Goal: Task Accomplishment & Management: Manage account settings

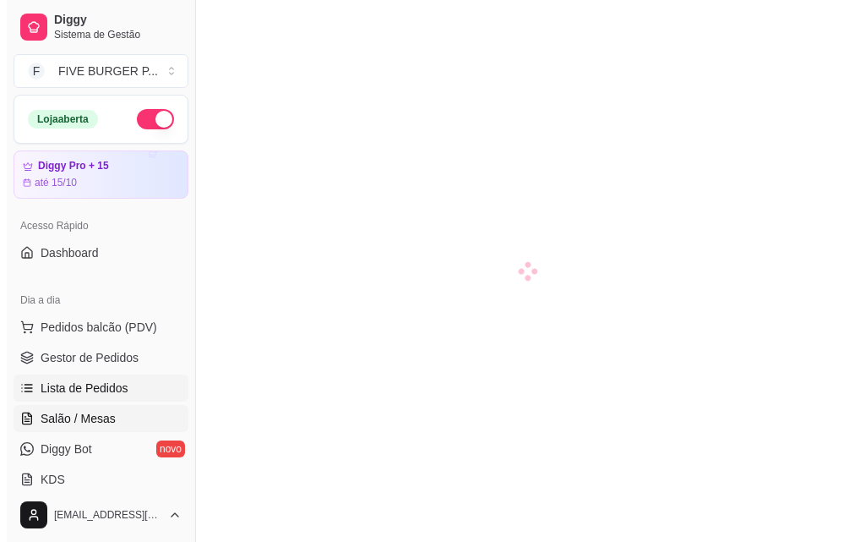
scroll to position [169, 0]
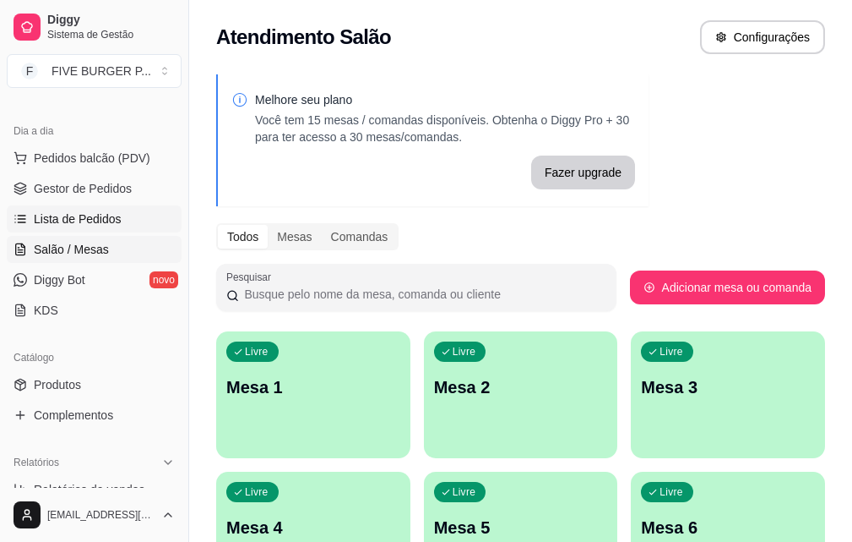
click at [74, 229] on link "Lista de Pedidos" at bounding box center [94, 218] width 175 height 27
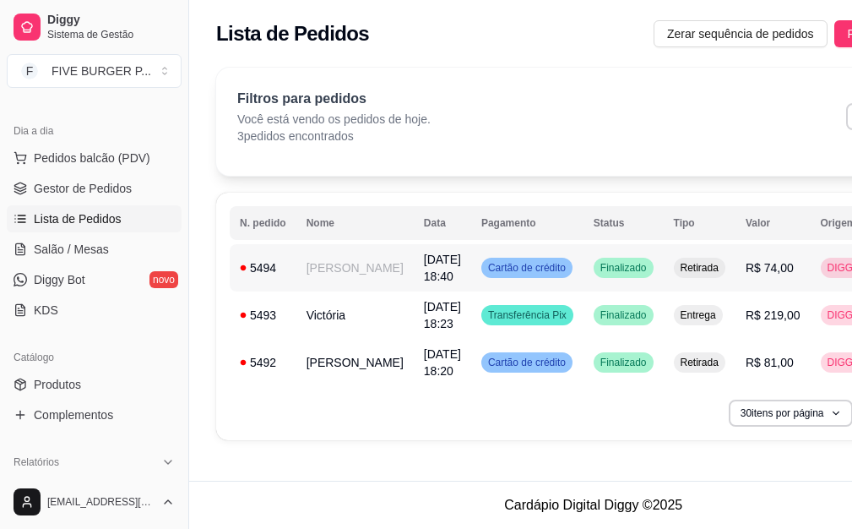
click at [424, 275] on span "[DATE] 18:40" at bounding box center [442, 268] width 37 height 30
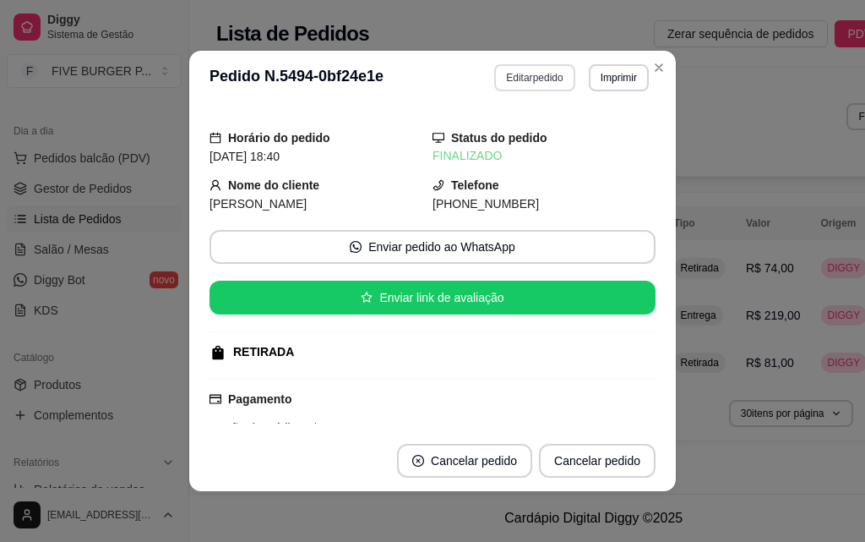
click at [548, 75] on button "Editar pedido" at bounding box center [534, 77] width 80 height 27
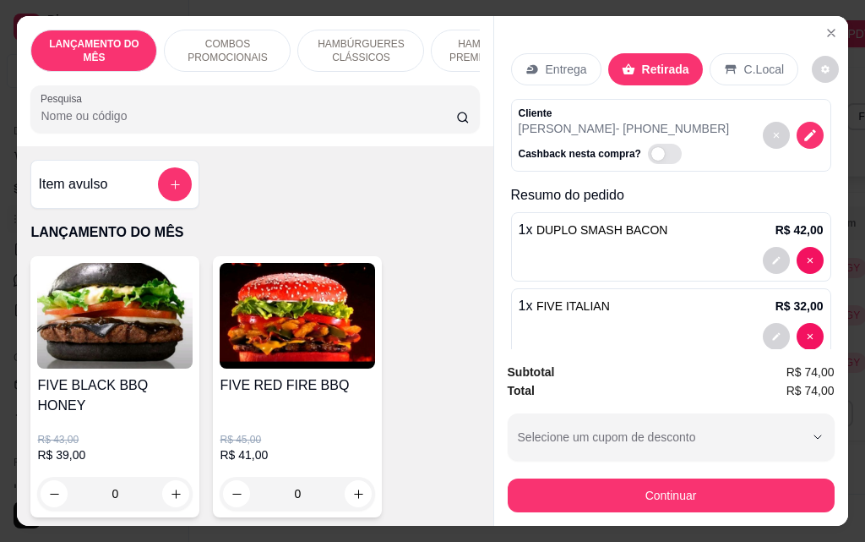
click at [553, 63] on p "Entrega" at bounding box center [566, 69] width 41 height 17
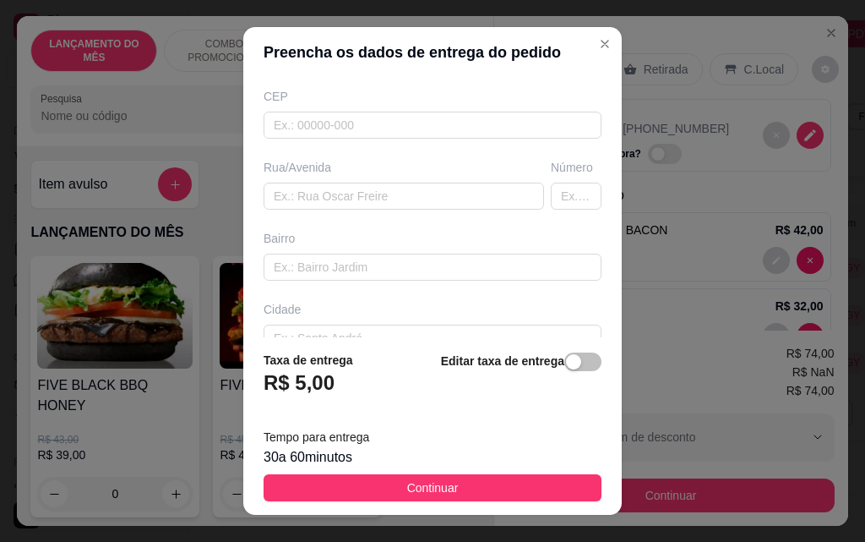
scroll to position [253, 0]
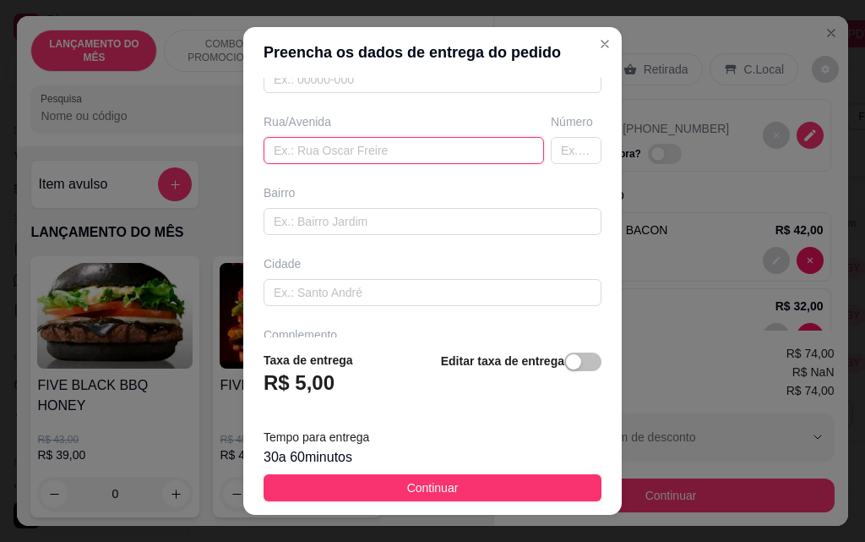
click at [365, 148] on input "text" at bounding box center [404, 150] width 281 height 27
type input "tranquilo mardegam"
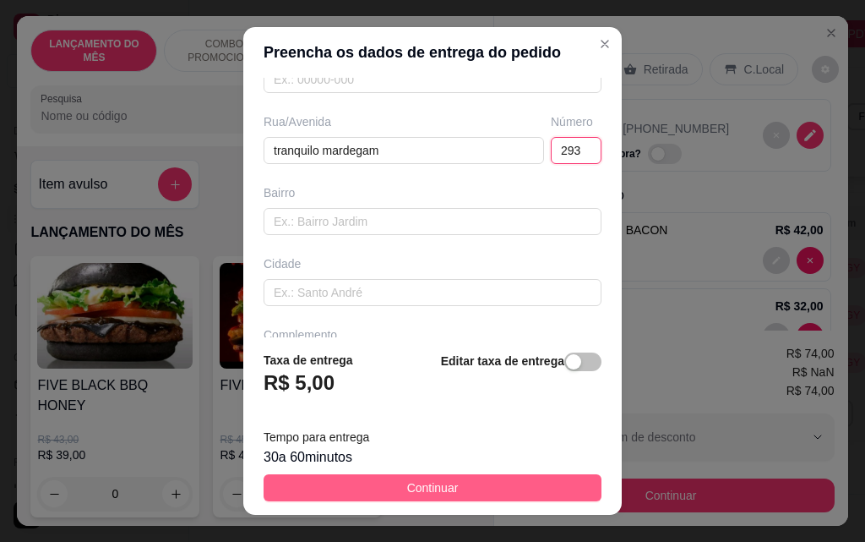
type input "293"
click at [497, 480] on button "Continuar" at bounding box center [433, 487] width 338 height 27
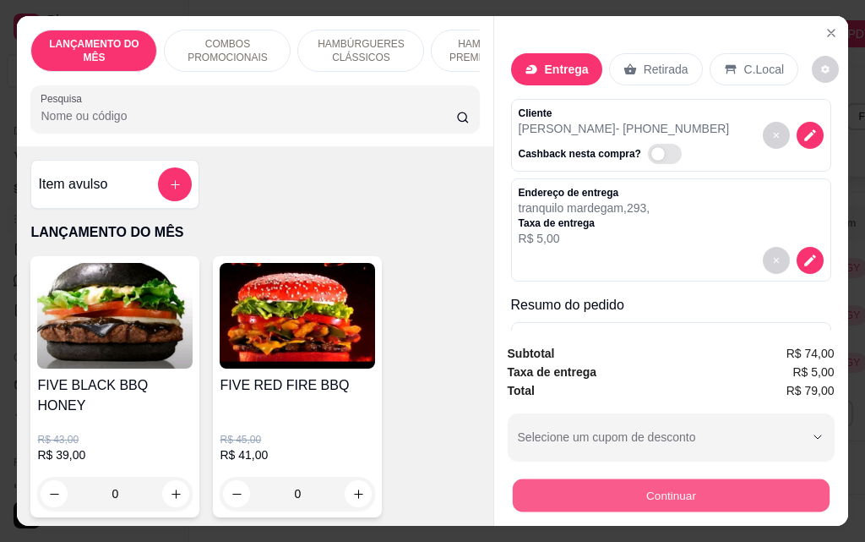
click at [598, 484] on button "Continuar" at bounding box center [670, 494] width 317 height 33
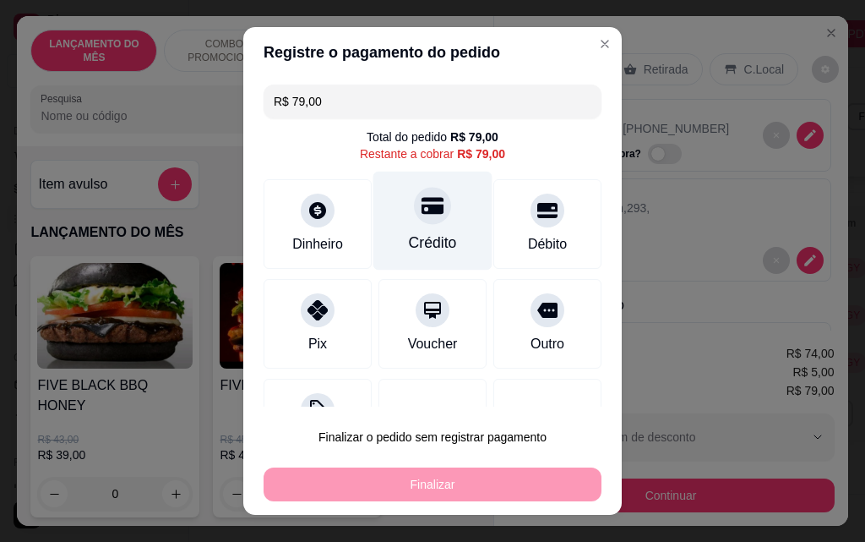
click at [409, 245] on div "Crédito" at bounding box center [433, 242] width 48 height 22
type input "R$ 0,00"
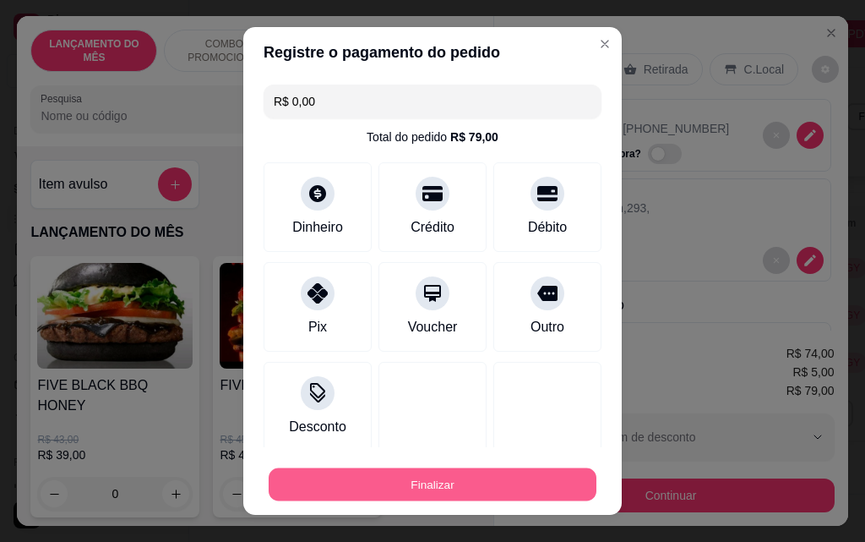
click at [441, 472] on button "Finalizar" at bounding box center [433, 484] width 328 height 33
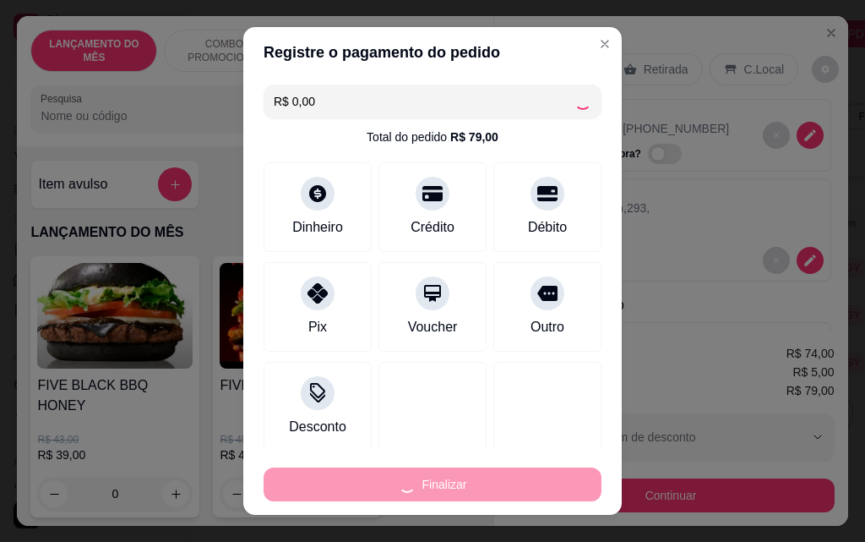
type input "0"
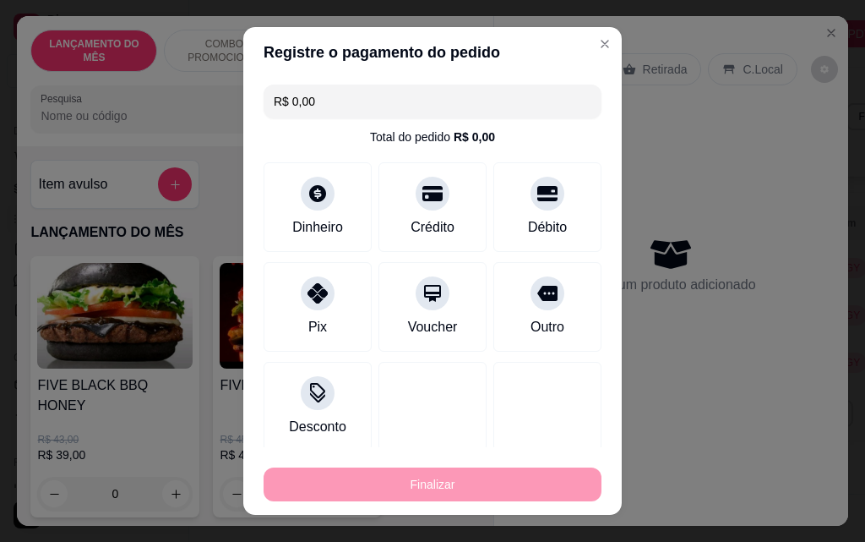
type input "-R$ 79,00"
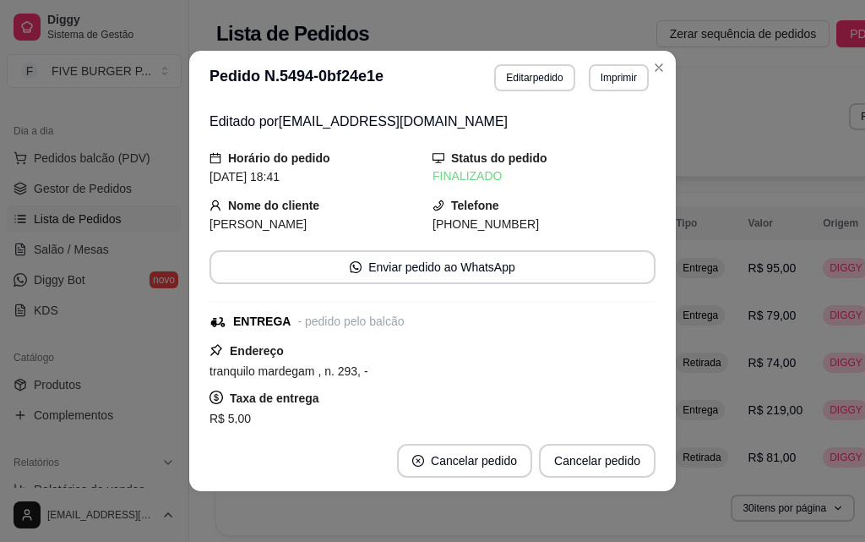
drag, startPoint x: 864, startPoint y: 113, endPoint x: 481, endPoint y: 101, distance: 383.8
click at [408, 94] on header "**********" at bounding box center [432, 78] width 487 height 54
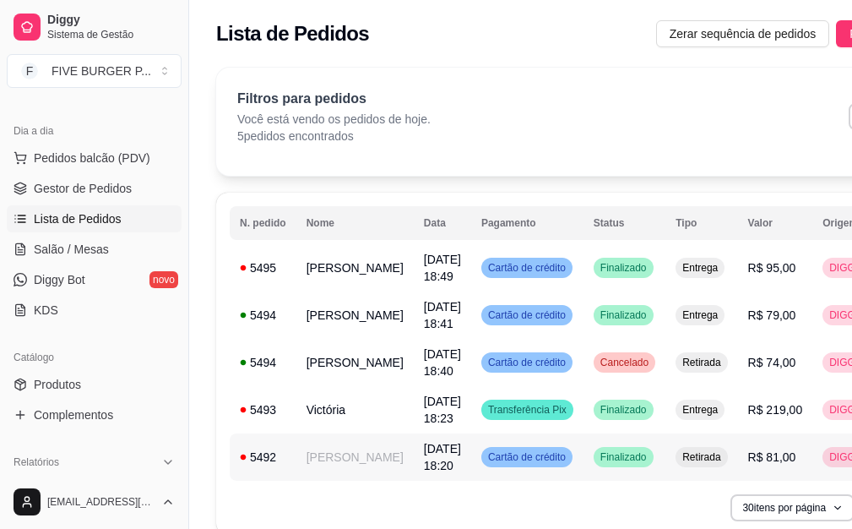
click at [503, 452] on span "Cartão de crédito" at bounding box center [527, 457] width 84 height 14
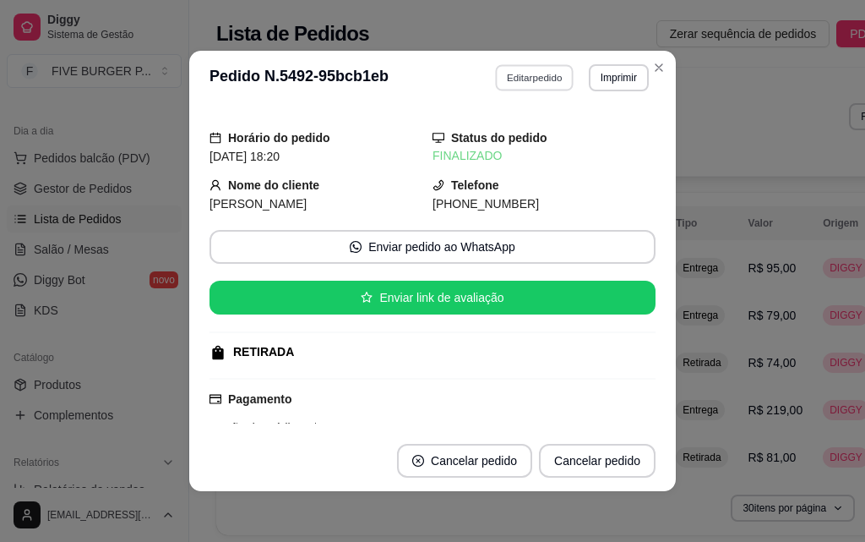
click at [509, 73] on button "Editar pedido" at bounding box center [535, 77] width 79 height 26
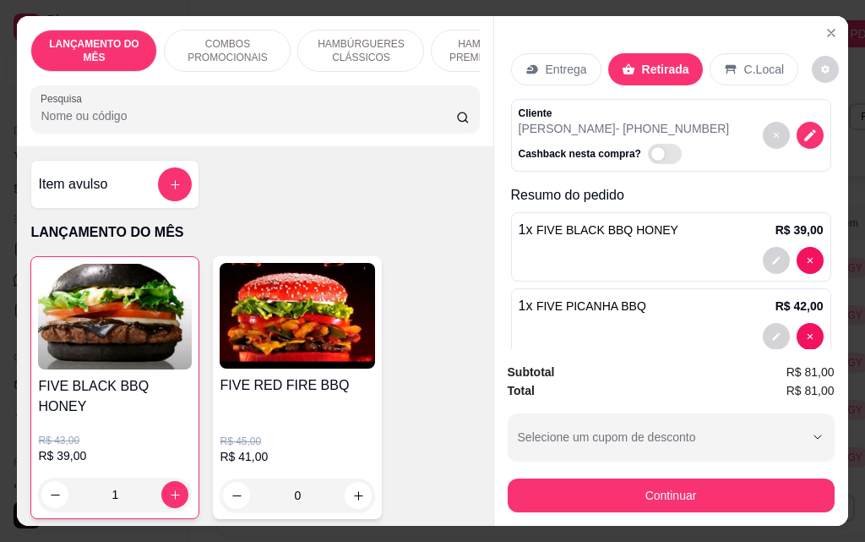
click at [566, 61] on p "Entrega" at bounding box center [566, 69] width 41 height 17
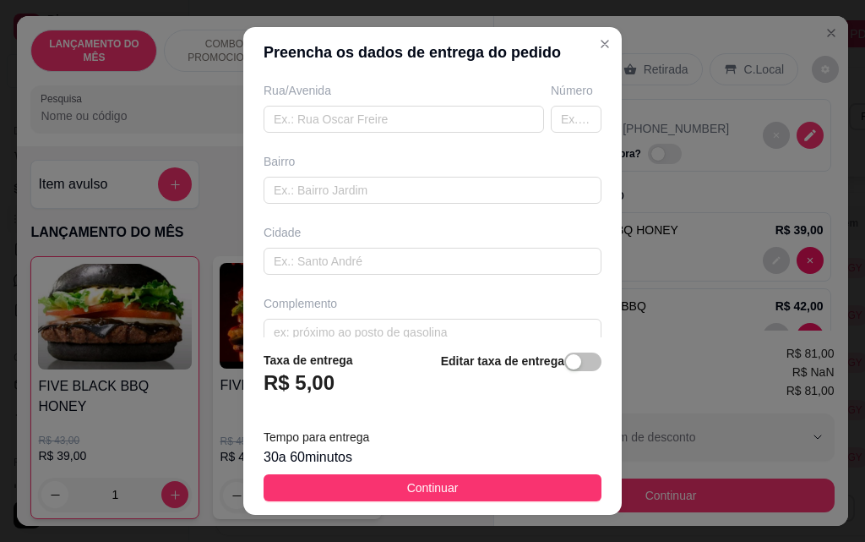
scroll to position [310, 0]
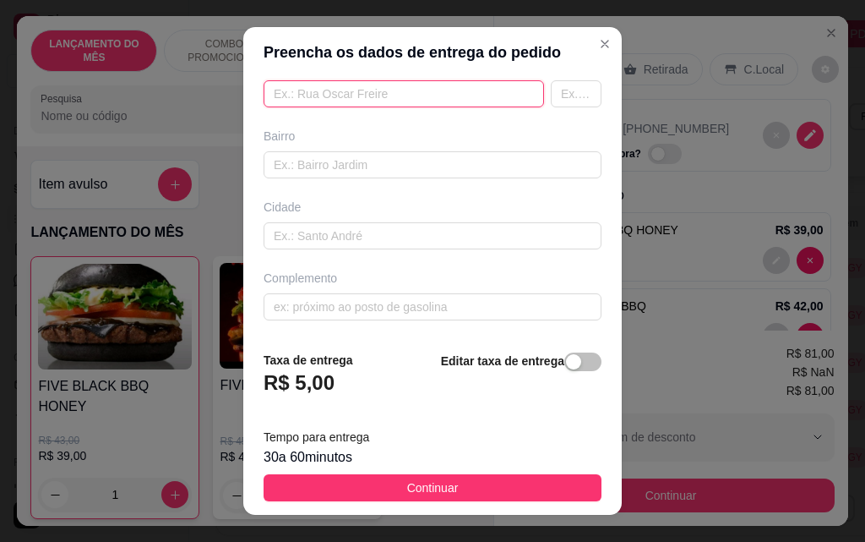
click at [313, 100] on input "text" at bounding box center [404, 93] width 281 height 27
type input "[PERSON_NAME]"
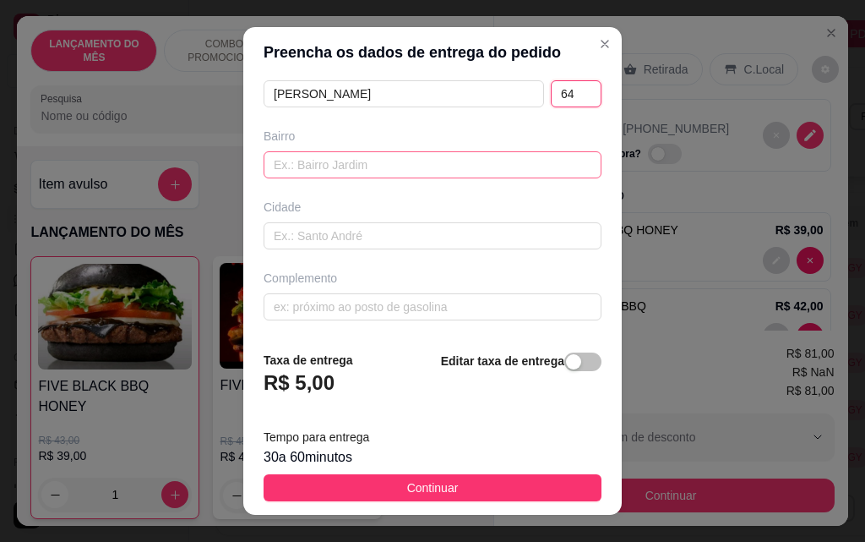
type input "64"
click at [333, 158] on input "text" at bounding box center [433, 164] width 338 height 27
click at [301, 167] on input "valemdo verde" at bounding box center [433, 164] width 338 height 27
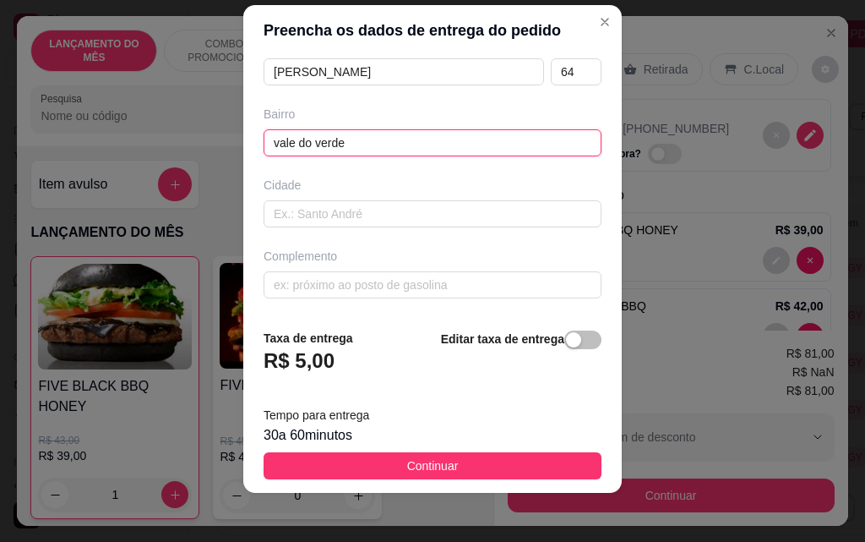
scroll to position [27, 0]
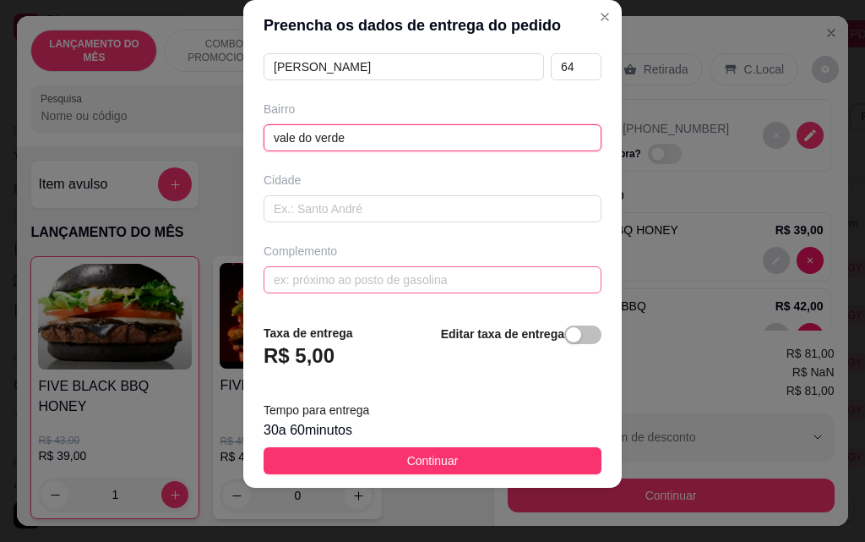
type input "vale do verde"
click at [357, 284] on input "text" at bounding box center [433, 279] width 338 height 27
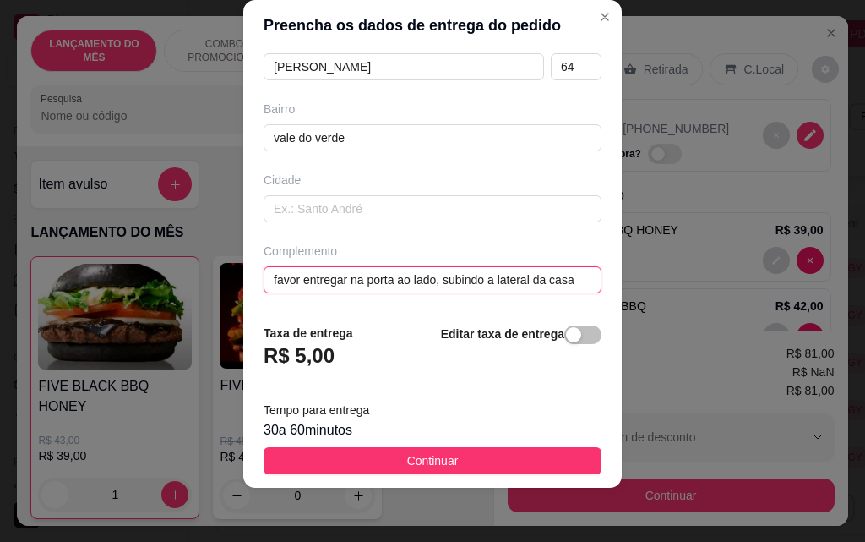
scroll to position [0, 8]
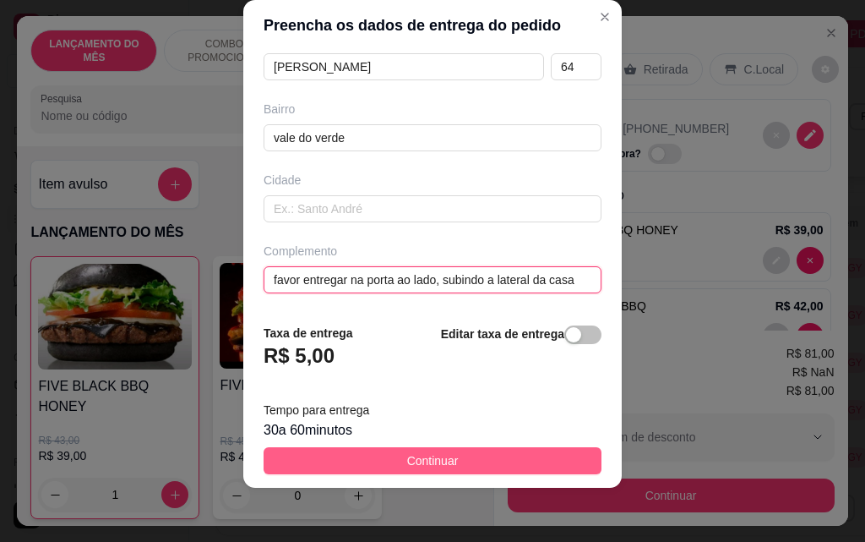
type input "favor entregar na porta ao lado, subindo a lateral da casa"
click at [437, 461] on span "Continuar" at bounding box center [433, 460] width 52 height 19
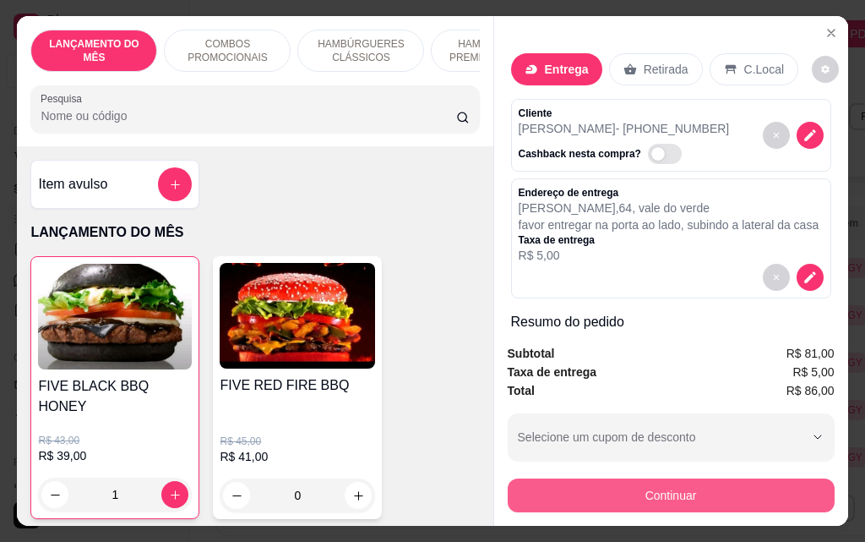
click at [620, 486] on button "Continuar" at bounding box center [671, 495] width 327 height 34
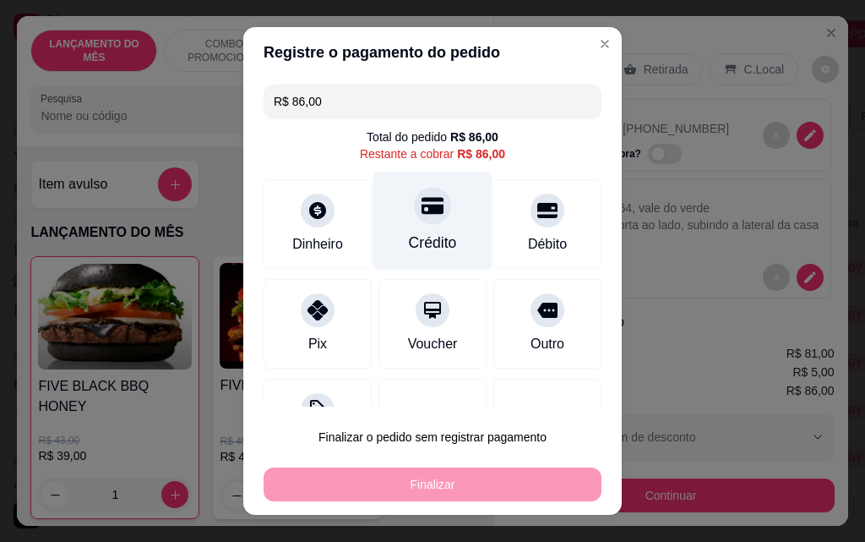
click at [420, 248] on div "Crédito" at bounding box center [433, 242] width 48 height 22
type input "R$ 0,00"
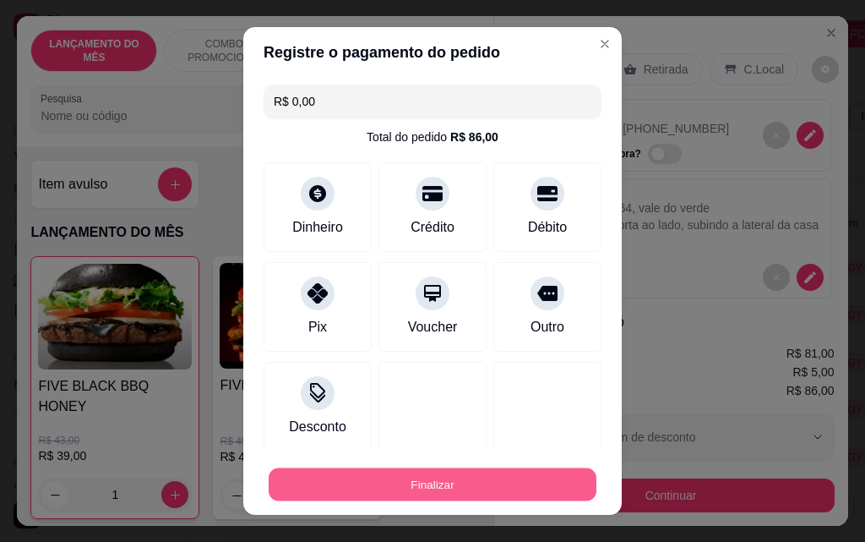
click at [494, 487] on button "Finalizar" at bounding box center [433, 484] width 328 height 33
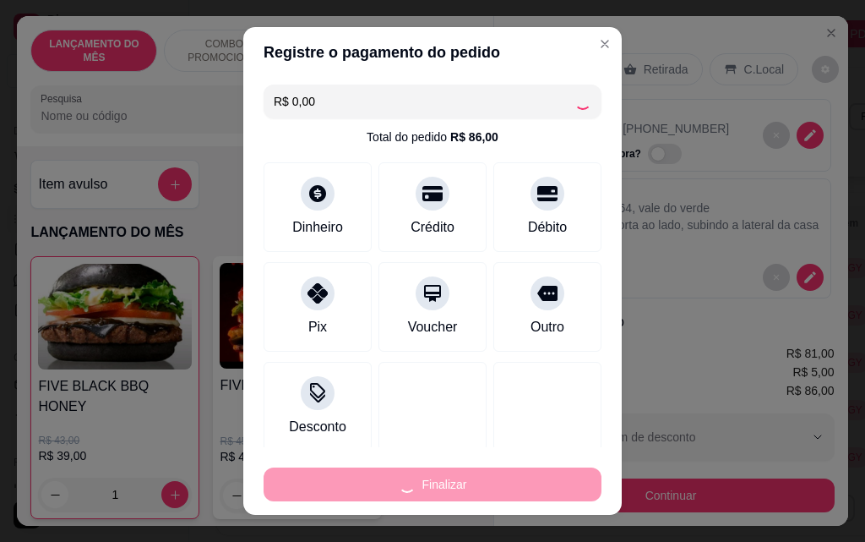
type input "0"
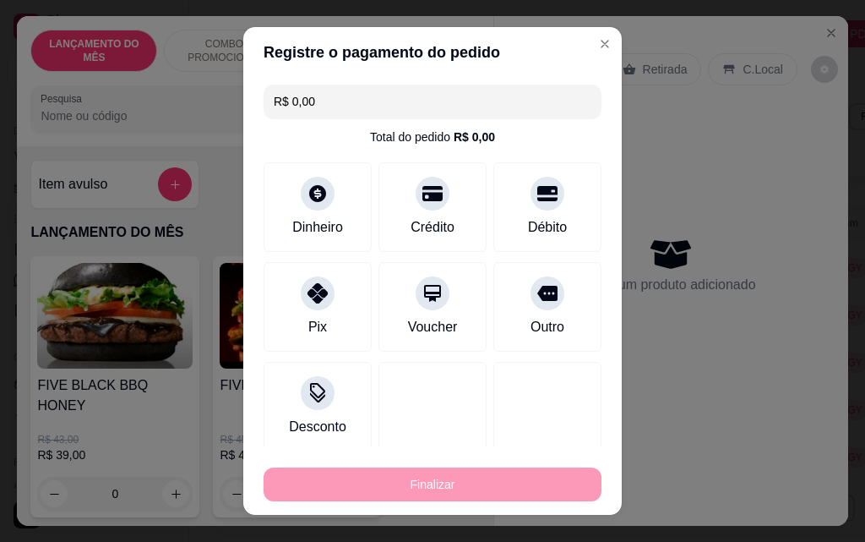
type input "-R$ 86,00"
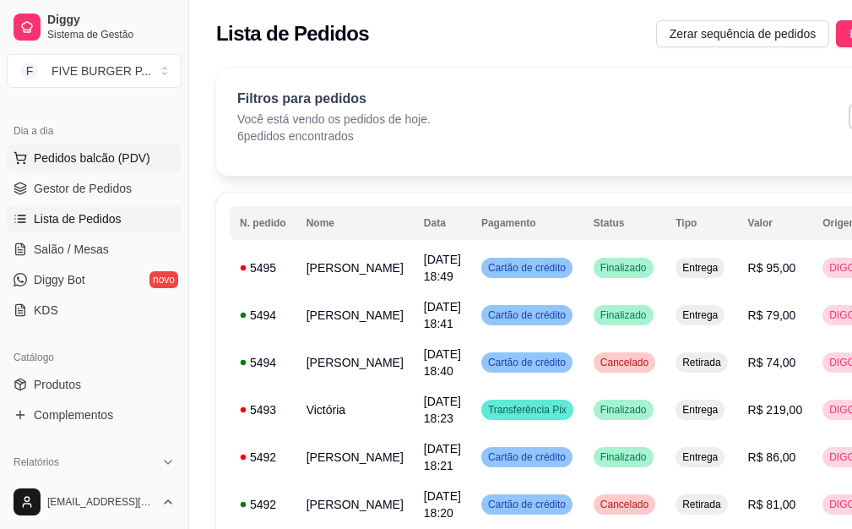
click at [57, 162] on span "Pedidos balcão (PDV)" at bounding box center [92, 158] width 117 height 17
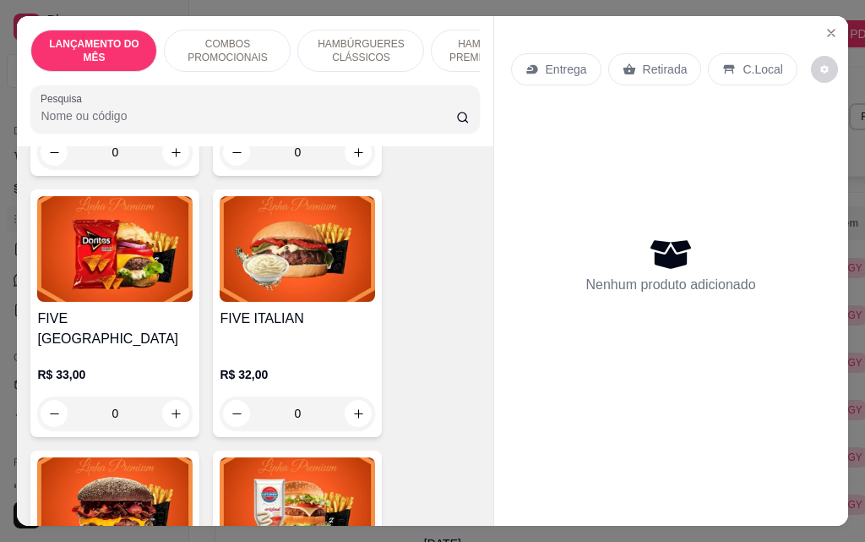
scroll to position [1943, 0]
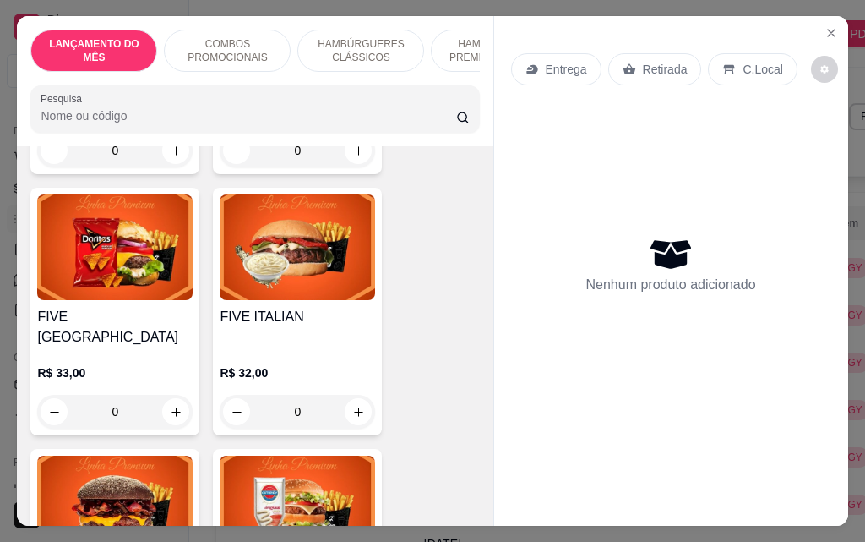
click at [164, 395] on div "0" at bounding box center [114, 412] width 155 height 34
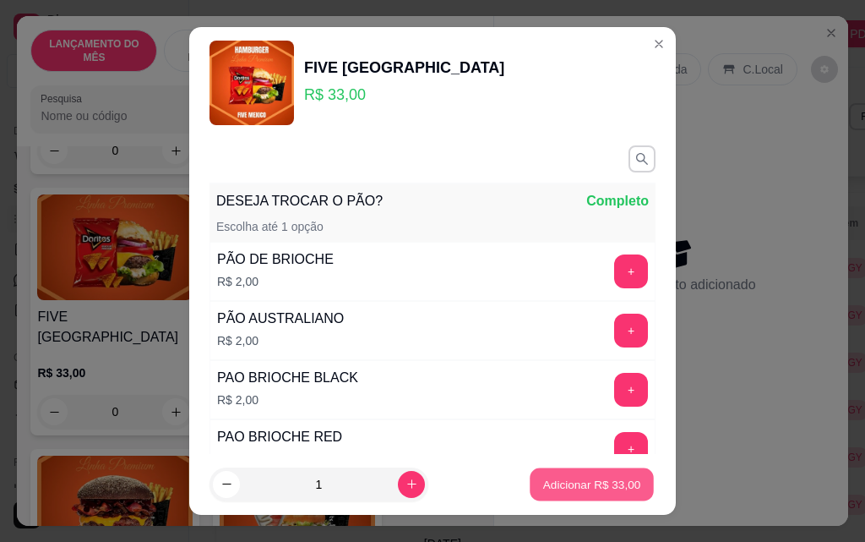
click at [608, 477] on p "Adicionar R$ 33,00" at bounding box center [592, 484] width 98 height 16
type input "1"
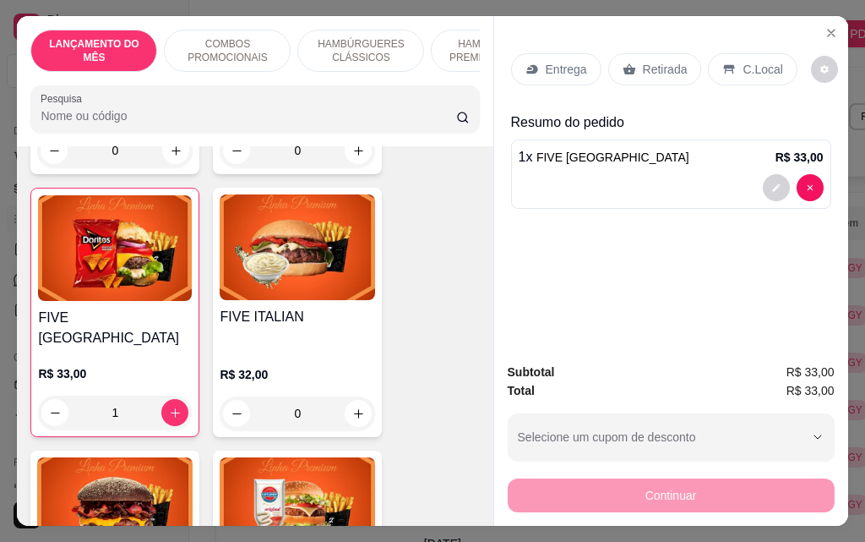
click at [545, 77] on div "Entrega" at bounding box center [556, 69] width 90 height 32
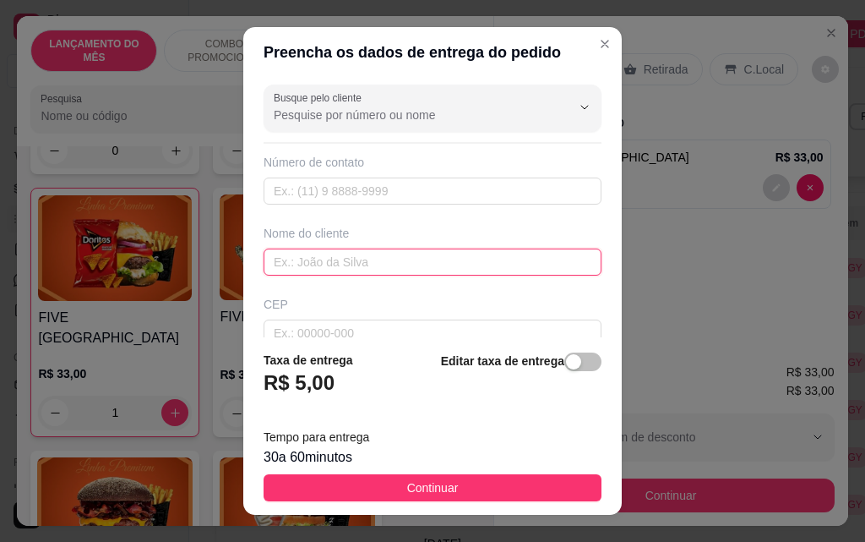
click at [367, 261] on input "text" at bounding box center [433, 261] width 338 height 27
type input "nataly"
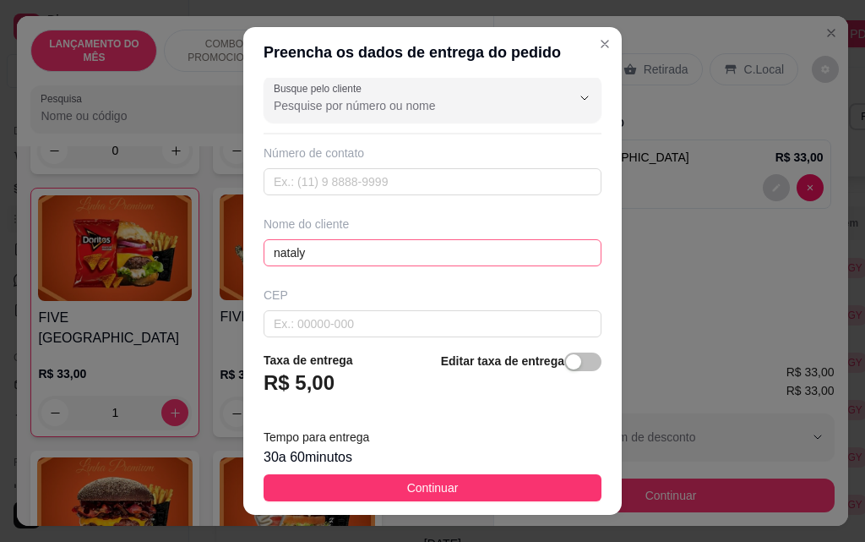
scroll to position [197, 0]
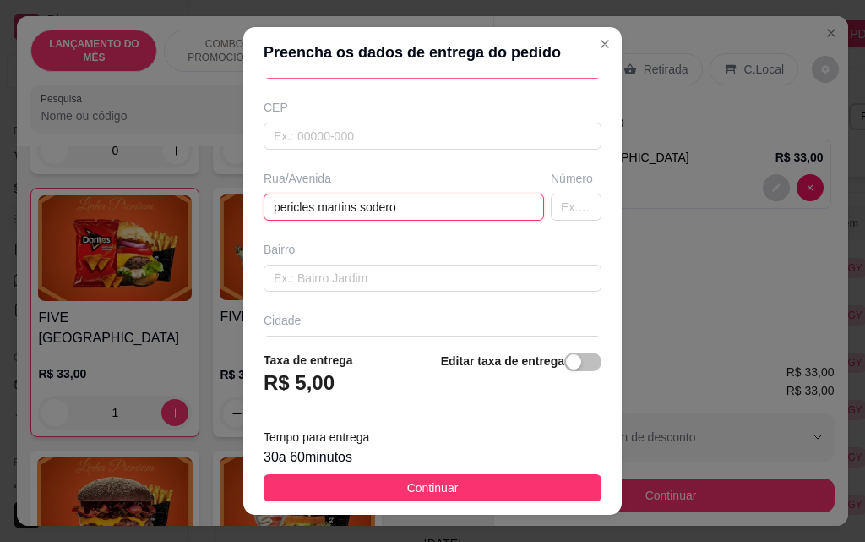
type input "pericles martins sodero"
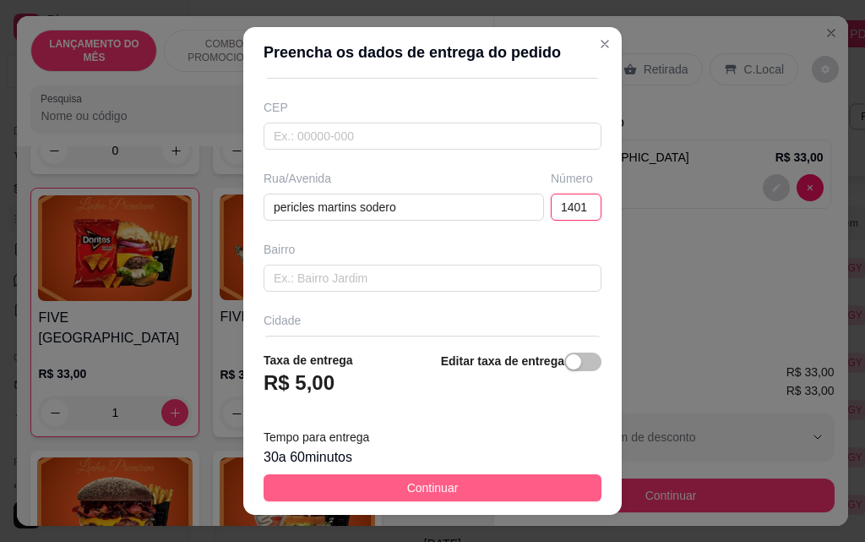
type input "1401"
click at [478, 497] on button "Continuar" at bounding box center [433, 487] width 338 height 27
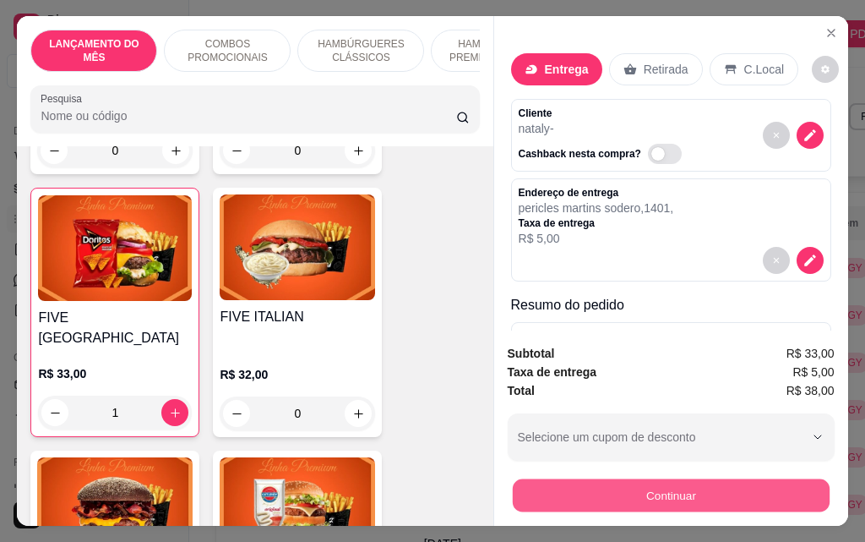
click at [528, 488] on button "Continuar" at bounding box center [670, 494] width 317 height 33
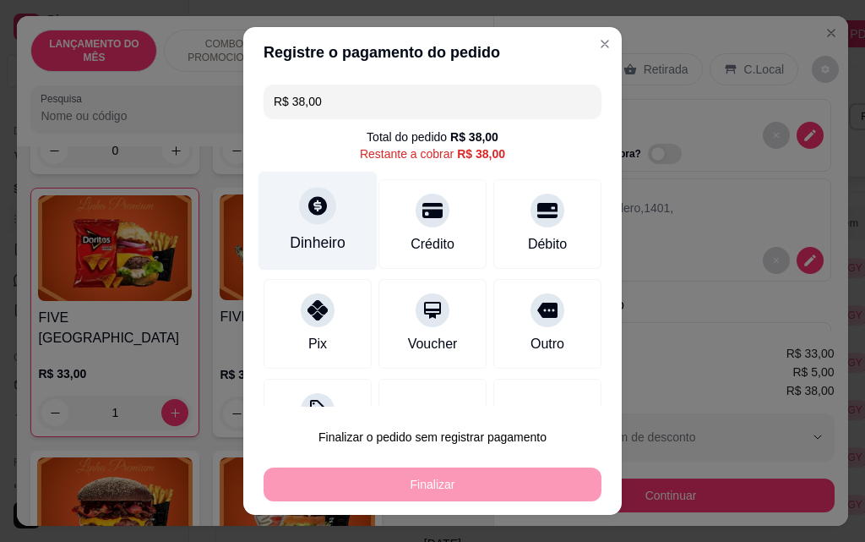
click at [323, 231] on div "Dinheiro" at bounding box center [318, 221] width 119 height 99
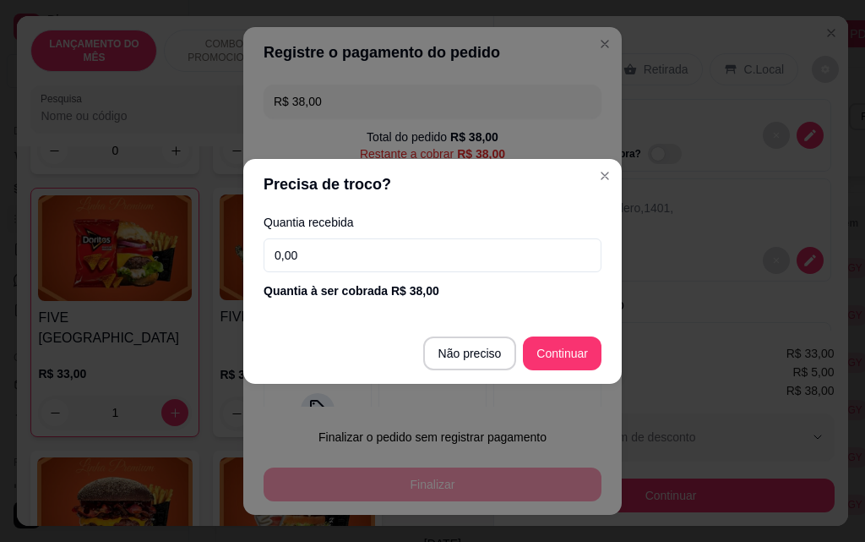
click at [363, 248] on input "0,00" at bounding box center [433, 255] width 338 height 34
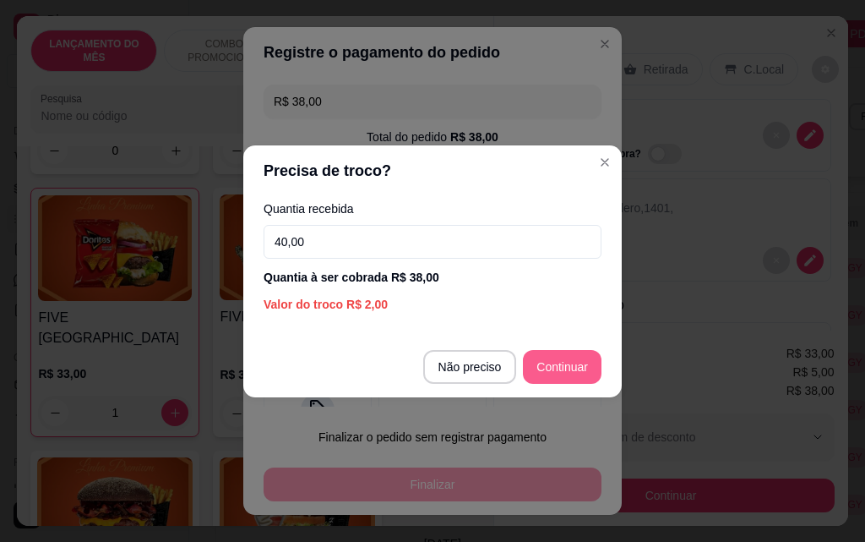
type input "40,00"
type input "R$ 0,00"
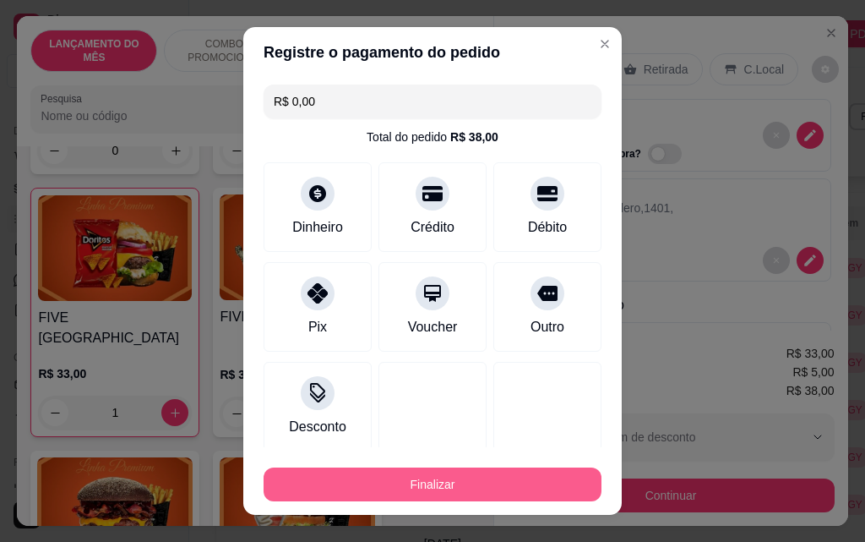
click at [468, 482] on button "Finalizar" at bounding box center [433, 484] width 338 height 34
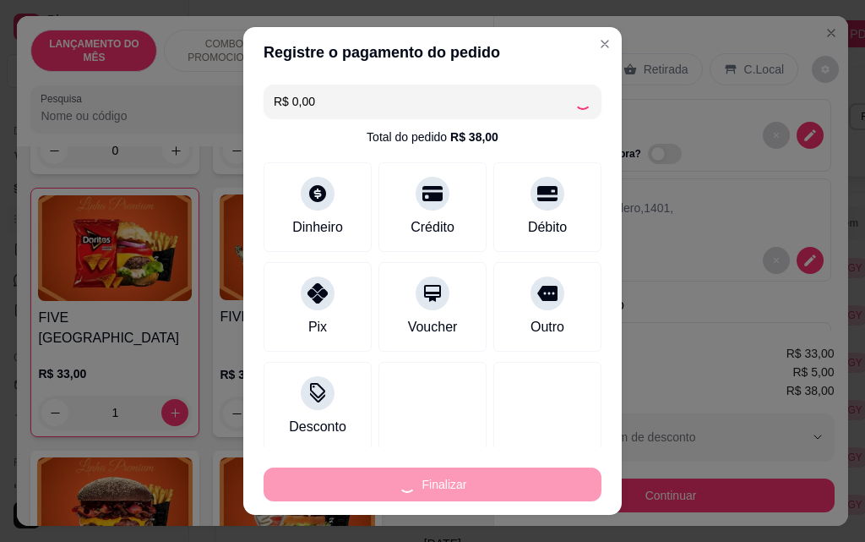
type input "0"
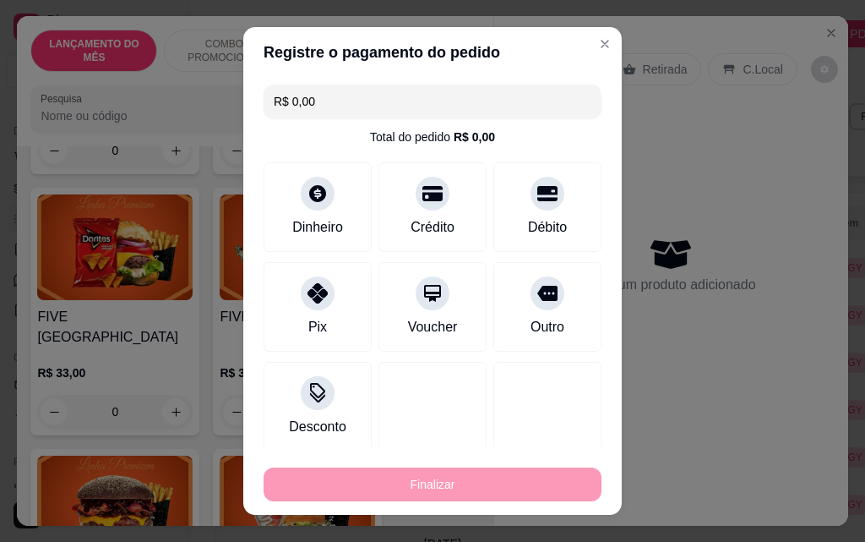
type input "-R$ 38,00"
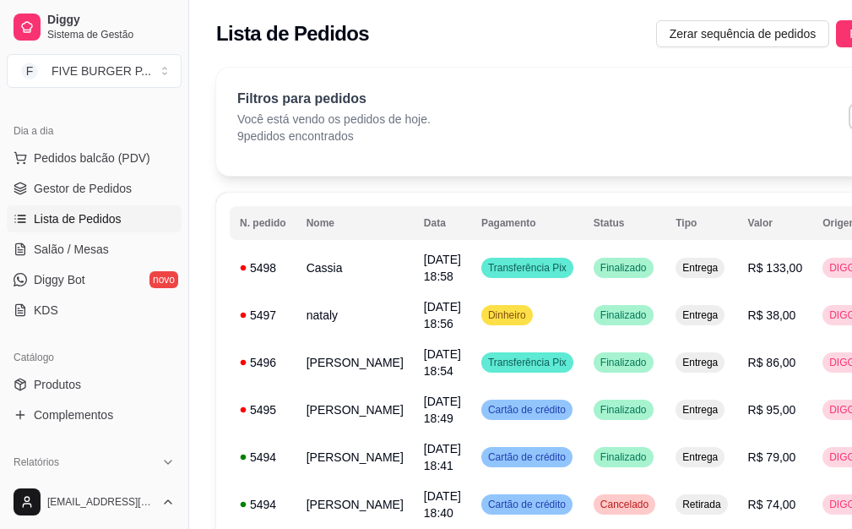
drag, startPoint x: 467, startPoint y: 467, endPoint x: 493, endPoint y: 123, distance: 344.9
click at [493, 123] on div "Filtros para pedidos Você está vendo os pedidos de hoje. 9 pedidos encontrados …" at bounding box center [594, 117] width 715 height 56
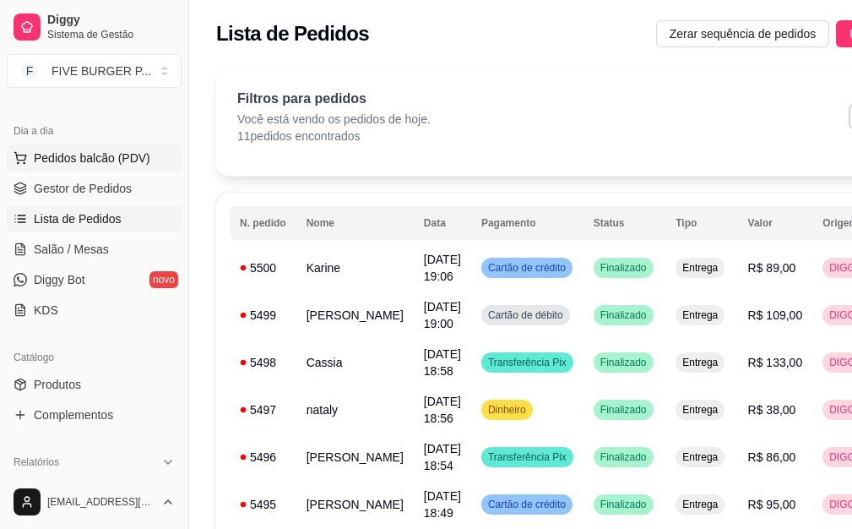
click at [83, 168] on button "Pedidos balcão (PDV)" at bounding box center [94, 157] width 175 height 27
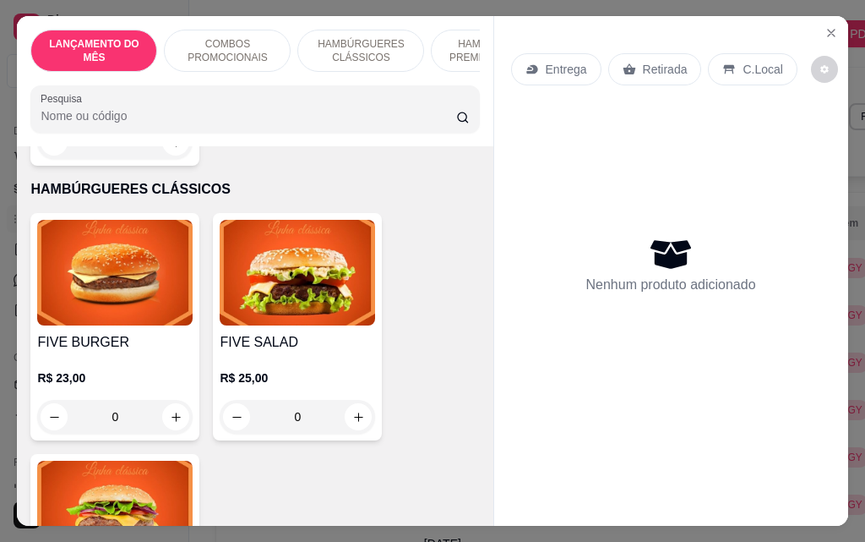
scroll to position [1183, 0]
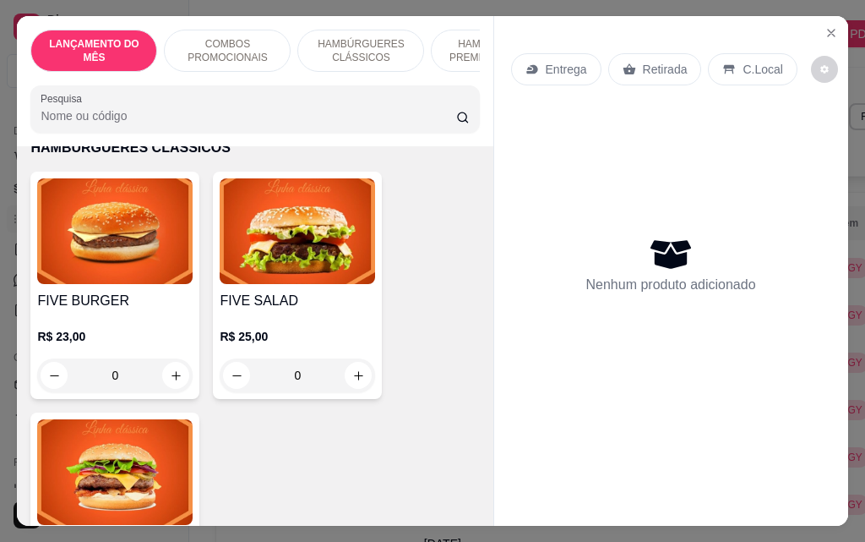
click at [351, 358] on div "0" at bounding box center [297, 375] width 155 height 34
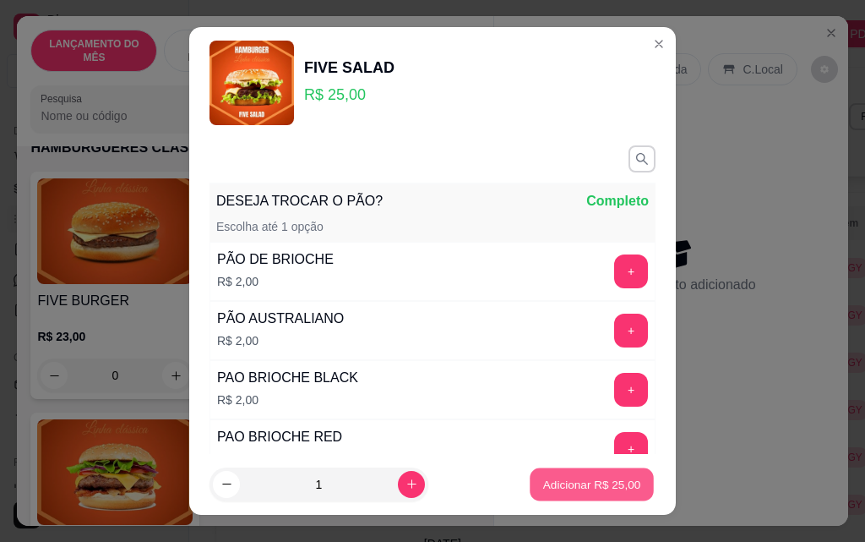
click at [544, 482] on p "Adicionar R$ 25,00" at bounding box center [592, 484] width 98 height 16
type input "1"
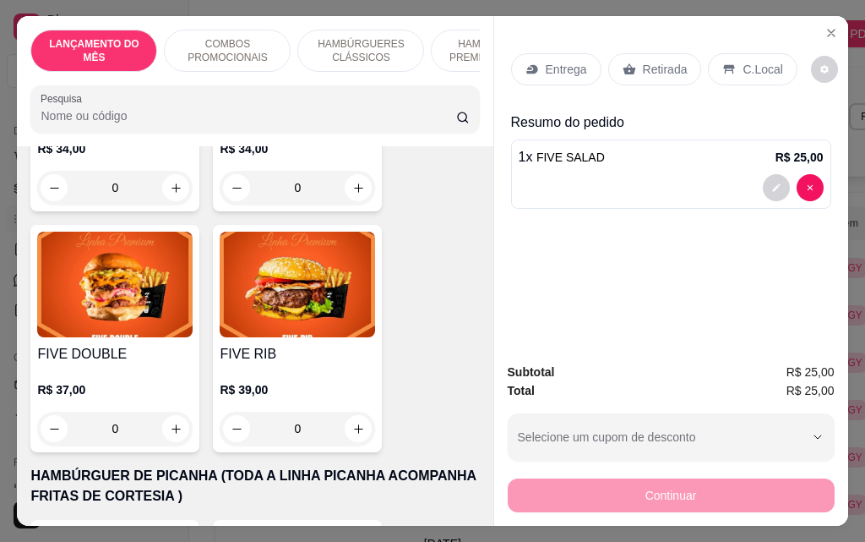
scroll to position [2704, 0]
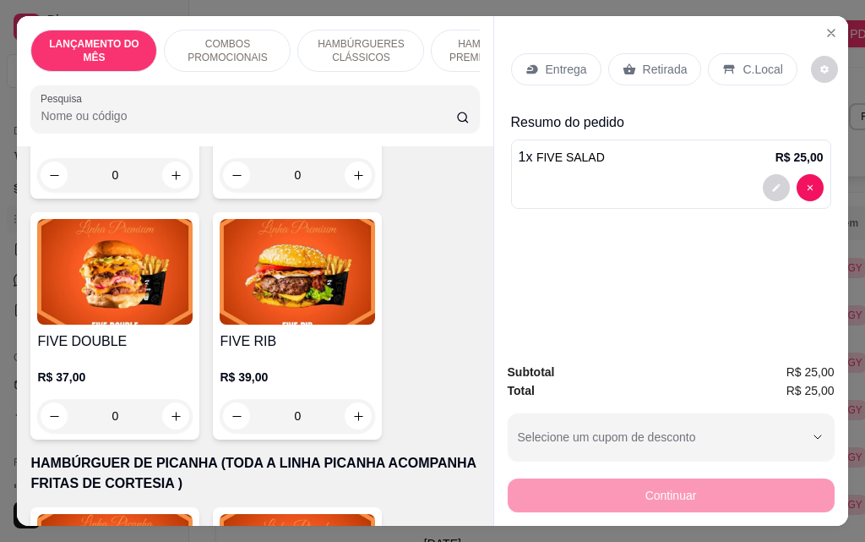
click at [173, 399] on div "0" at bounding box center [114, 416] width 155 height 34
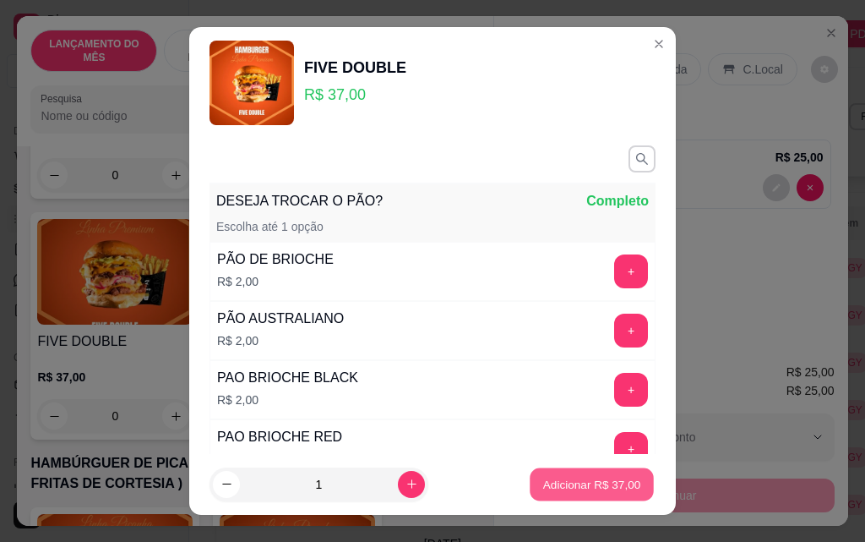
click at [544, 477] on p "Adicionar R$ 37,00" at bounding box center [592, 484] width 98 height 16
type input "1"
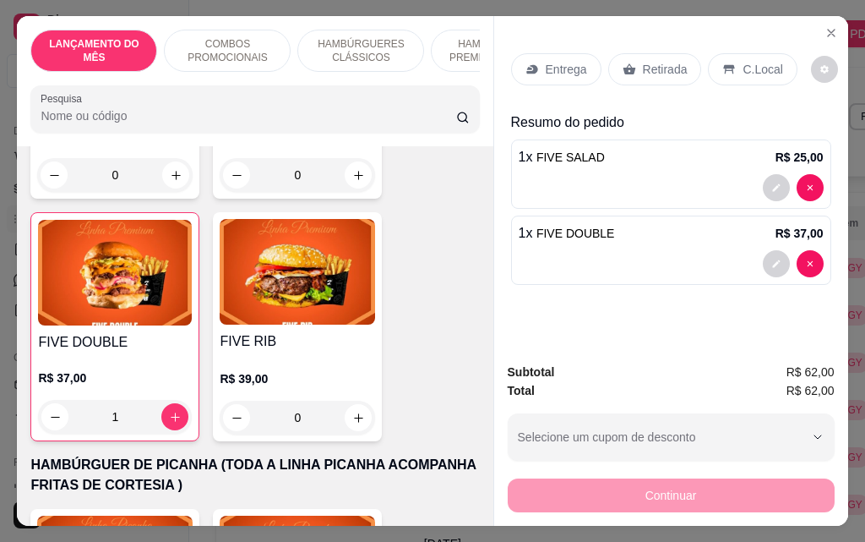
scroll to position [2704, 0]
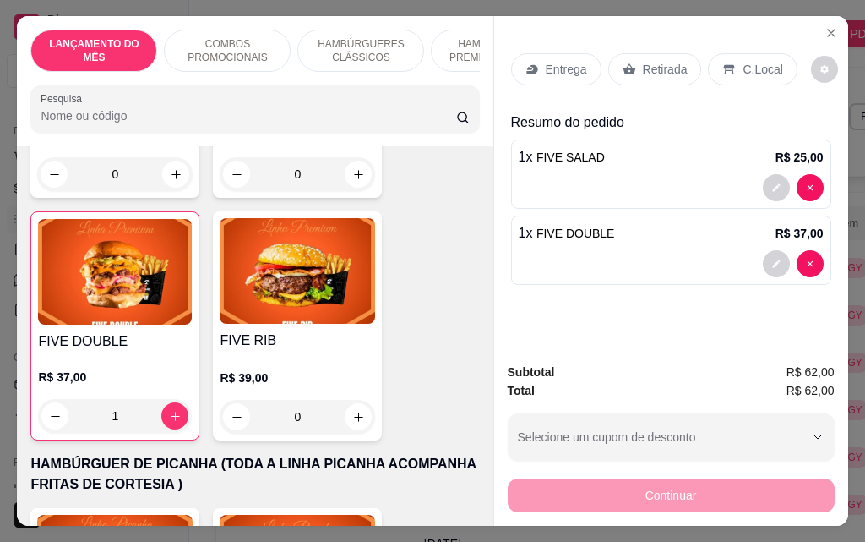
click at [566, 64] on p "Entrega" at bounding box center [566, 69] width 41 height 17
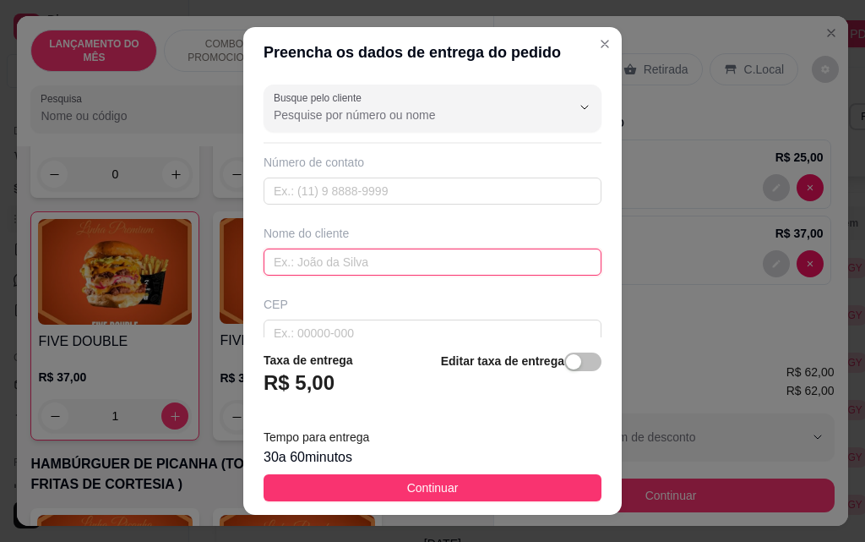
click at [371, 269] on input "text" at bounding box center [433, 261] width 338 height 27
type input "camila"
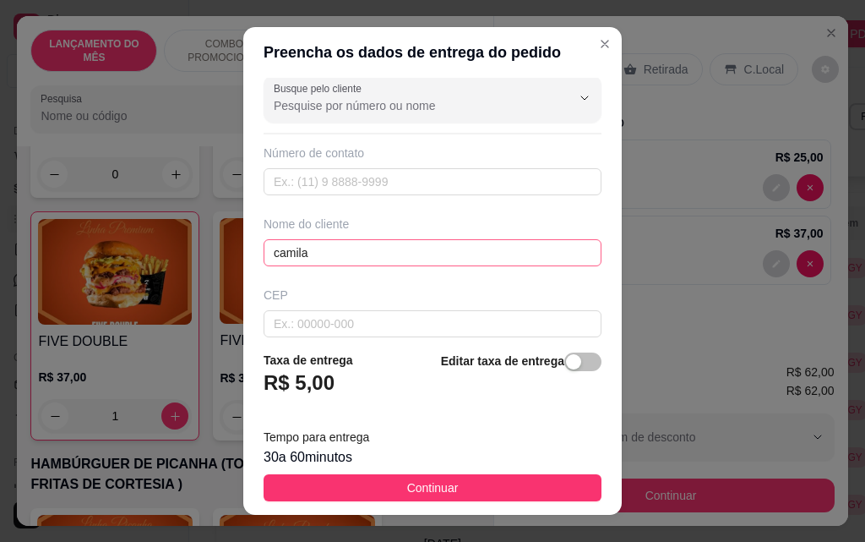
scroll to position [197, 0]
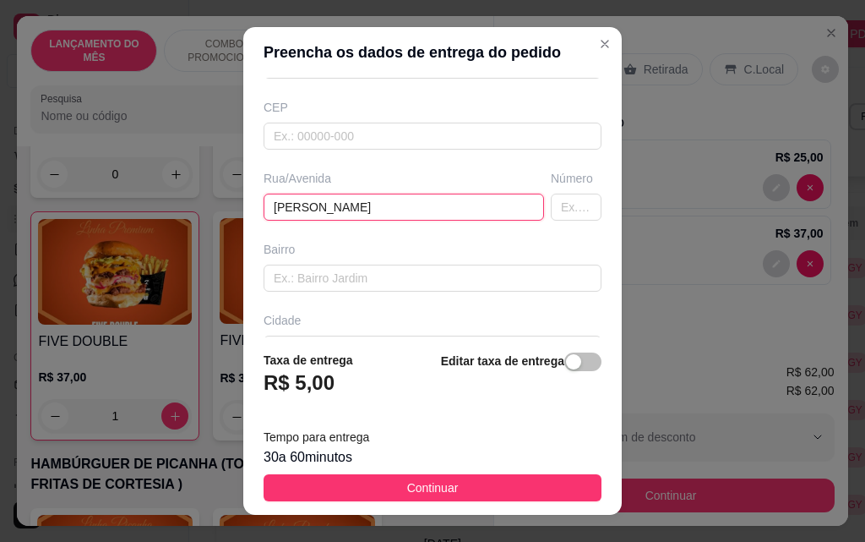
type input "[PERSON_NAME]"
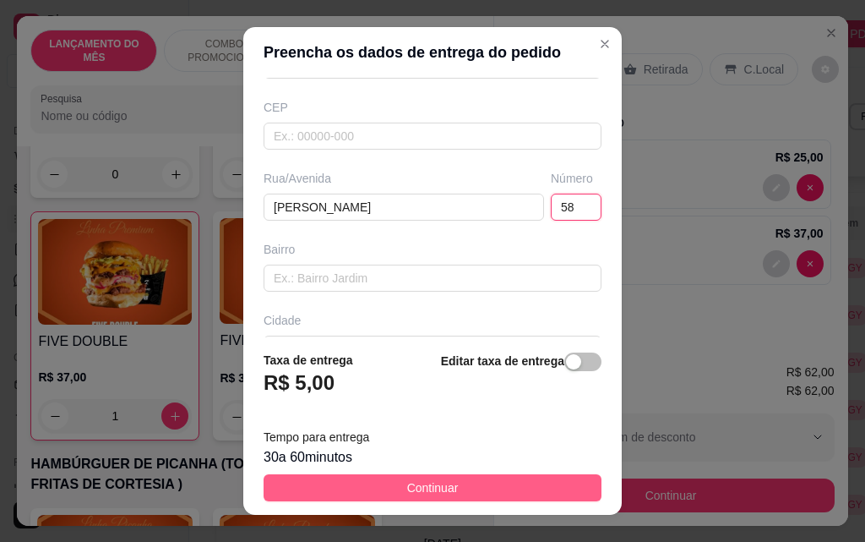
type input "58"
click at [533, 480] on button "Continuar" at bounding box center [433, 487] width 338 height 27
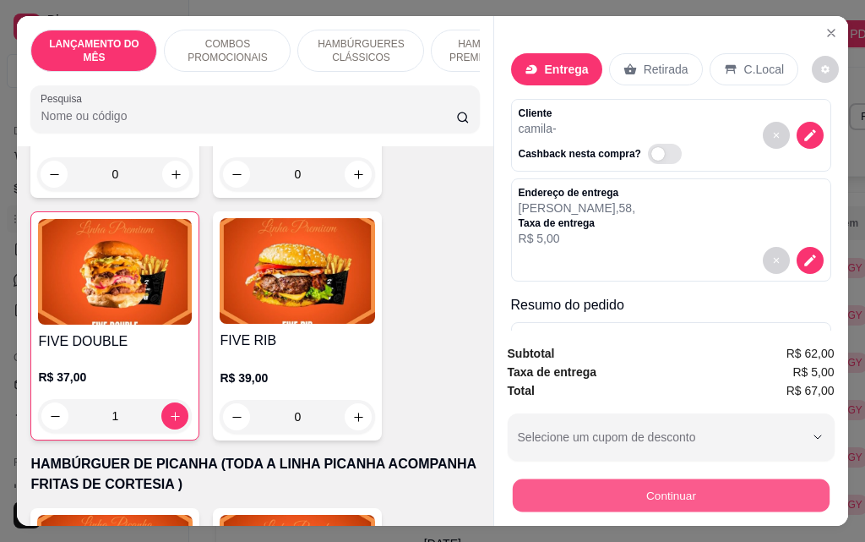
click at [641, 502] on button "Continuar" at bounding box center [670, 494] width 317 height 33
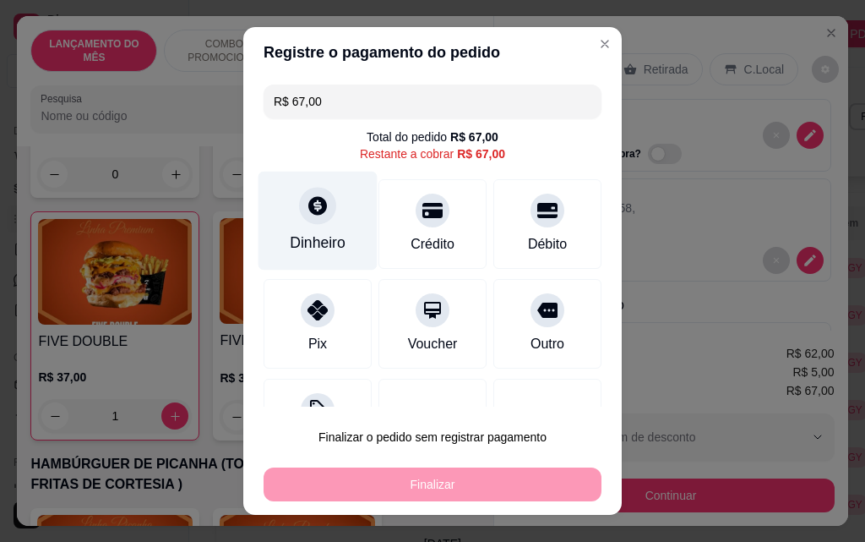
click at [304, 226] on div "Dinheiro" at bounding box center [318, 221] width 119 height 99
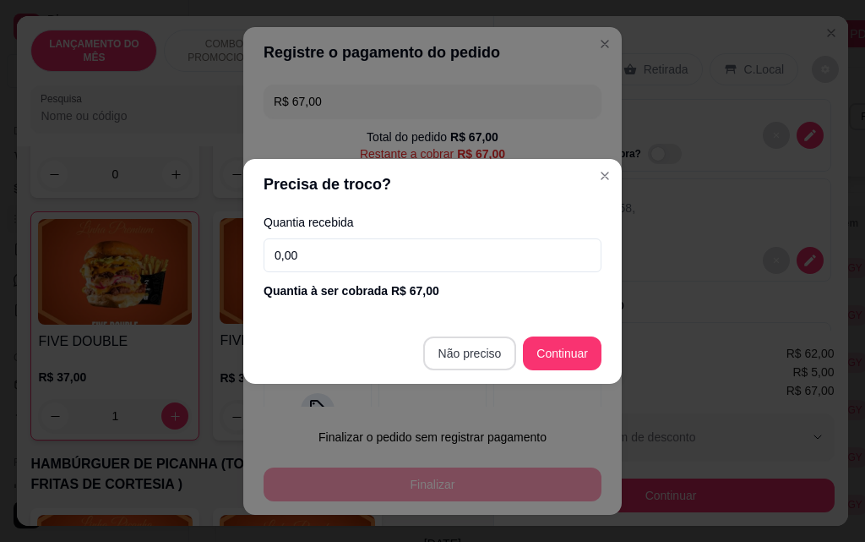
type input "R$ 0,00"
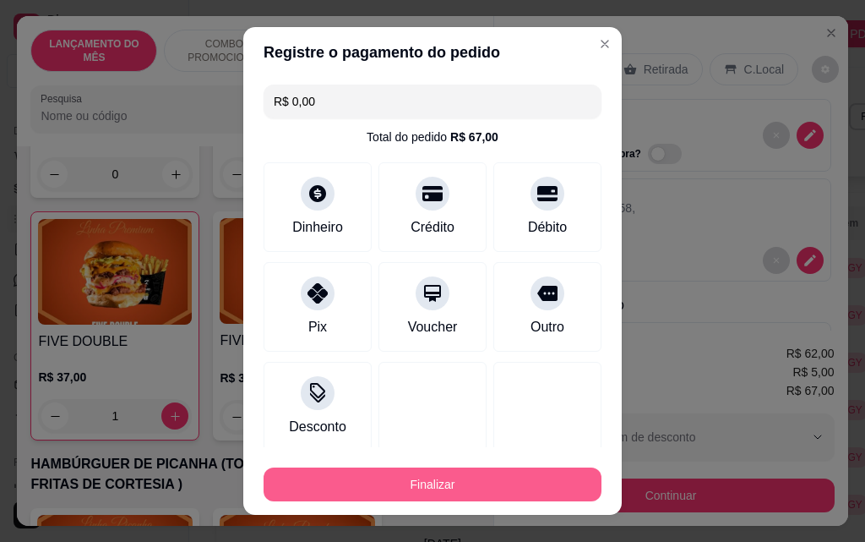
click at [515, 482] on button "Finalizar" at bounding box center [433, 484] width 338 height 34
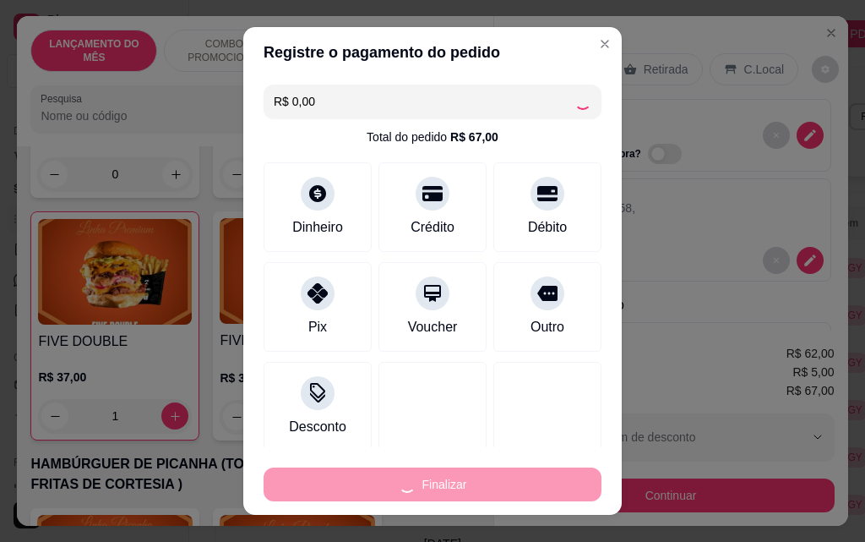
type input "0"
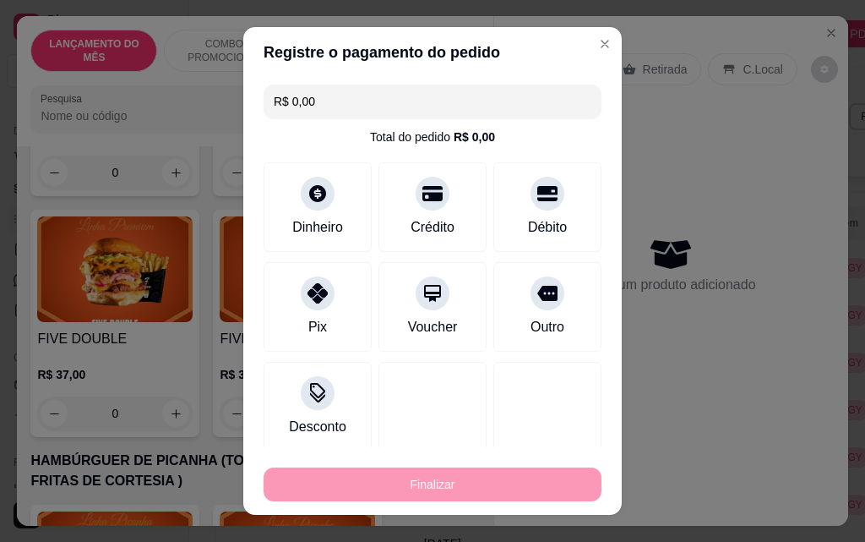
type input "-R$ 67,00"
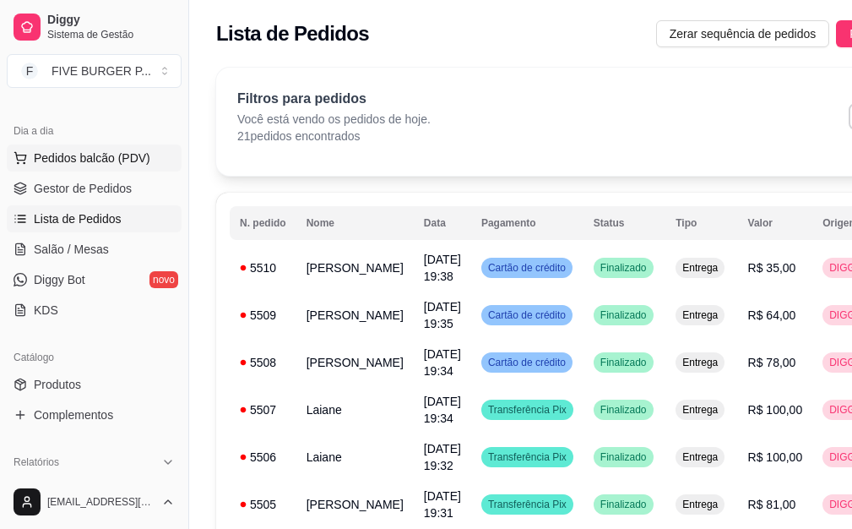
click at [123, 166] on span "Pedidos balcão (PDV)" at bounding box center [92, 158] width 117 height 17
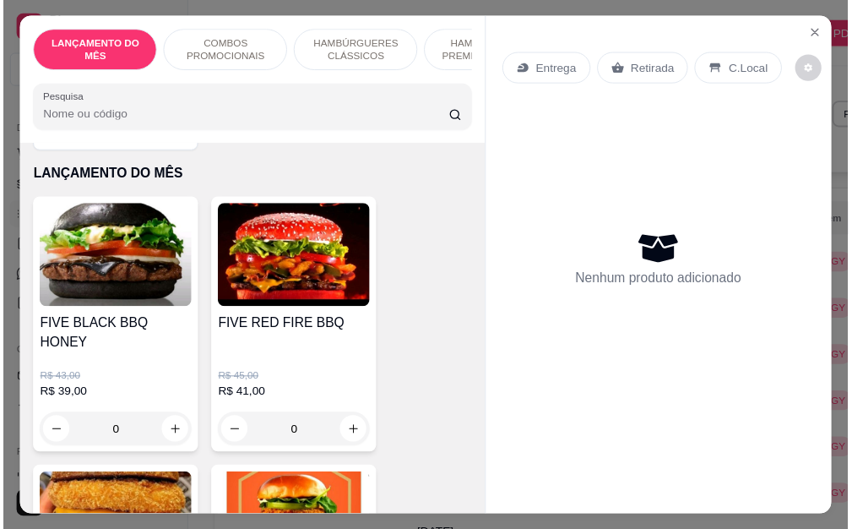
scroll to position [84, 0]
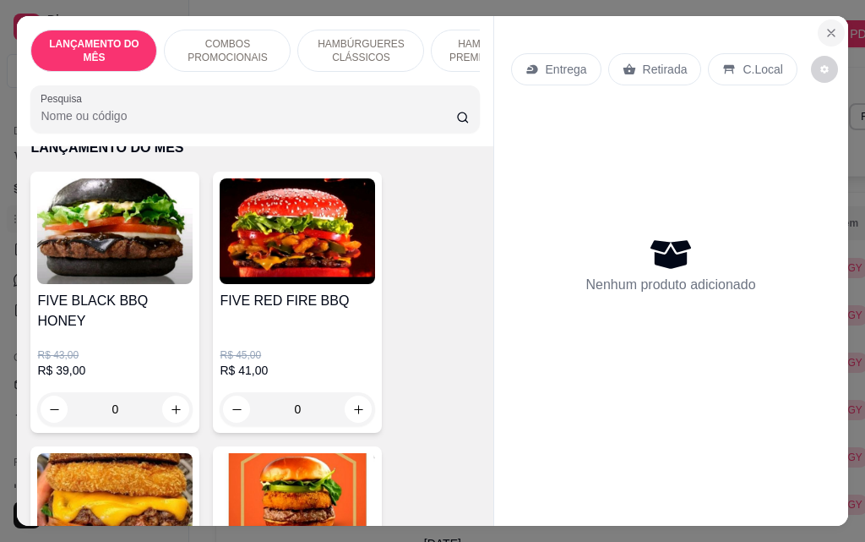
click at [831, 30] on icon "Close" at bounding box center [832, 33] width 14 height 14
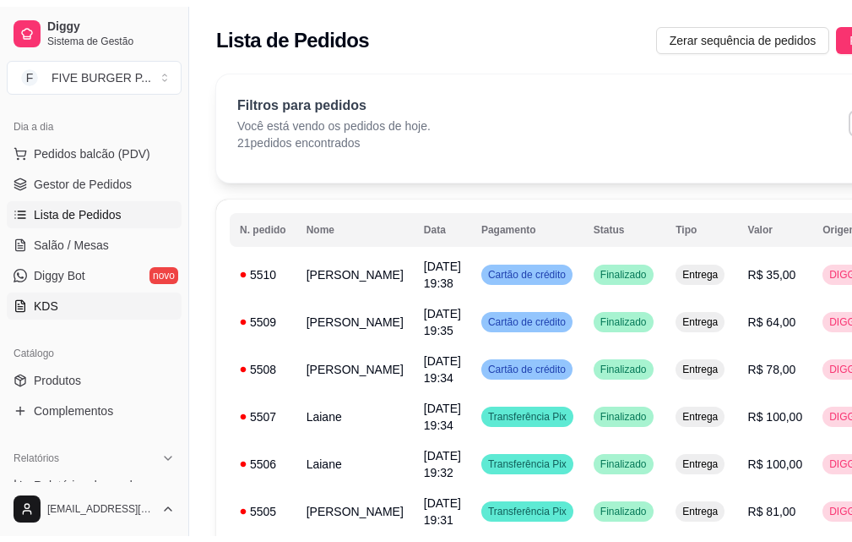
scroll to position [169, 0]
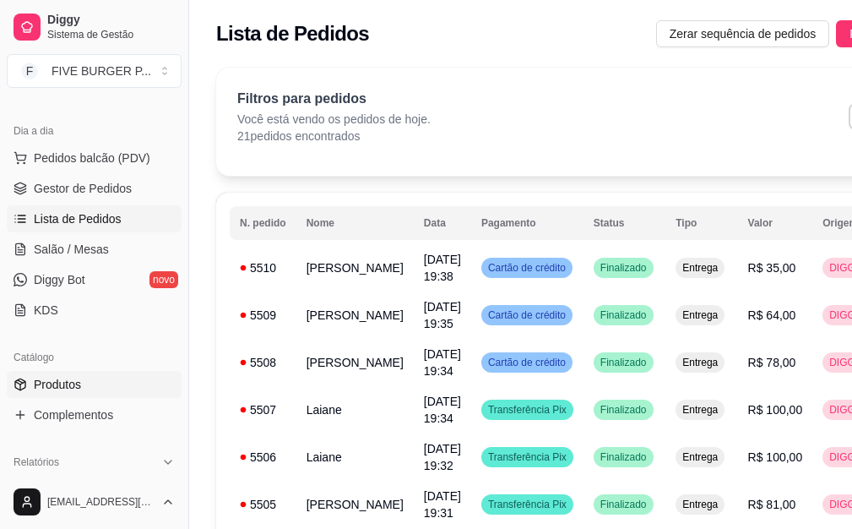
click at [109, 384] on link "Produtos" at bounding box center [94, 384] width 175 height 27
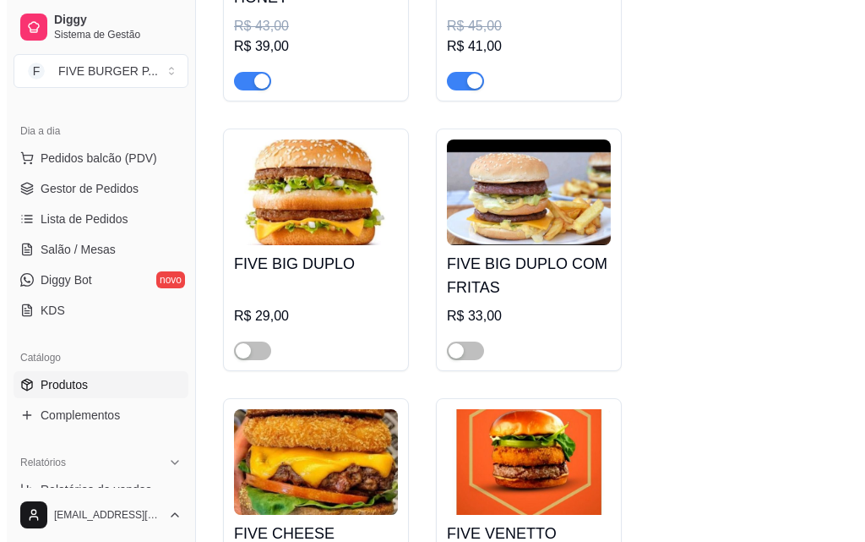
scroll to position [169, 0]
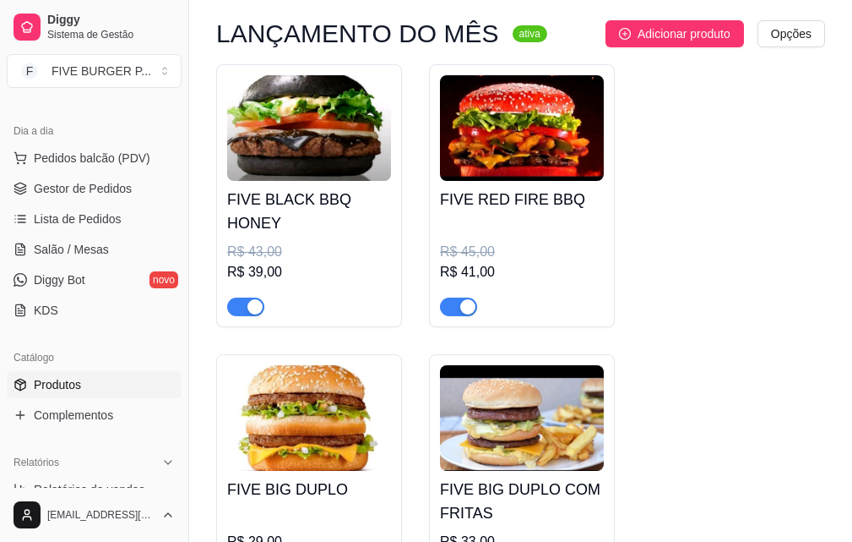
click at [270, 203] on h4 "FIVE BLACK BBQ HONEY" at bounding box center [309, 211] width 164 height 47
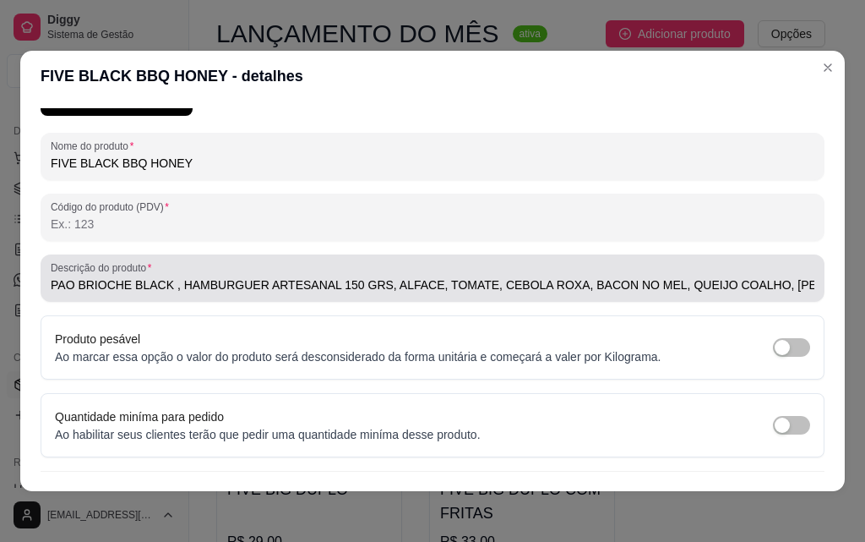
scroll to position [241, 0]
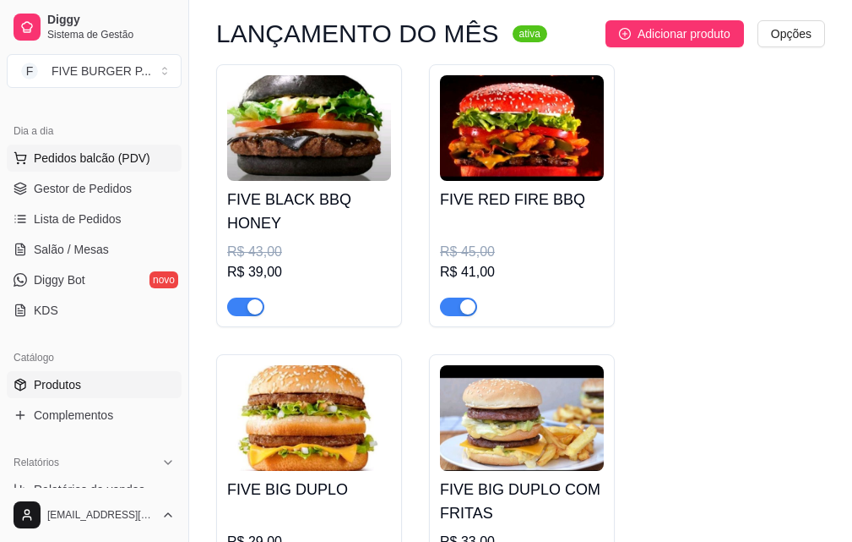
click at [82, 145] on button "Pedidos balcão (PDV)" at bounding box center [94, 157] width 175 height 27
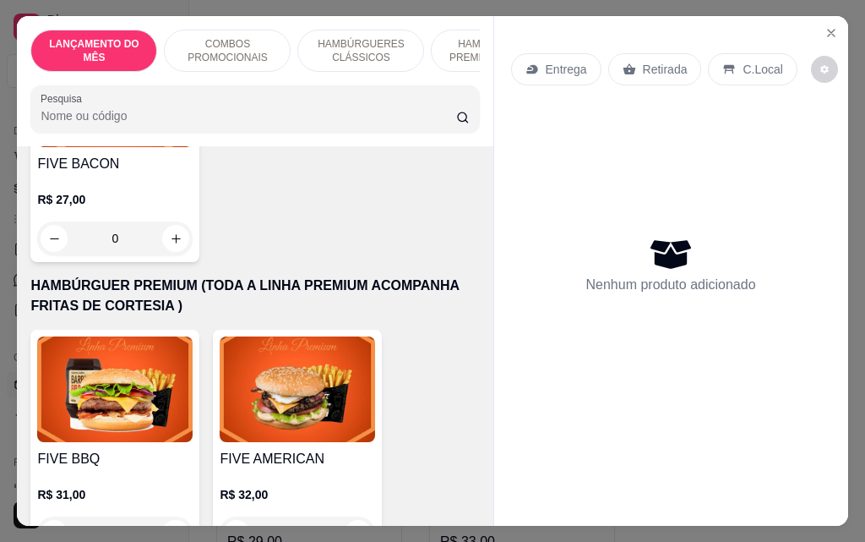
scroll to position [1605, 0]
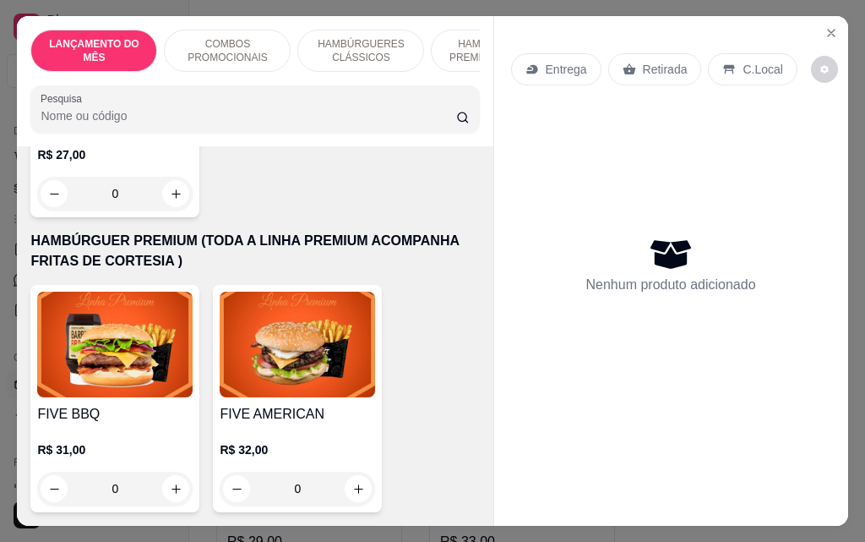
click at [165, 471] on div "0" at bounding box center [114, 488] width 155 height 34
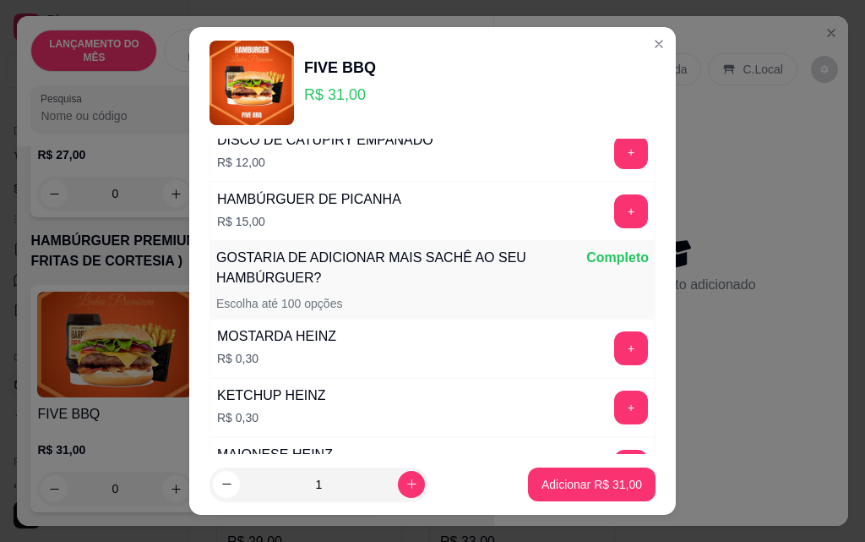
scroll to position [1631, 0]
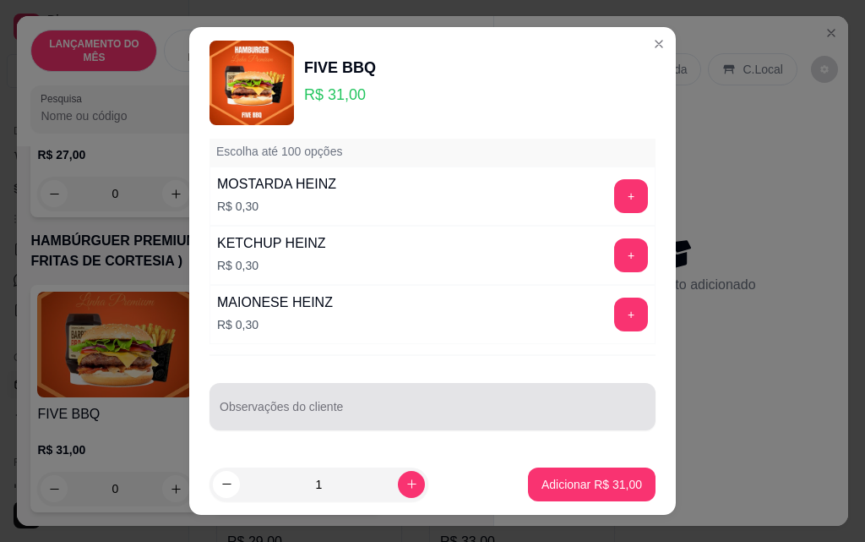
click at [270, 411] on input "Observações do cliente" at bounding box center [433, 413] width 426 height 17
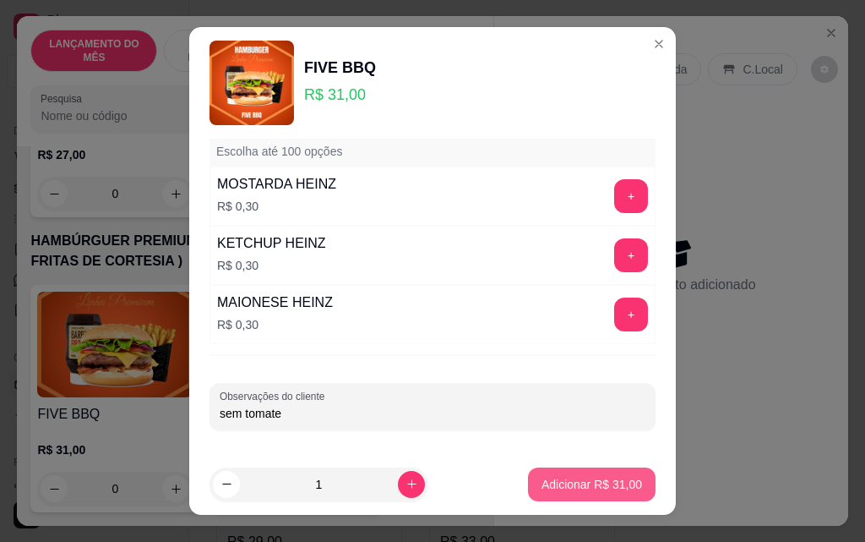
type input "sem tomate"
click at [608, 495] on button "Adicionar R$ 31,00" at bounding box center [592, 484] width 124 height 33
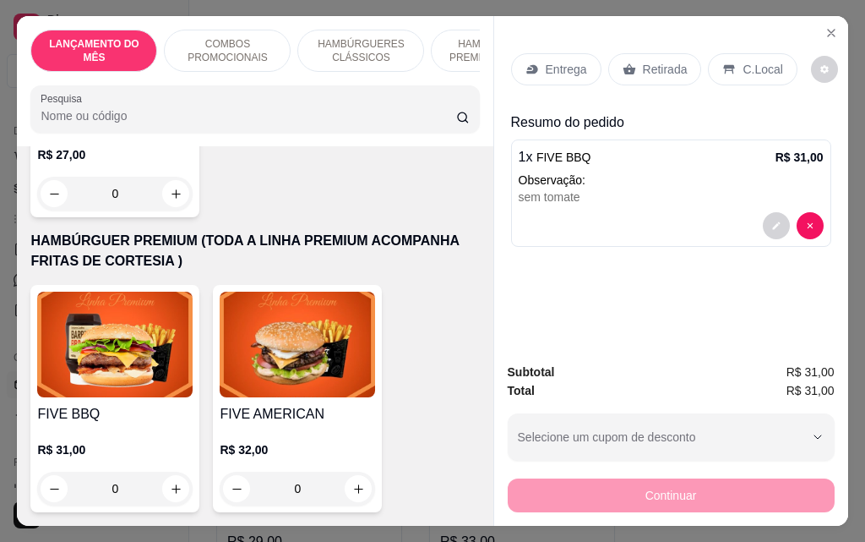
click at [557, 73] on div "Entrega" at bounding box center [556, 69] width 90 height 32
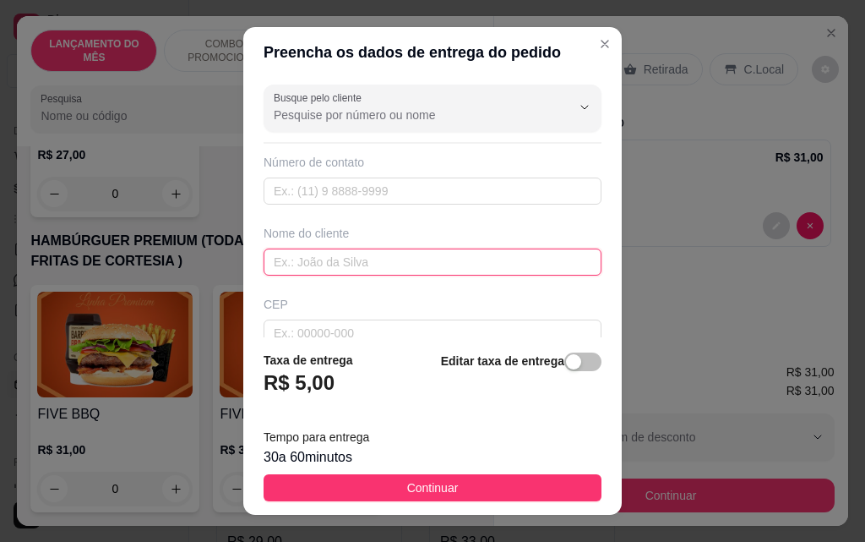
click at [325, 263] on input "text" at bounding box center [433, 261] width 338 height 27
type input "[PERSON_NAME]"
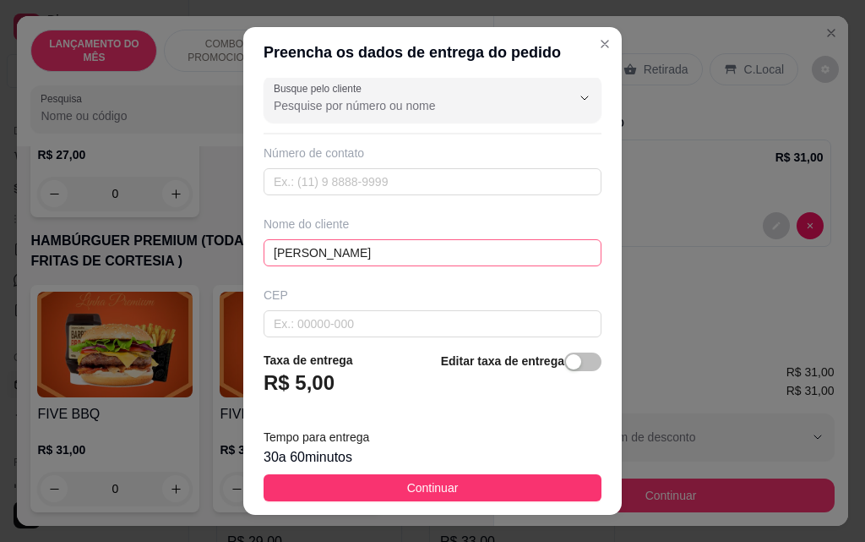
scroll to position [197, 0]
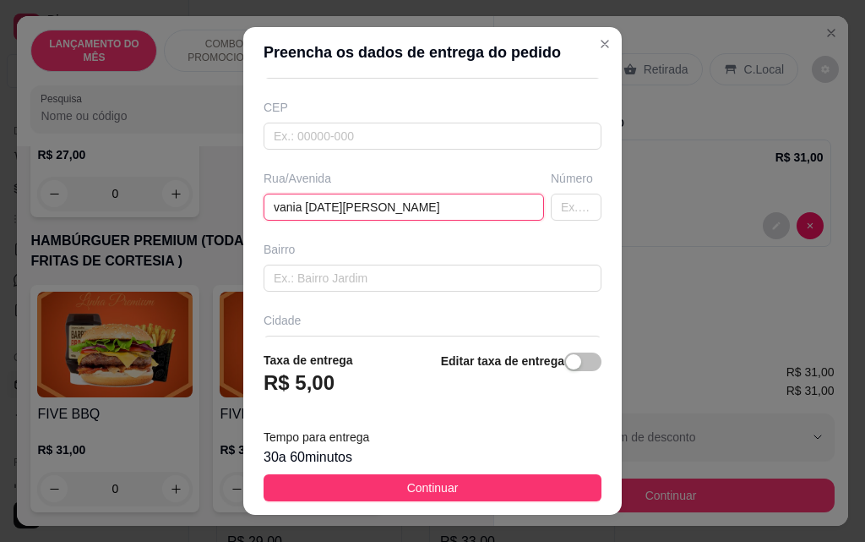
type input "vania [DATE][PERSON_NAME]"
type input "306"
click at [502, 482] on button "Continuar" at bounding box center [433, 487] width 338 height 27
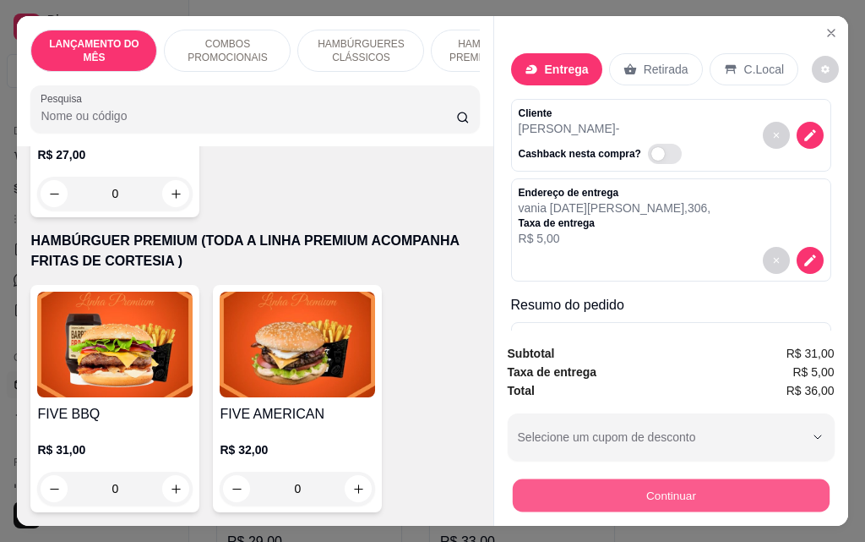
click at [596, 493] on button "Continuar" at bounding box center [670, 494] width 317 height 33
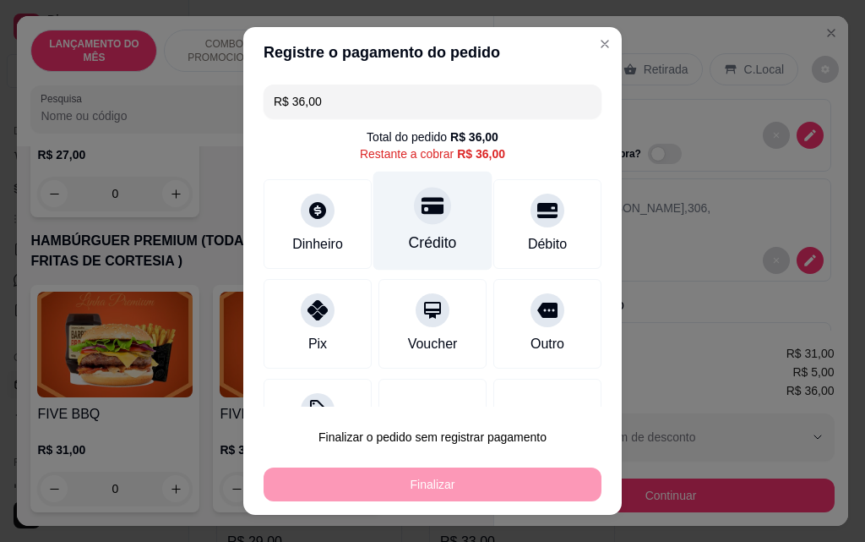
click at [422, 211] on icon at bounding box center [433, 205] width 22 height 22
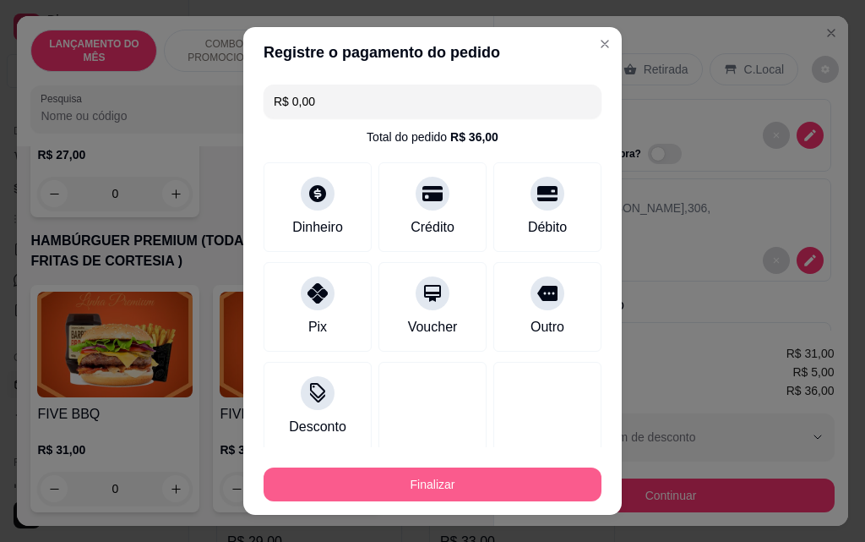
click at [492, 488] on button "Finalizar" at bounding box center [433, 484] width 338 height 34
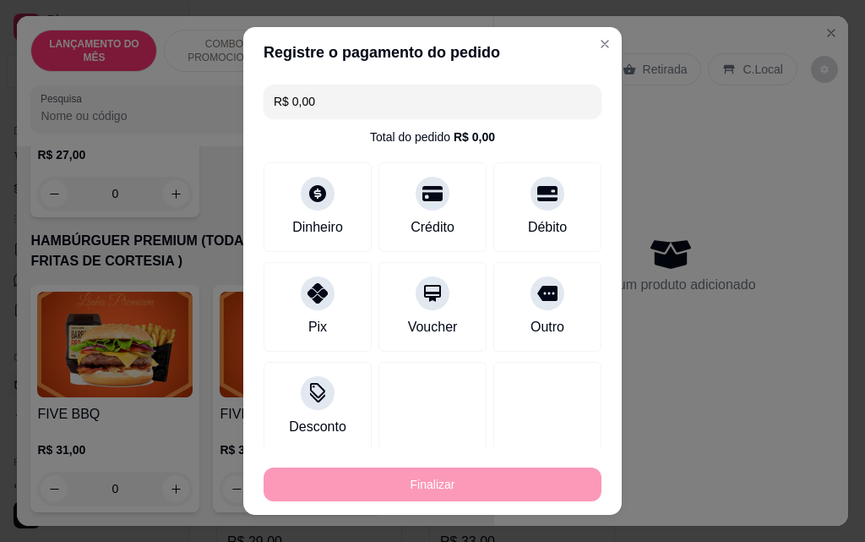
type input "-R$ 36,00"
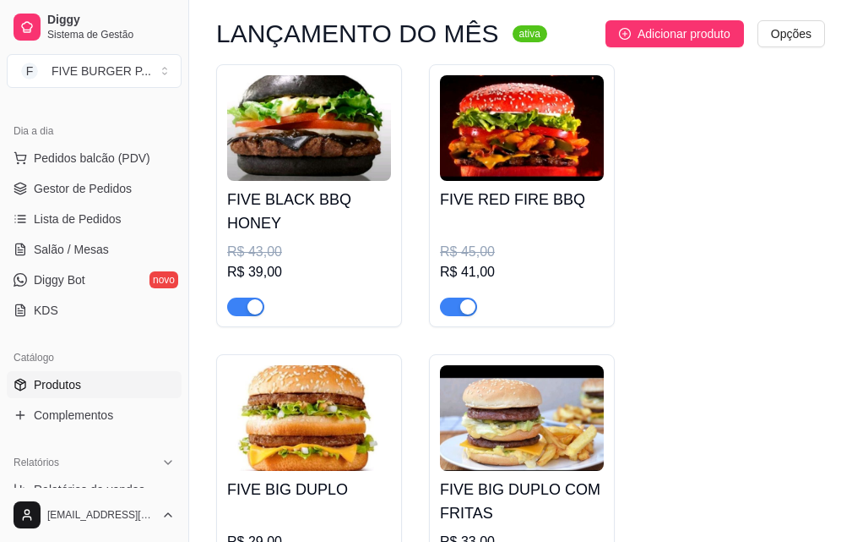
click at [107, 143] on div "Dia a dia" at bounding box center [94, 130] width 175 height 27
click at [107, 146] on button "Pedidos balcão (PDV)" at bounding box center [94, 157] width 175 height 27
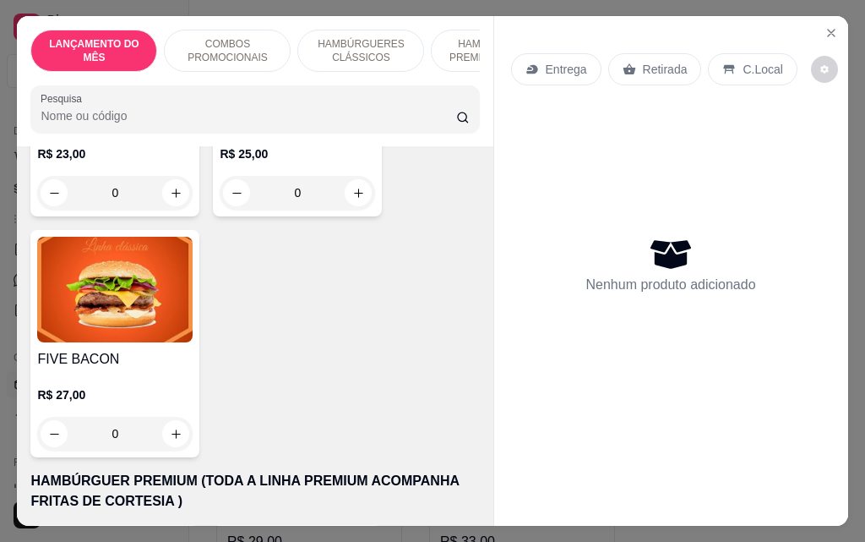
scroll to position [1352, 0]
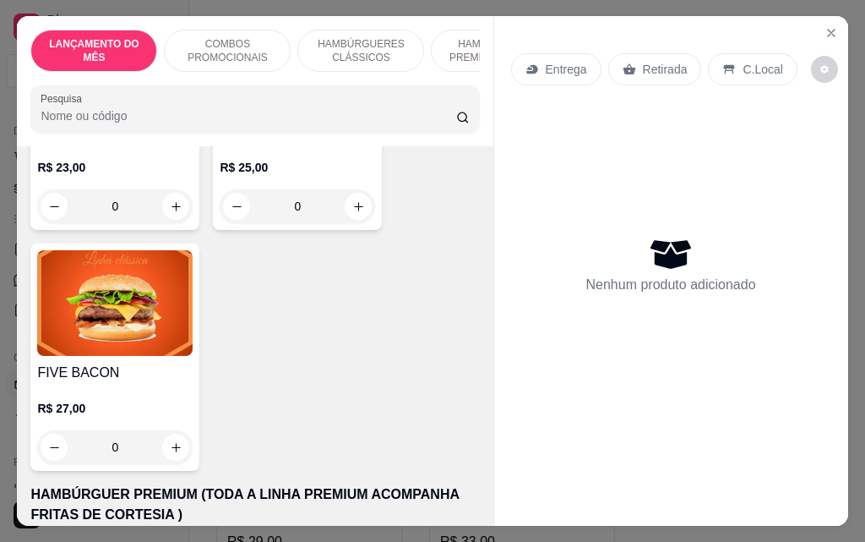
click at [174, 189] on div "0" at bounding box center [114, 206] width 155 height 34
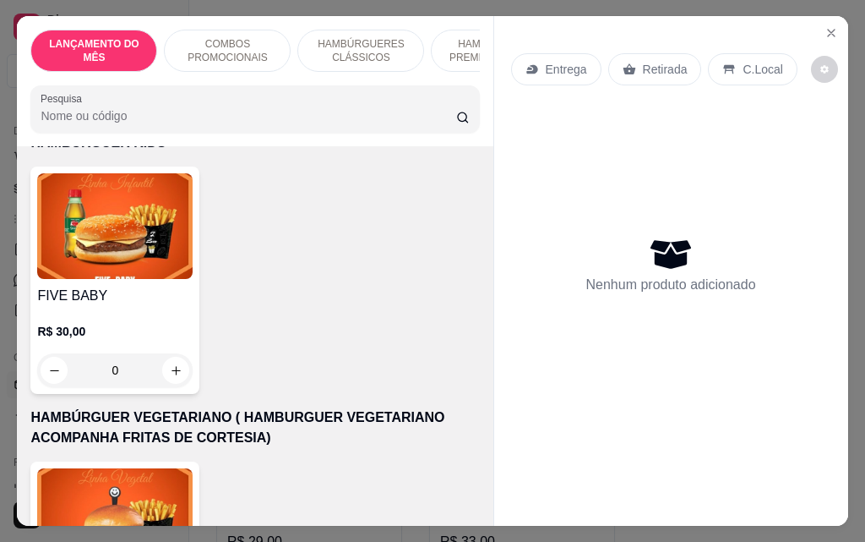
scroll to position [4393, 0]
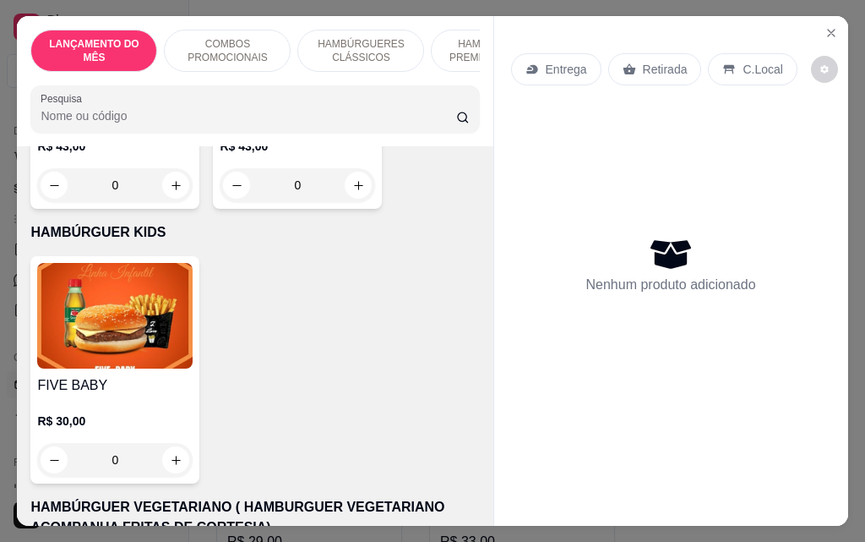
click at [166, 443] on div "0" at bounding box center [114, 460] width 155 height 34
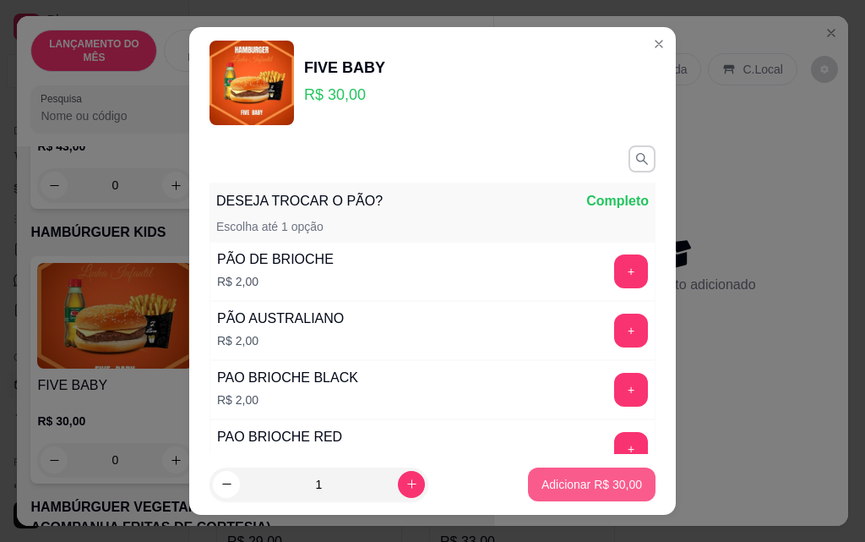
click at [586, 485] on p "Adicionar R$ 30,00" at bounding box center [592, 484] width 101 height 17
type input "1"
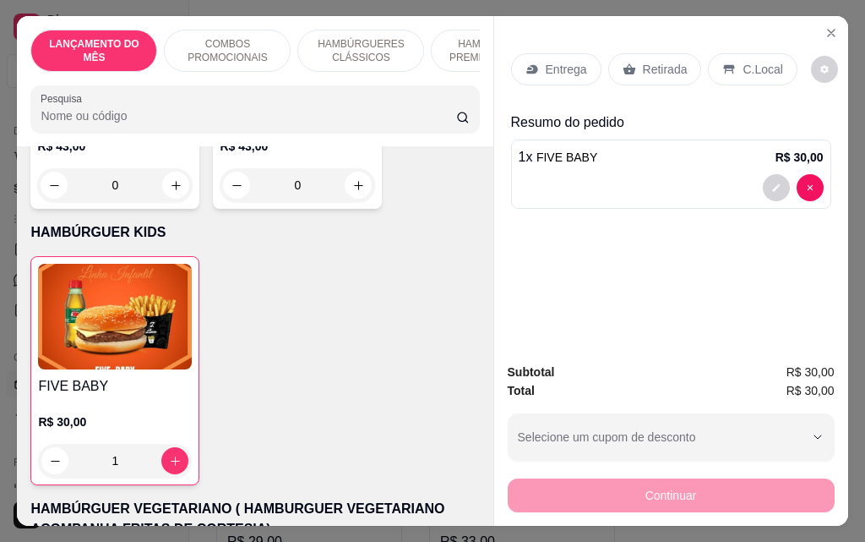
click at [560, 62] on p "Entrega" at bounding box center [566, 69] width 41 height 17
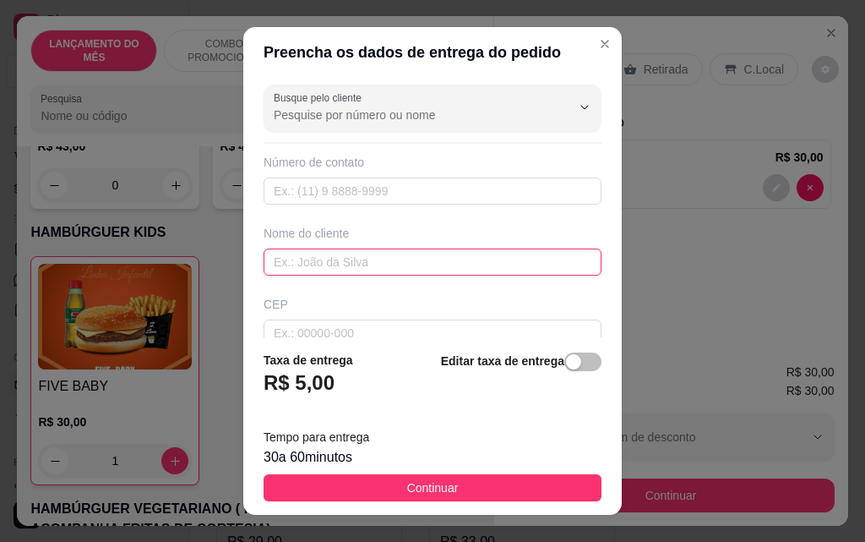
click at [471, 261] on input "text" at bounding box center [433, 261] width 338 height 27
type input "cris"
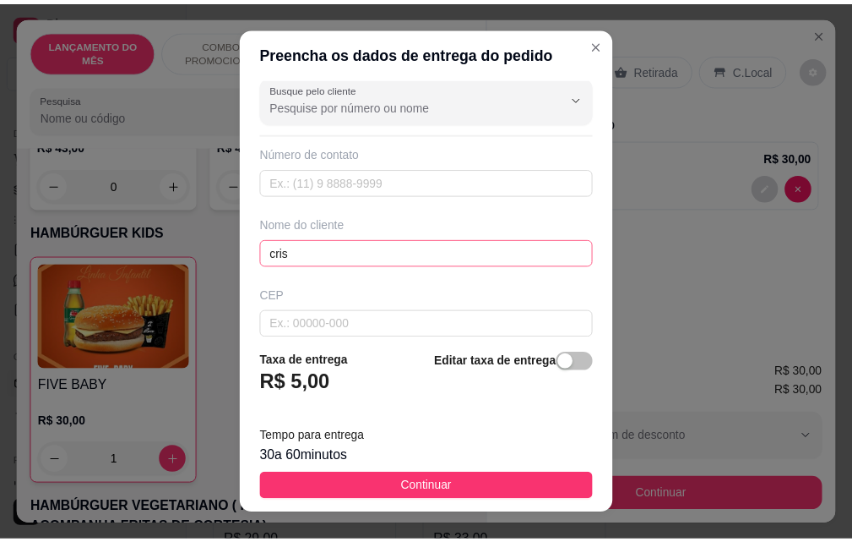
scroll to position [197, 0]
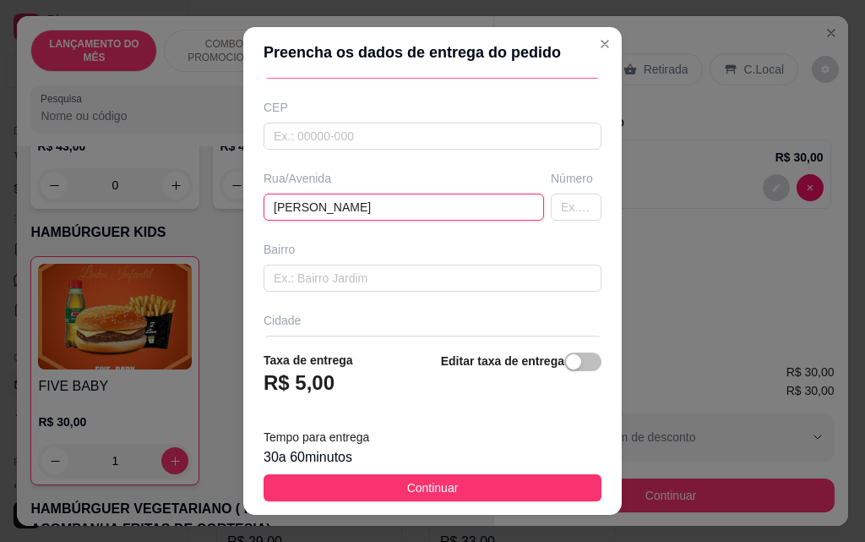
type input "[PERSON_NAME]"
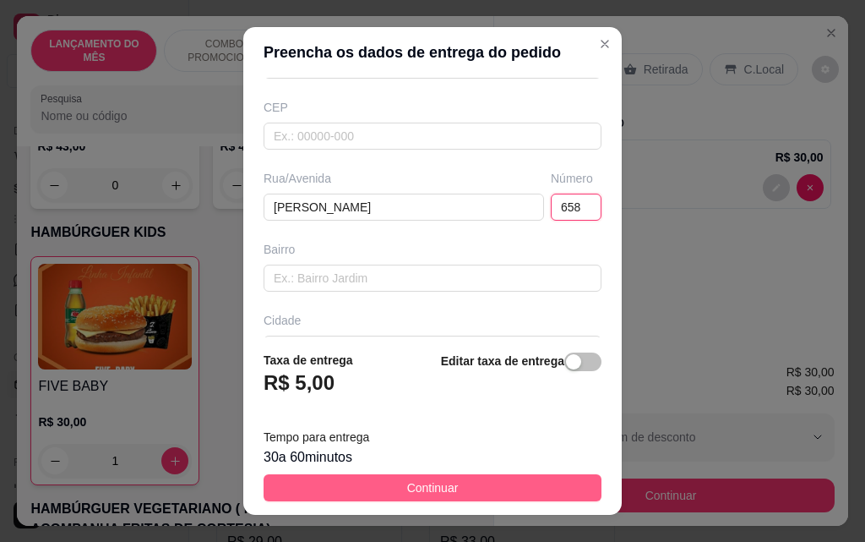
type input "658"
click at [487, 495] on button "Continuar" at bounding box center [433, 487] width 338 height 27
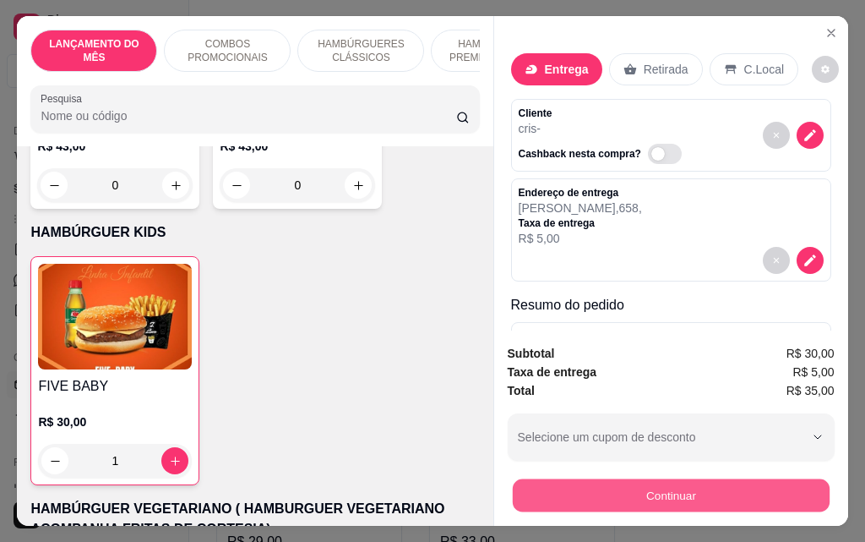
click at [603, 493] on button "Continuar" at bounding box center [670, 494] width 317 height 33
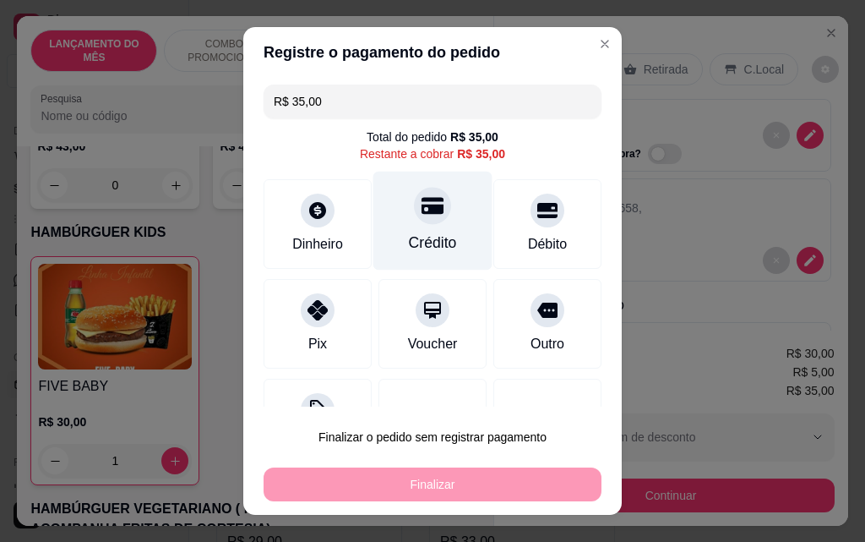
click at [432, 243] on div "Crédito" at bounding box center [433, 242] width 48 height 22
type input "R$ 0,00"
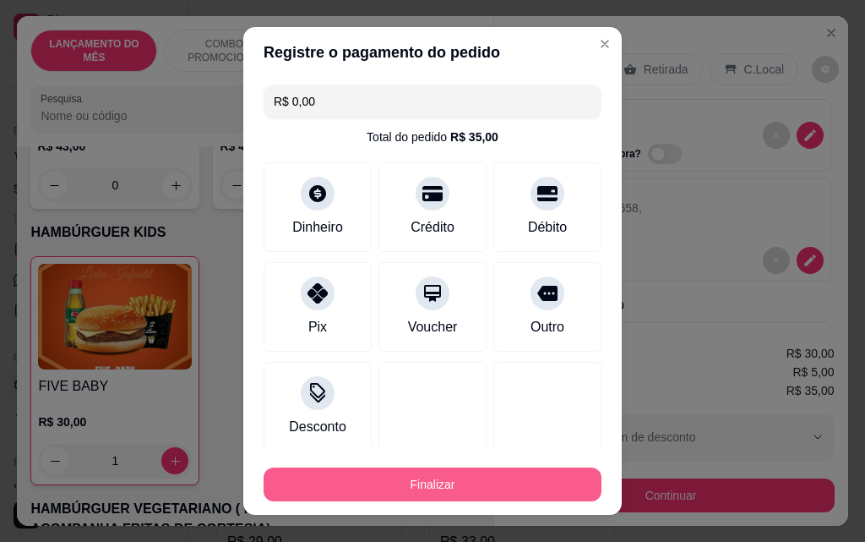
click at [481, 487] on button "Finalizar" at bounding box center [433, 484] width 338 height 34
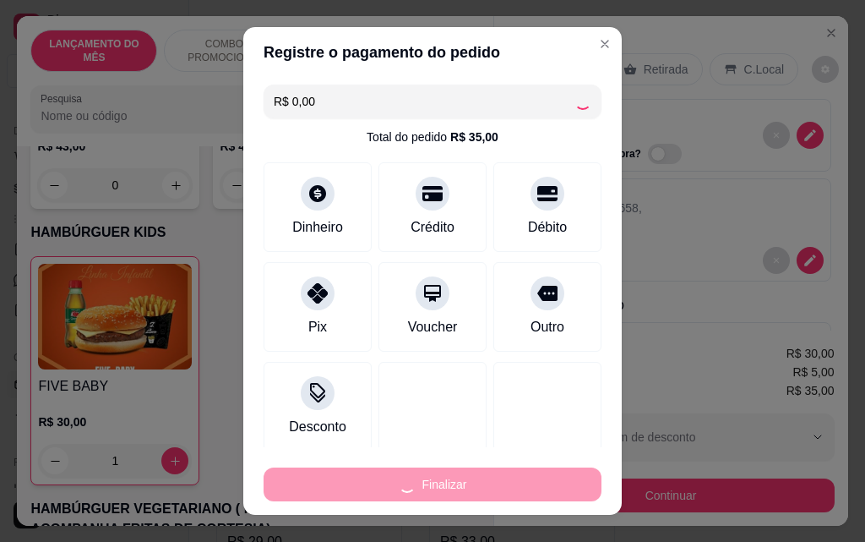
type input "0"
type input "-R$ 35,00"
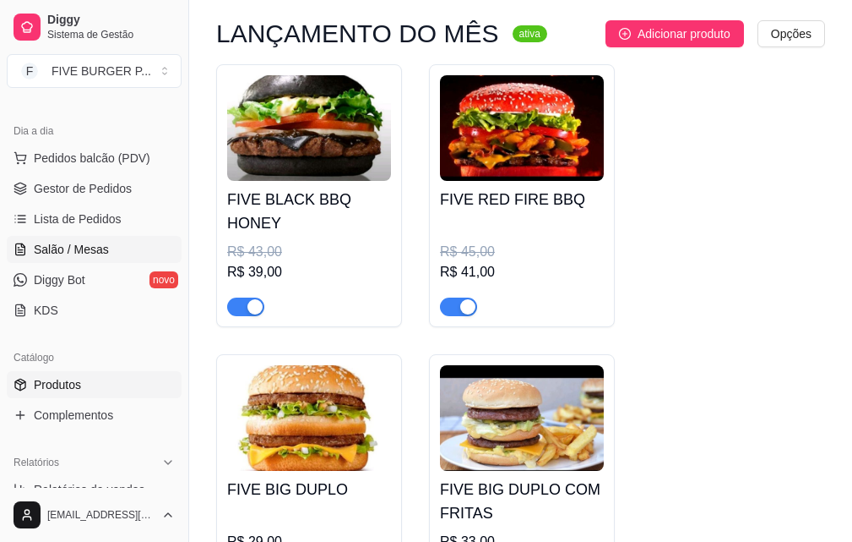
drag, startPoint x: 96, startPoint y: 253, endPoint x: 84, endPoint y: 253, distance: 11.8
click at [96, 253] on span "Salão / Mesas" at bounding box center [71, 249] width 75 height 17
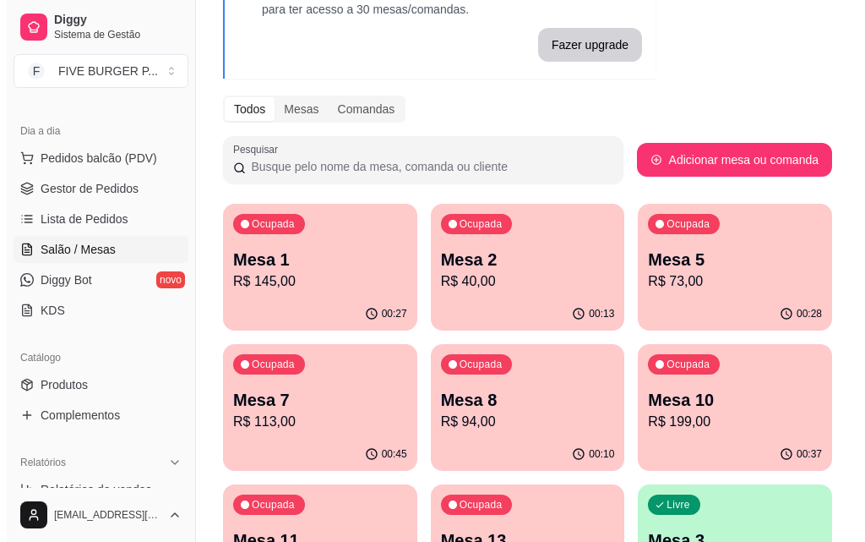
scroll to position [169, 0]
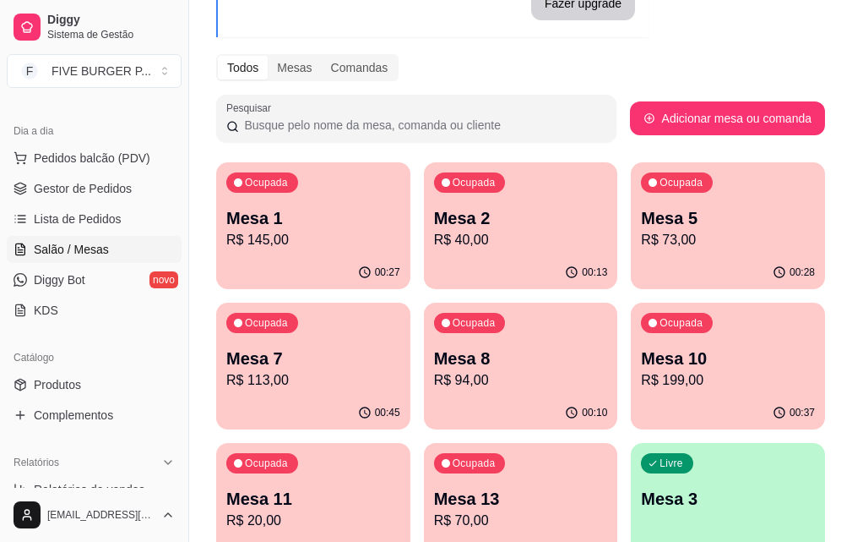
click at [631, 255] on div "Ocupada Mesa 5 R$ 73,00" at bounding box center [728, 209] width 194 height 94
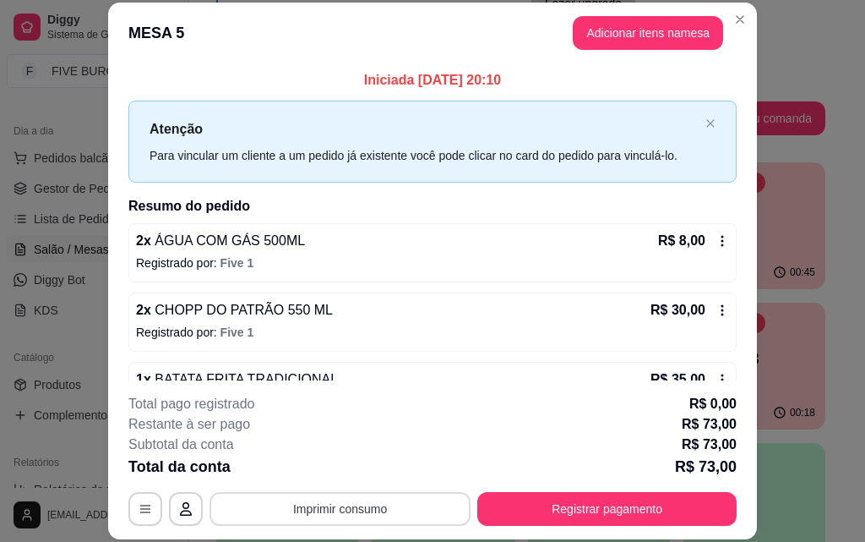
click at [382, 504] on button "Imprimir consumo" at bounding box center [340, 509] width 261 height 34
click at [375, 474] on button "IMPRESSORA" at bounding box center [339, 469] width 118 height 26
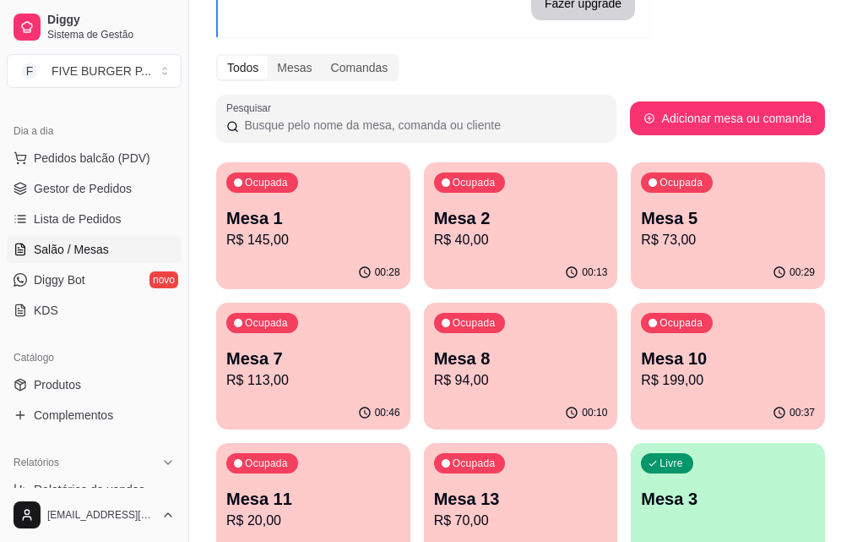
click at [400, 370] on p "R$ 113,00" at bounding box center [313, 380] width 174 height 20
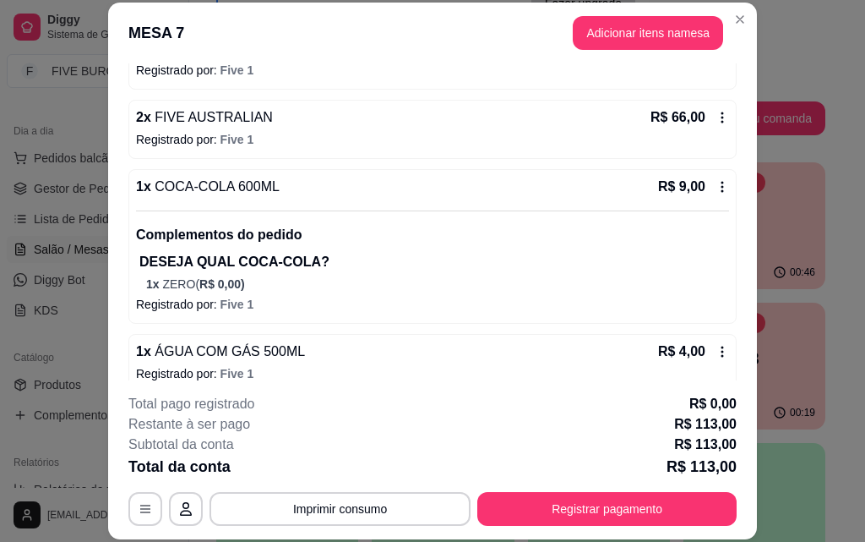
scroll to position [212, 0]
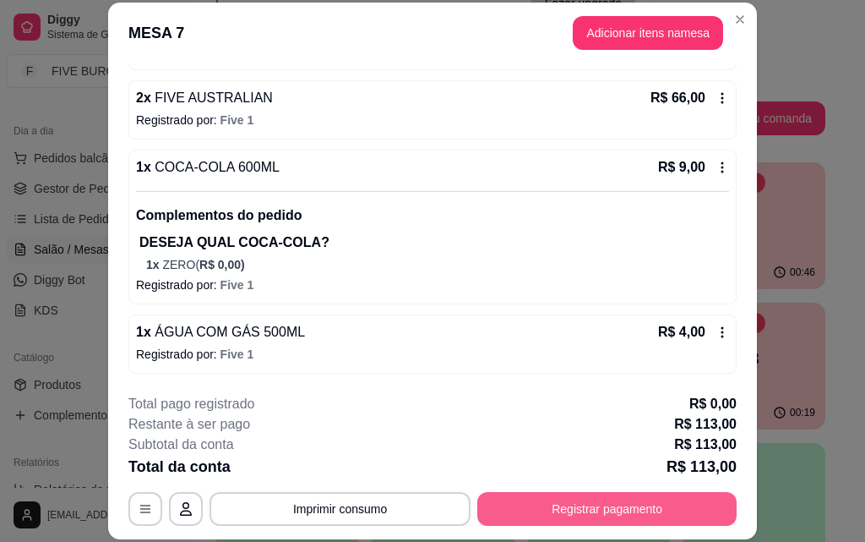
click at [523, 523] on button "Registrar pagamento" at bounding box center [606, 509] width 259 height 34
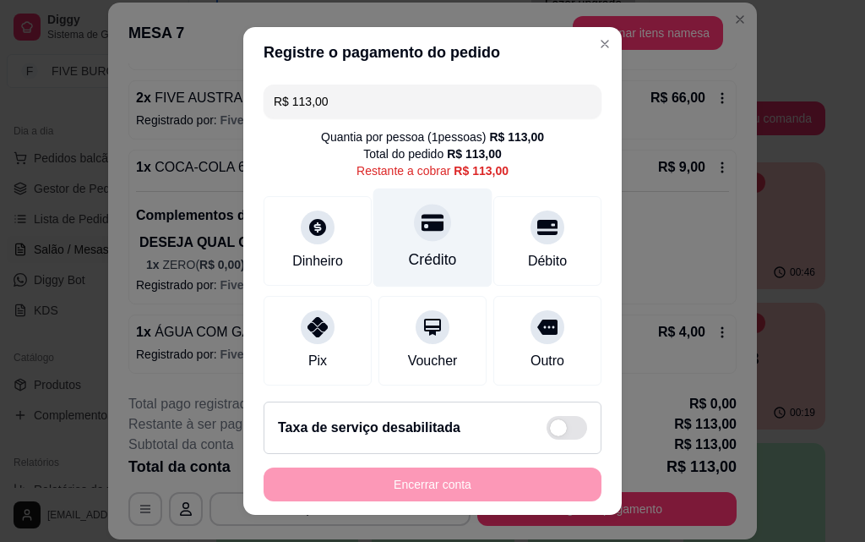
click at [415, 243] on div "Crédito" at bounding box center [432, 237] width 119 height 99
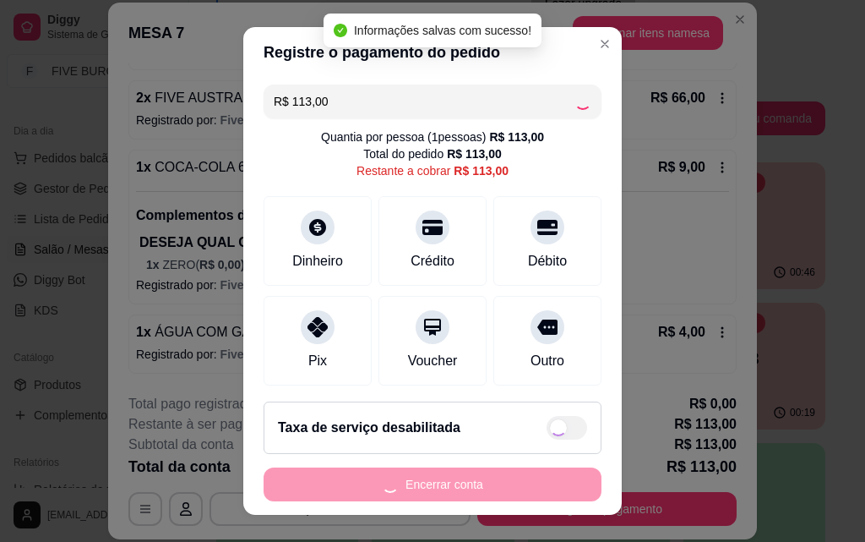
type input "R$ 0,00"
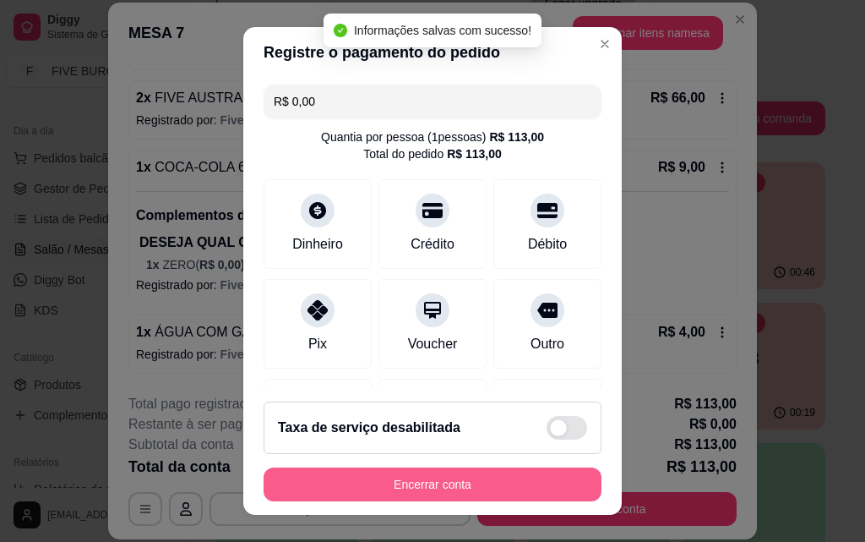
click at [449, 477] on button "Encerrar conta" at bounding box center [433, 484] width 338 height 34
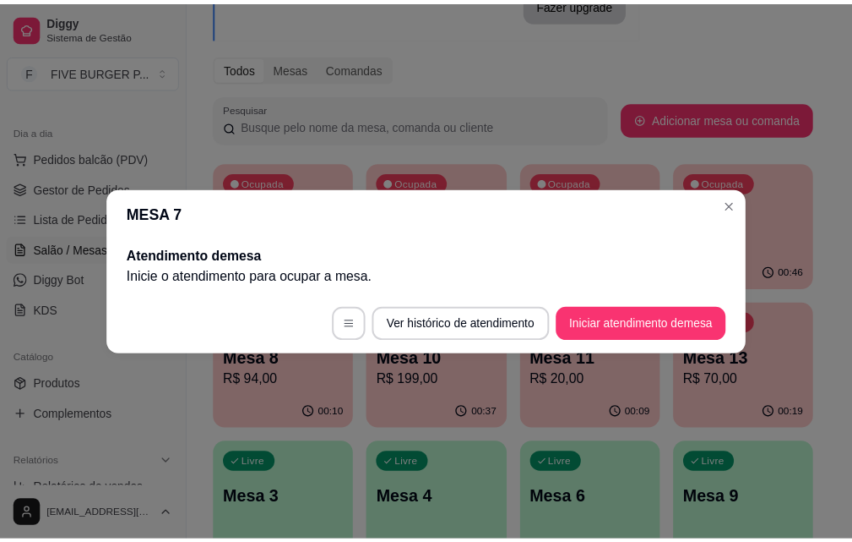
scroll to position [0, 0]
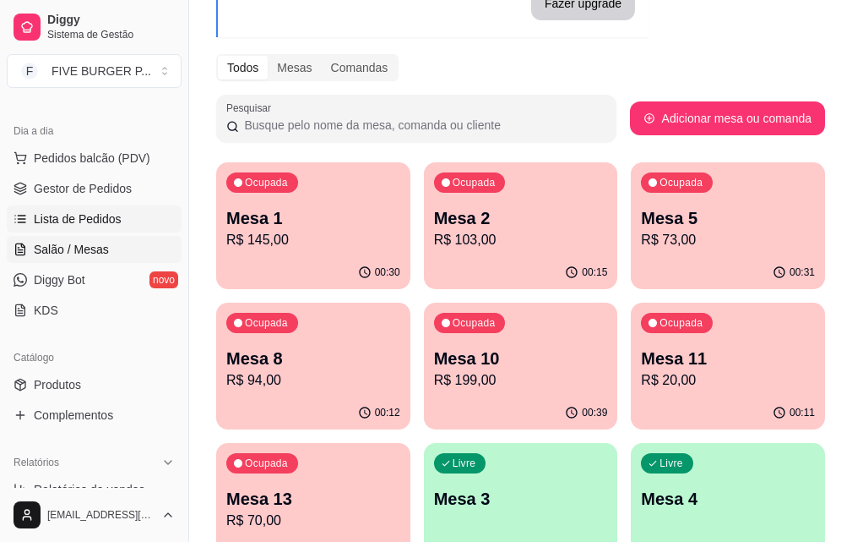
click at [136, 222] on link "Lista de Pedidos" at bounding box center [94, 218] width 175 height 27
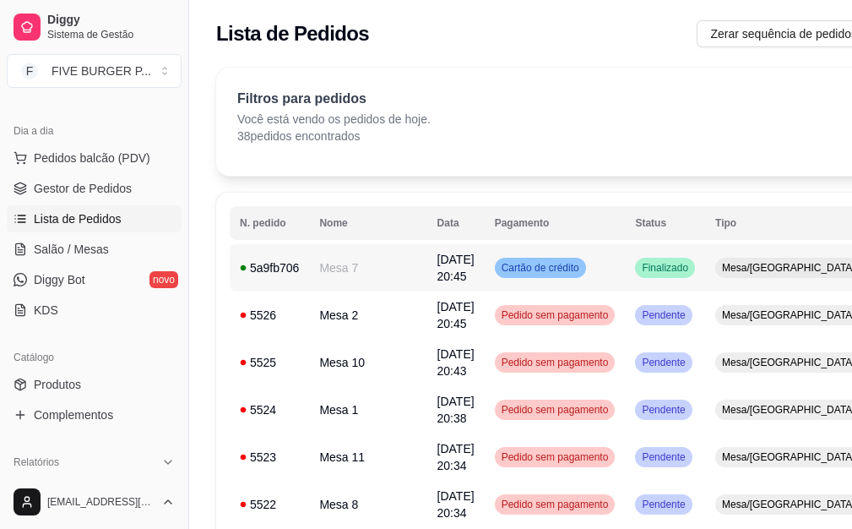
click at [635, 276] on div "Finalizado" at bounding box center [665, 268] width 60 height 20
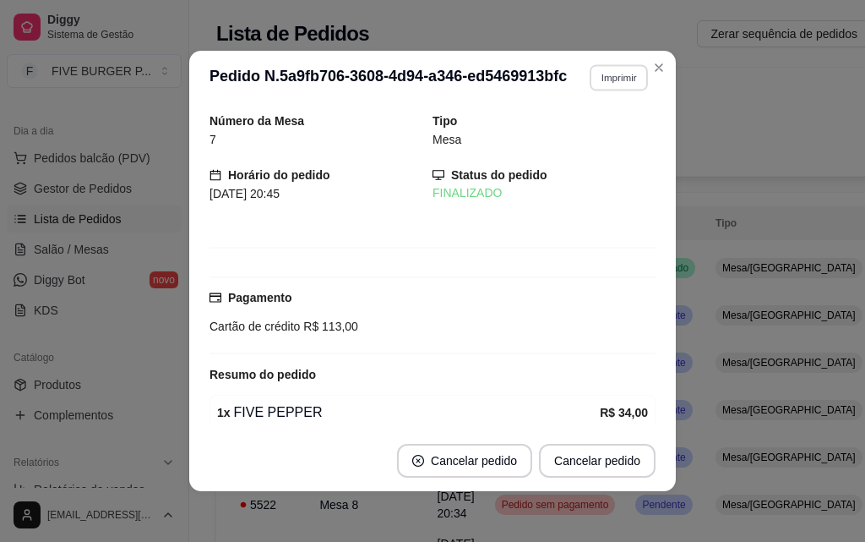
click at [626, 80] on button "Imprimir" at bounding box center [619, 77] width 58 height 26
click at [623, 133] on button "IMPRESSORA" at bounding box center [582, 136] width 118 height 26
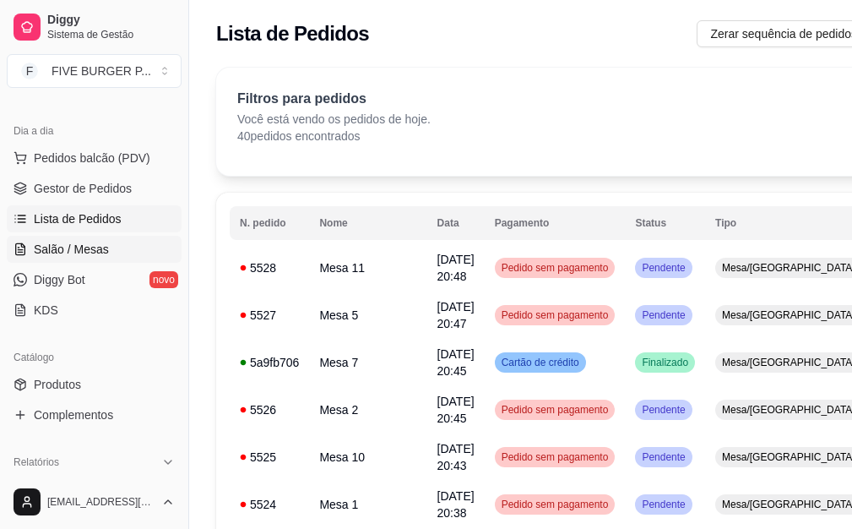
click at [98, 248] on span "Salão / Mesas" at bounding box center [71, 249] width 75 height 17
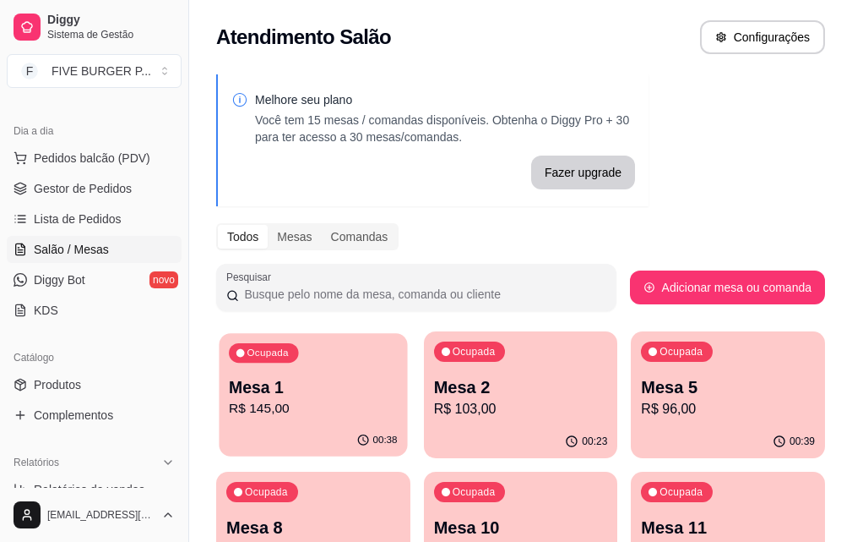
click at [293, 409] on p "R$ 145,00" at bounding box center [313, 408] width 168 height 19
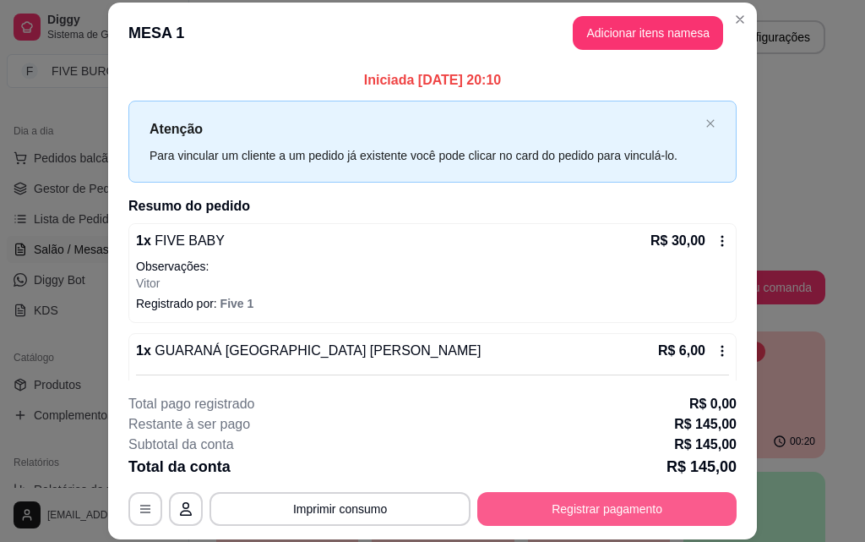
click at [615, 508] on button "Registrar pagamento" at bounding box center [606, 509] width 259 height 34
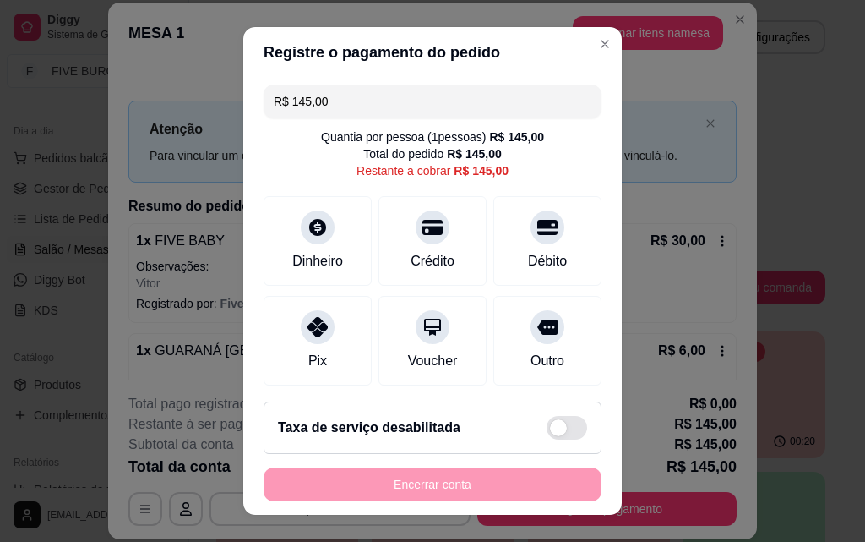
drag, startPoint x: 337, startPoint y: 103, endPoint x: 116, endPoint y: 99, distance: 221.4
click at [116, 99] on div "Registre o pagamento do pedido R$ 145,00 Quantia por pessoa ( 1 pessoas) R$ 145…" at bounding box center [432, 271] width 865 height 542
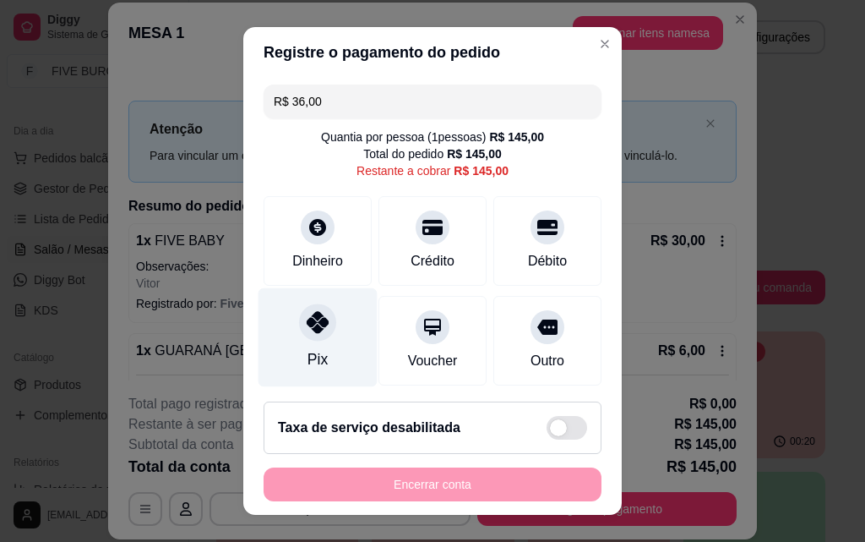
click at [310, 352] on div "Pix" at bounding box center [318, 359] width 20 height 22
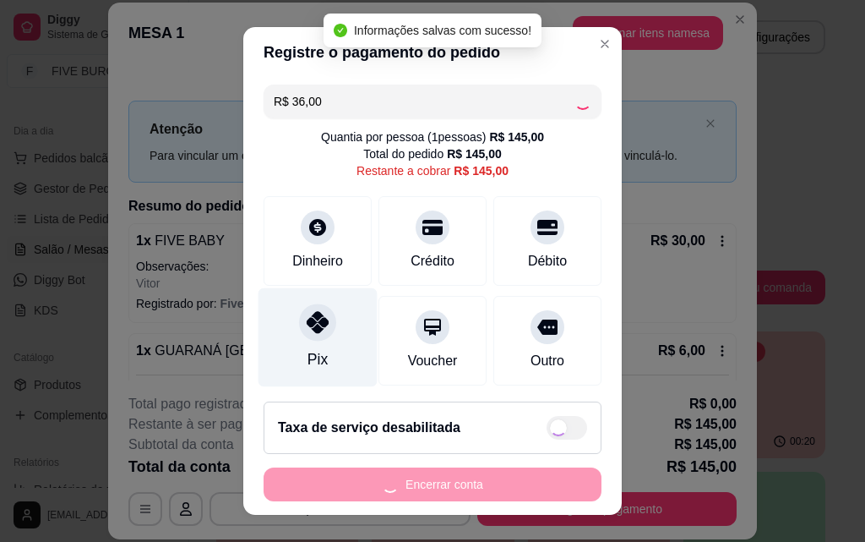
type input "R$ 109,00"
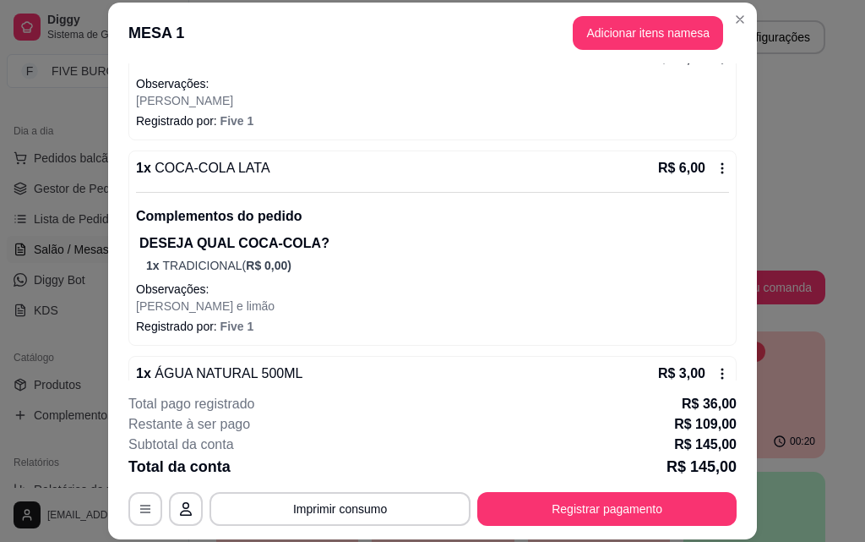
scroll to position [507, 0]
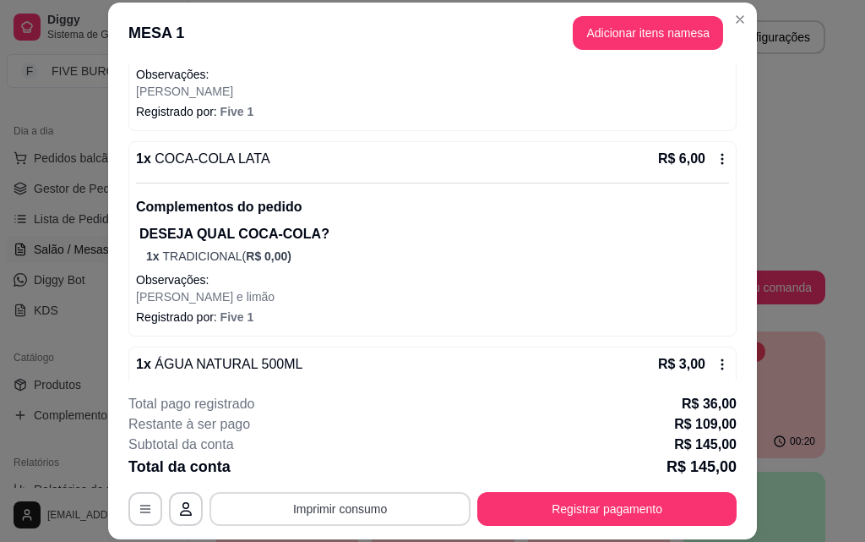
click at [347, 520] on button "Imprimir consumo" at bounding box center [340, 509] width 261 height 34
click at [333, 461] on button "IMPRESSORA" at bounding box center [339, 469] width 118 height 26
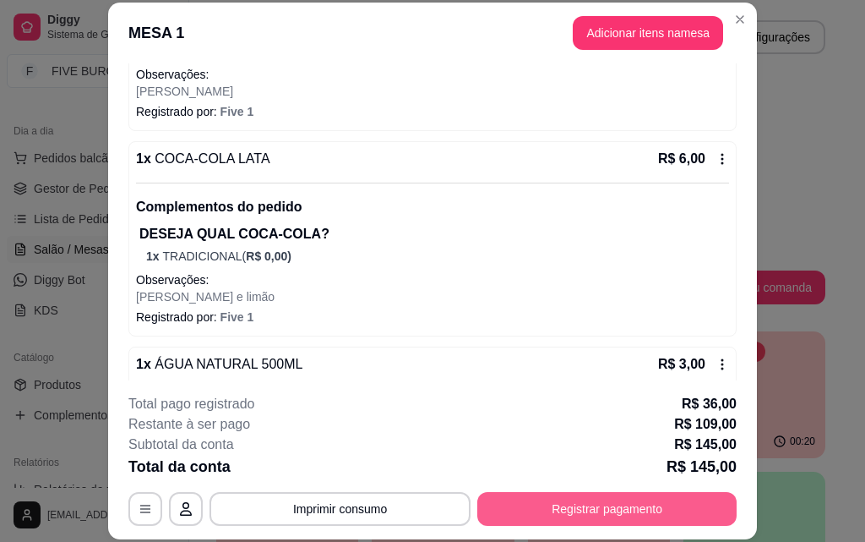
click at [616, 520] on button "Registrar pagamento" at bounding box center [606, 509] width 259 height 34
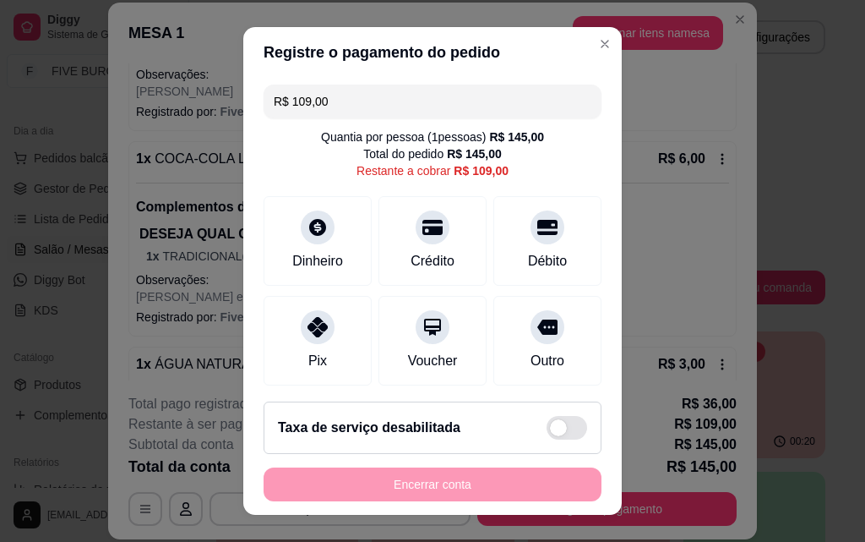
drag, startPoint x: 349, startPoint y: 108, endPoint x: 75, endPoint y: 106, distance: 273.8
click at [75, 106] on div "Registre o pagamento do pedido R$ 109,00 Quantia por pessoa ( 1 pessoas) R$ 145…" at bounding box center [432, 271] width 865 height 542
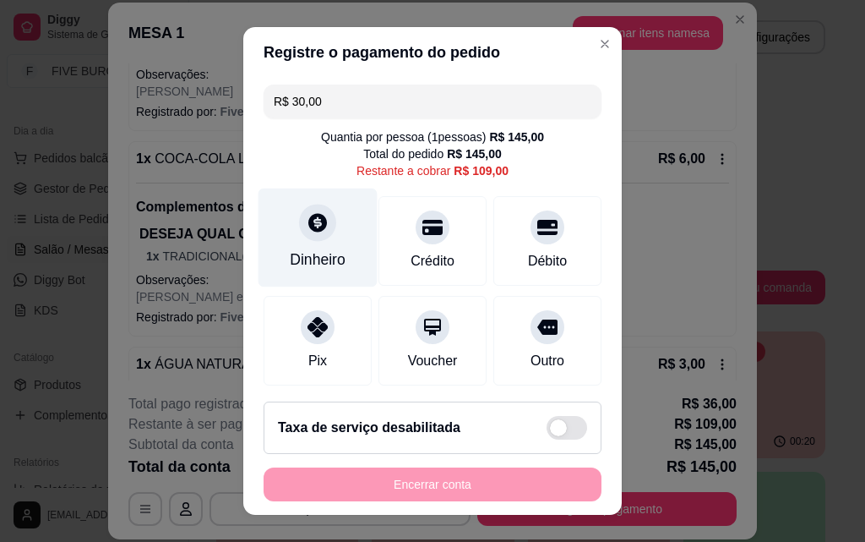
type input "R$ 30,00"
click at [312, 253] on div "Dinheiro" at bounding box center [318, 259] width 56 height 22
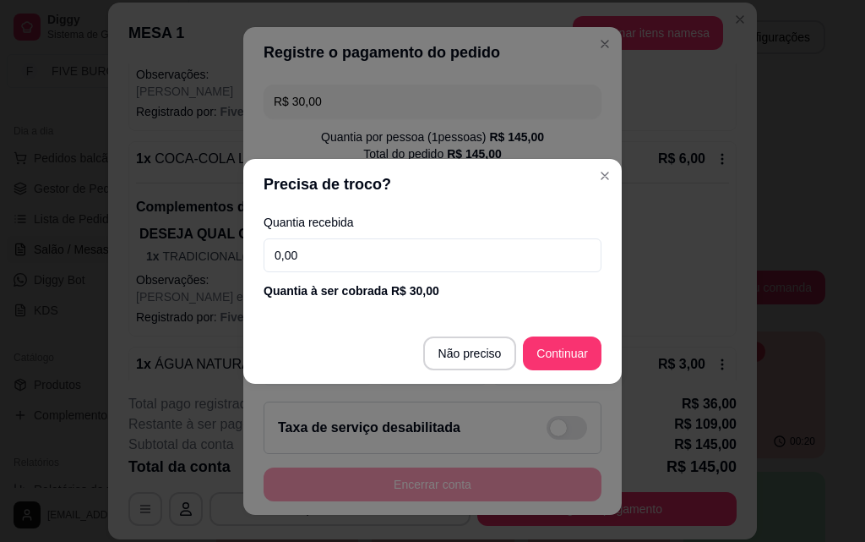
click at [313, 255] on input "0,00" at bounding box center [433, 255] width 338 height 34
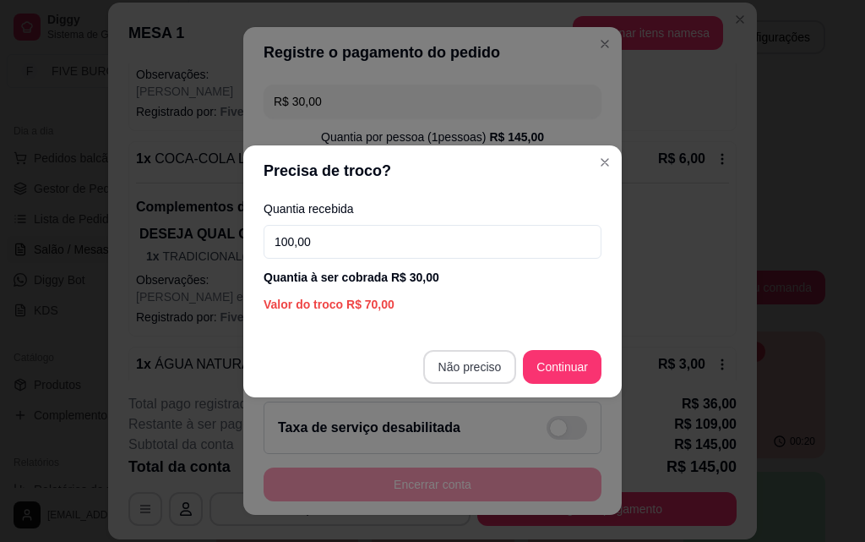
type input "100,00"
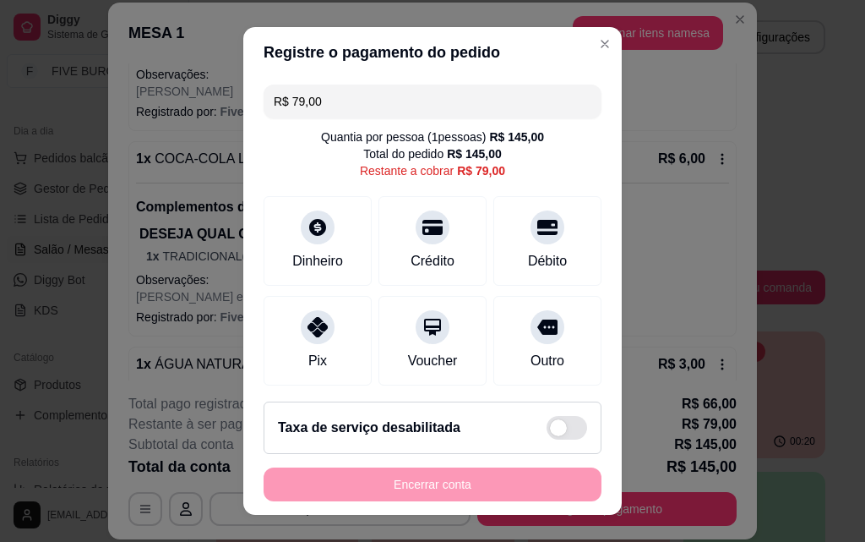
drag, startPoint x: 352, startPoint y: 114, endPoint x: 155, endPoint y: 89, distance: 198.5
click at [155, 89] on div "Registre o pagamento do pedido R$ 79,00 Quantia por pessoa ( 1 pessoas) R$ 145,…" at bounding box center [432, 271] width 865 height 542
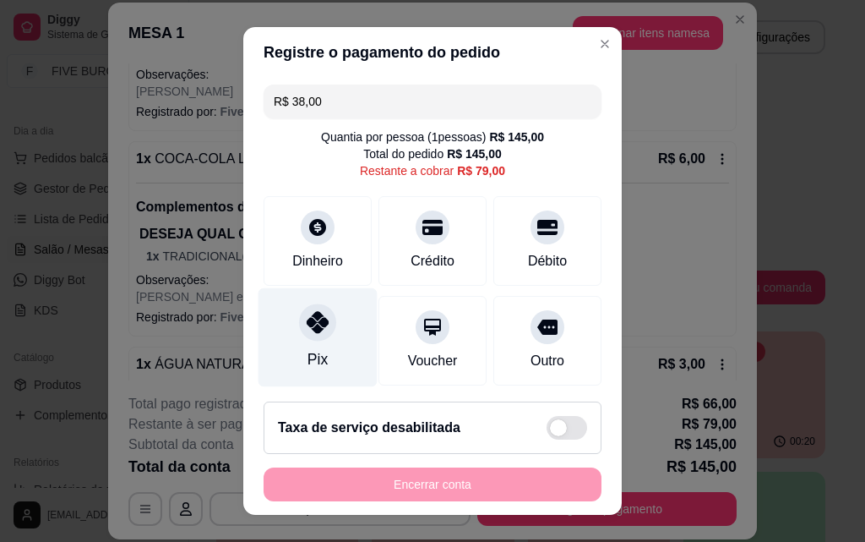
click at [307, 324] on icon at bounding box center [318, 322] width 22 height 22
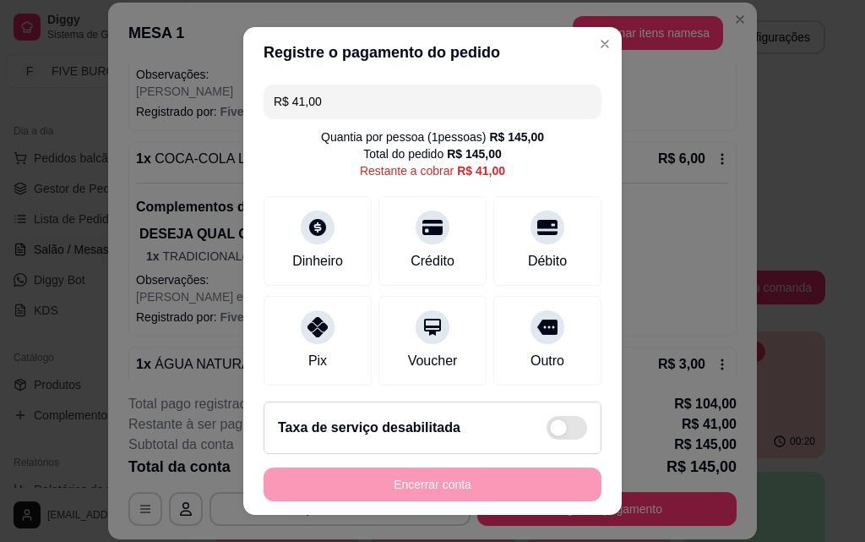
drag, startPoint x: 330, startPoint y: 101, endPoint x: 155, endPoint y: 101, distance: 175.7
click at [155, 101] on div "Registre o pagamento do pedido R$ 41,00 Quantia por pessoa ( 1 pessoas) R$ 145,…" at bounding box center [432, 271] width 865 height 542
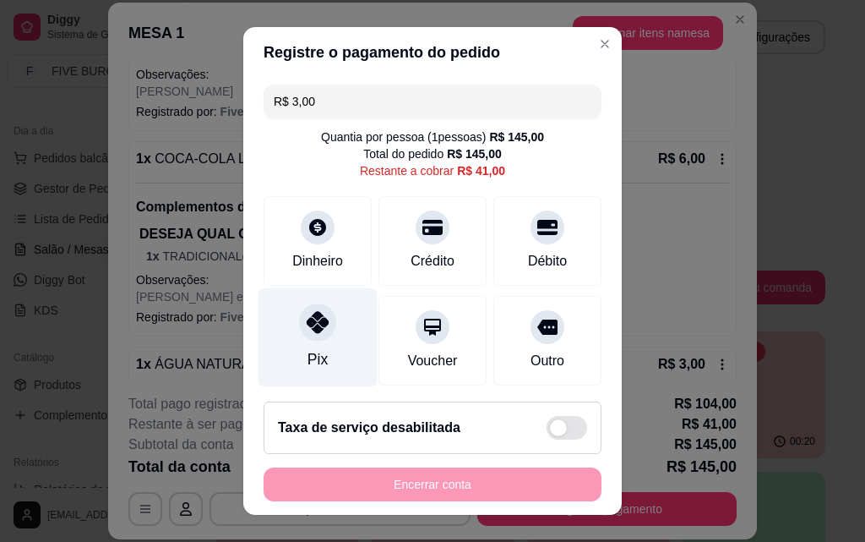
click at [330, 327] on div "Pix" at bounding box center [318, 337] width 119 height 99
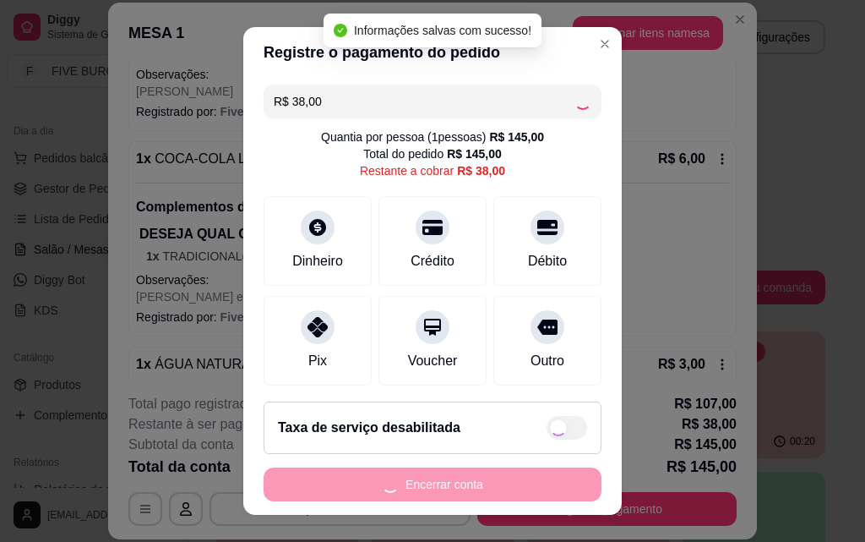
type input "R$ 0,00"
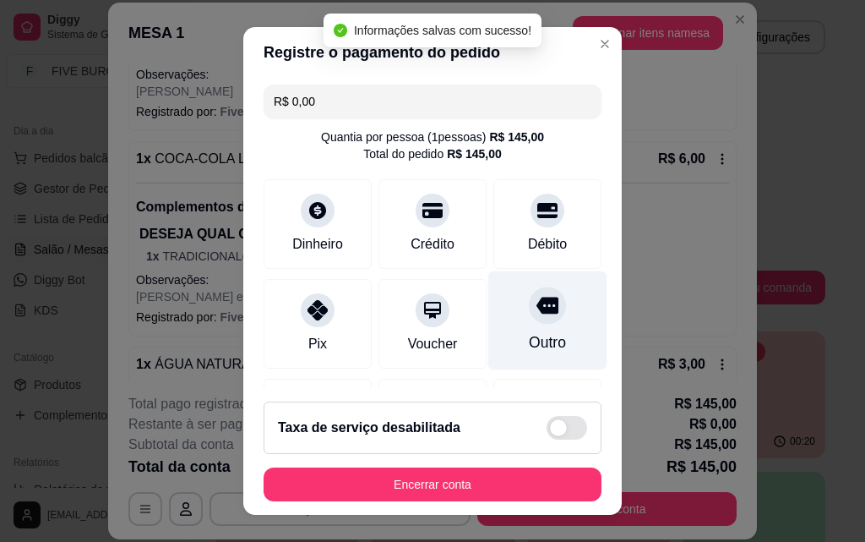
scroll to position [452, 0]
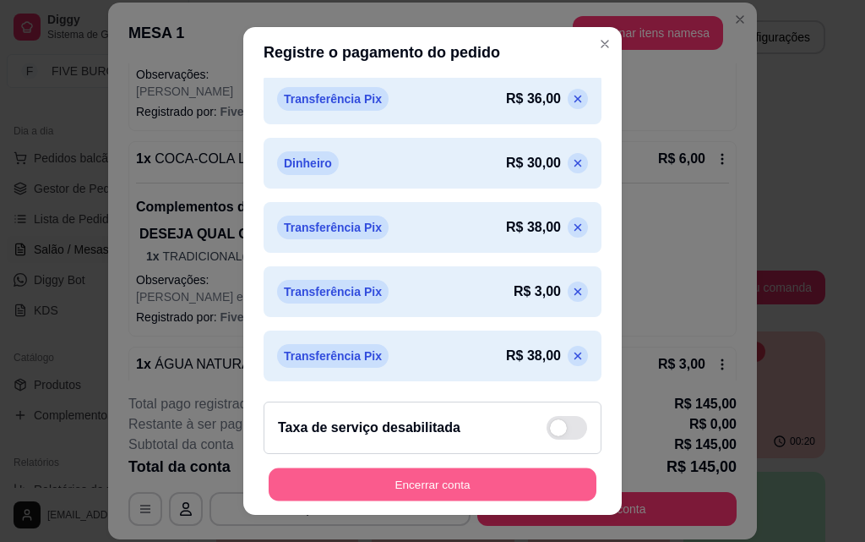
click at [520, 484] on button "Encerrar conta" at bounding box center [433, 484] width 328 height 33
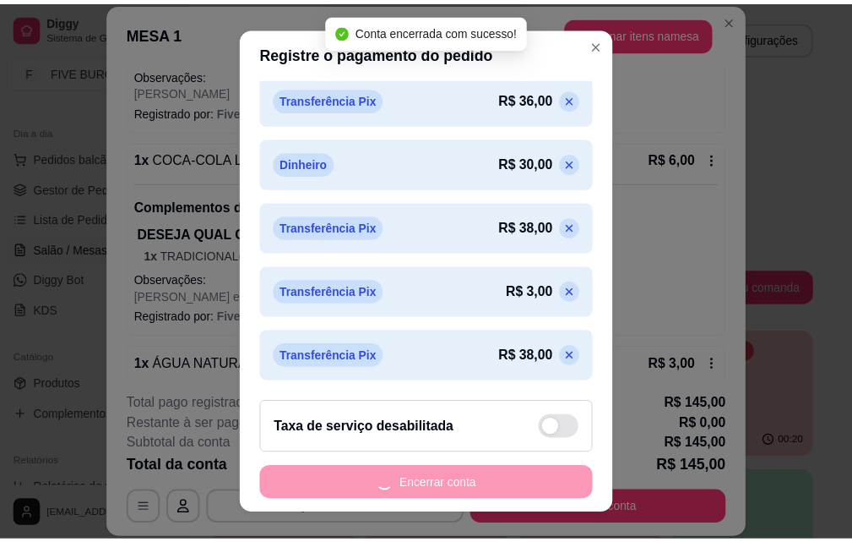
scroll to position [0, 0]
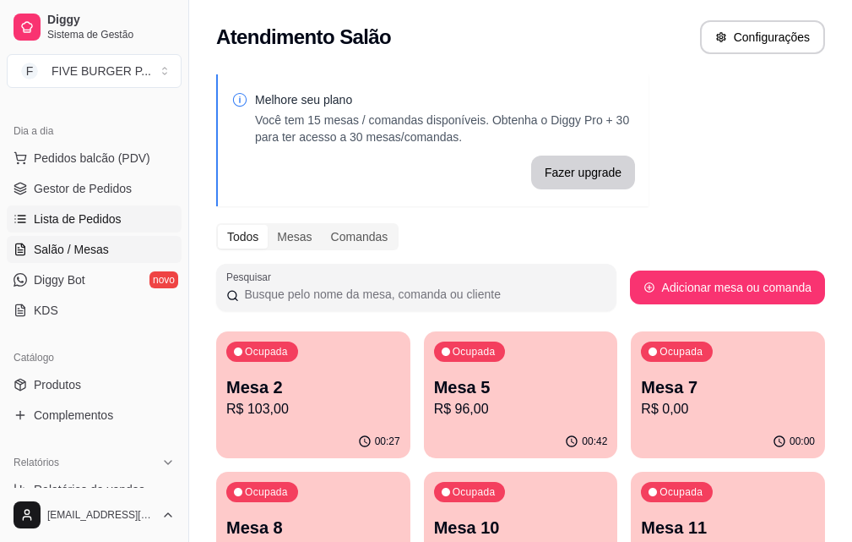
click at [104, 221] on span "Lista de Pedidos" at bounding box center [78, 218] width 88 height 17
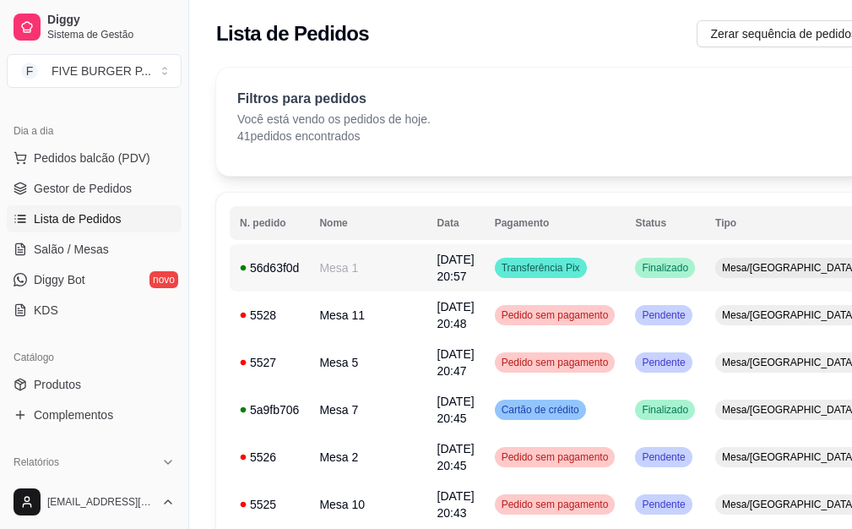
click at [516, 275] on div "Transferência Pix" at bounding box center [541, 268] width 92 height 20
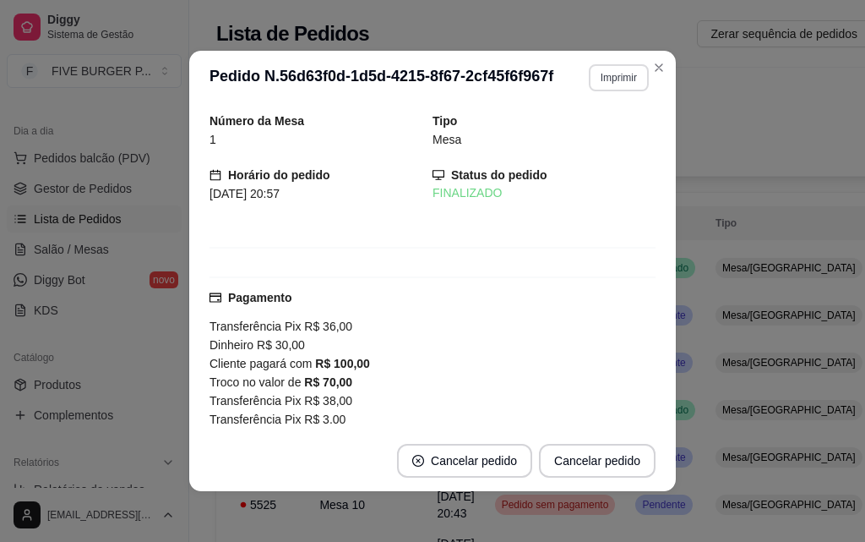
click at [621, 86] on button "Imprimir" at bounding box center [619, 77] width 60 height 27
click at [590, 136] on button "IMPRESSORA" at bounding box center [583, 136] width 118 height 26
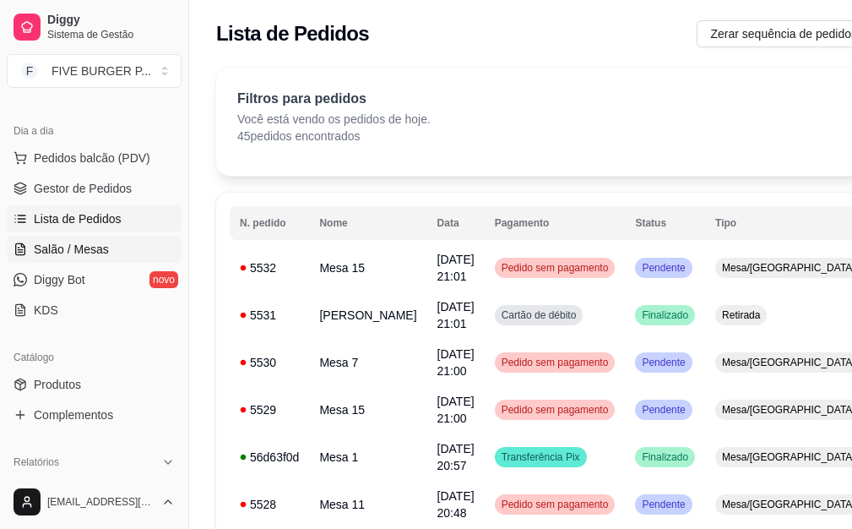
click at [84, 248] on span "Salão / Mesas" at bounding box center [71, 249] width 75 height 17
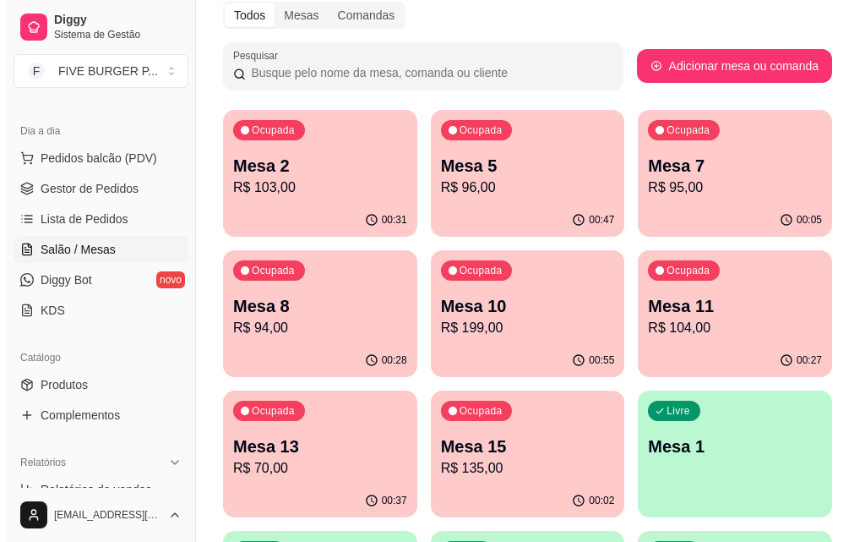
scroll to position [253, 0]
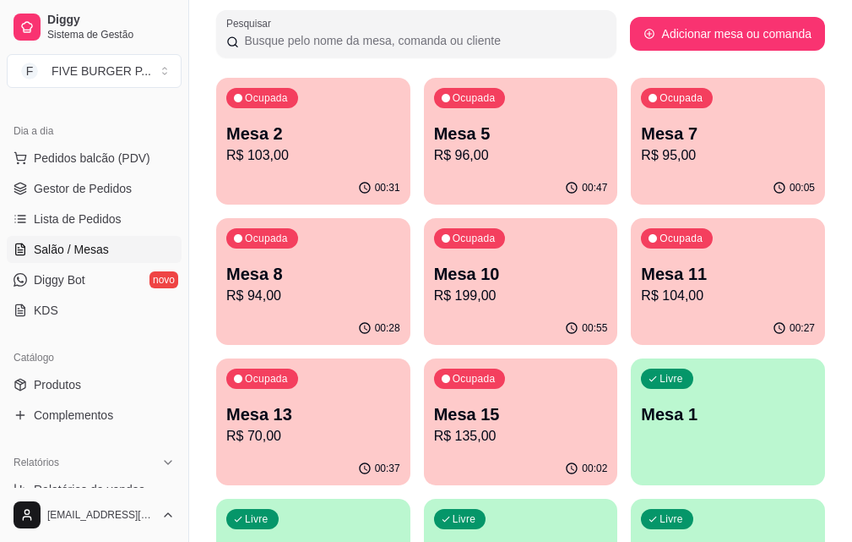
click at [400, 426] on p "R$ 70,00" at bounding box center [313, 436] width 174 height 20
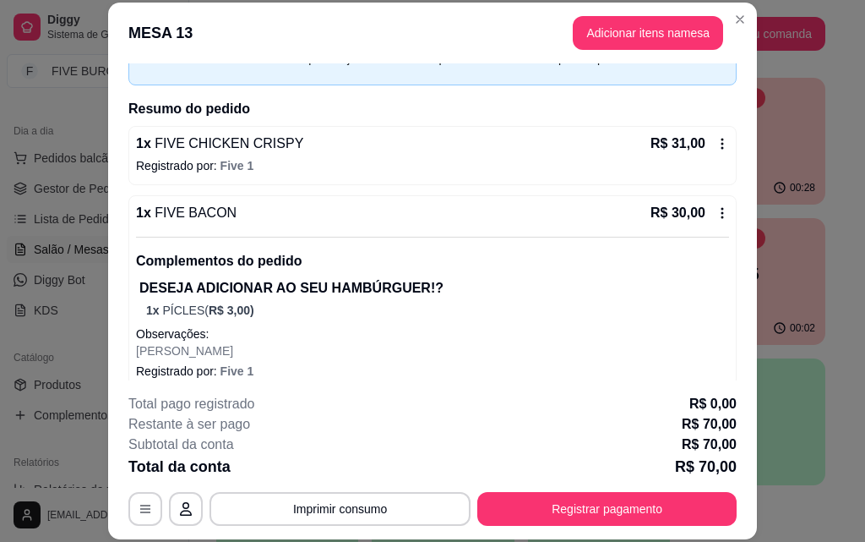
scroll to position [279, 0]
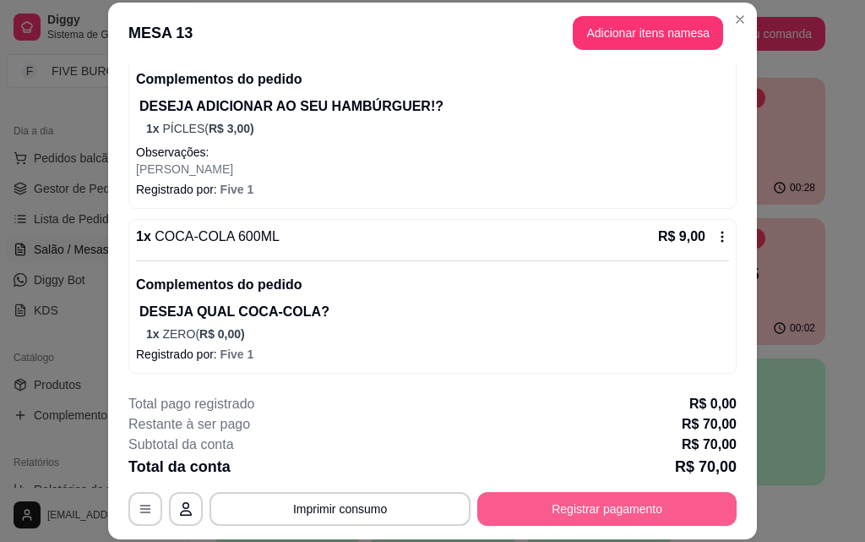
click at [580, 515] on button "Registrar pagamento" at bounding box center [606, 509] width 259 height 34
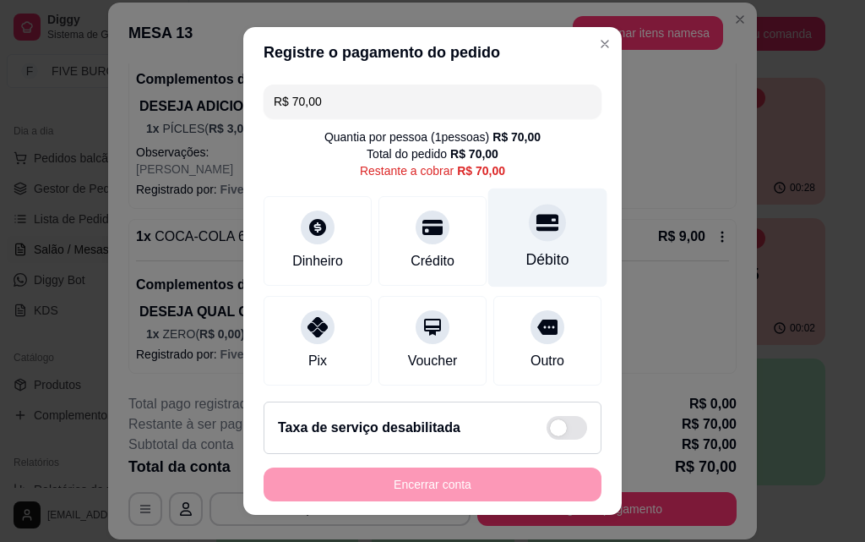
click at [531, 237] on div at bounding box center [547, 222] width 37 height 37
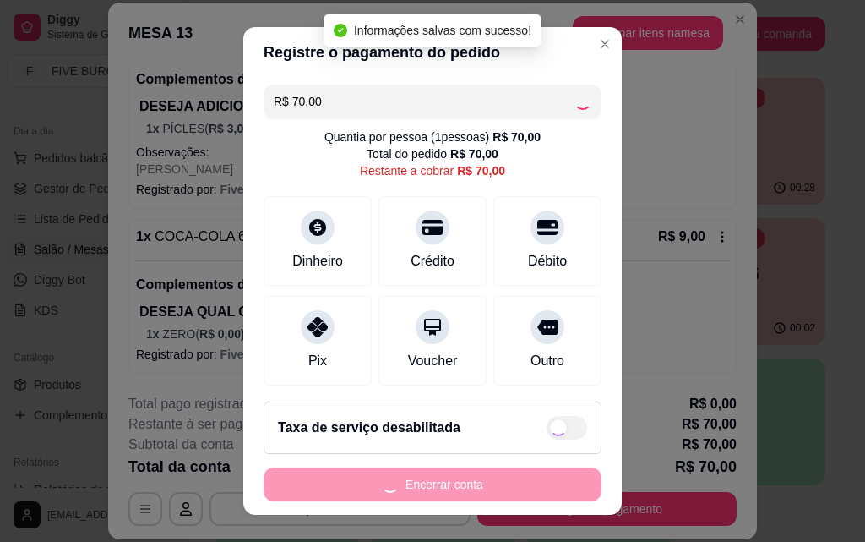
type input "R$ 0,00"
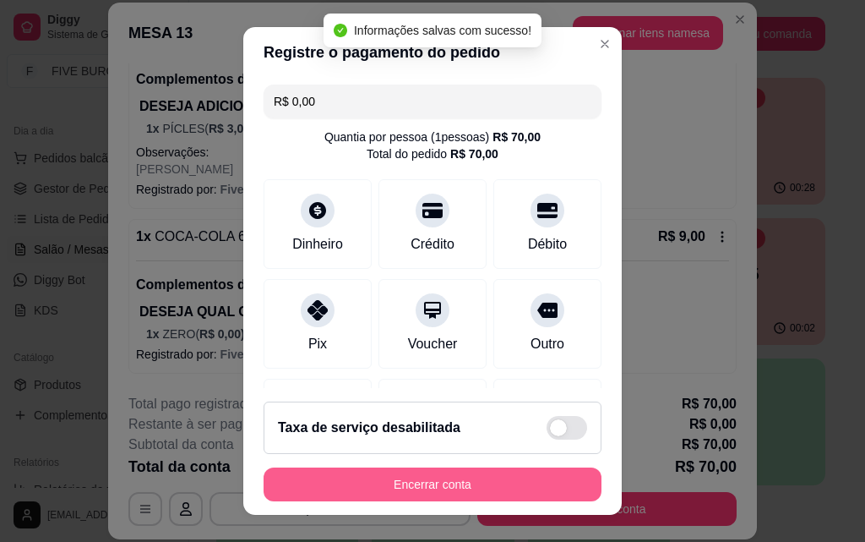
click at [511, 485] on button "Encerrar conta" at bounding box center [433, 484] width 338 height 34
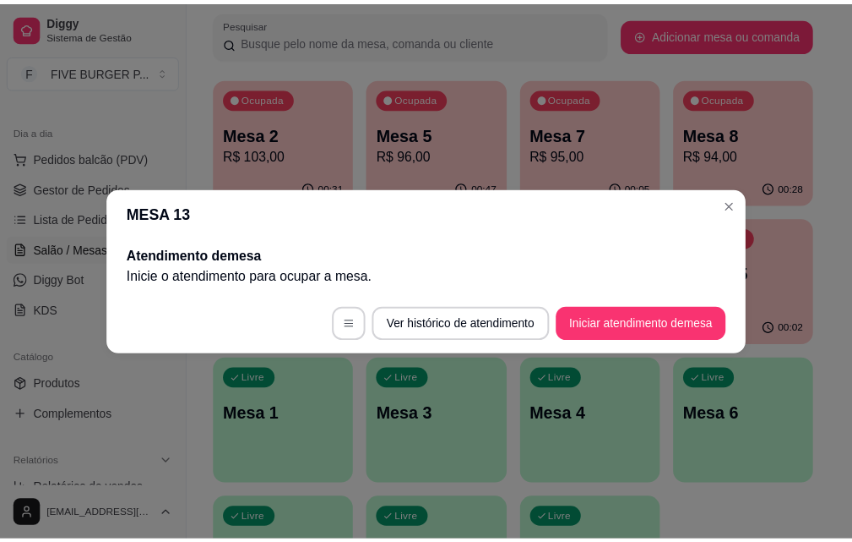
scroll to position [0, 0]
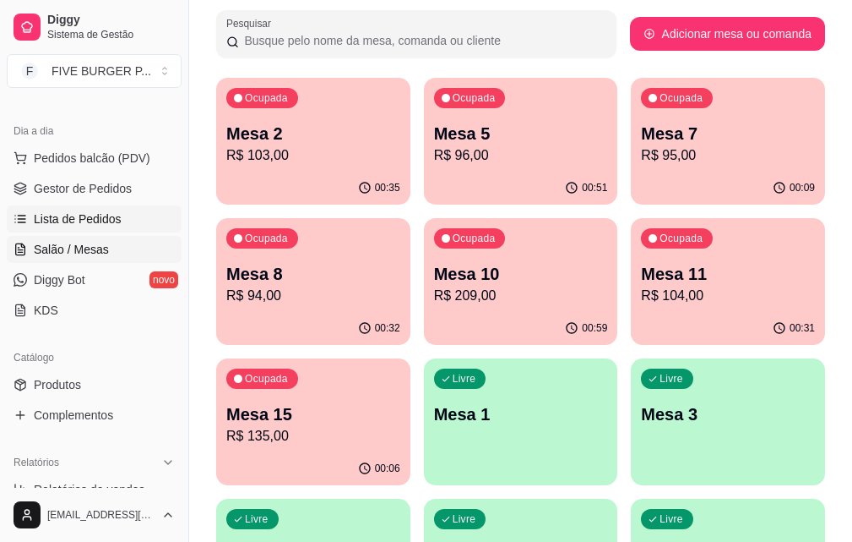
click at [118, 216] on link "Lista de Pedidos" at bounding box center [94, 218] width 175 height 27
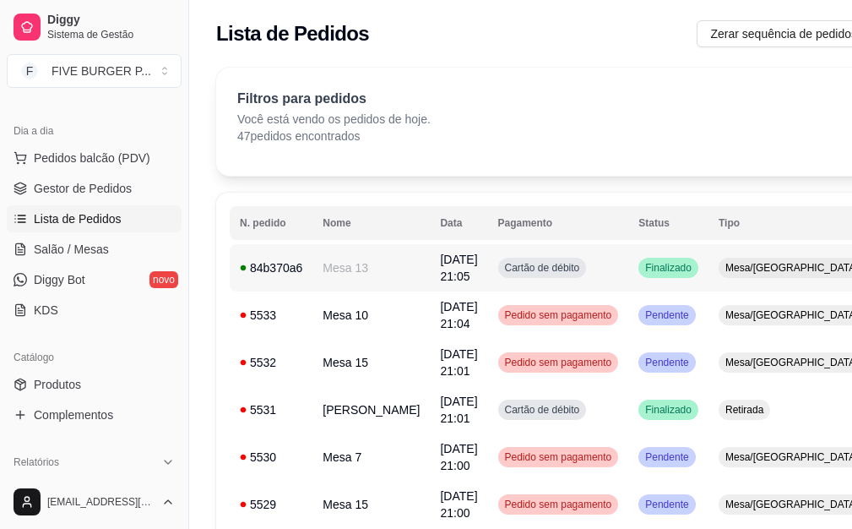
click at [547, 256] on td "Cartão de débito" at bounding box center [558, 267] width 141 height 47
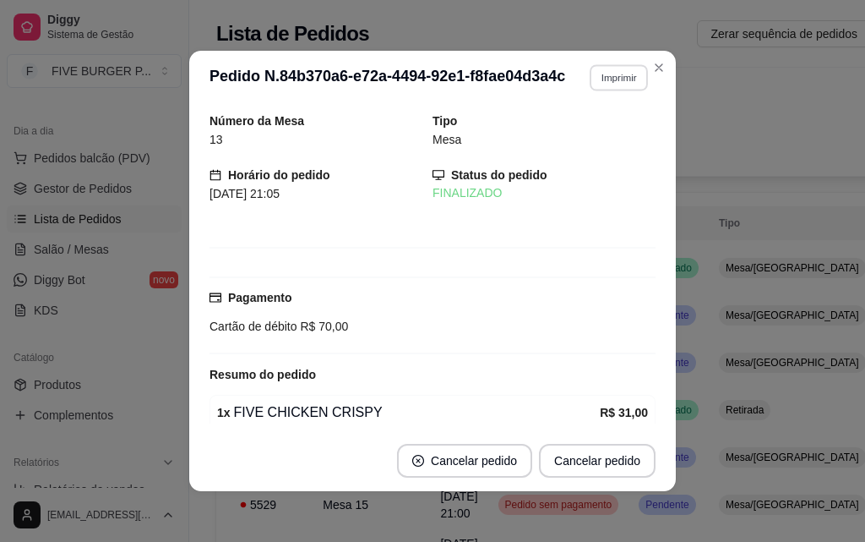
click at [595, 82] on button "Imprimir" at bounding box center [619, 77] width 58 height 26
click at [600, 133] on button "IMPRESSORA" at bounding box center [582, 136] width 123 height 27
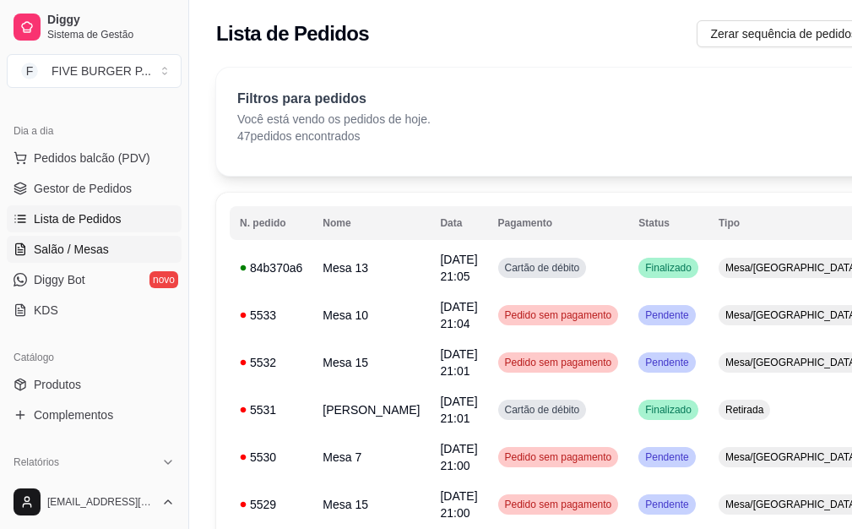
click at [142, 252] on link "Salão / Mesas" at bounding box center [94, 249] width 175 height 27
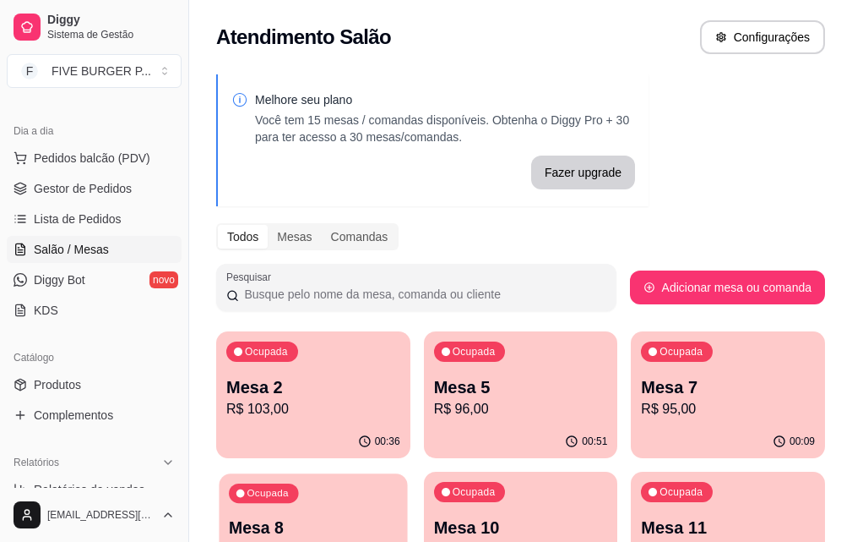
click at [397, 539] on p "R$ 94,00" at bounding box center [313, 548] width 168 height 19
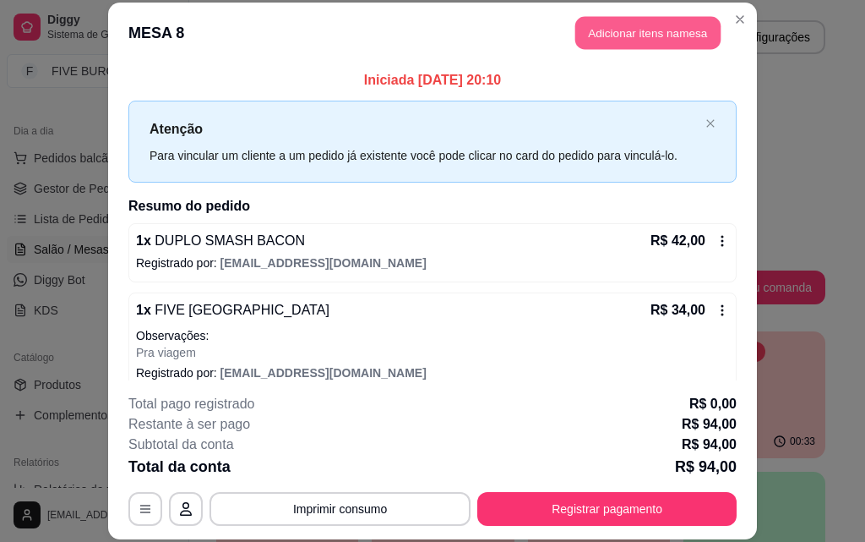
click at [686, 42] on button "Adicionar itens na mesa" at bounding box center [647, 33] width 145 height 33
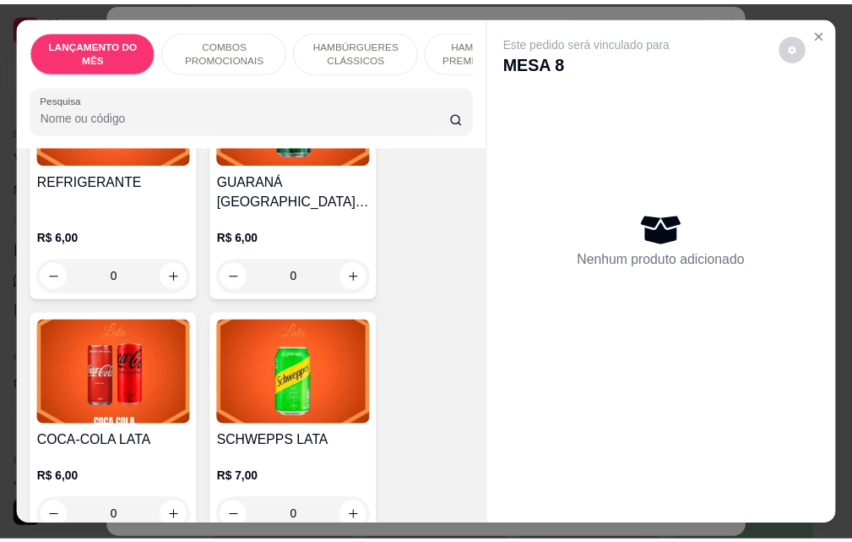
scroll to position [6844, 0]
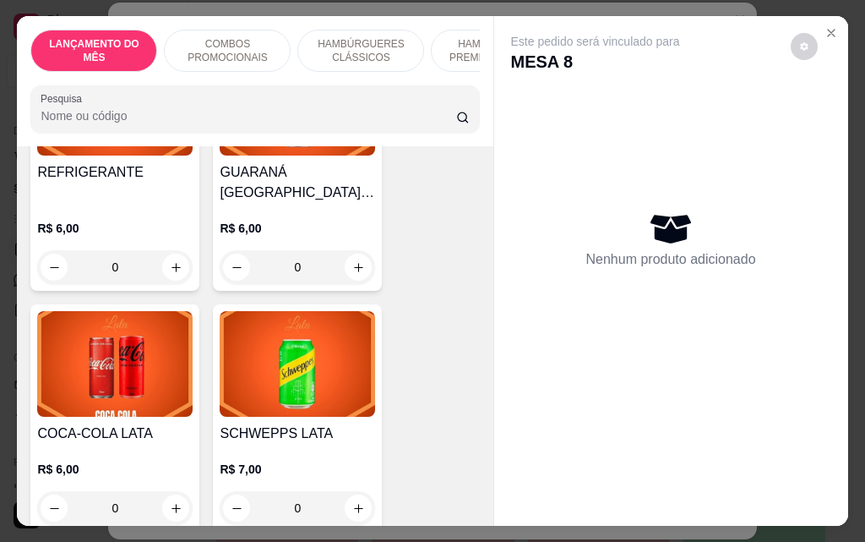
click at [163, 491] on div "0" at bounding box center [114, 508] width 155 height 34
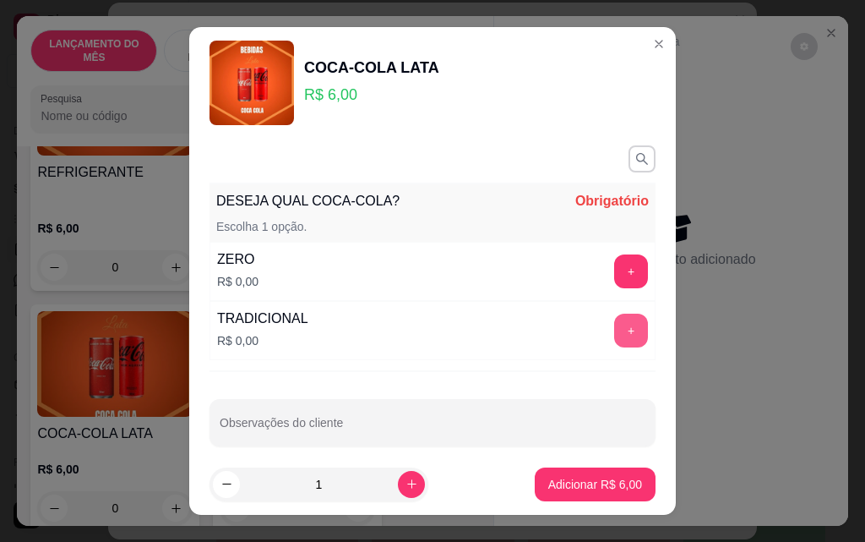
click at [614, 332] on button "+" at bounding box center [631, 330] width 34 height 34
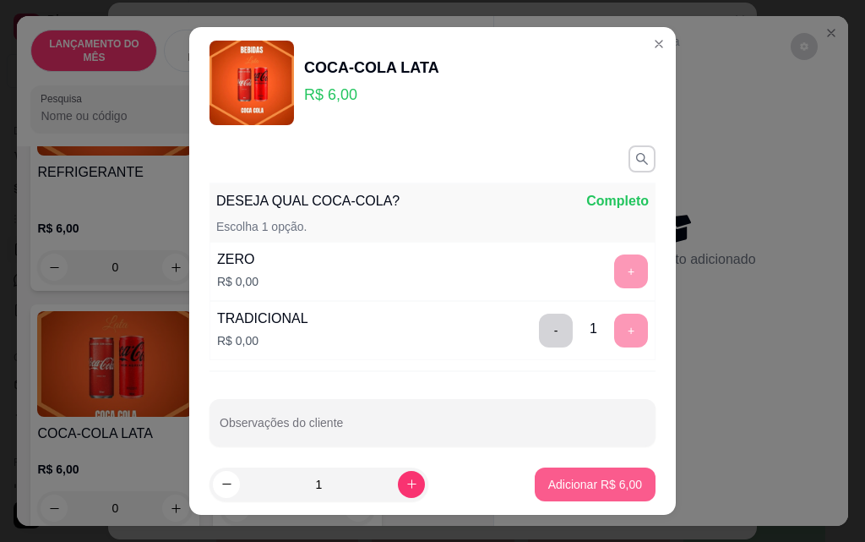
click at [586, 491] on p "Adicionar R$ 6,00" at bounding box center [595, 484] width 94 height 17
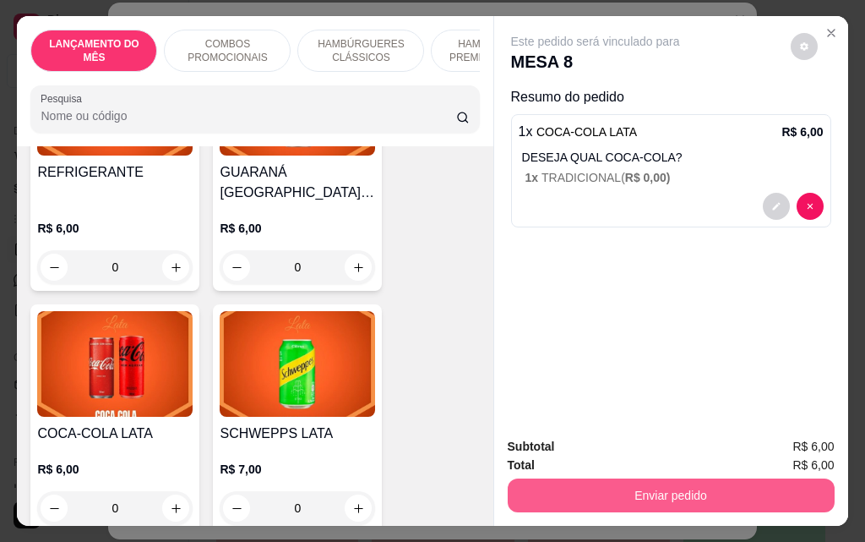
click at [720, 487] on button "Enviar pedido" at bounding box center [671, 495] width 327 height 34
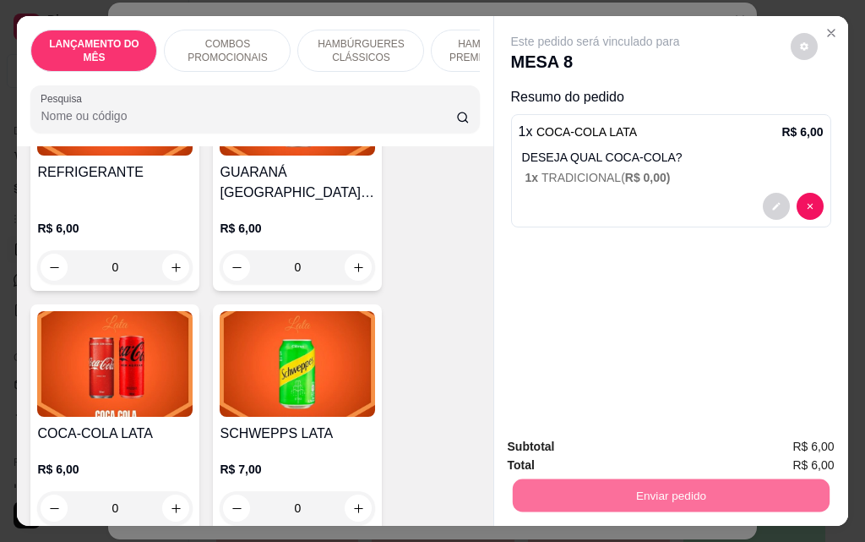
click at [785, 454] on button "Enviar pedido" at bounding box center [790, 446] width 93 height 31
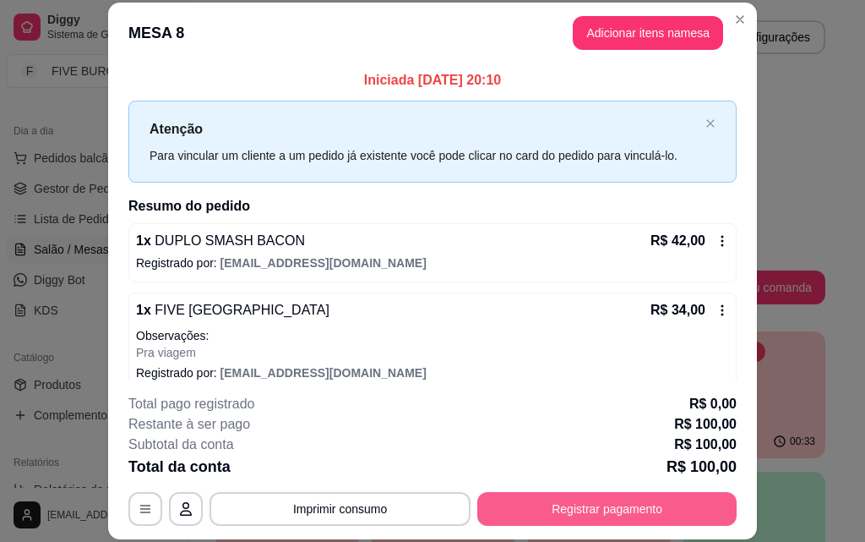
click at [622, 520] on button "Registrar pagamento" at bounding box center [606, 509] width 259 height 34
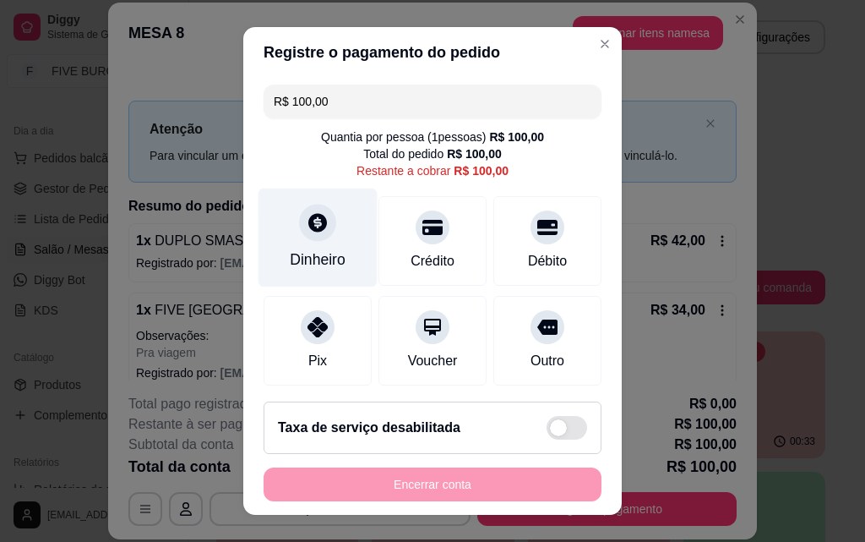
click at [307, 230] on icon at bounding box center [318, 222] width 22 height 22
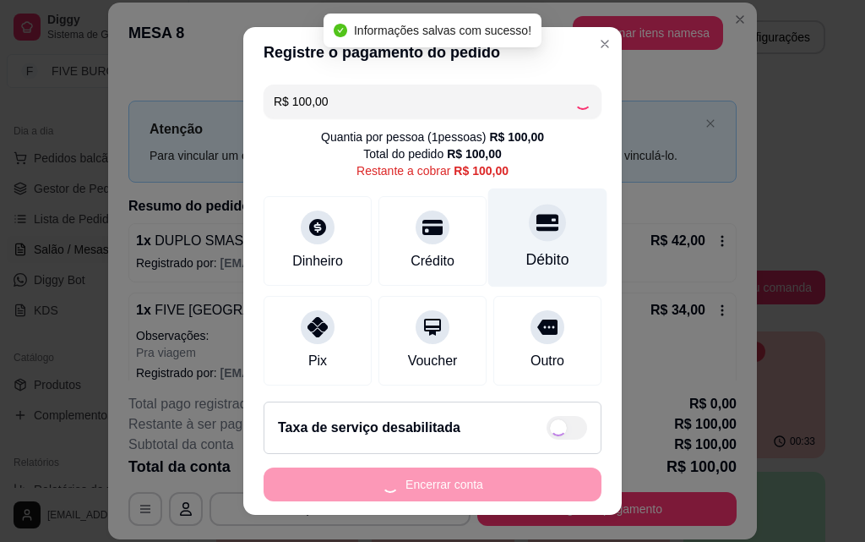
type input "R$ 0,00"
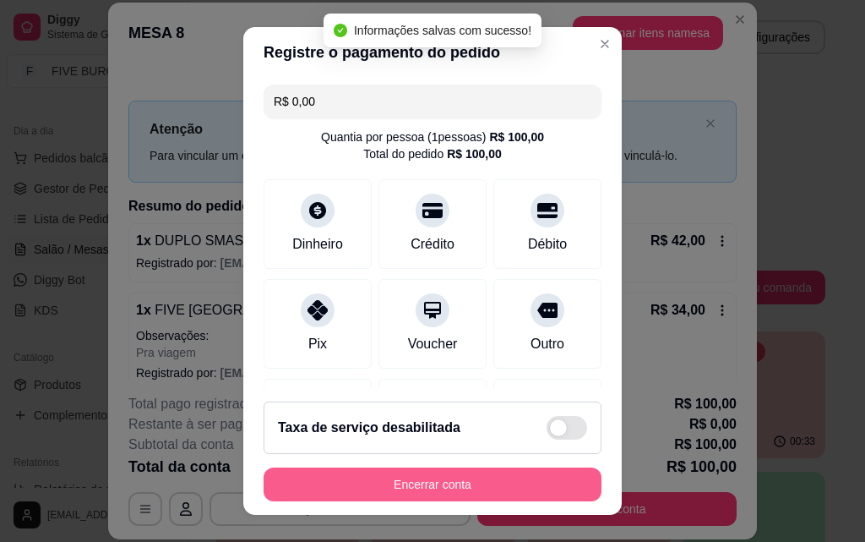
click at [528, 474] on button "Encerrar conta" at bounding box center [433, 484] width 338 height 34
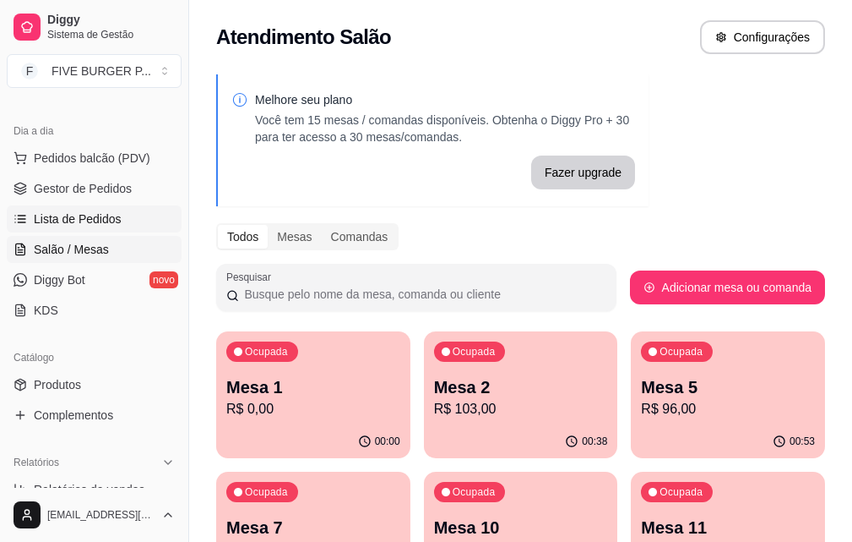
click at [95, 213] on span "Lista de Pedidos" at bounding box center [78, 218] width 88 height 17
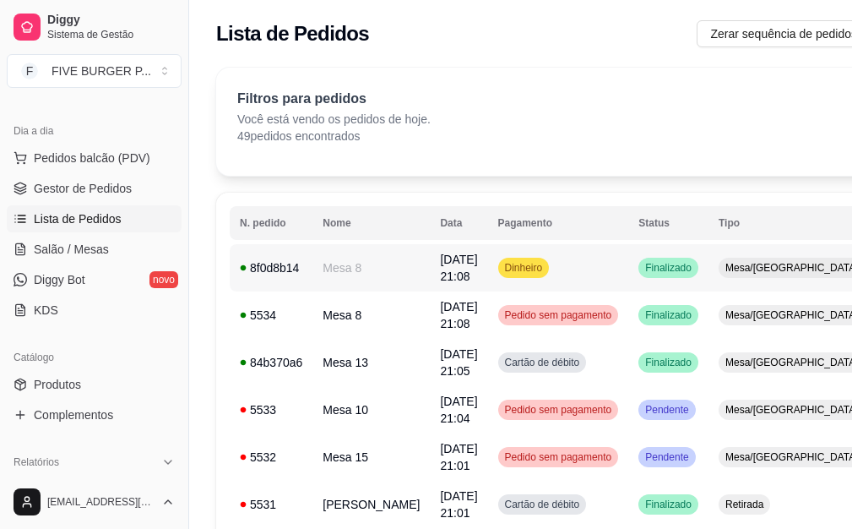
click at [535, 275] on td "Dinheiro" at bounding box center [558, 267] width 141 height 47
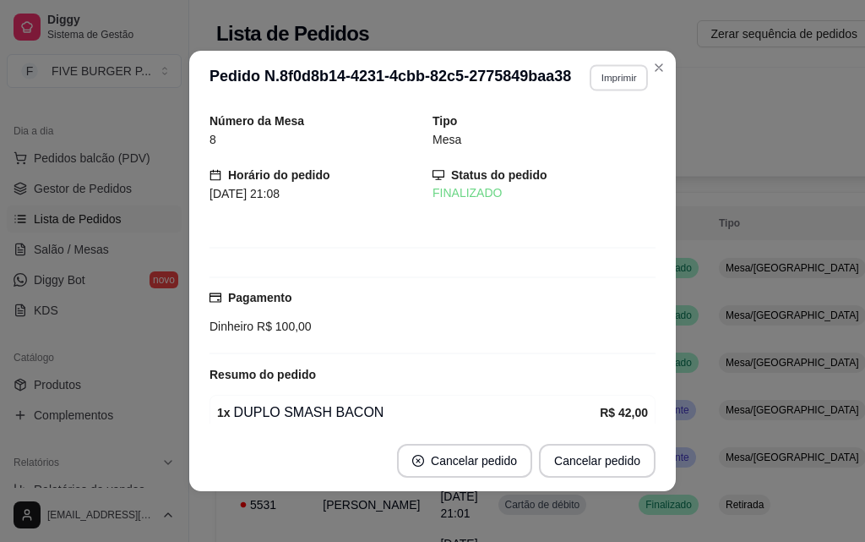
click at [609, 73] on button "Imprimir" at bounding box center [619, 77] width 58 height 26
click at [616, 142] on button "IMPRESSORA" at bounding box center [582, 136] width 123 height 27
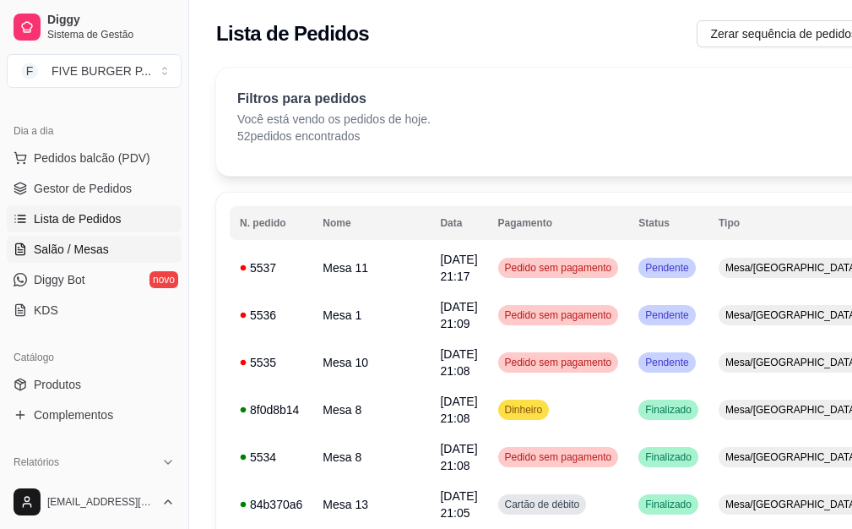
click at [102, 248] on span "Salão / Mesas" at bounding box center [71, 249] width 75 height 17
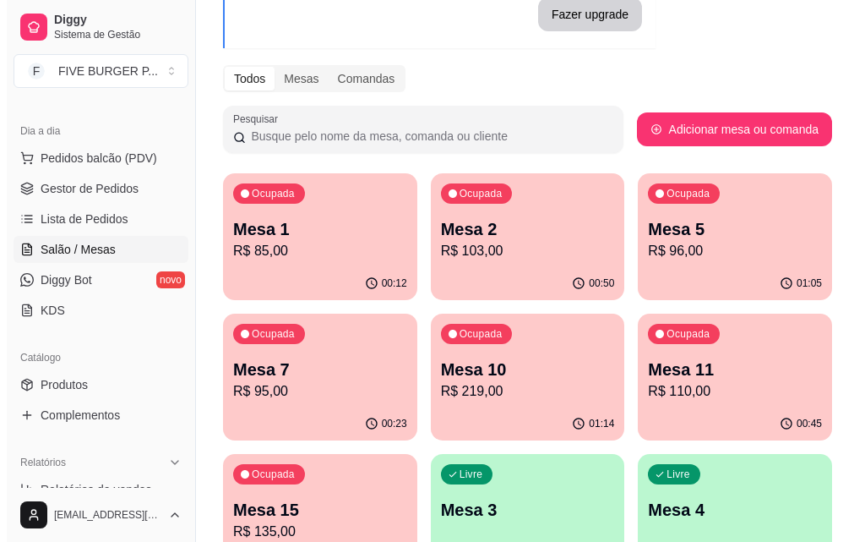
scroll to position [169, 0]
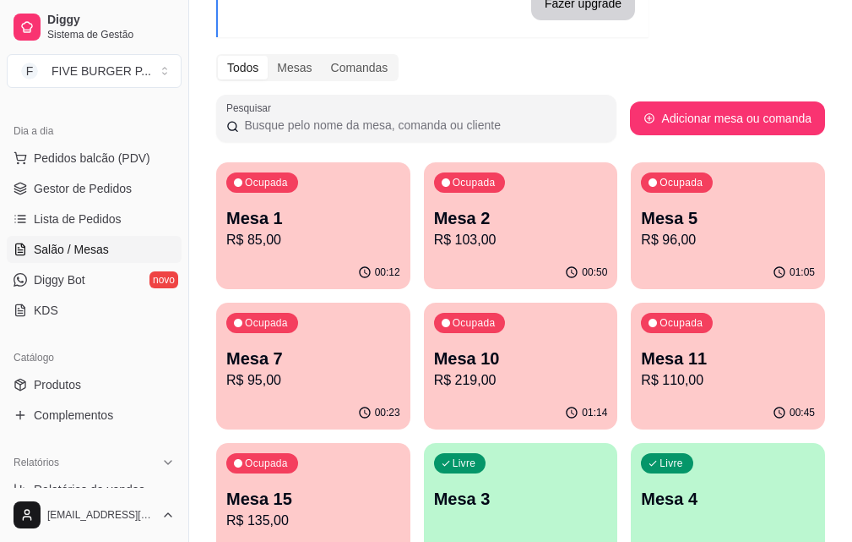
click at [434, 378] on p "R$ 219,00" at bounding box center [521, 380] width 174 height 20
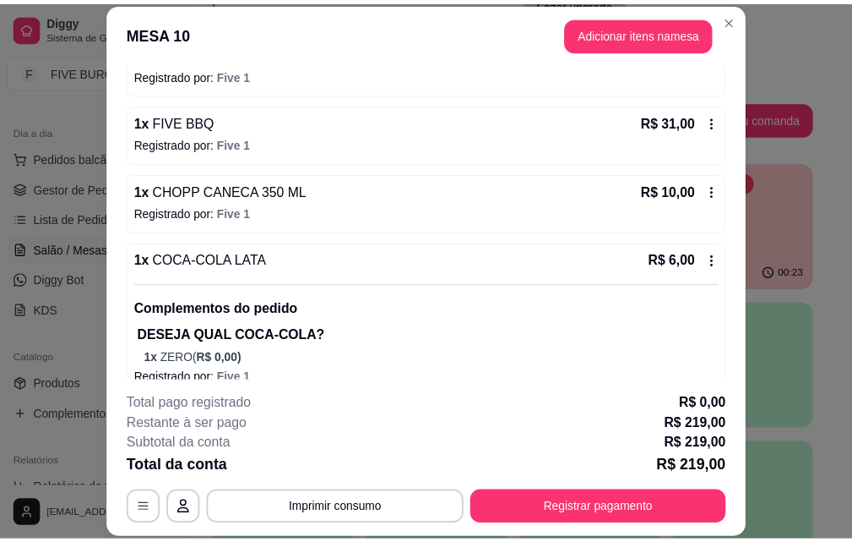
scroll to position [874, 0]
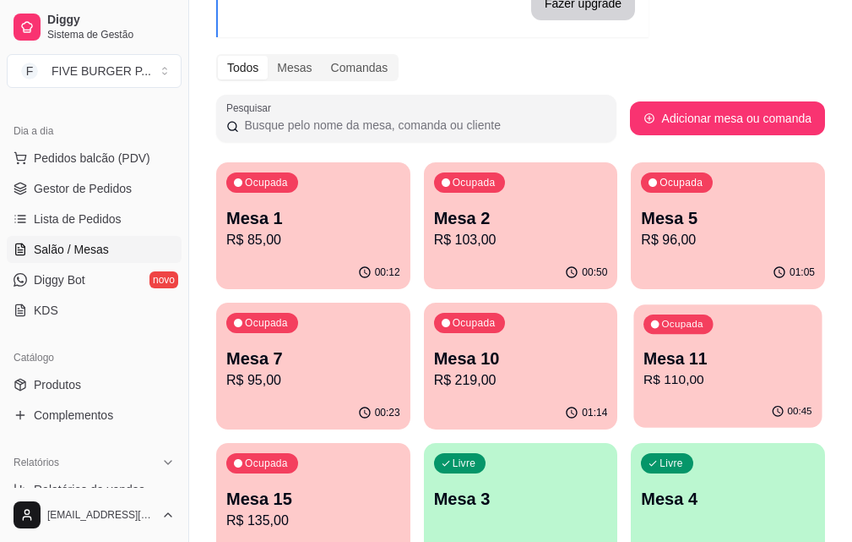
click at [635, 395] on div "Ocupada Mesa 11 R$ 110,00" at bounding box center [729, 349] width 188 height 91
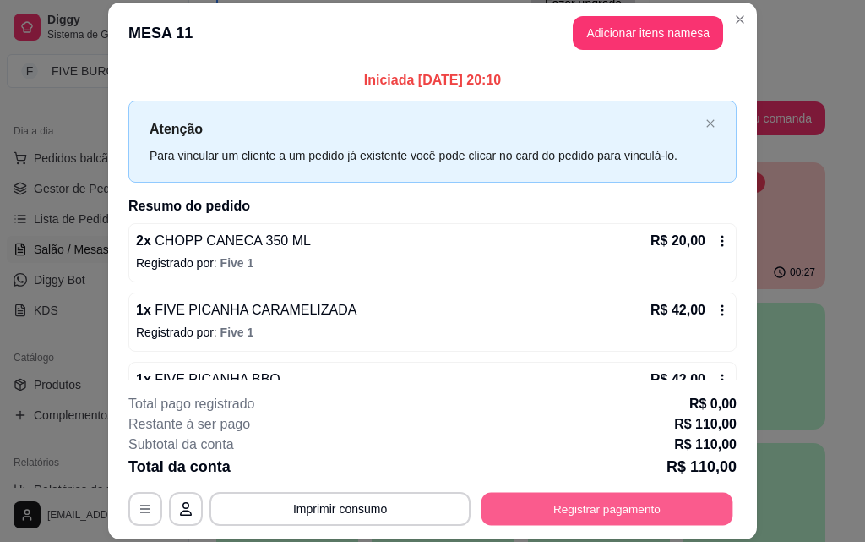
click at [504, 508] on button "Registrar pagamento" at bounding box center [608, 508] width 252 height 33
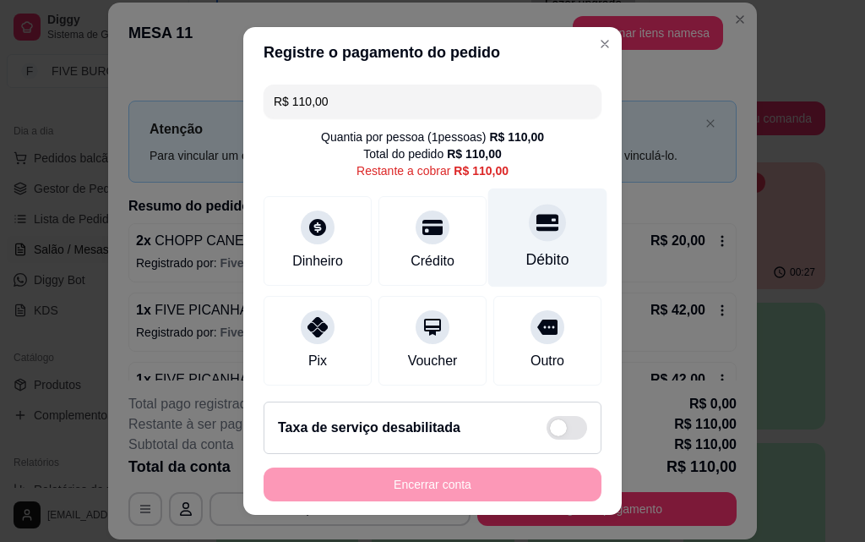
click at [542, 259] on div "Débito" at bounding box center [547, 259] width 43 height 22
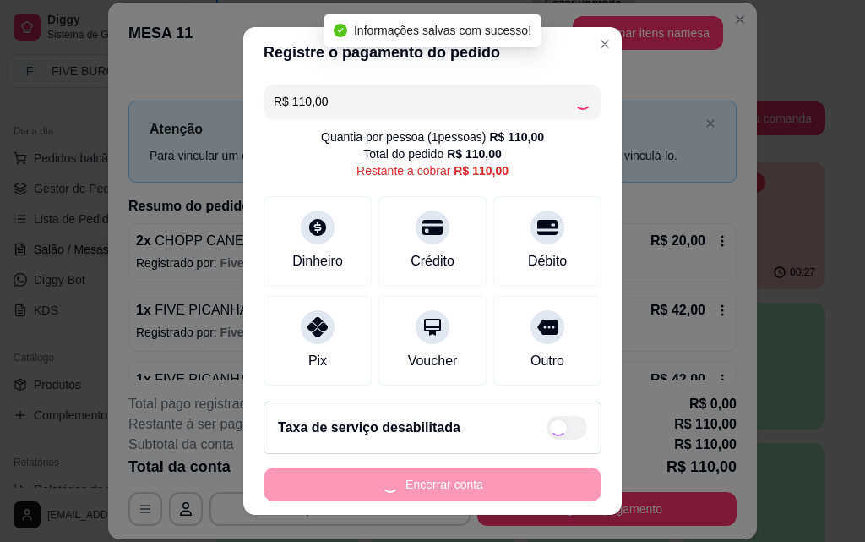
type input "R$ 0,00"
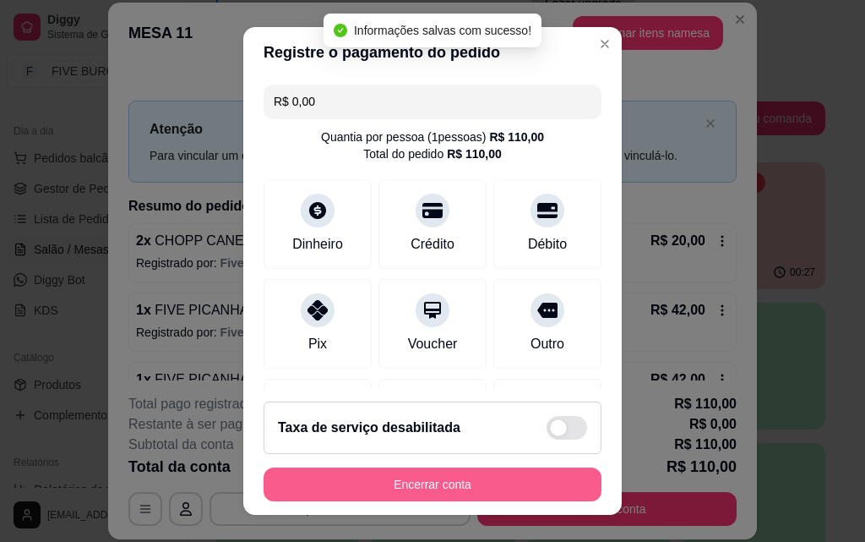
click at [460, 479] on button "Encerrar conta" at bounding box center [433, 484] width 338 height 34
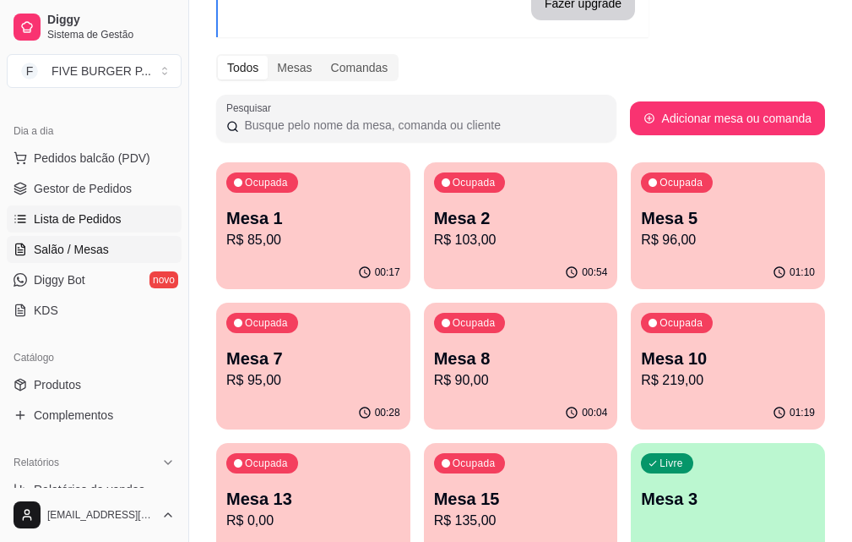
click at [82, 226] on span "Lista de Pedidos" at bounding box center [78, 218] width 88 height 17
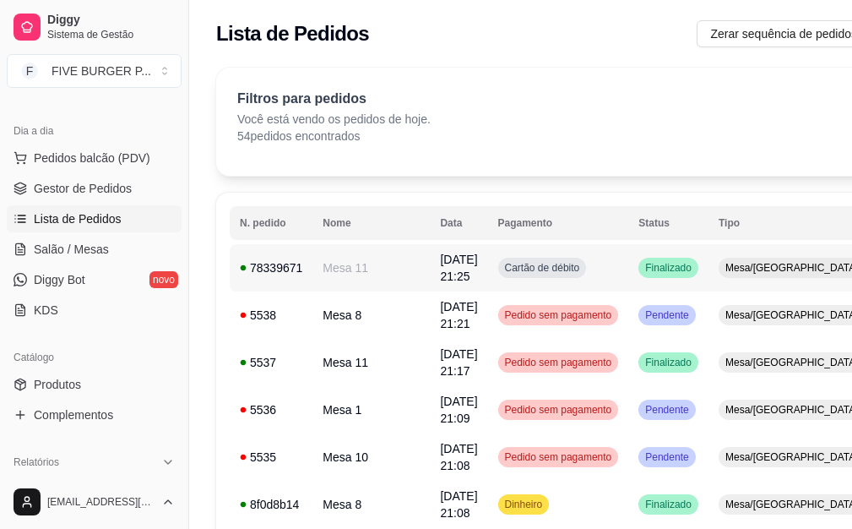
click at [502, 269] on span "Cartão de débito" at bounding box center [543, 268] width 82 height 14
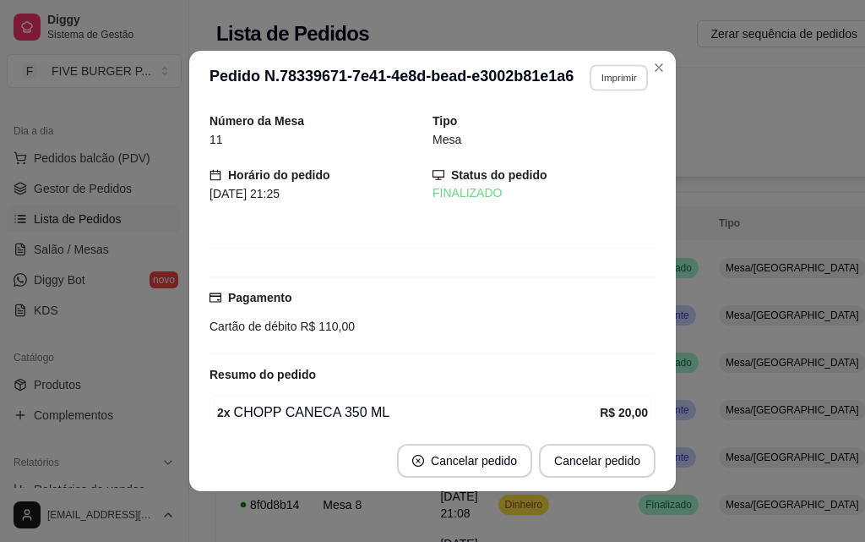
click at [599, 74] on button "Imprimir" at bounding box center [619, 77] width 58 height 26
click at [600, 136] on button "IMPRESSORA" at bounding box center [582, 136] width 118 height 26
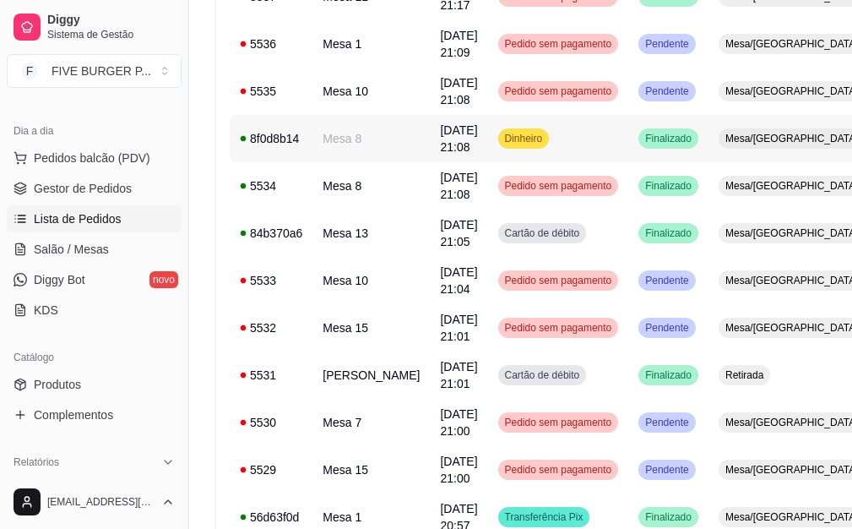
scroll to position [845, 0]
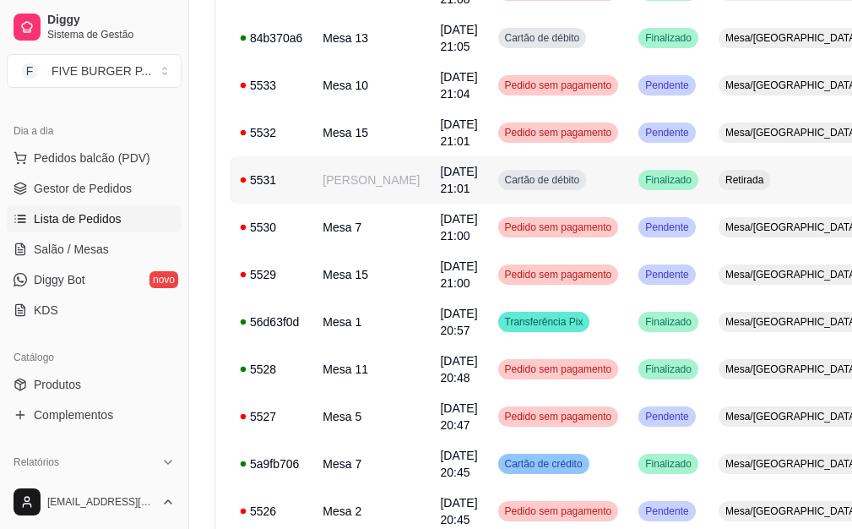
click at [440, 183] on span "[DATE] 21:01" at bounding box center [458, 180] width 37 height 30
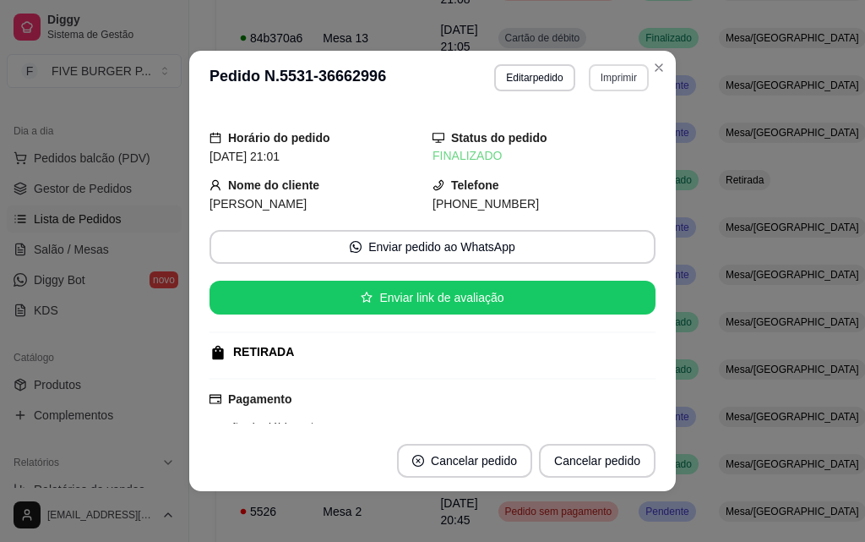
click at [607, 69] on button "Imprimir" at bounding box center [619, 77] width 60 height 27
click at [618, 138] on button "IMPRESSORA" at bounding box center [582, 136] width 123 height 27
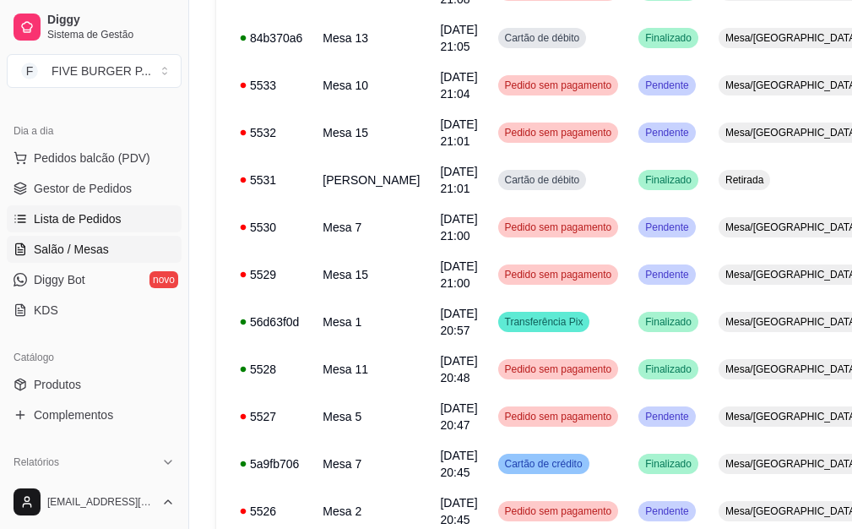
click at [78, 253] on span "Salão / Mesas" at bounding box center [71, 249] width 75 height 17
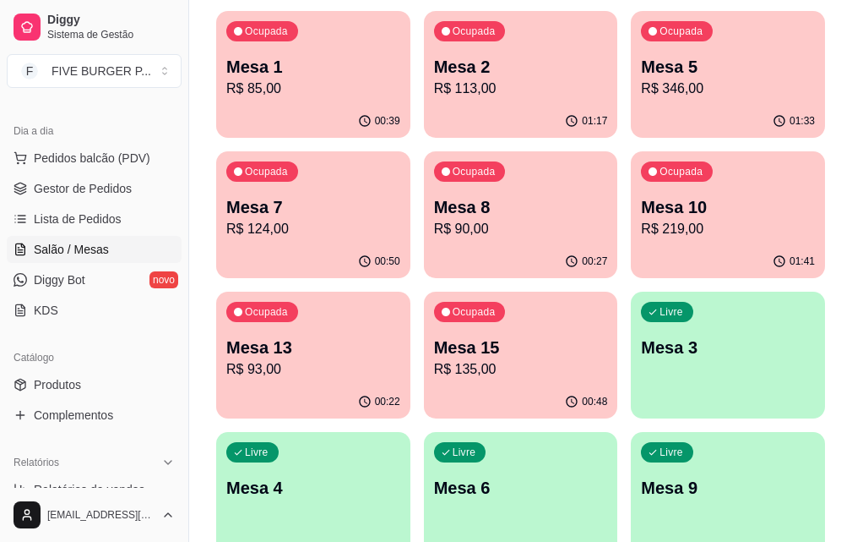
scroll to position [338, 0]
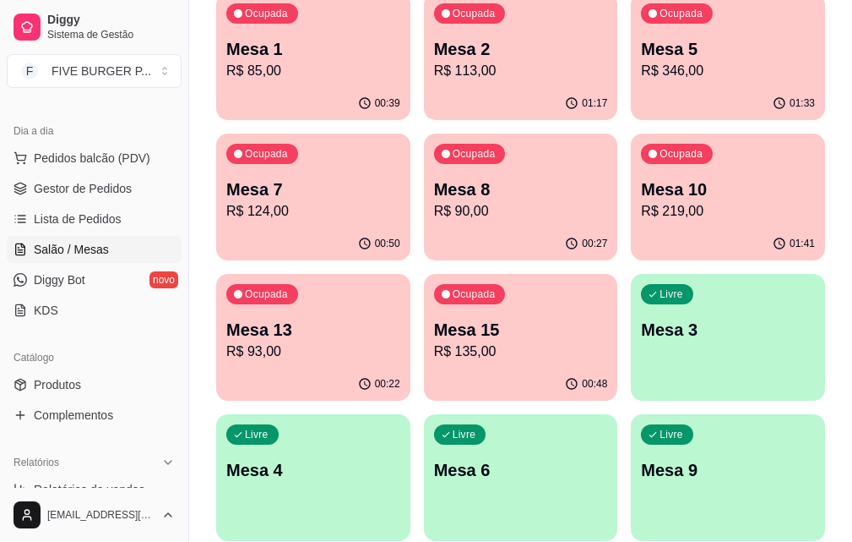
click at [618, 368] on div "00:48" at bounding box center [521, 384] width 194 height 33
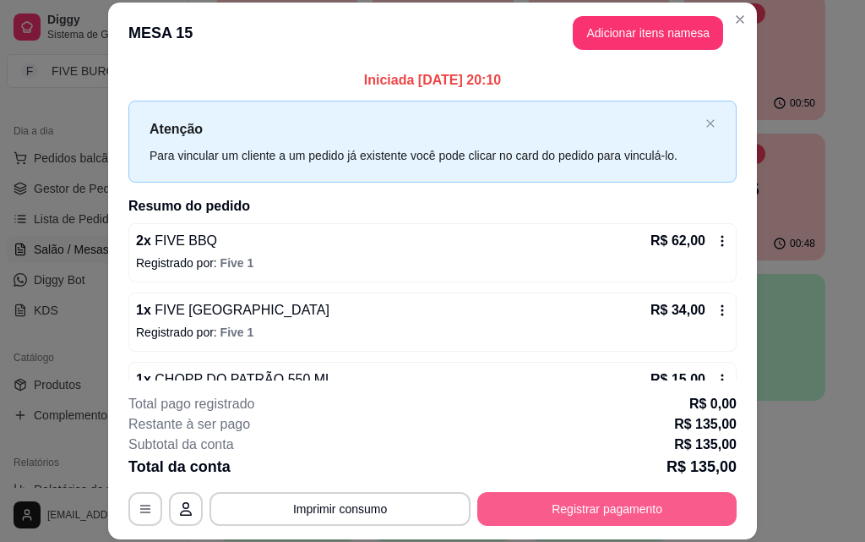
click at [665, 505] on button "Registrar pagamento" at bounding box center [606, 509] width 259 height 34
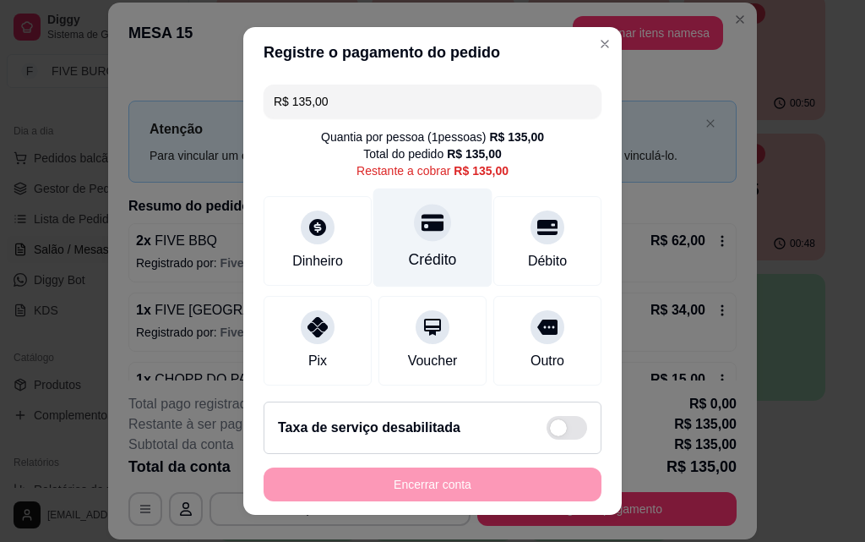
click at [444, 254] on div "Crédito" at bounding box center [432, 237] width 119 height 99
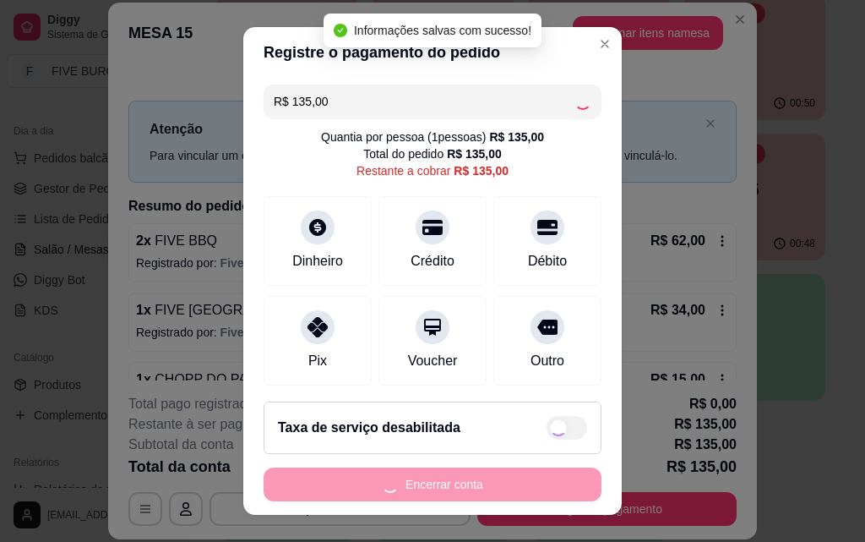
type input "R$ 0,00"
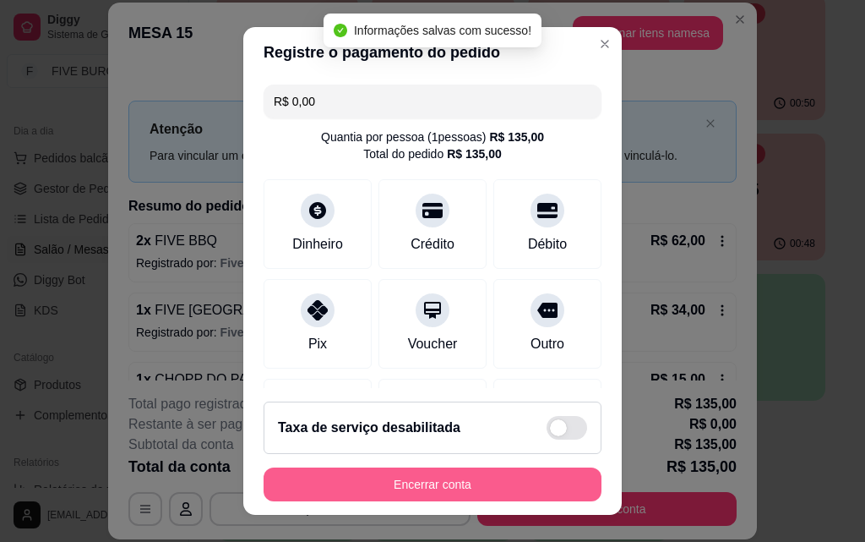
click at [459, 489] on button "Encerrar conta" at bounding box center [433, 484] width 338 height 34
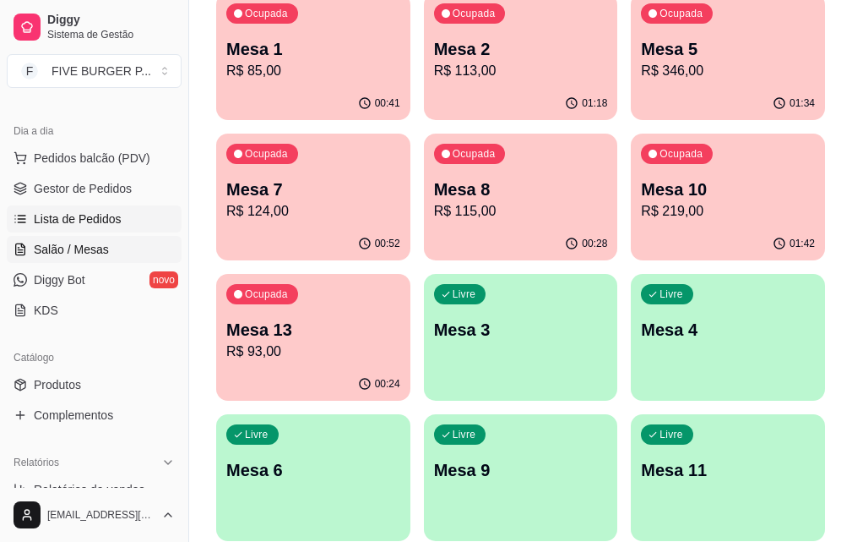
click at [101, 221] on span "Lista de Pedidos" at bounding box center [78, 218] width 88 height 17
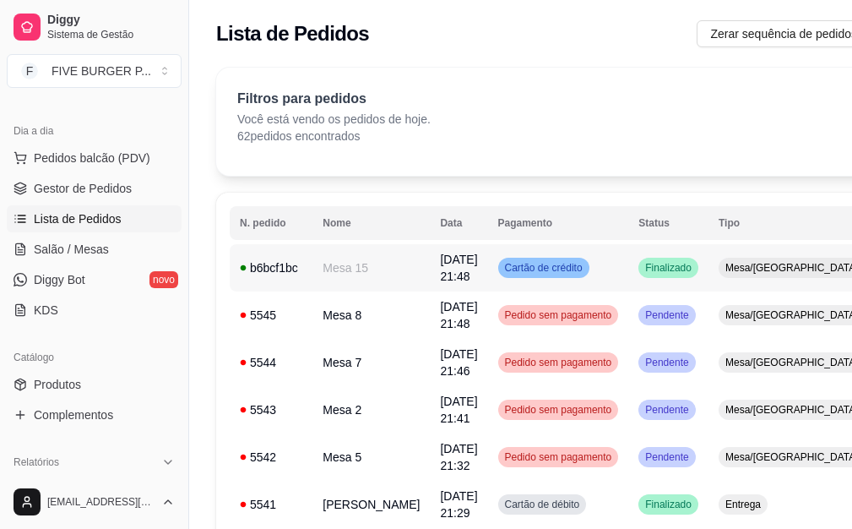
click at [629, 279] on td "Finalizado" at bounding box center [669, 267] width 80 height 47
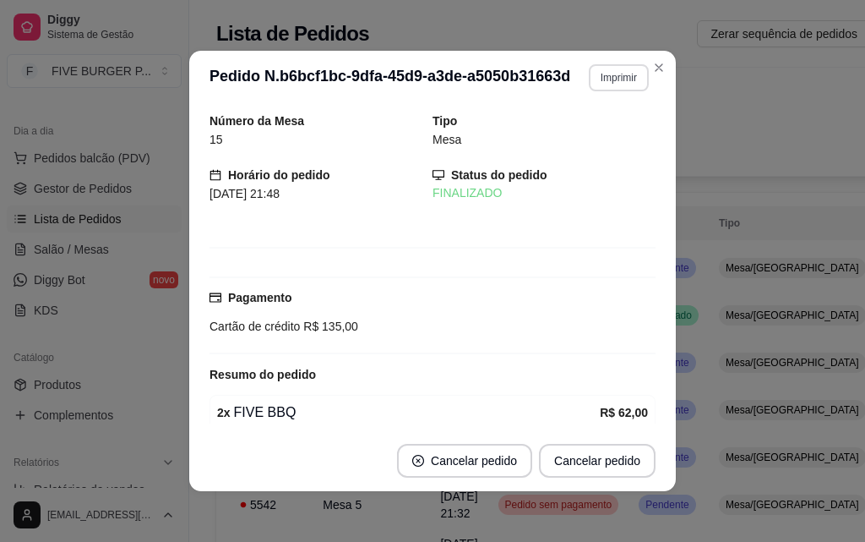
click at [613, 74] on button "Imprimir" at bounding box center [619, 77] width 60 height 27
click at [595, 135] on button "IMPRESSORA" at bounding box center [583, 136] width 118 height 26
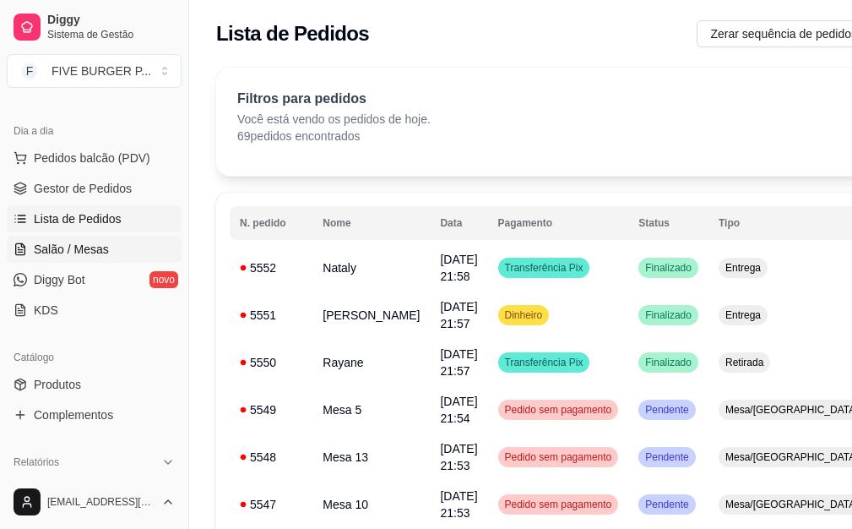
click at [119, 260] on link "Salão / Mesas" at bounding box center [94, 249] width 175 height 27
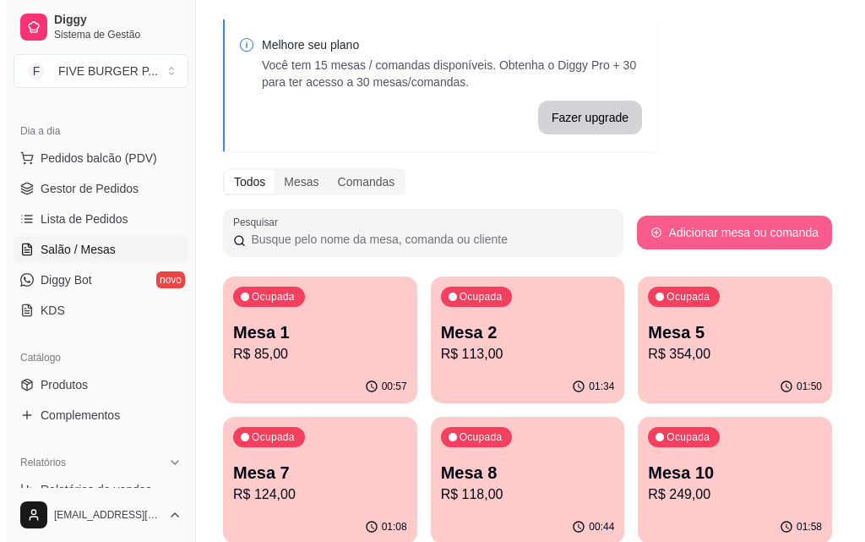
scroll to position [84, 0]
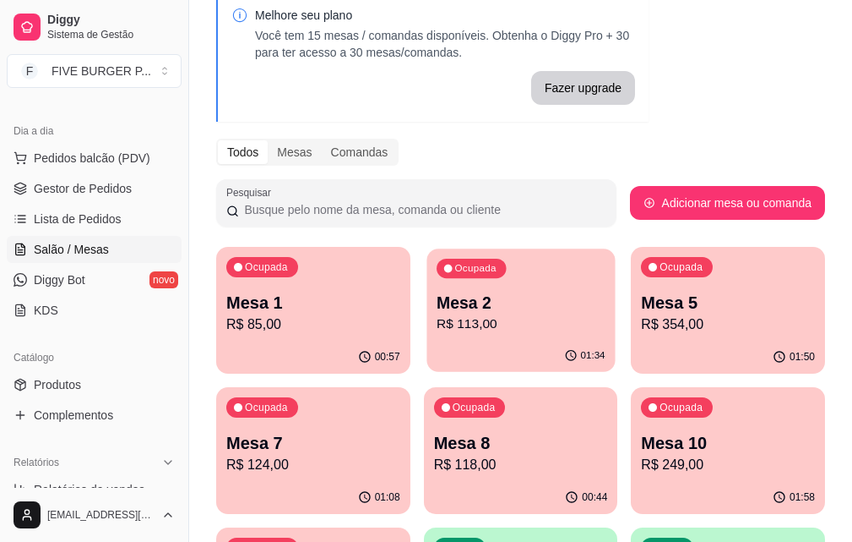
click at [502, 296] on p "Mesa 2" at bounding box center [521, 302] width 169 height 23
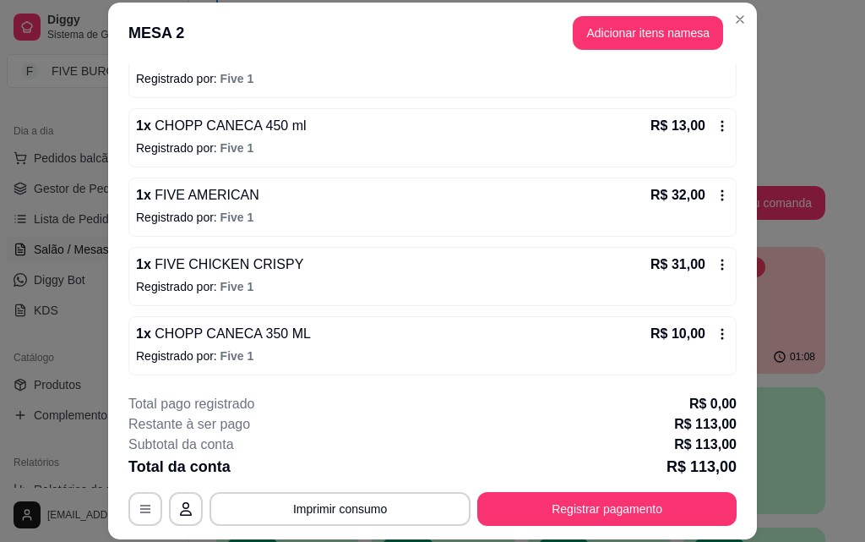
scroll to position [255, 0]
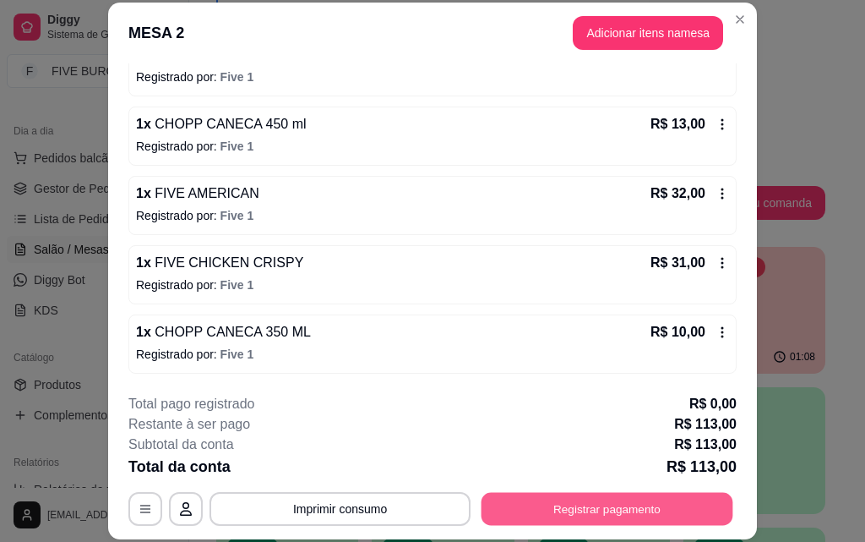
click at [545, 518] on button "Registrar pagamento" at bounding box center [608, 508] width 252 height 33
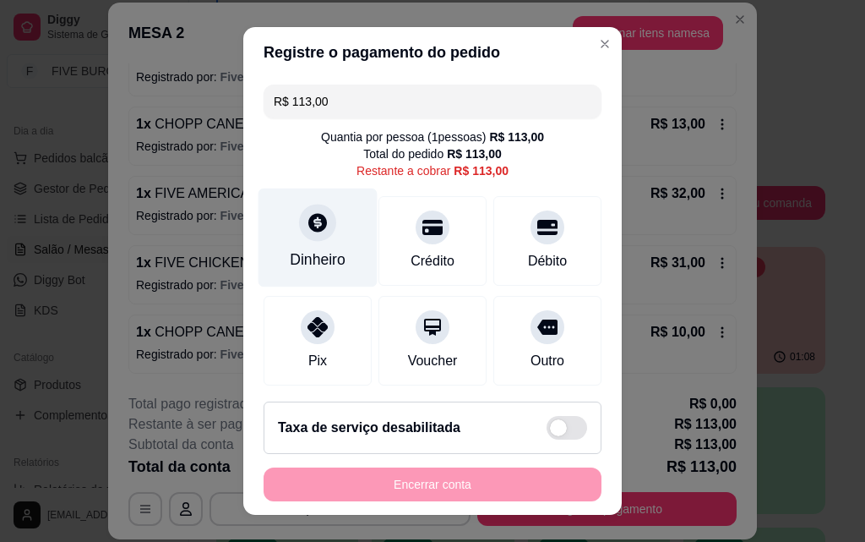
click at [308, 230] on icon at bounding box center [317, 222] width 19 height 19
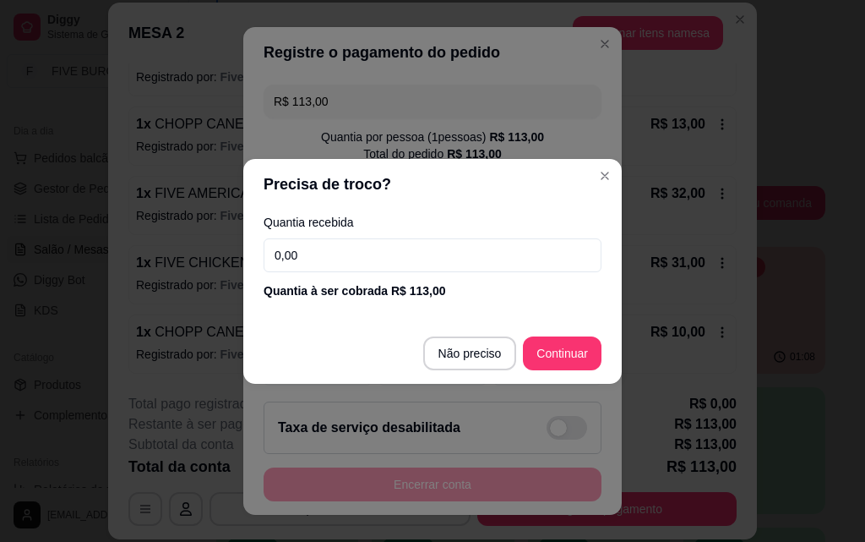
drag, startPoint x: 329, startPoint y: 250, endPoint x: 318, endPoint y: 246, distance: 11.8
click at [319, 248] on input "0,00" at bounding box center [433, 255] width 338 height 34
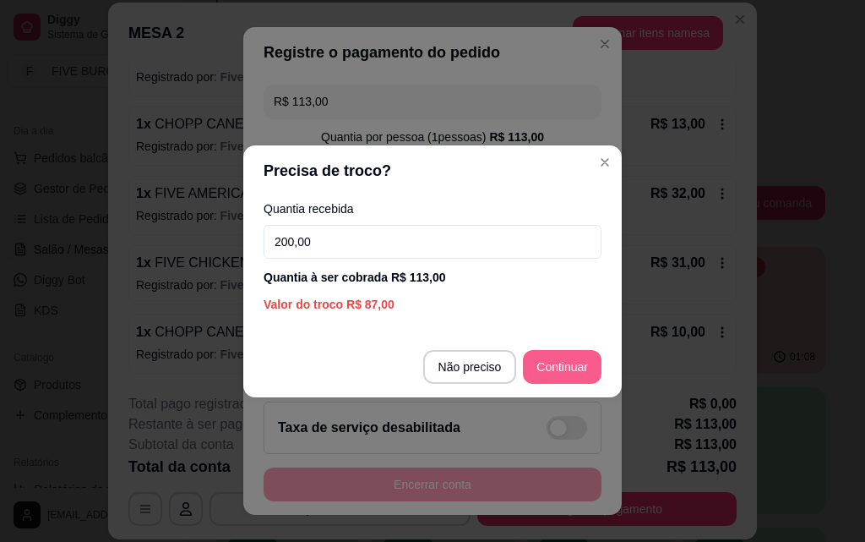
type input "200,00"
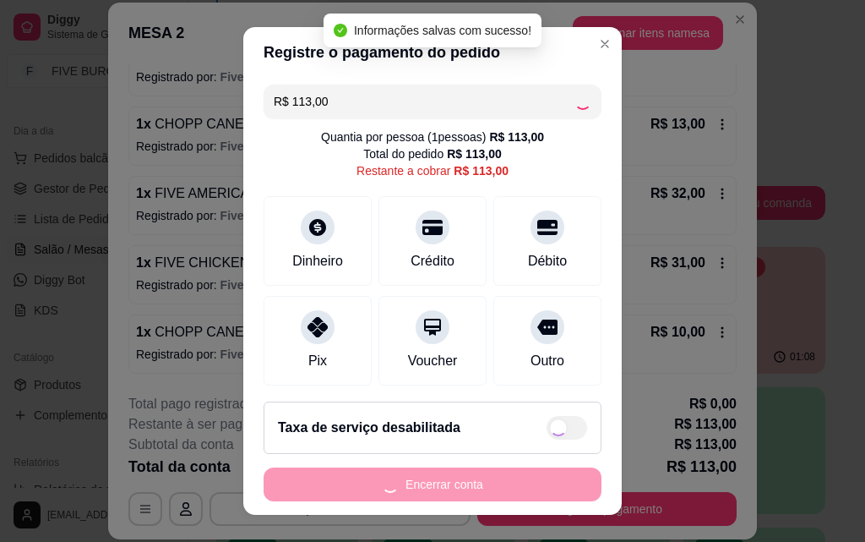
type input "R$ 0,00"
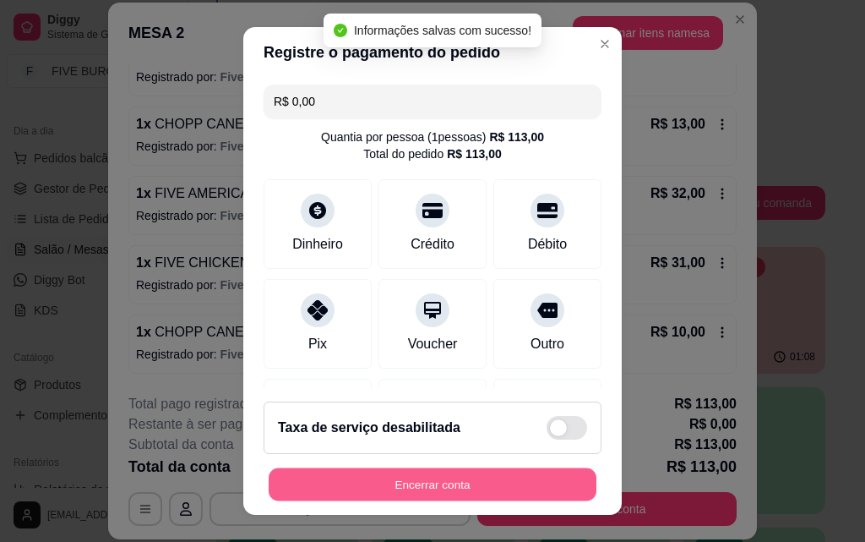
click at [508, 493] on button "Encerrar conta" at bounding box center [433, 484] width 328 height 33
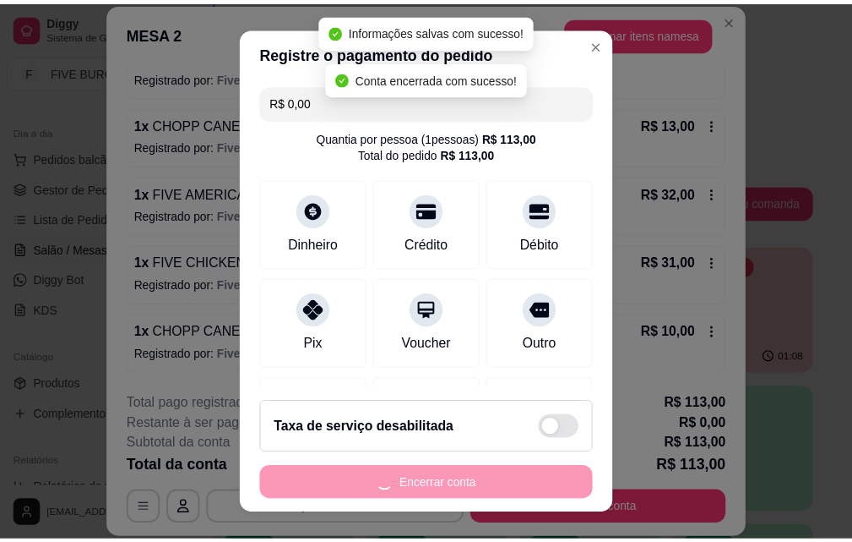
scroll to position [0, 0]
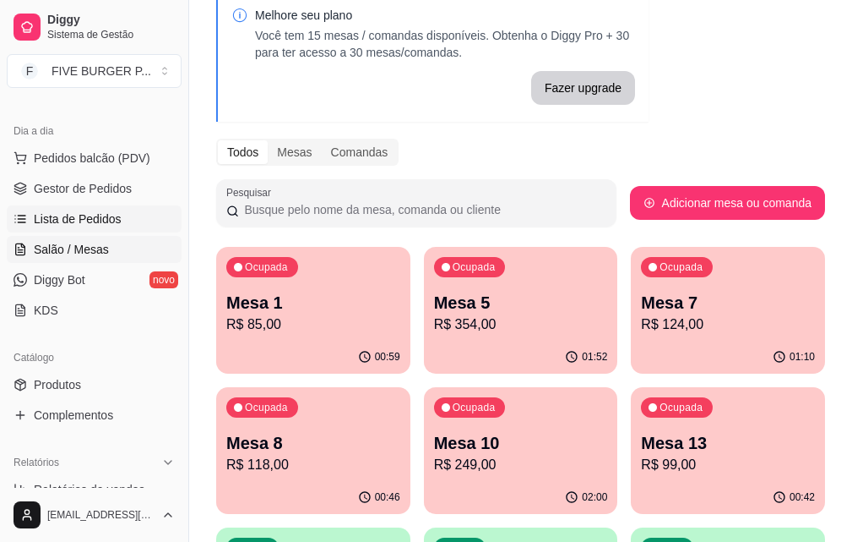
click at [101, 216] on span "Lista de Pedidos" at bounding box center [78, 218] width 88 height 17
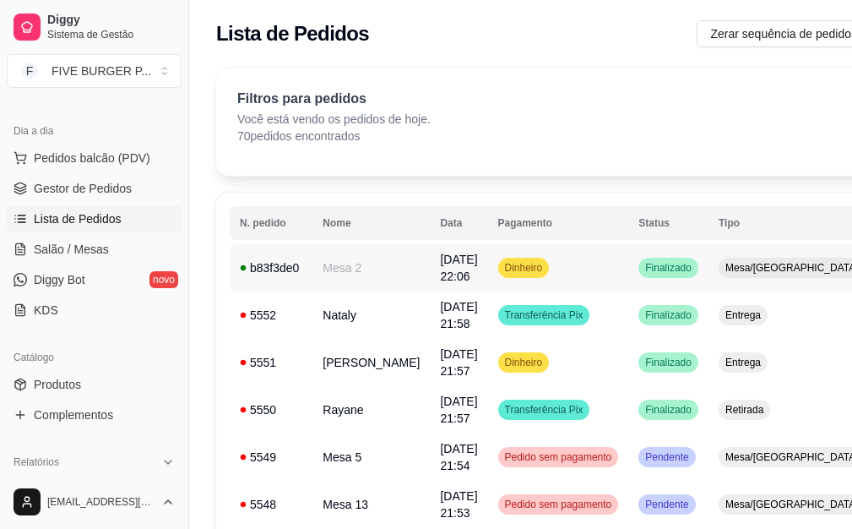
click at [629, 284] on td "Finalizado" at bounding box center [669, 267] width 80 height 47
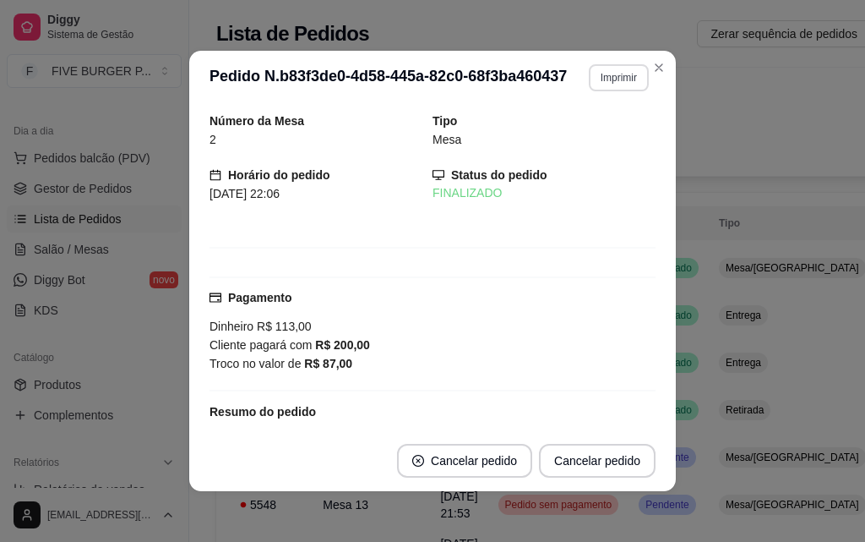
click at [603, 84] on button "Imprimir" at bounding box center [619, 77] width 60 height 27
click at [591, 139] on button "IMPRESSORA" at bounding box center [583, 136] width 118 height 26
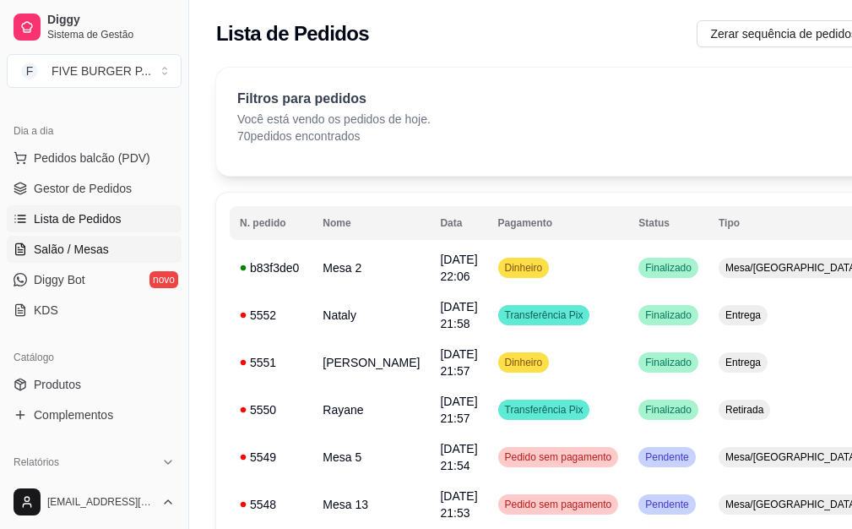
click at [89, 259] on link "Salão / Mesas" at bounding box center [94, 249] width 175 height 27
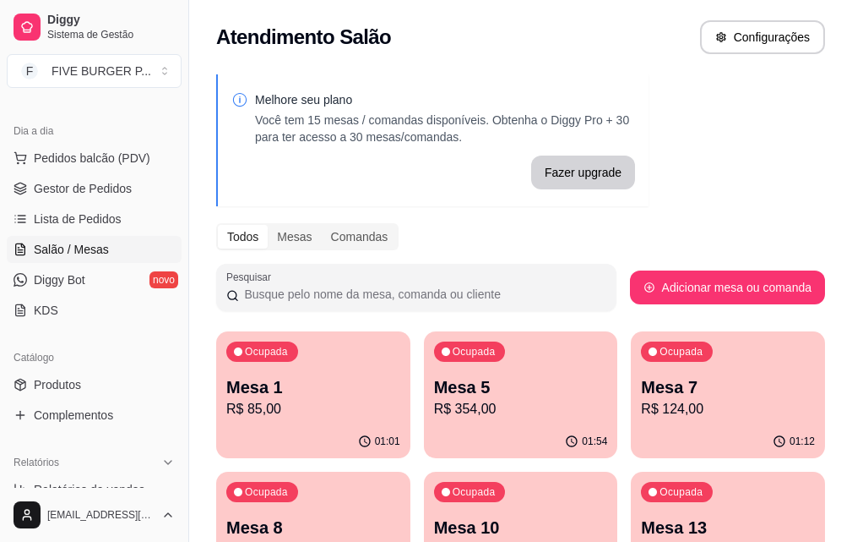
click at [297, 403] on p "R$ 85,00" at bounding box center [313, 409] width 174 height 20
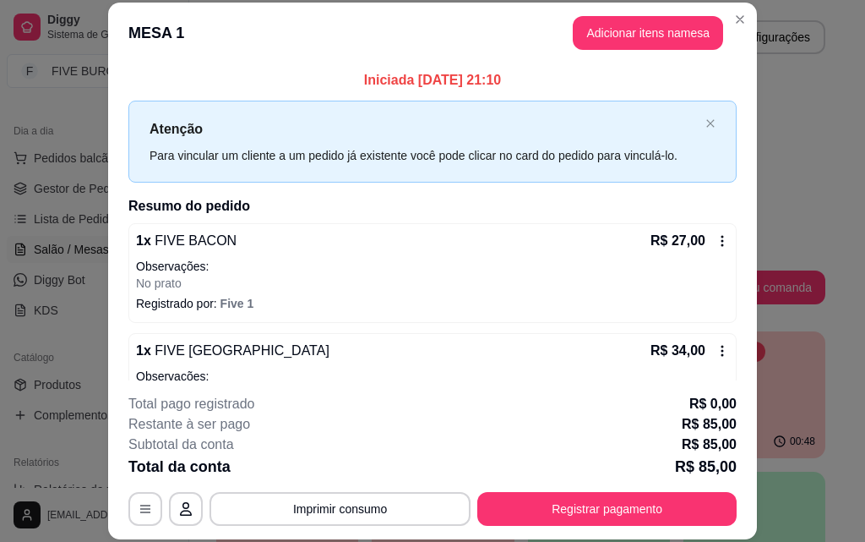
click at [576, 508] on button "Registrar pagamento" at bounding box center [606, 509] width 259 height 34
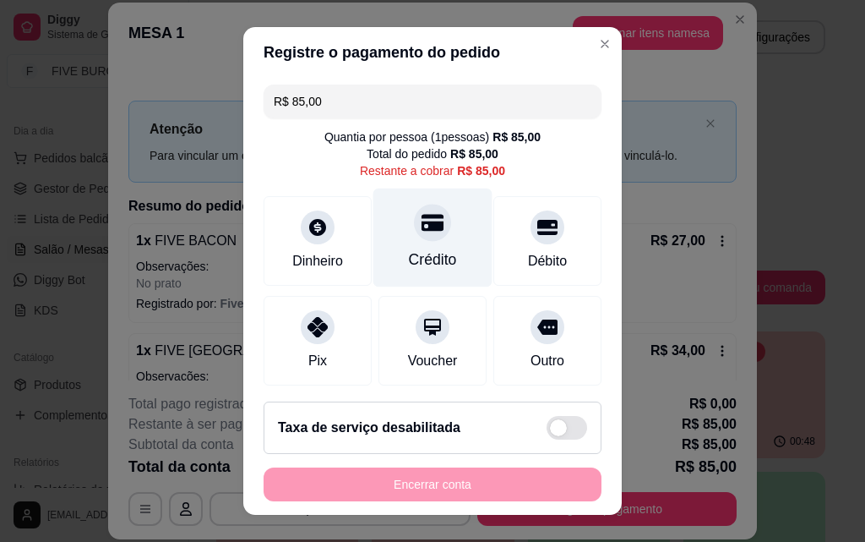
click at [440, 227] on div "Crédito" at bounding box center [432, 237] width 119 height 99
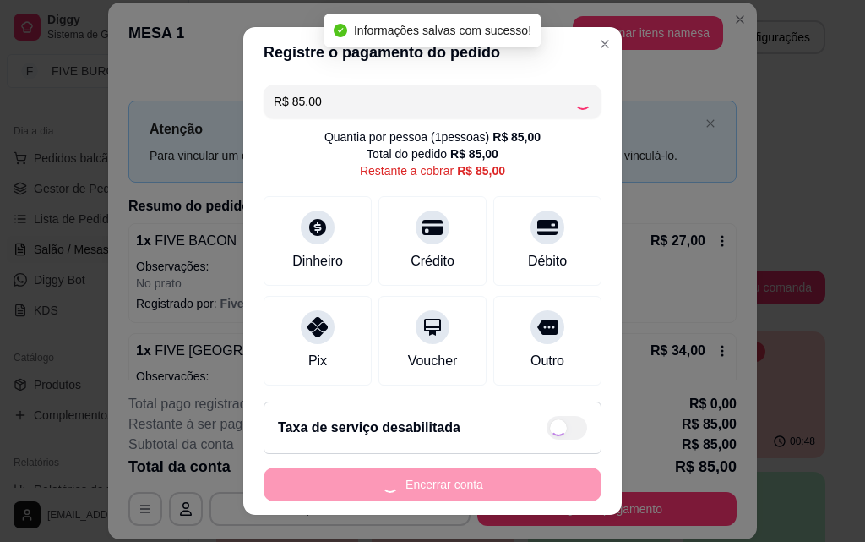
type input "R$ 0,00"
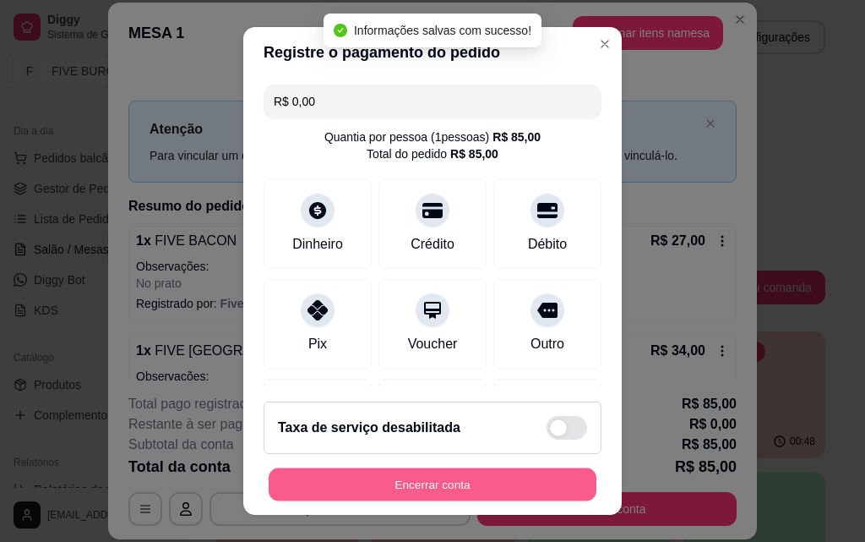
click at [501, 489] on button "Encerrar conta" at bounding box center [433, 484] width 328 height 33
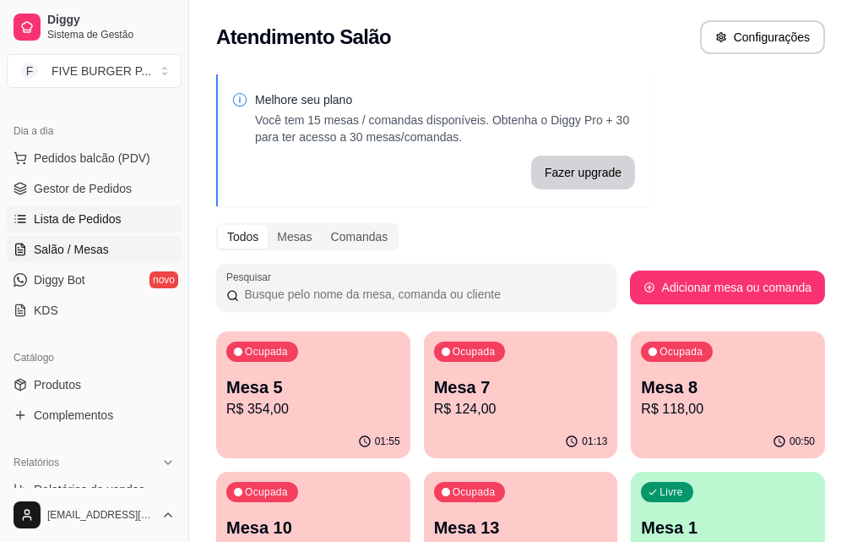
click at [66, 224] on span "Lista de Pedidos" at bounding box center [78, 218] width 88 height 17
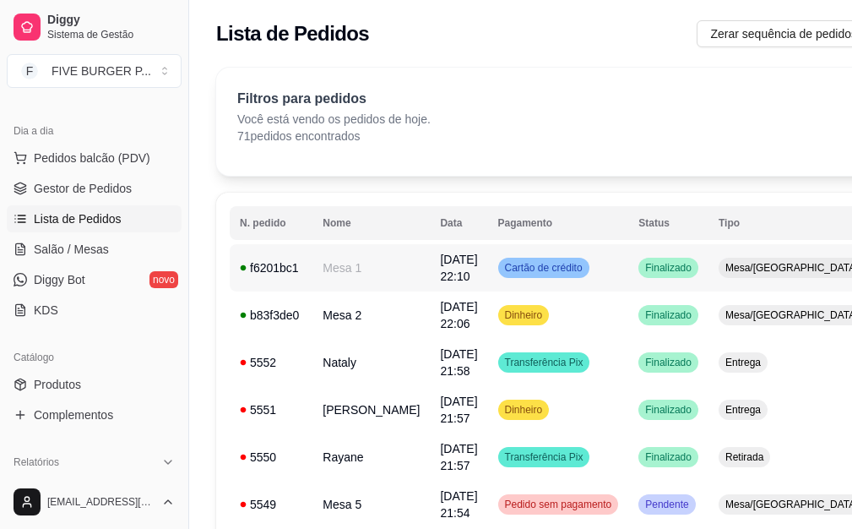
click at [518, 253] on td "Cartão de crédito" at bounding box center [558, 267] width 141 height 47
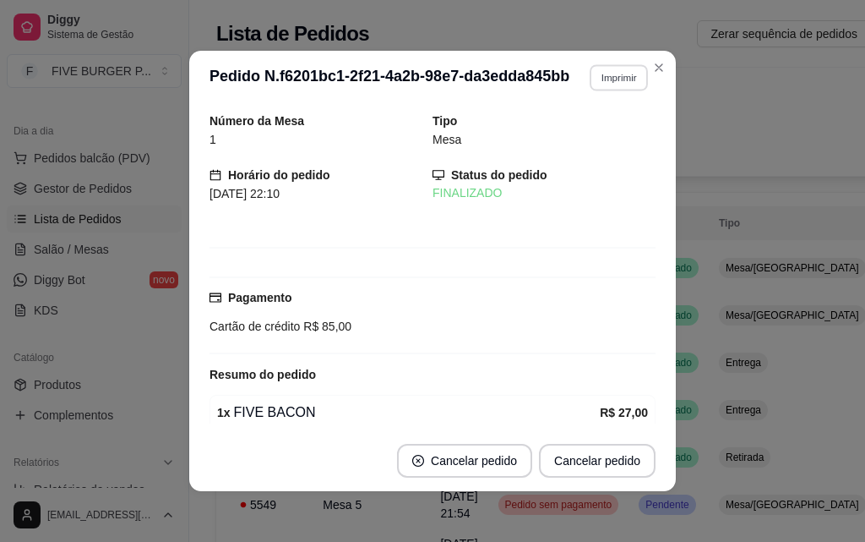
click at [600, 79] on button "Imprimir" at bounding box center [619, 77] width 58 height 26
click at [604, 128] on button "IMPRESSORA" at bounding box center [582, 136] width 123 height 27
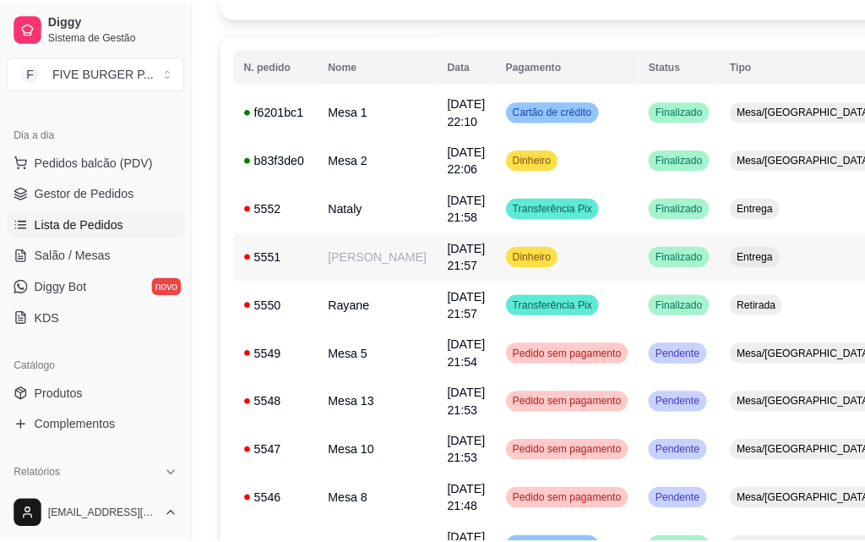
scroll to position [169, 0]
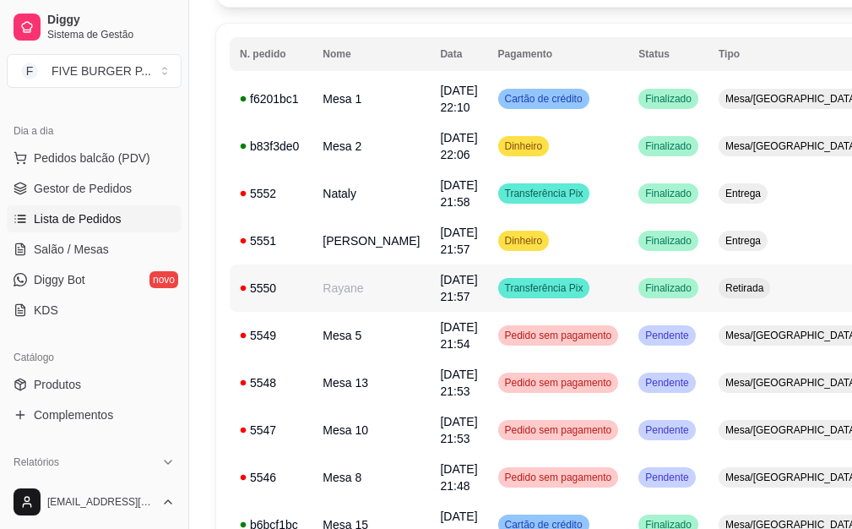
click at [430, 297] on td "[DATE] 21:57" at bounding box center [458, 287] width 57 height 47
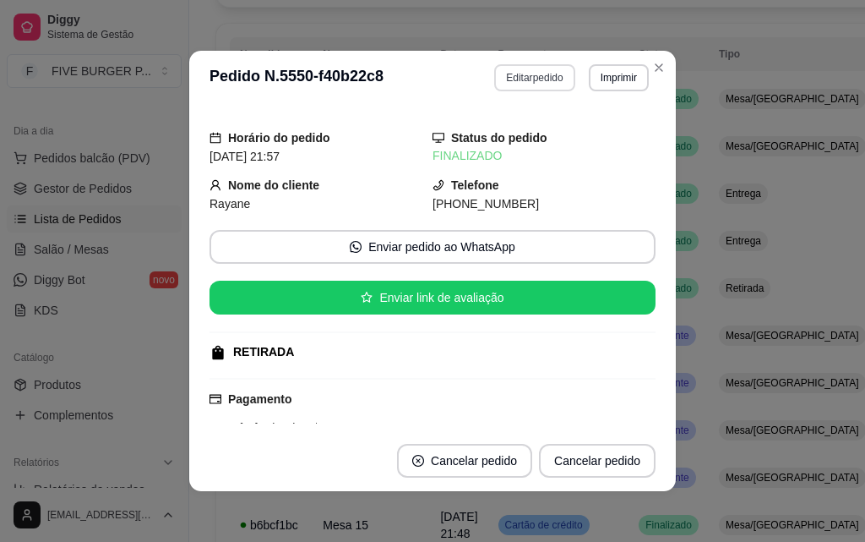
click at [557, 80] on button "Editar pedido" at bounding box center [534, 77] width 80 height 27
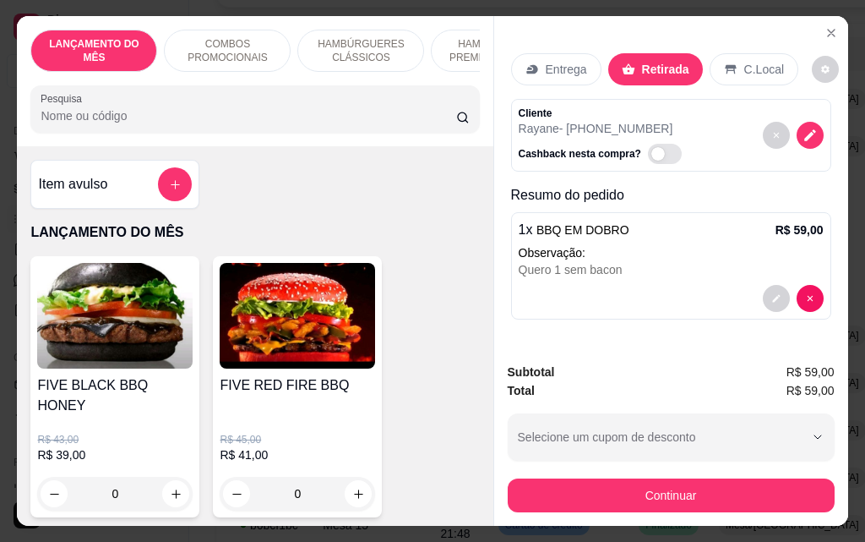
click at [558, 80] on div "Entrega Retirada C.Local" at bounding box center [671, 69] width 320 height 59
click at [557, 68] on p "Entrega" at bounding box center [566, 69] width 41 height 17
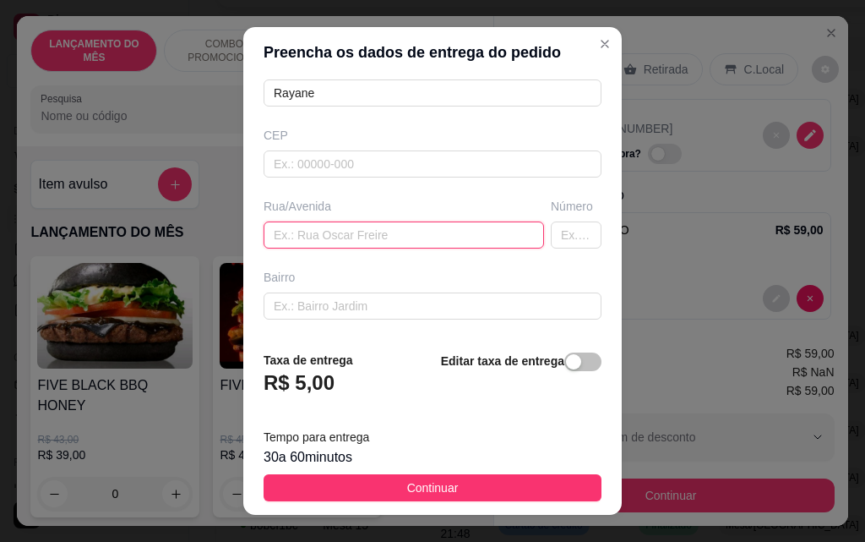
click at [357, 231] on input "text" at bounding box center [404, 234] width 281 height 27
type input "rua aparecida"
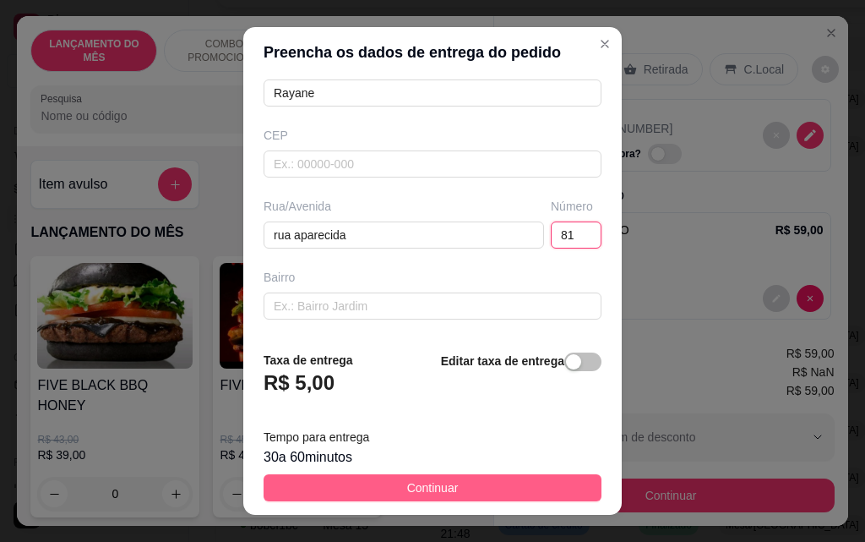
type input "81"
click at [438, 479] on span "Continuar" at bounding box center [433, 487] width 52 height 19
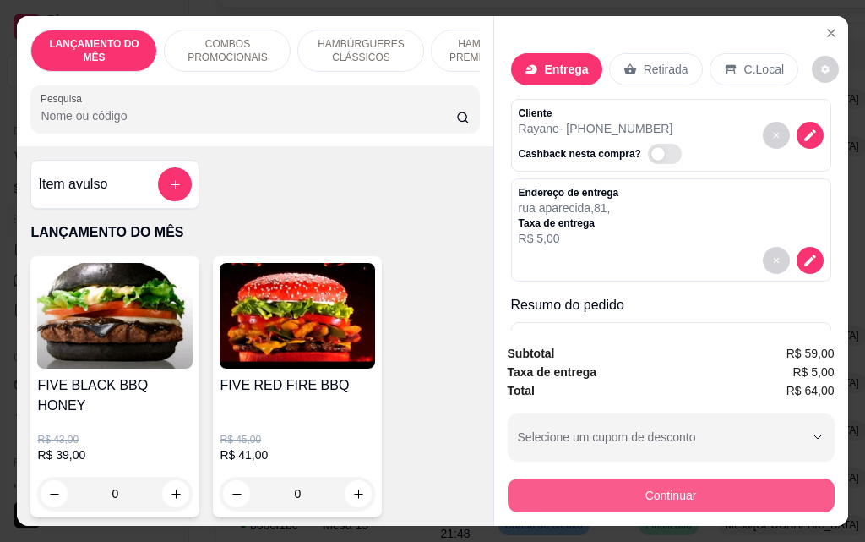
click at [668, 480] on button "Continuar" at bounding box center [671, 495] width 327 height 34
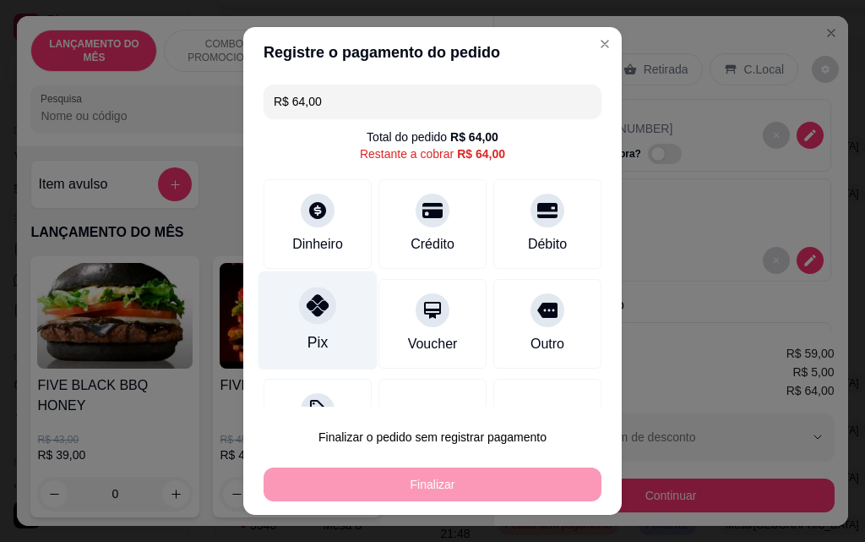
click at [327, 317] on div "Pix" at bounding box center [318, 320] width 119 height 99
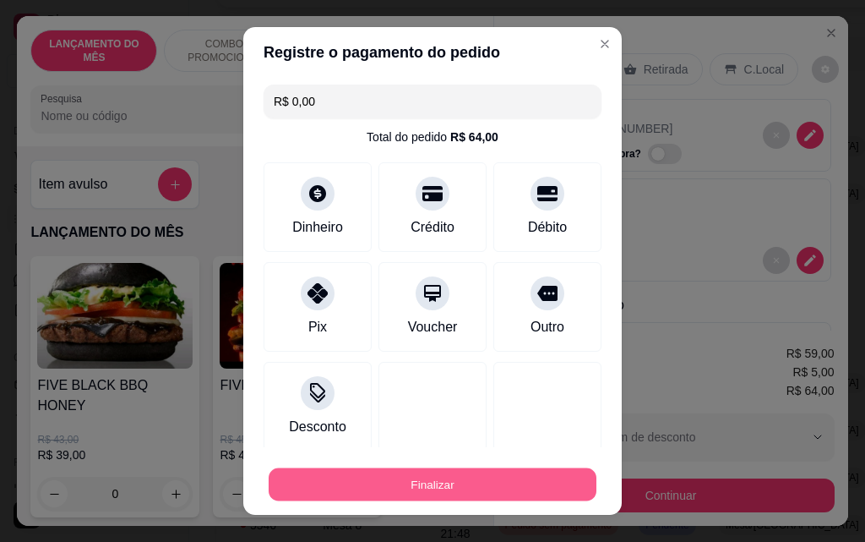
click at [491, 481] on button "Finalizar" at bounding box center [433, 484] width 328 height 33
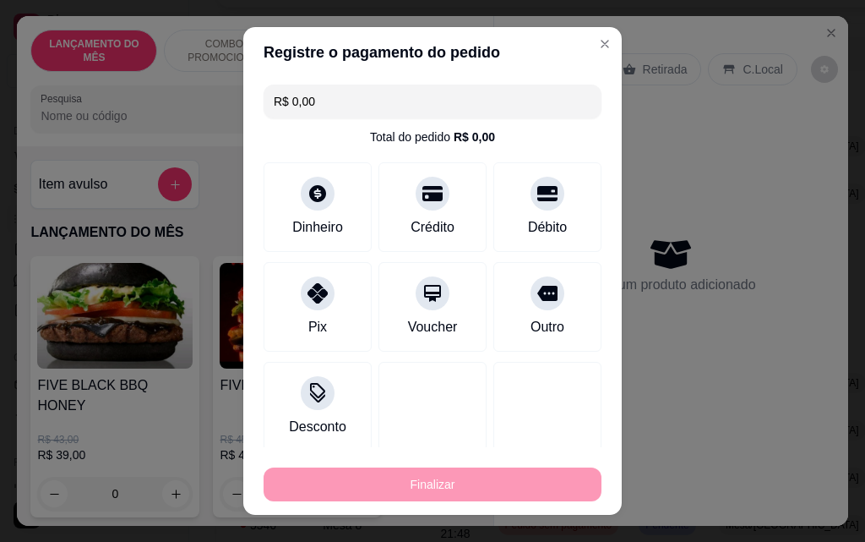
type input "-R$ 64,00"
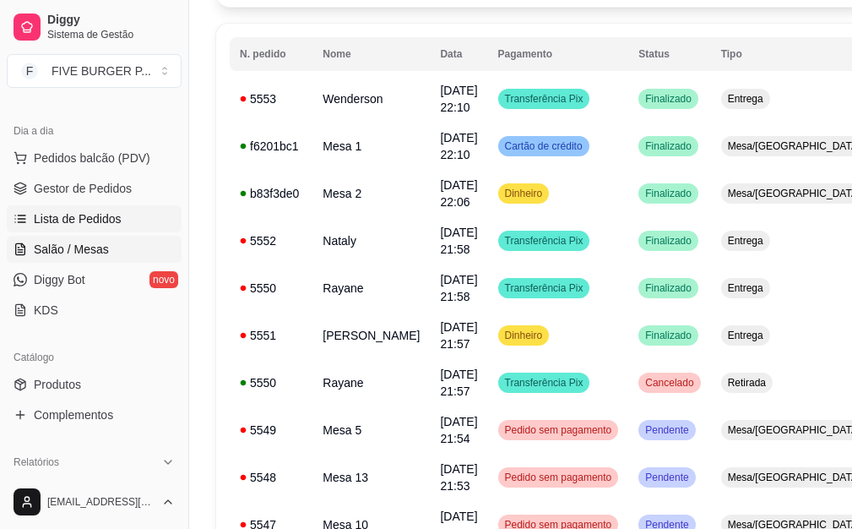
click at [140, 244] on link "Salão / Mesas" at bounding box center [94, 249] width 175 height 27
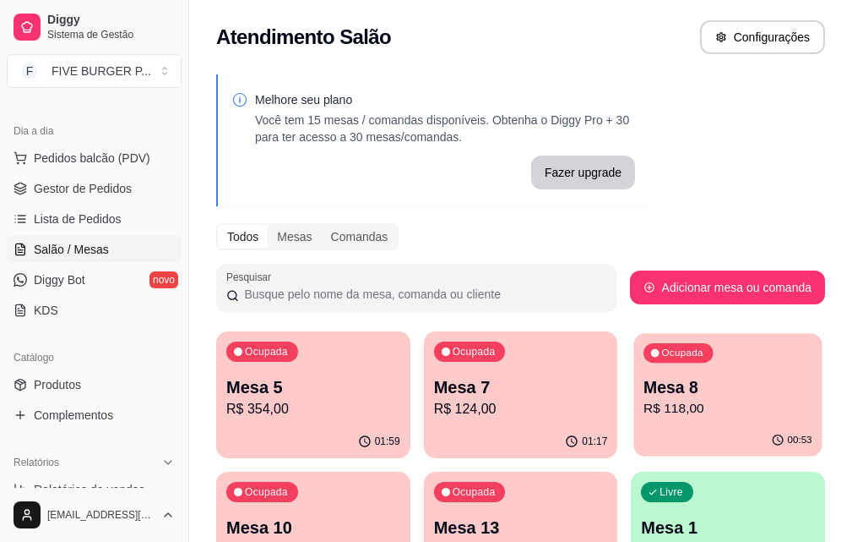
click at [644, 387] on p "Mesa 8" at bounding box center [728, 387] width 169 height 23
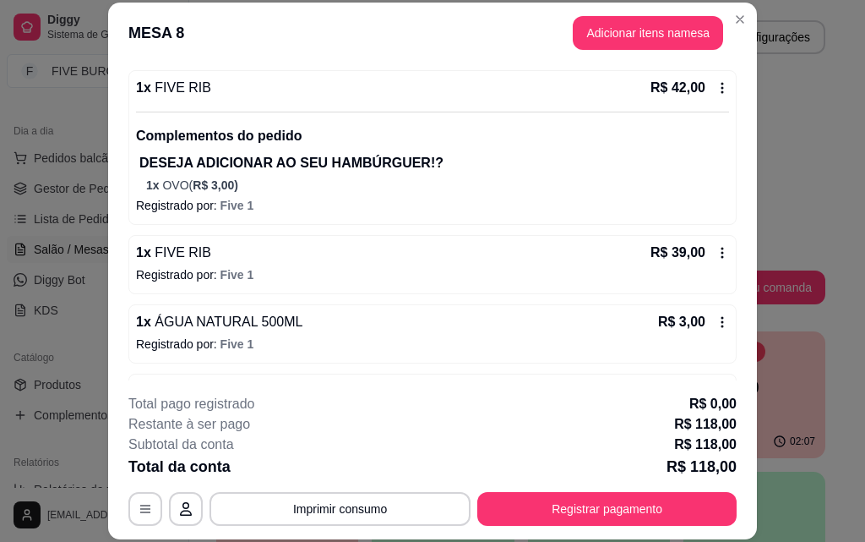
scroll to position [169, 0]
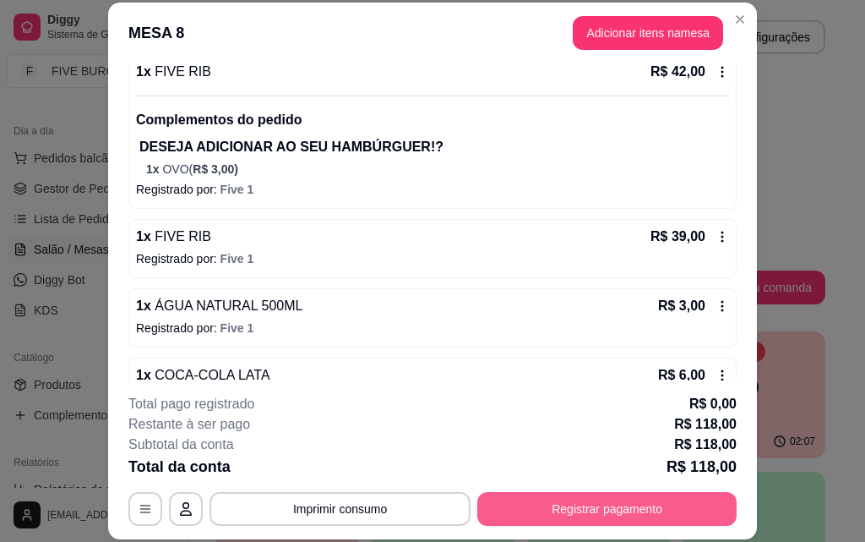
click at [626, 507] on button "Registrar pagamento" at bounding box center [606, 509] width 259 height 34
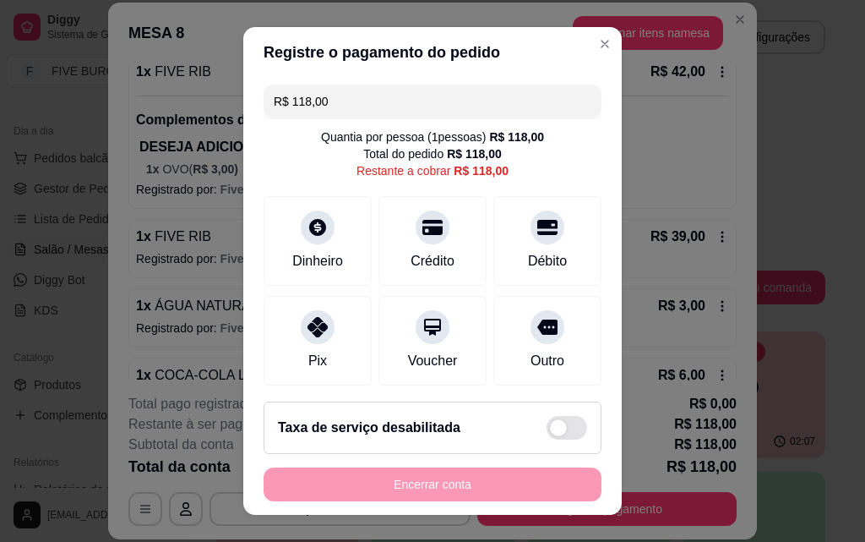
drag, startPoint x: 343, startPoint y: 95, endPoint x: 239, endPoint y: 101, distance: 104.1
click at [243, 101] on div "R$ 118,00 Quantia por pessoa ( 1 pessoas) R$ 118,00 Total do pedido R$ 118,00 R…" at bounding box center [432, 233] width 379 height 310
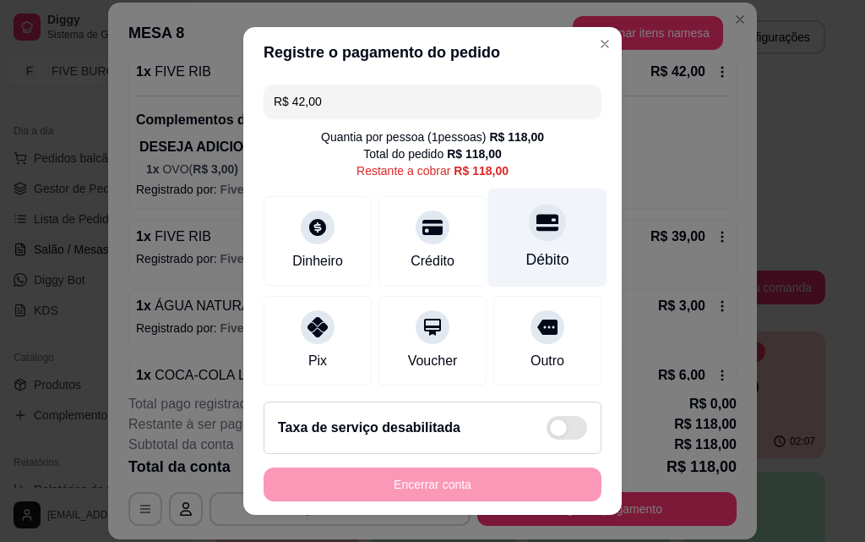
click at [495, 264] on div "Débito" at bounding box center [547, 237] width 119 height 99
click at [496, 264] on div "Débito" at bounding box center [547, 237] width 119 height 99
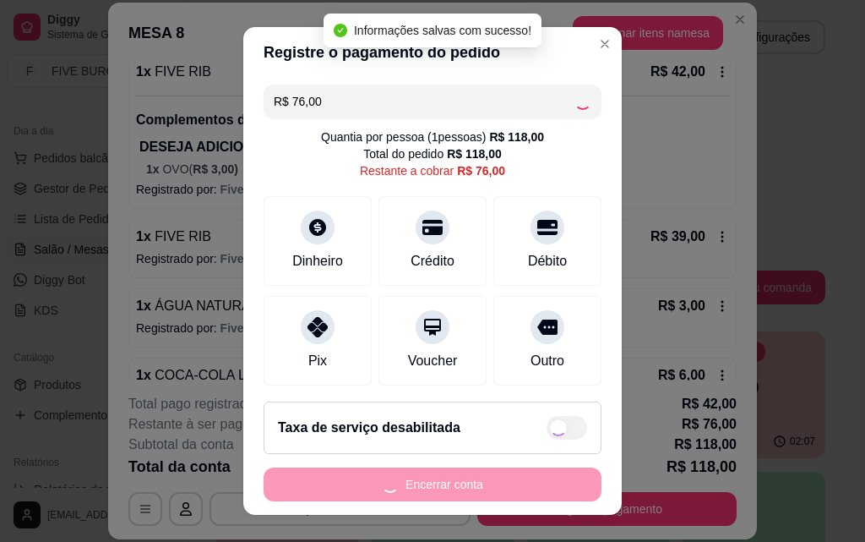
type input "R$ 0,00"
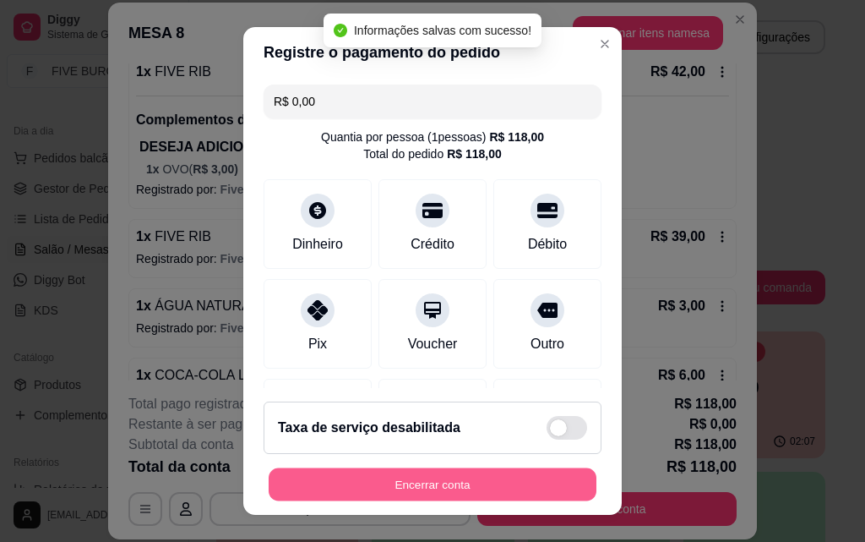
click at [531, 492] on button "Encerrar conta" at bounding box center [433, 484] width 328 height 33
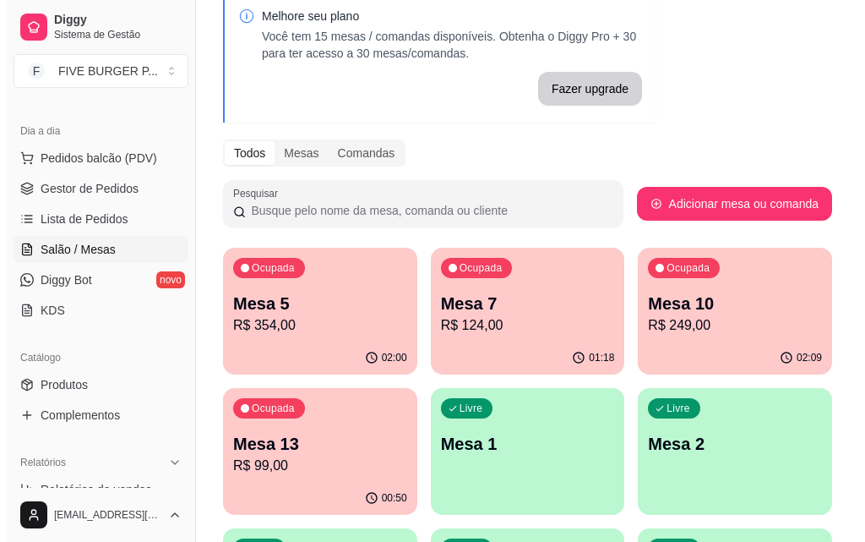
scroll to position [84, 0]
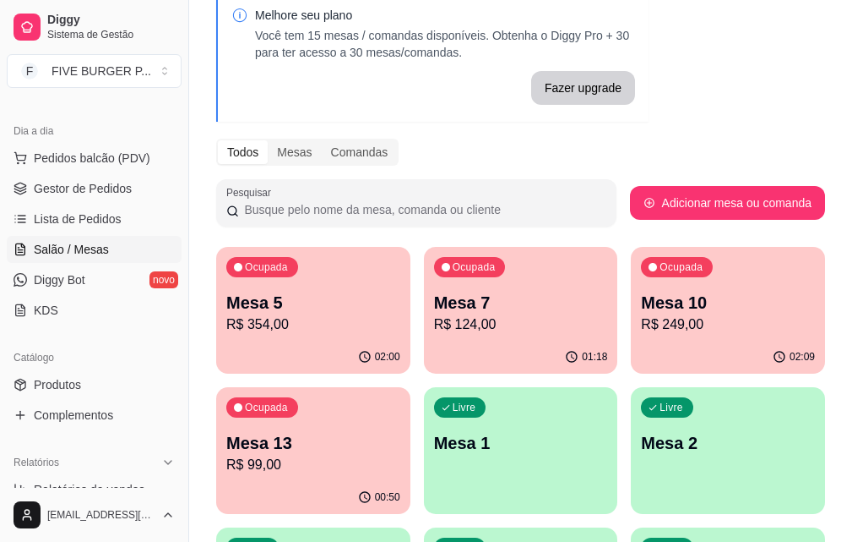
click at [400, 455] on p "R$ 99,00" at bounding box center [313, 465] width 174 height 20
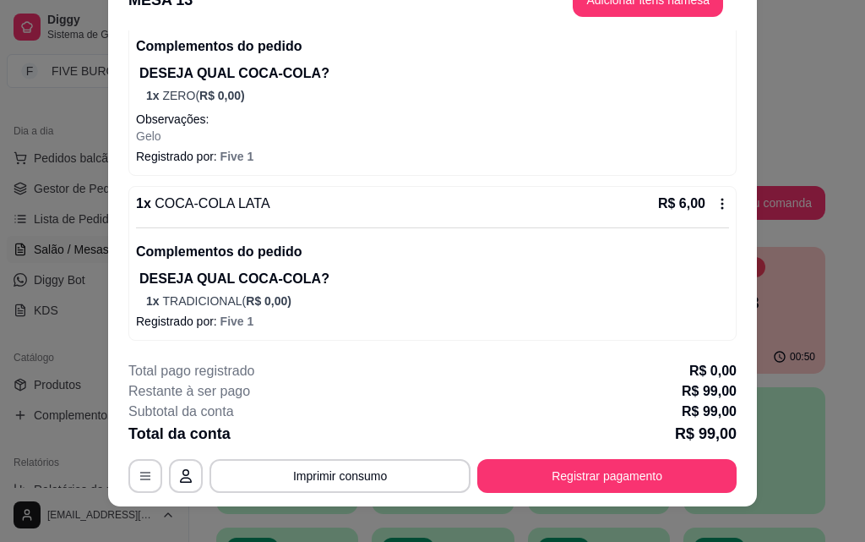
scroll to position [52, 0]
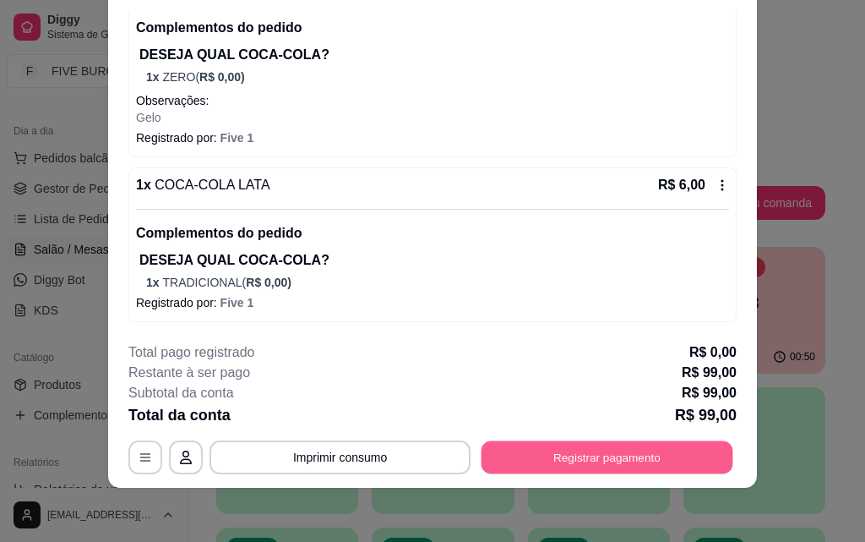
click at [604, 458] on button "Registrar pagamento" at bounding box center [608, 456] width 252 height 33
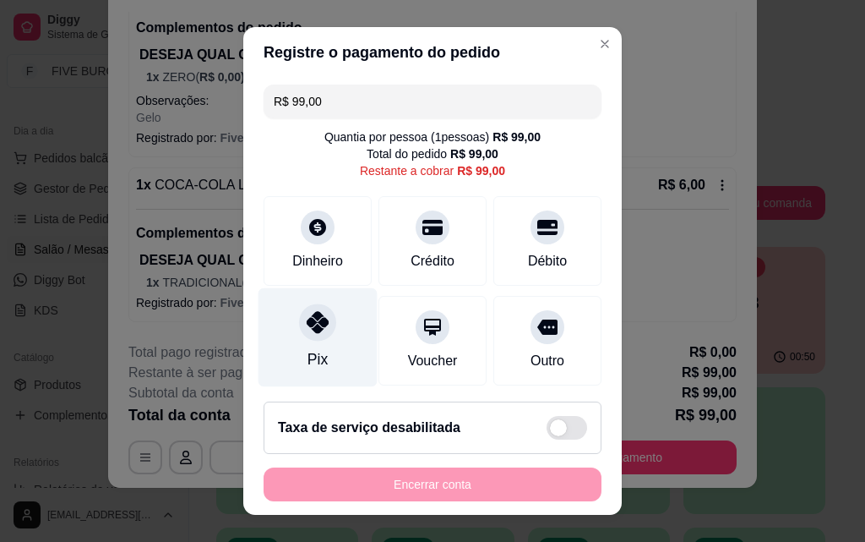
click at [326, 333] on div "Pix" at bounding box center [318, 337] width 119 height 99
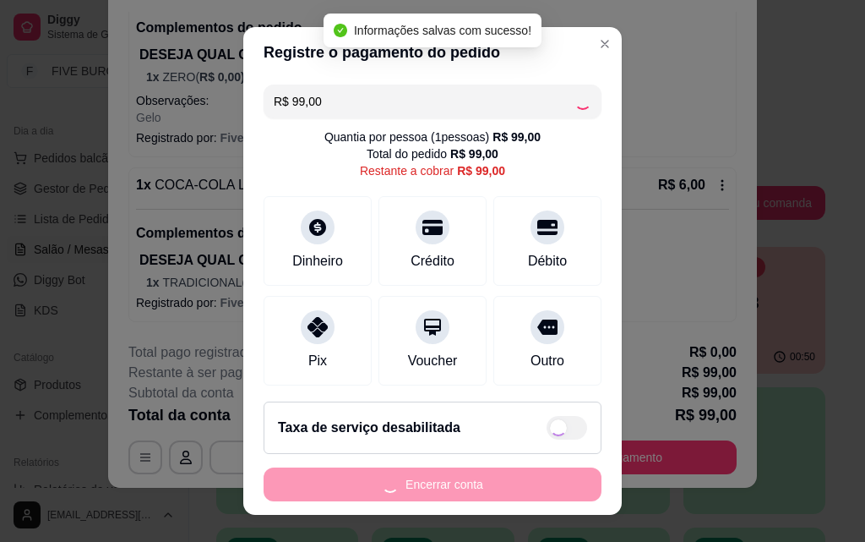
type input "R$ 0,00"
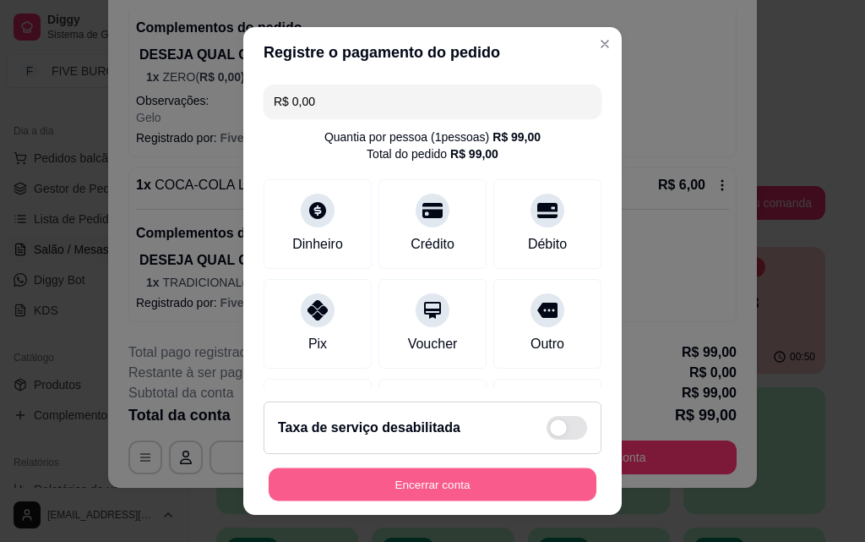
click at [483, 484] on button "Encerrar conta" at bounding box center [433, 484] width 328 height 33
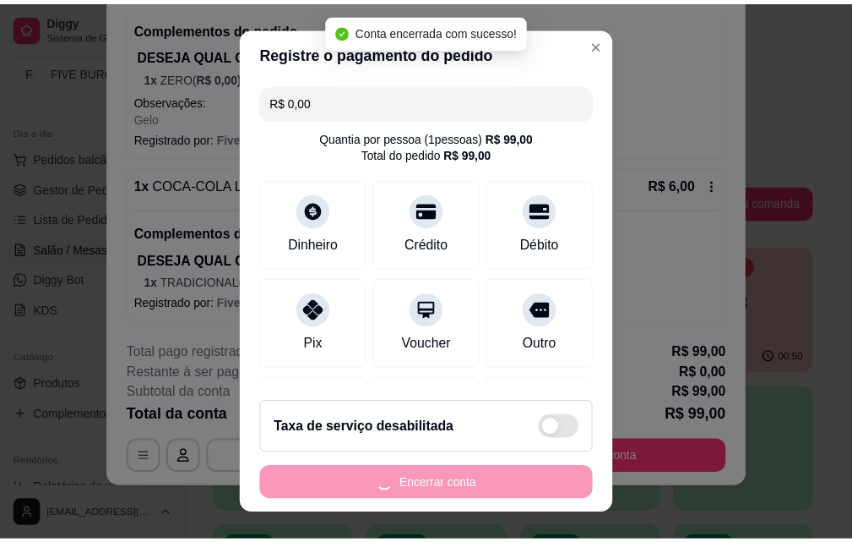
scroll to position [0, 0]
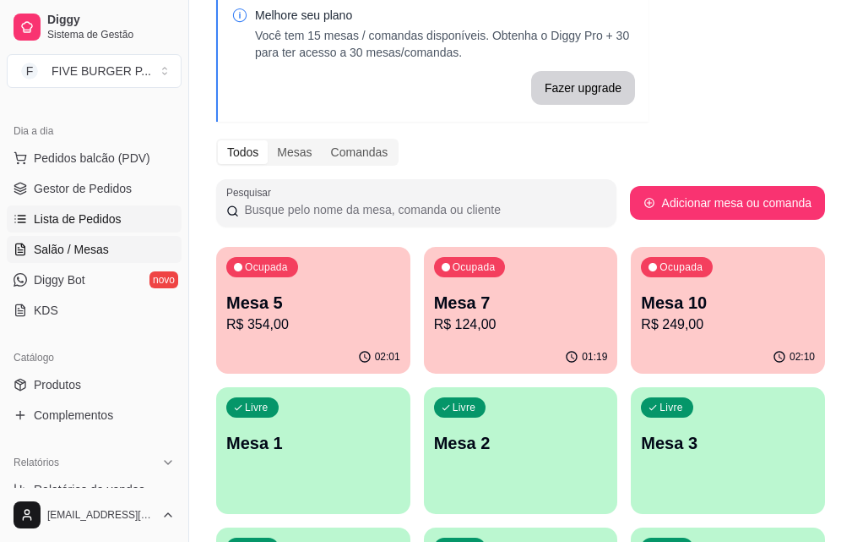
click at [90, 227] on link "Lista de Pedidos" at bounding box center [94, 218] width 175 height 27
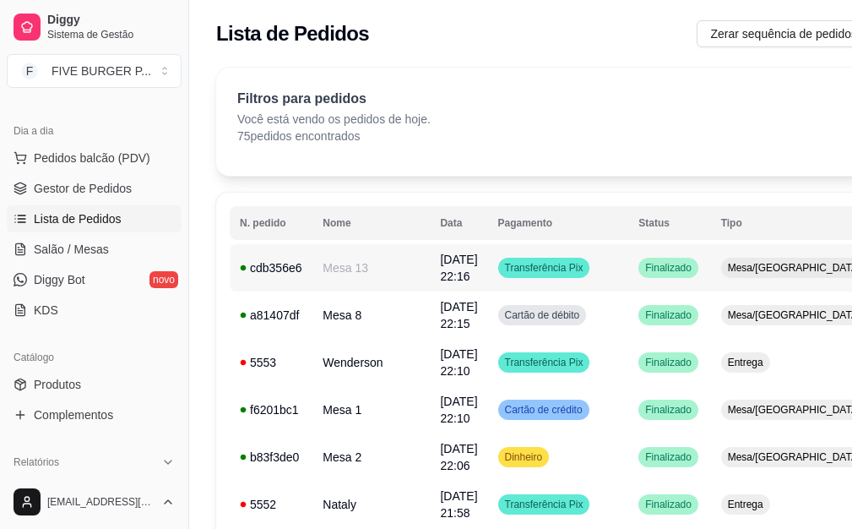
click at [572, 287] on td "Transferência Pix" at bounding box center [558, 267] width 141 height 47
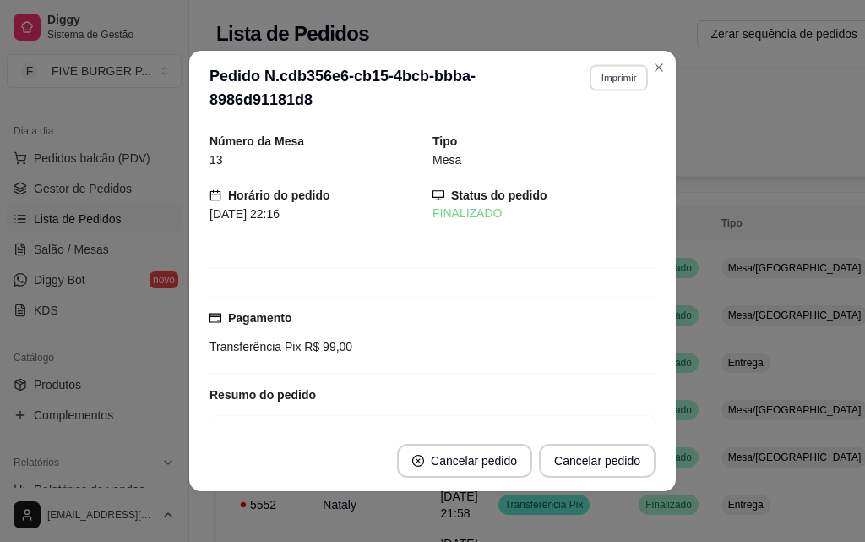
click at [611, 85] on button "Imprimir" at bounding box center [619, 77] width 58 height 26
click at [597, 144] on button "IMPRESSORA" at bounding box center [582, 136] width 123 height 27
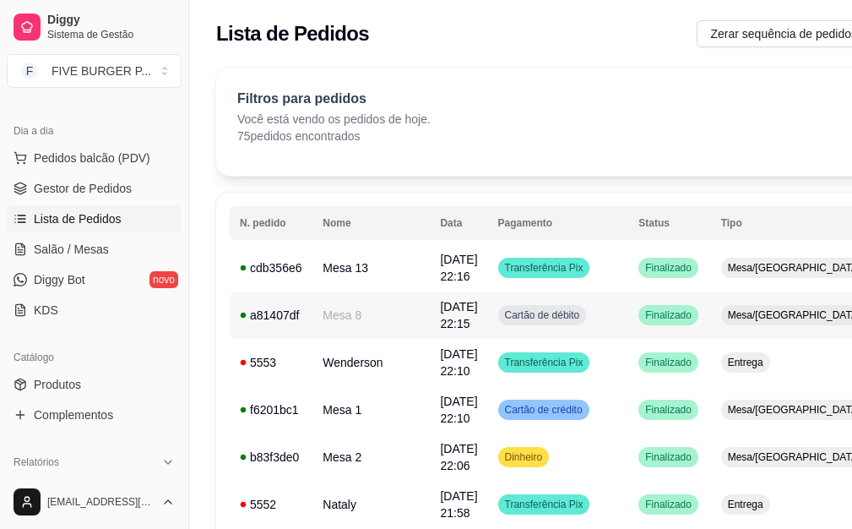
click at [502, 316] on span "Cartão de débito" at bounding box center [543, 315] width 82 height 14
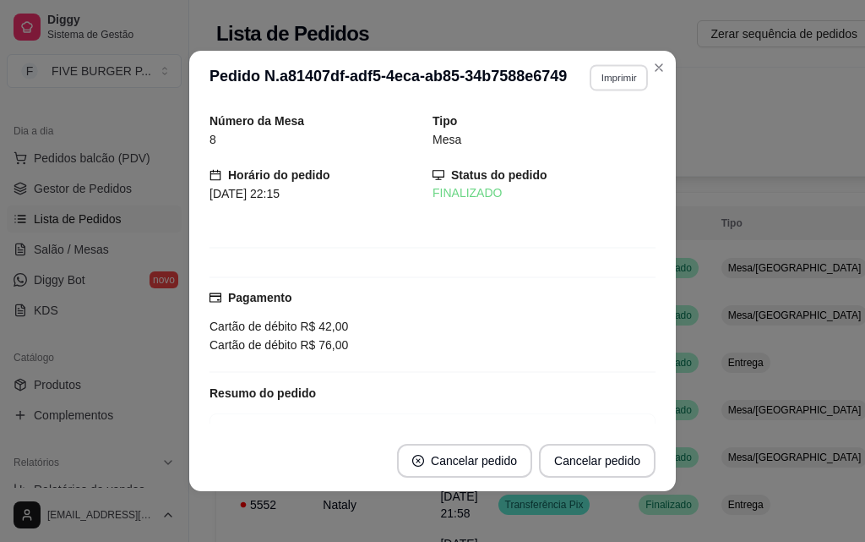
click at [602, 77] on button "Imprimir" at bounding box center [619, 77] width 58 height 26
click at [606, 133] on button "IMPRESSORA" at bounding box center [582, 136] width 123 height 27
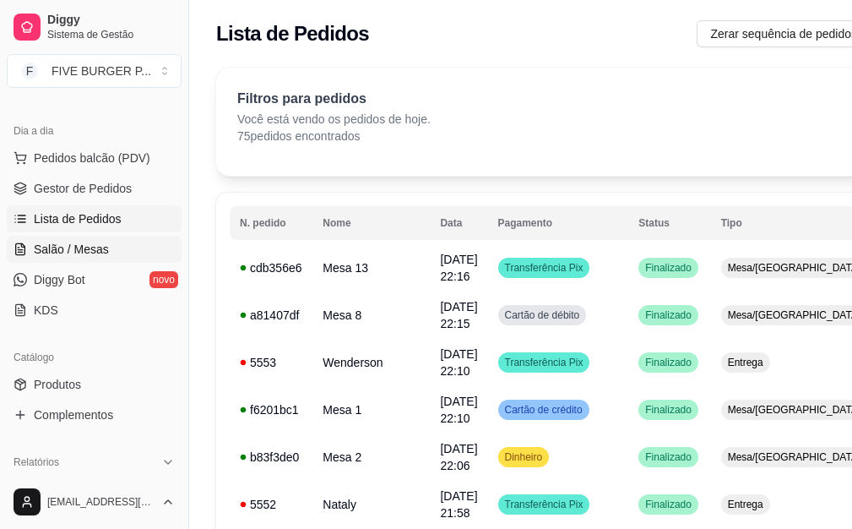
click at [101, 254] on span "Salão / Mesas" at bounding box center [71, 249] width 75 height 17
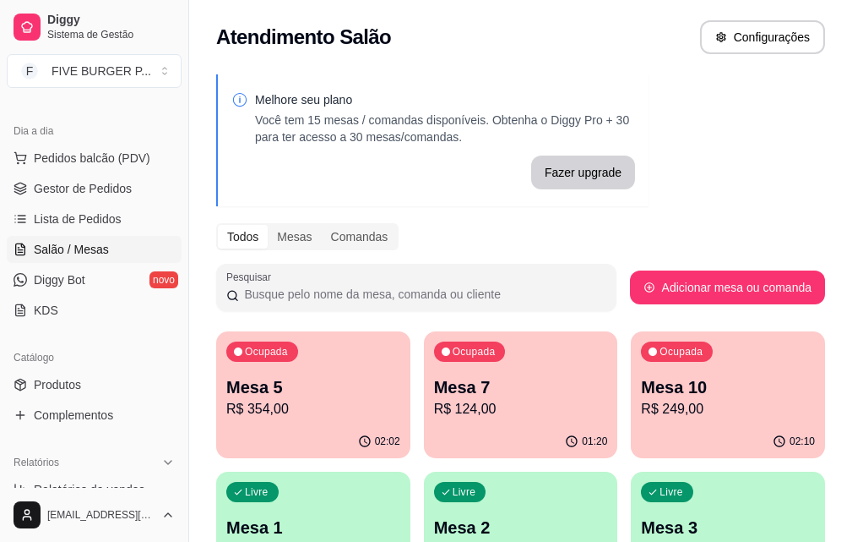
click at [462, 406] on p "R$ 124,00" at bounding box center [521, 409] width 174 height 20
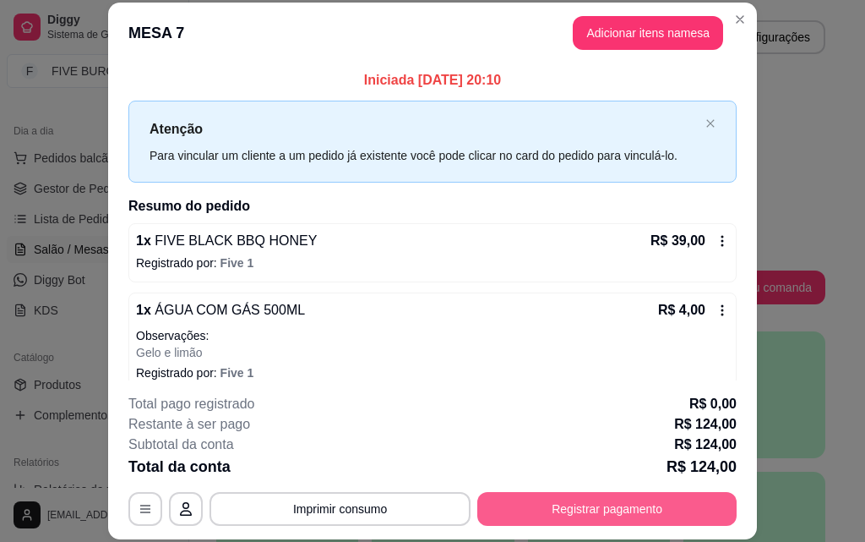
click at [659, 511] on button "Registrar pagamento" at bounding box center [606, 509] width 259 height 34
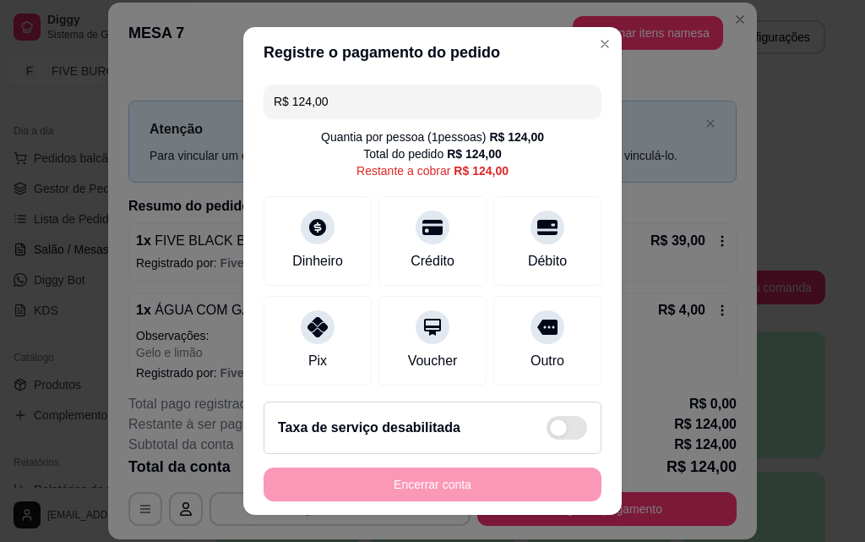
drag, startPoint x: 328, startPoint y: 100, endPoint x: 105, endPoint y: 96, distance: 223.1
click at [105, 96] on div "Registre o pagamento do pedido R$ 124,00 Quantia por pessoa ( 1 pessoas) R$ 124…" at bounding box center [432, 271] width 865 height 542
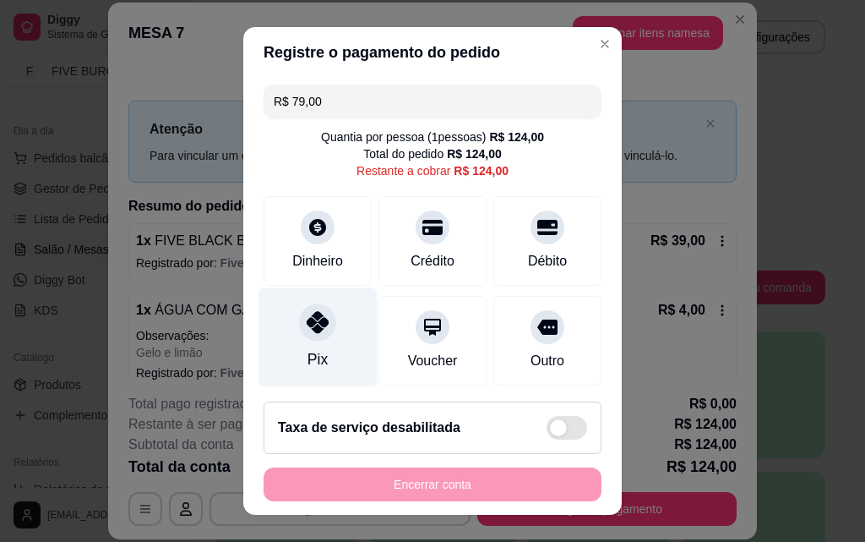
click at [327, 354] on div "Pix" at bounding box center [318, 337] width 119 height 99
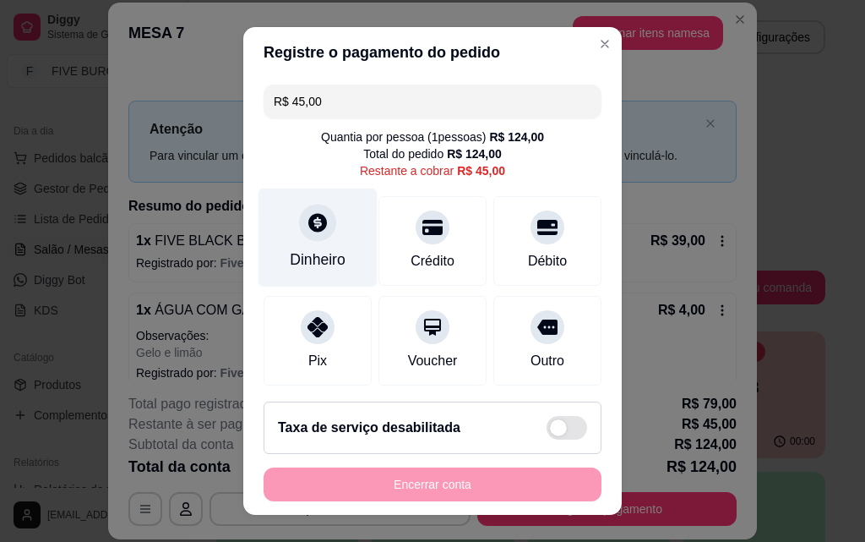
click at [314, 246] on div "Dinheiro" at bounding box center [318, 237] width 119 height 99
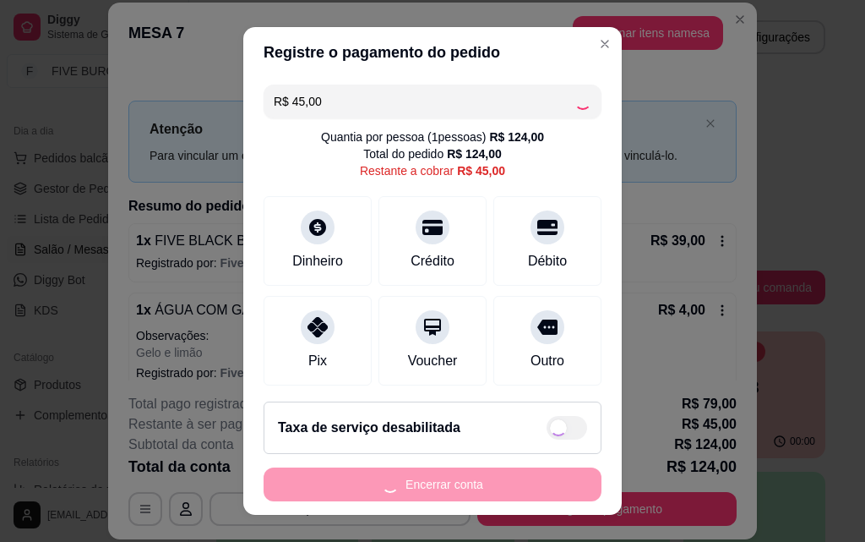
type input "R$ 0,00"
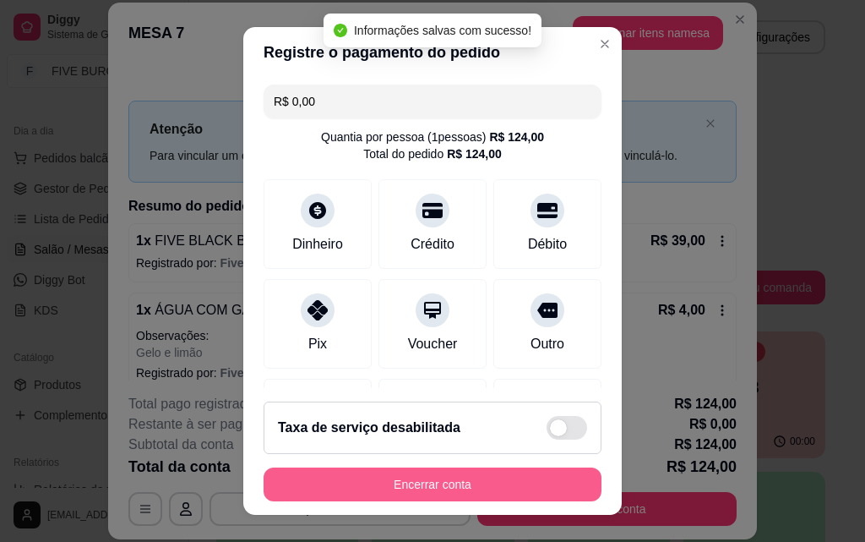
click at [519, 496] on button "Encerrar conta" at bounding box center [433, 484] width 338 height 34
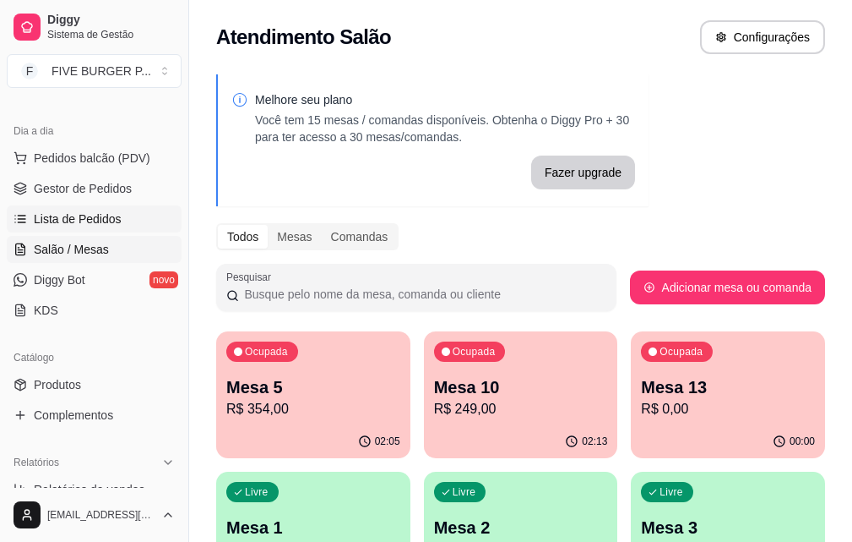
click at [66, 221] on span "Lista de Pedidos" at bounding box center [78, 218] width 88 height 17
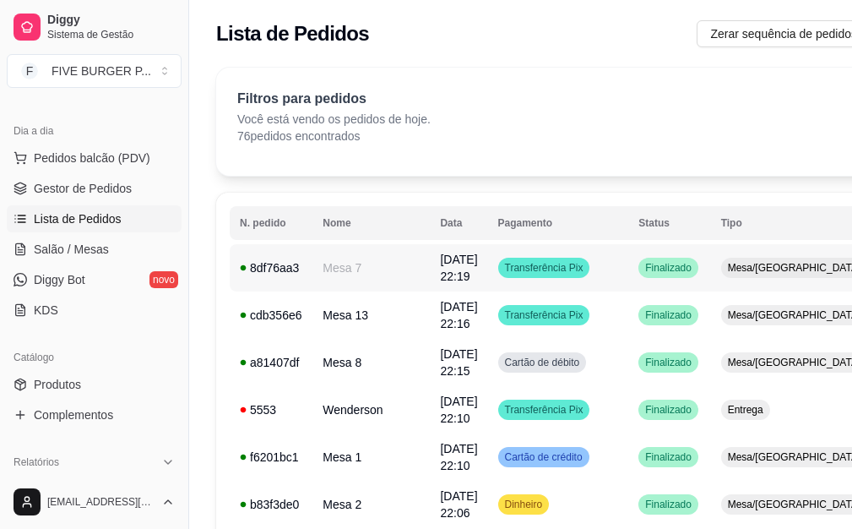
click at [536, 274] on span "Transferência Pix" at bounding box center [544, 268] width 85 height 14
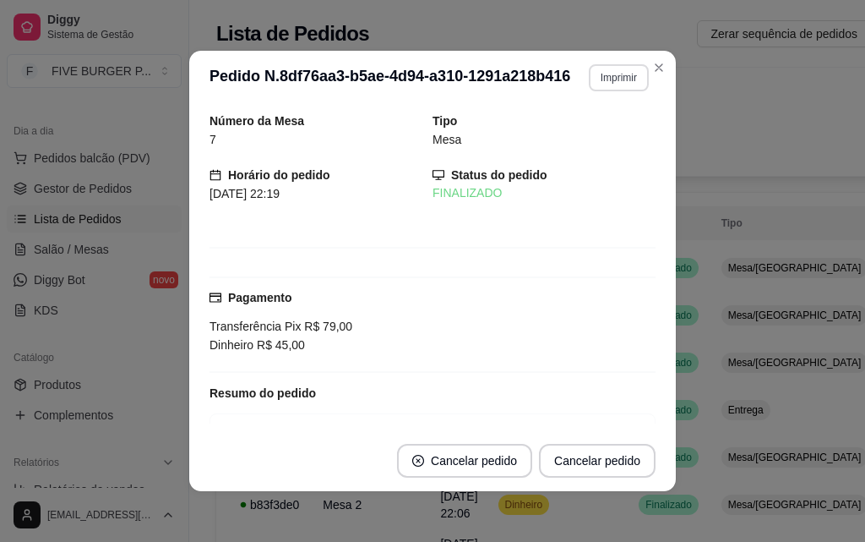
click at [596, 79] on button "Imprimir" at bounding box center [619, 77] width 60 height 27
click at [608, 132] on button "IMPRESSORA" at bounding box center [583, 136] width 118 height 26
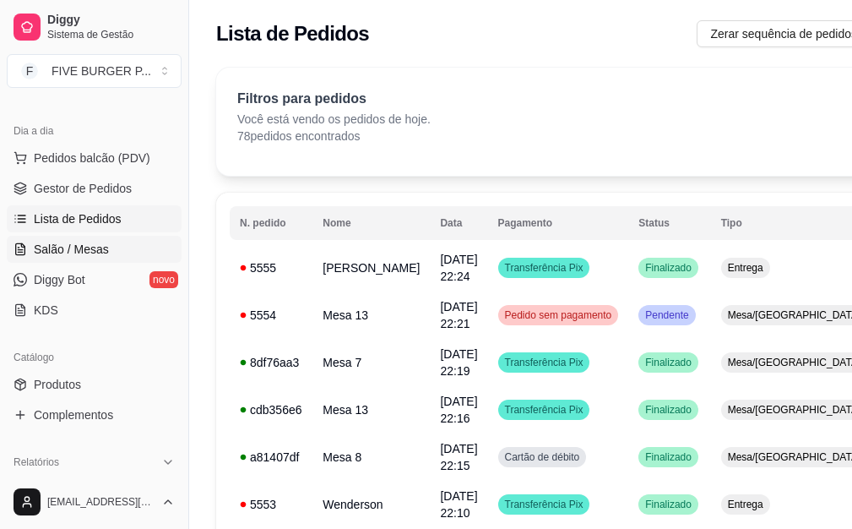
click at [77, 248] on span "Salão / Mesas" at bounding box center [71, 249] width 75 height 17
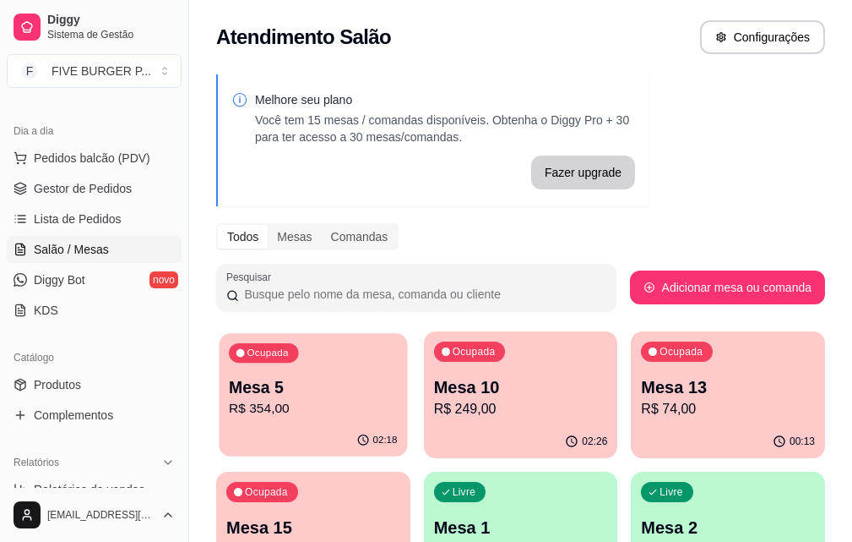
click at [299, 409] on p "R$ 354,00" at bounding box center [313, 408] width 168 height 19
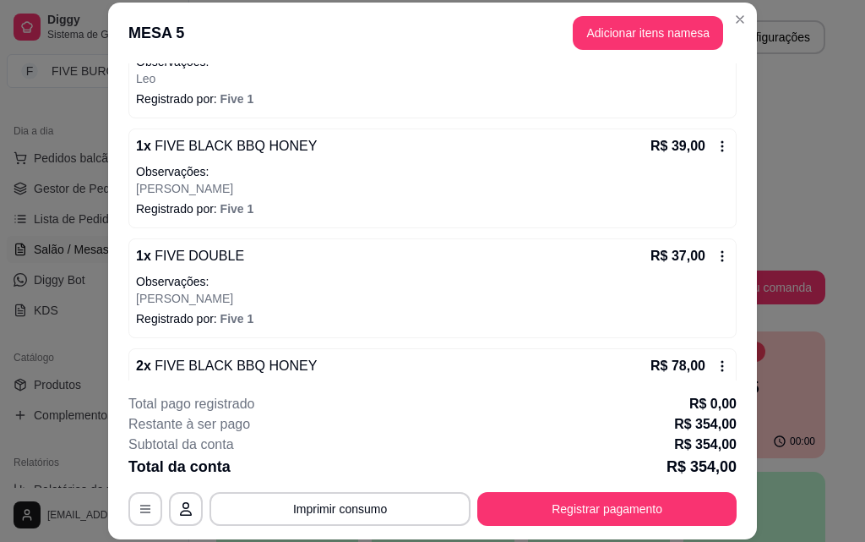
scroll to position [914, 0]
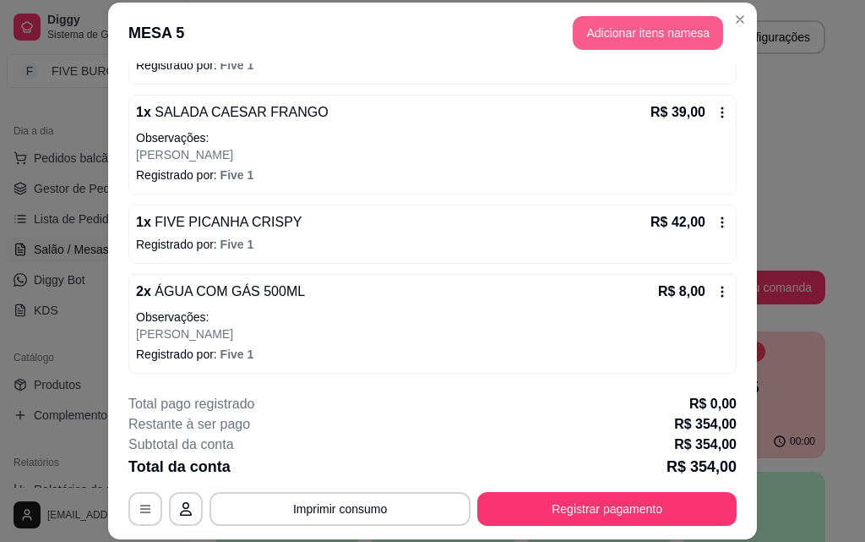
click at [607, 45] on button "Adicionar itens na mesa" at bounding box center [648, 33] width 150 height 34
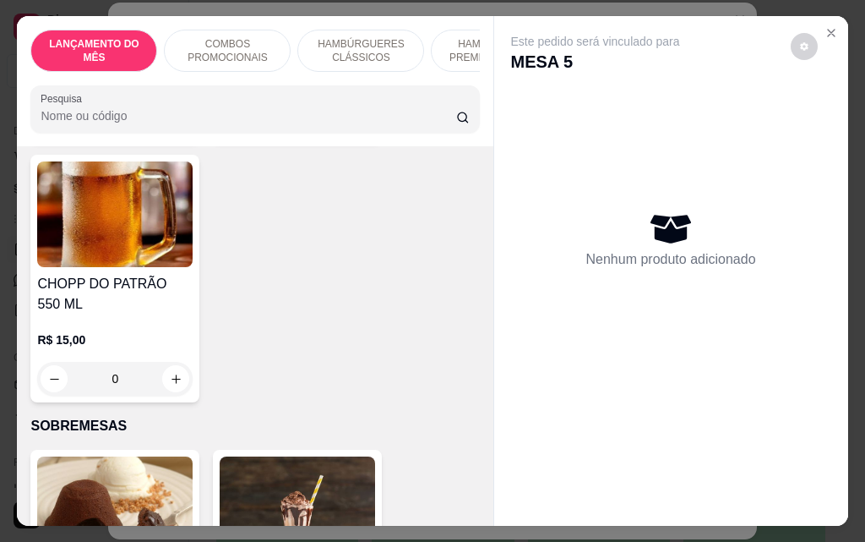
scroll to position [10054, 0]
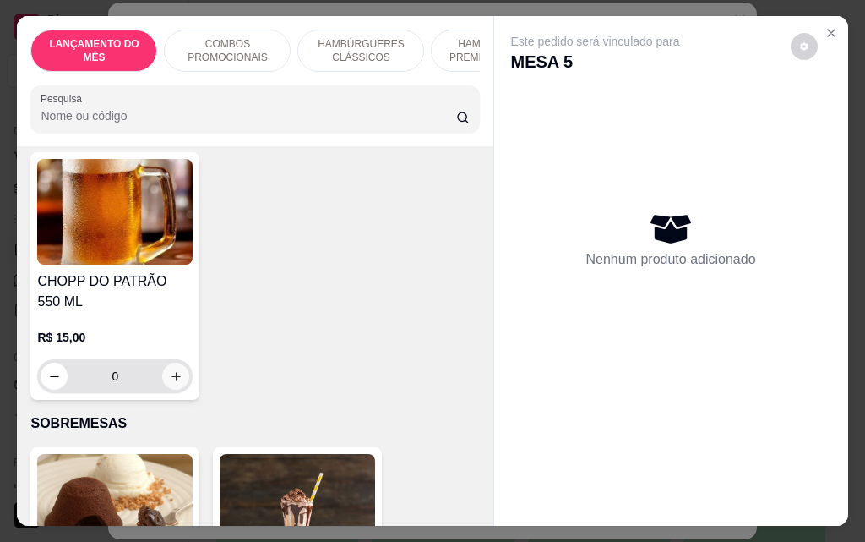
click at [163, 362] on button "increase-product-quantity" at bounding box center [175, 375] width 27 height 27
type input "1"
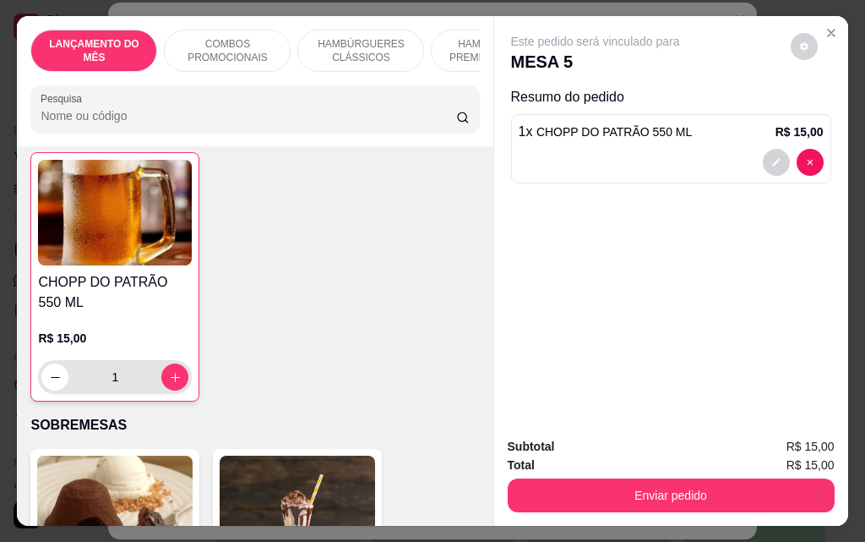
scroll to position [10055, 0]
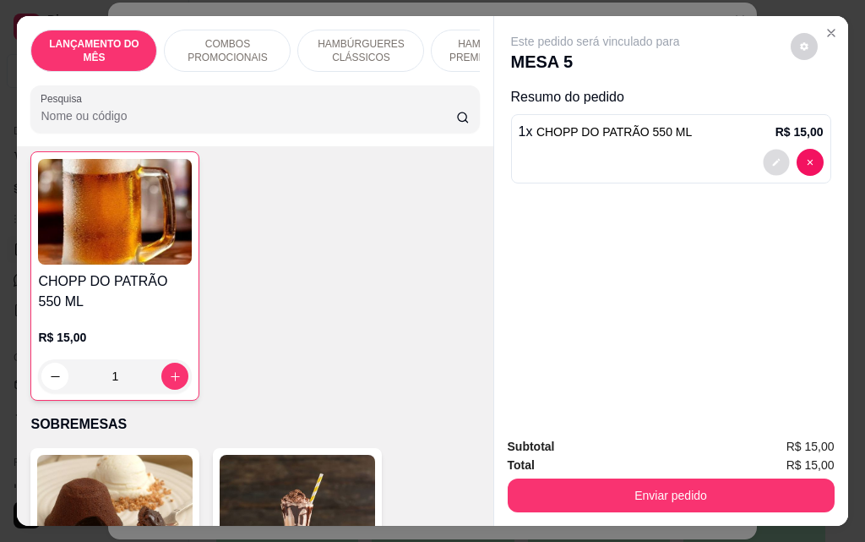
click at [763, 157] on button "decrease-product-quantity" at bounding box center [776, 163] width 26 height 26
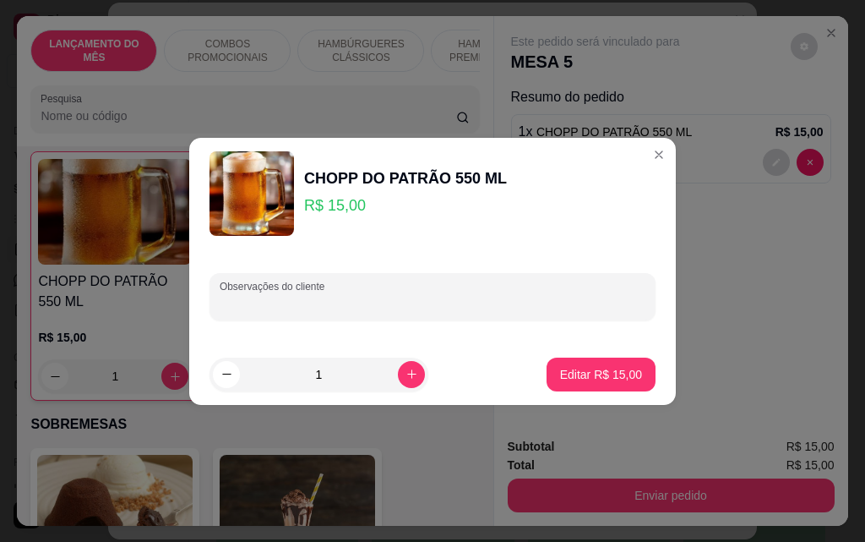
click at [423, 301] on input "Observações do cliente" at bounding box center [433, 303] width 426 height 17
type input "leo"
click at [561, 367] on p "Editar R$ 15,00" at bounding box center [600, 374] width 79 height 16
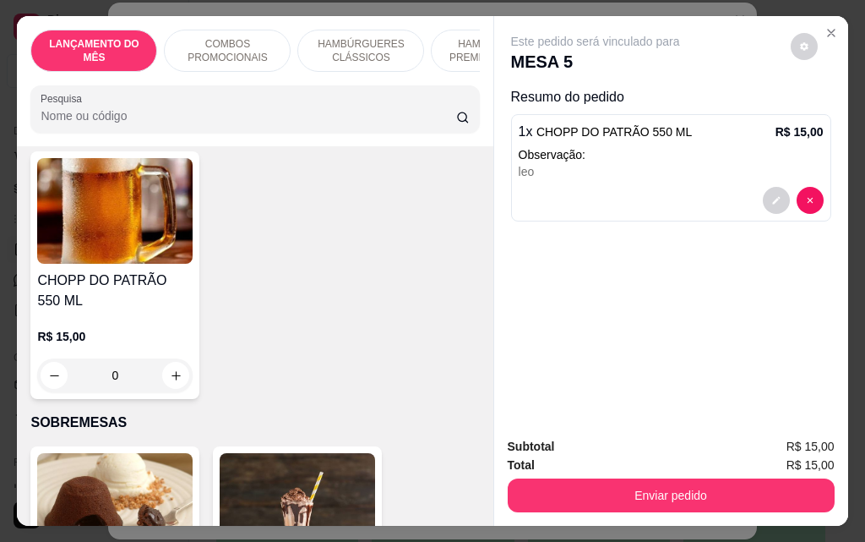
scroll to position [10054, 0]
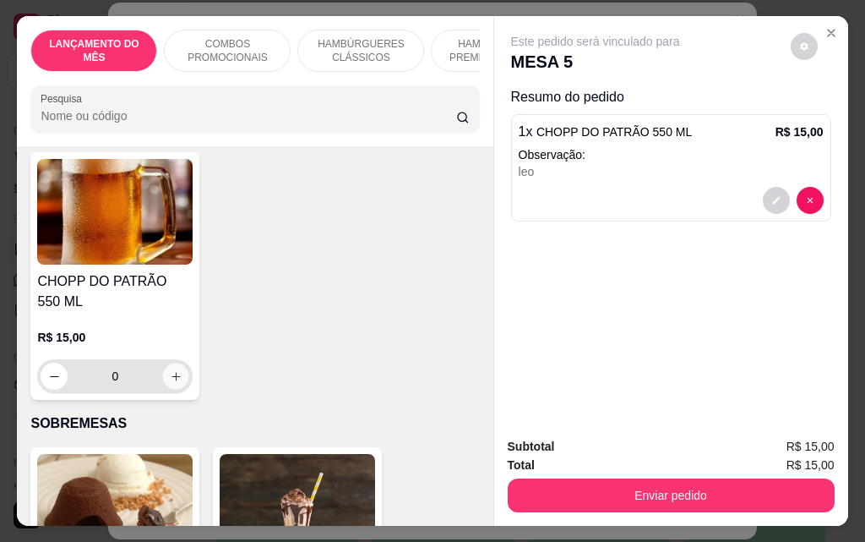
click at [170, 370] on icon "increase-product-quantity" at bounding box center [176, 376] width 13 height 13
type input "1"
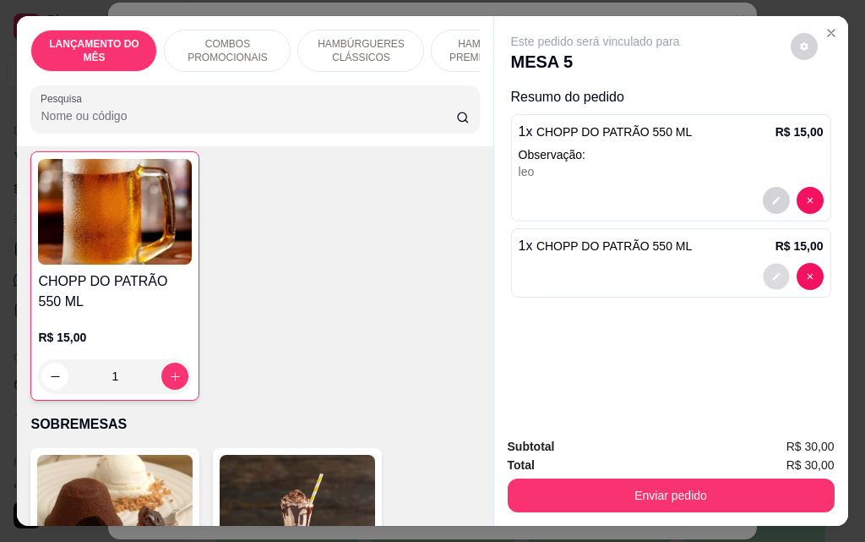
click at [771, 271] on icon "decrease-product-quantity" at bounding box center [776, 276] width 10 height 10
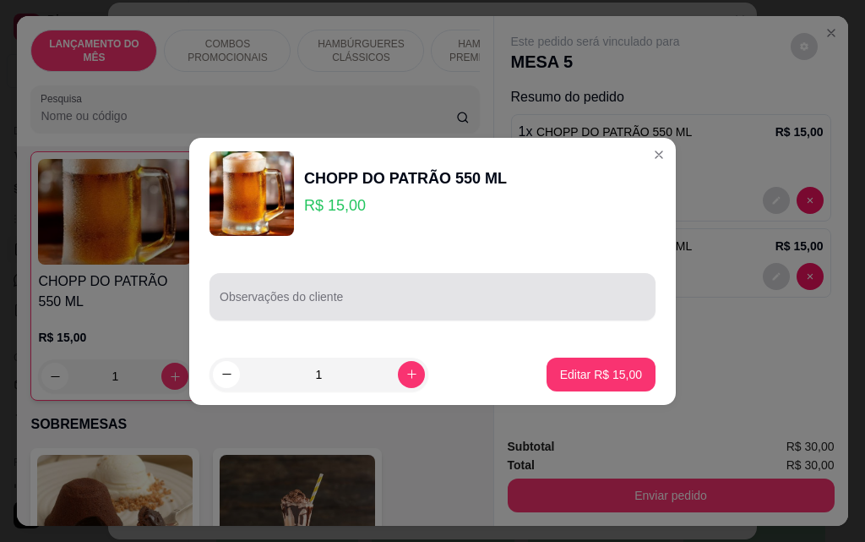
click at [394, 298] on input "Observações do cliente" at bounding box center [433, 303] width 426 height 17
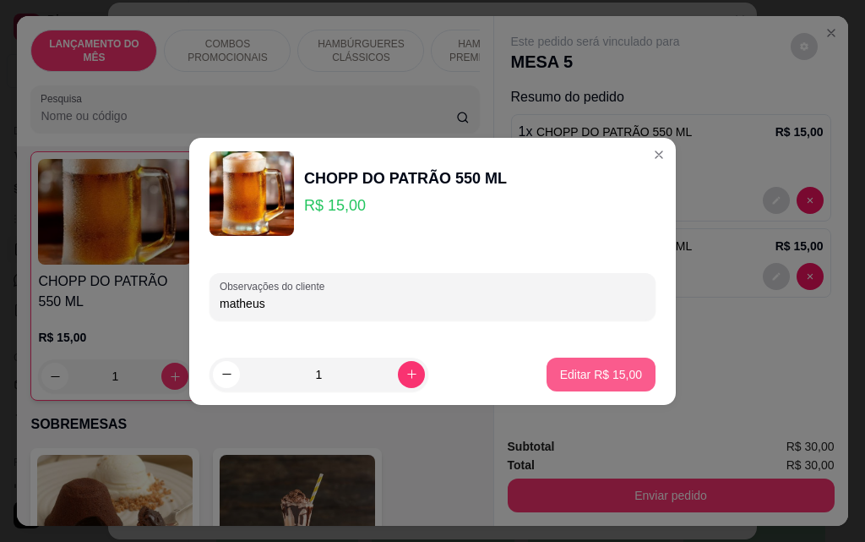
type input "matheus"
click at [558, 388] on button "Editar R$ 15,00" at bounding box center [601, 373] width 106 height 33
type input "0"
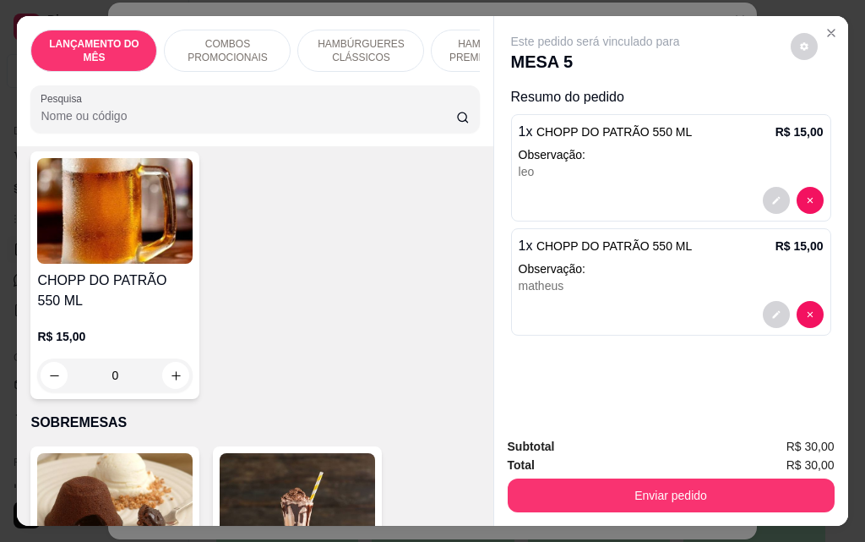
scroll to position [10054, 0]
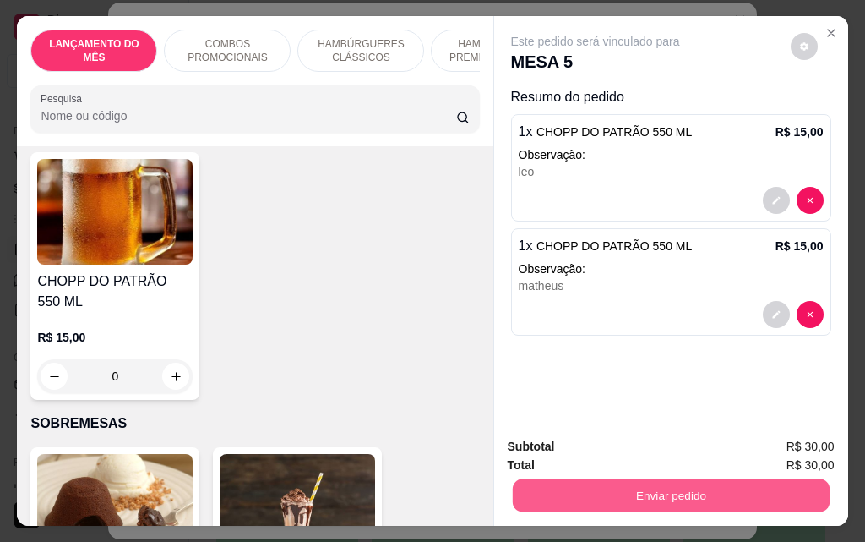
click at [613, 483] on button "Enviar pedido" at bounding box center [670, 494] width 317 height 33
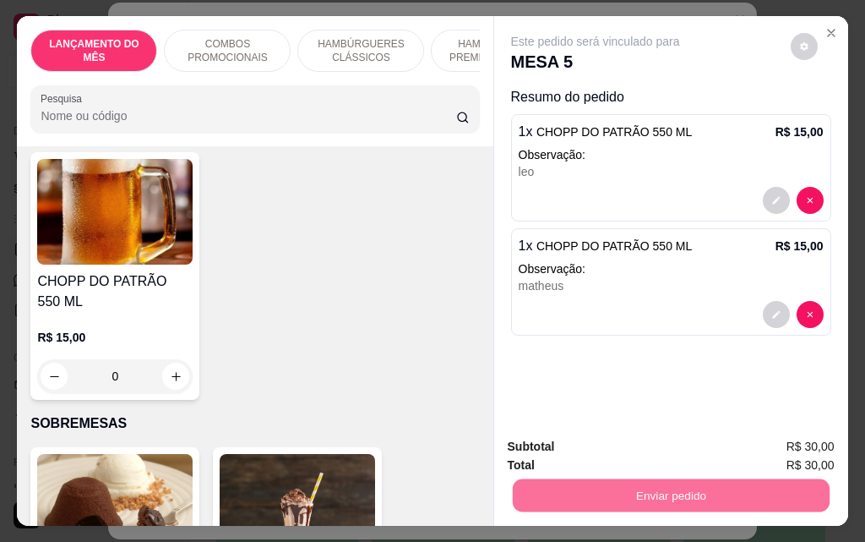
click at [808, 441] on button "Enviar pedido" at bounding box center [790, 446] width 93 height 31
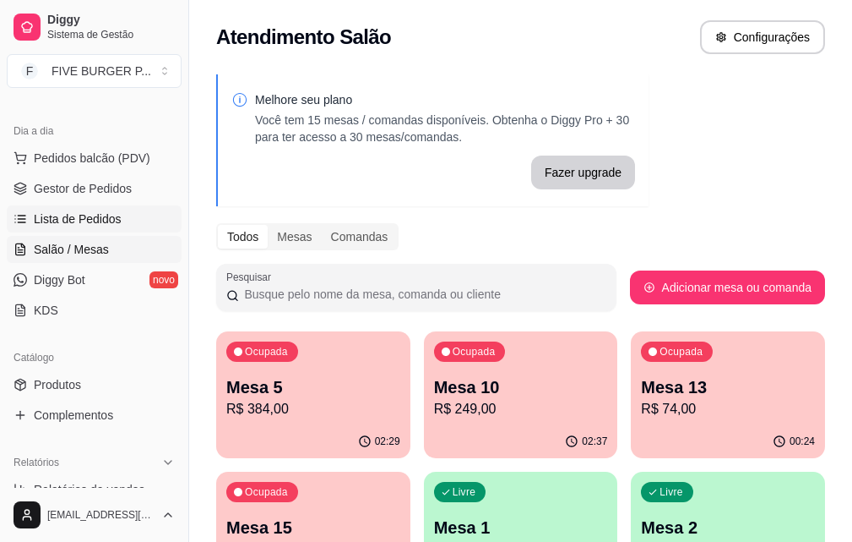
click at [101, 227] on link "Lista de Pedidos" at bounding box center [94, 218] width 175 height 27
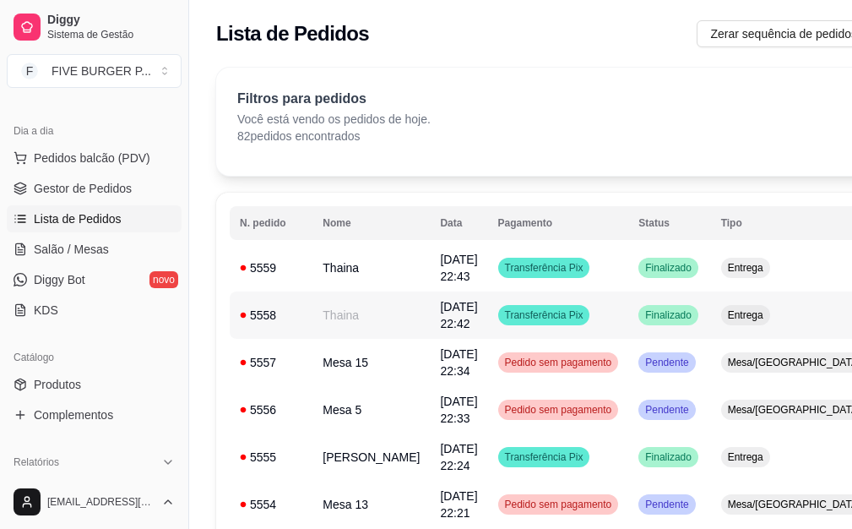
click at [639, 310] on div "Finalizado" at bounding box center [669, 315] width 60 height 20
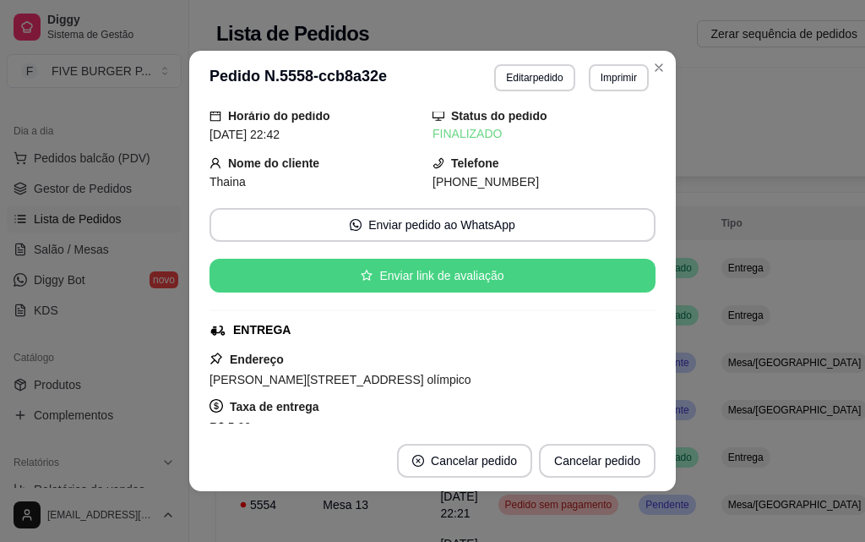
scroll to position [84, 0]
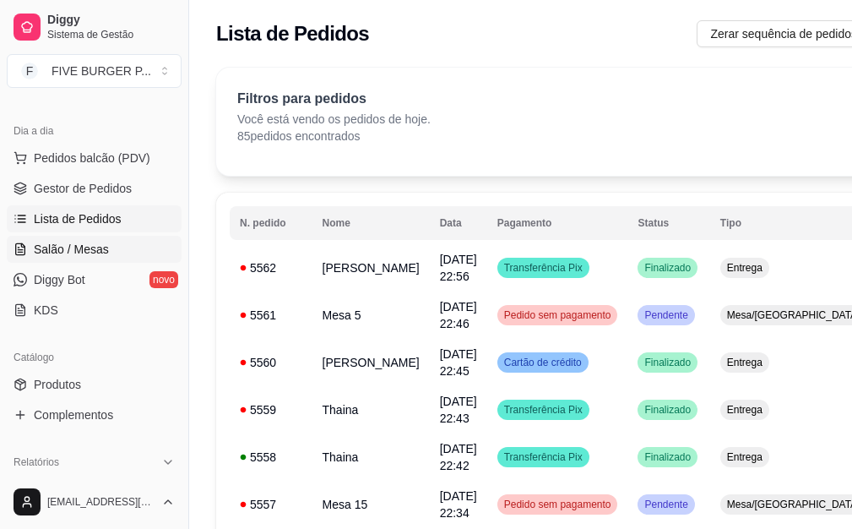
click at [60, 248] on span "Salão / Mesas" at bounding box center [71, 249] width 75 height 17
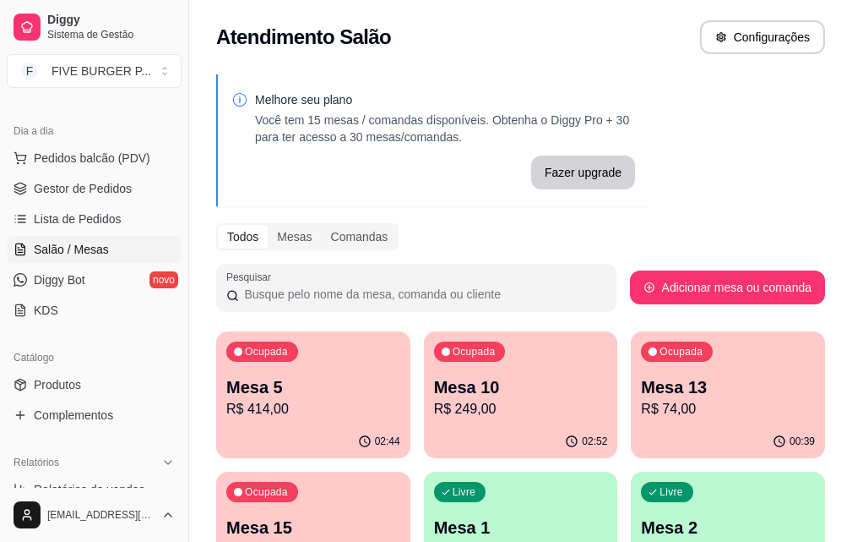
click at [262, 401] on p "R$ 414,00" at bounding box center [313, 409] width 174 height 20
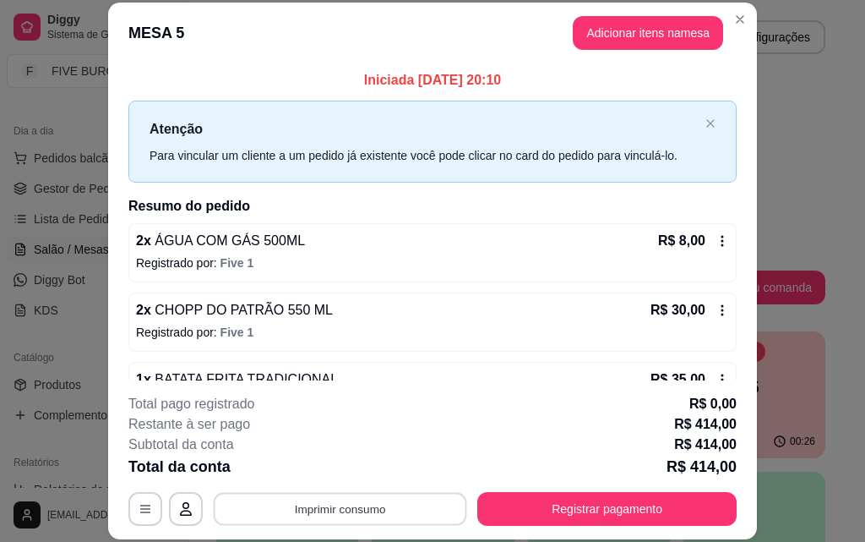
click at [410, 508] on button "Imprimir consumo" at bounding box center [340, 508] width 253 height 33
click at [344, 473] on button "IMPRESSORA" at bounding box center [339, 469] width 123 height 27
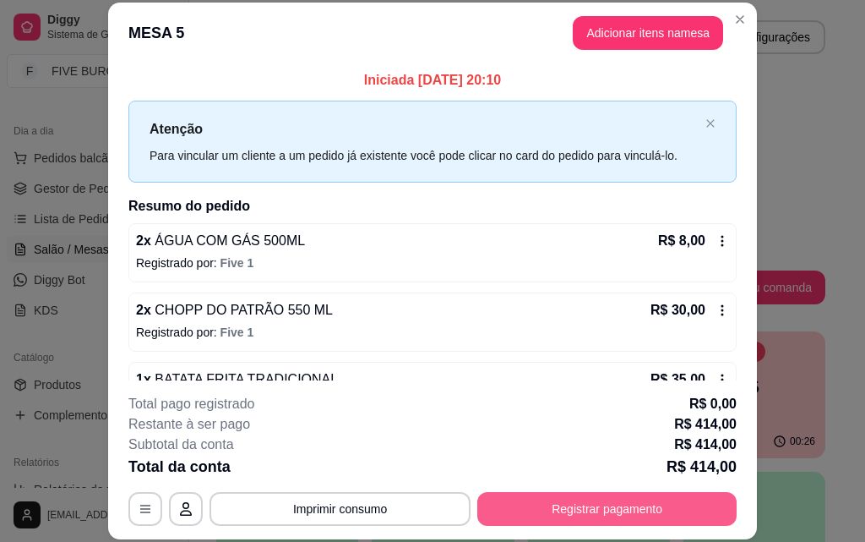
click at [499, 514] on button "Registrar pagamento" at bounding box center [606, 509] width 259 height 34
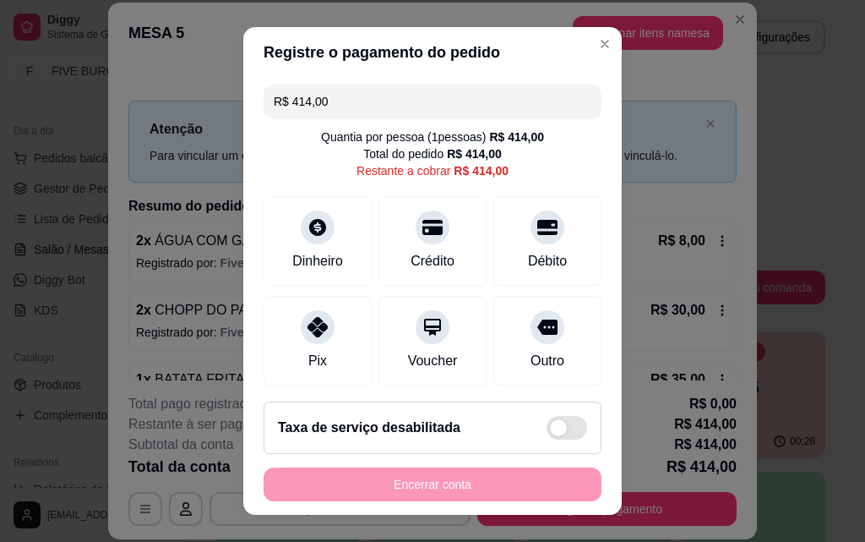
drag, startPoint x: 379, startPoint y: 96, endPoint x: 114, endPoint y: 90, distance: 264.5
click at [114, 90] on div "Registre o pagamento do pedido R$ 414,00 Quantia por pessoa ( 1 pessoas) R$ 414…" at bounding box center [432, 271] width 865 height 542
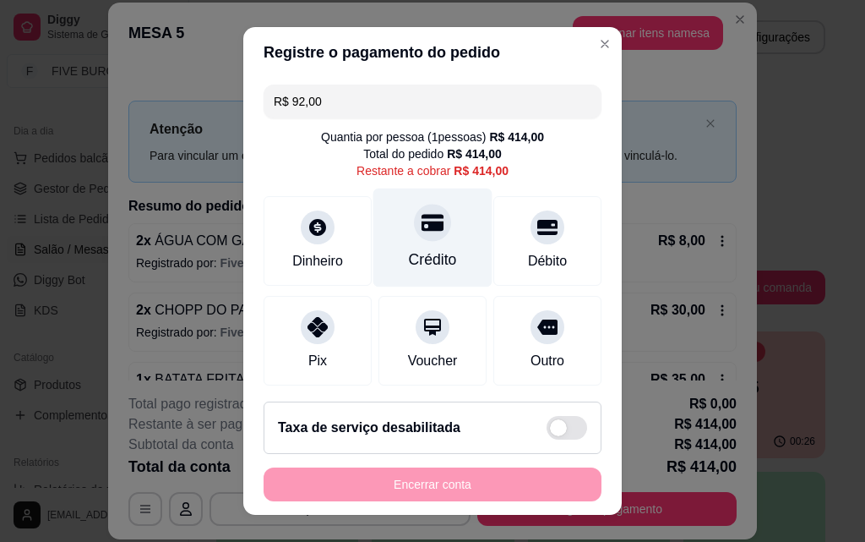
click at [409, 261] on div "Crédito" at bounding box center [433, 259] width 48 height 22
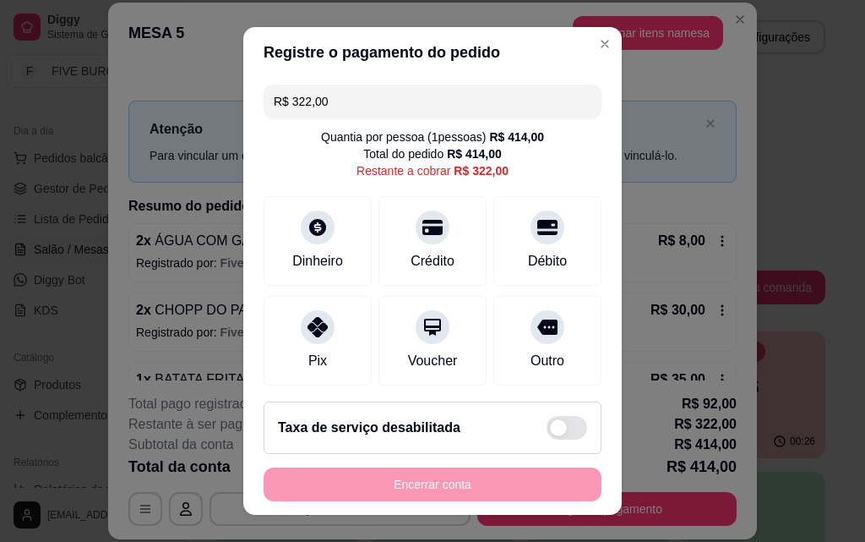
drag, startPoint x: 341, startPoint y: 101, endPoint x: 113, endPoint y: 60, distance: 231.8
click at [115, 61] on div "Registre o pagamento do pedido R$ 322,00 Quantia por pessoa ( 1 pessoas) R$ 414…" at bounding box center [432, 271] width 865 height 542
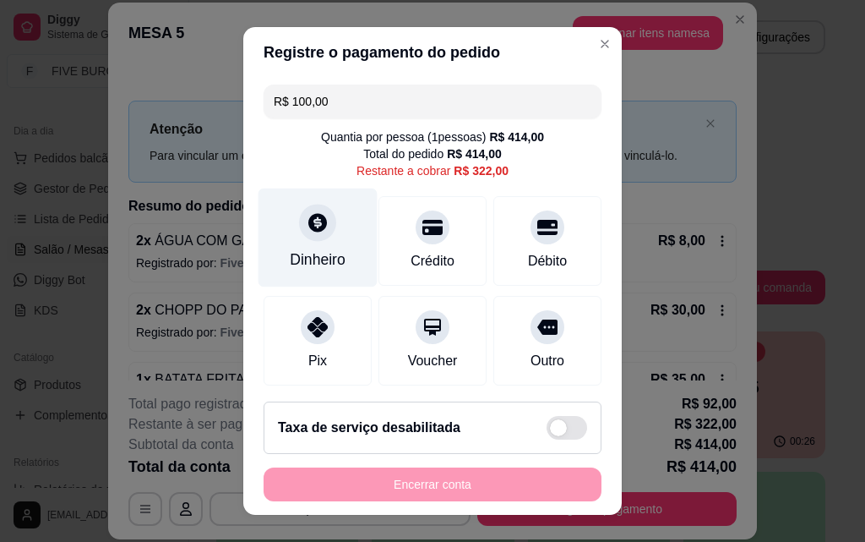
click at [308, 226] on icon at bounding box center [317, 222] width 19 height 19
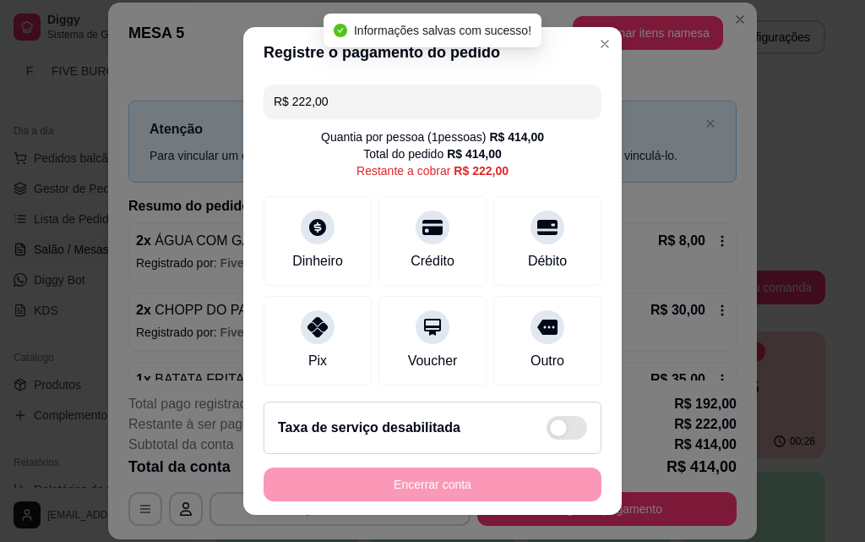
drag, startPoint x: 376, startPoint y: 97, endPoint x: 58, endPoint y: 61, distance: 319.7
click at [58, 61] on div "Registre o pagamento do pedido R$ 222,00 Quantia por pessoa ( 1 pessoas) R$ 414…" at bounding box center [432, 271] width 865 height 542
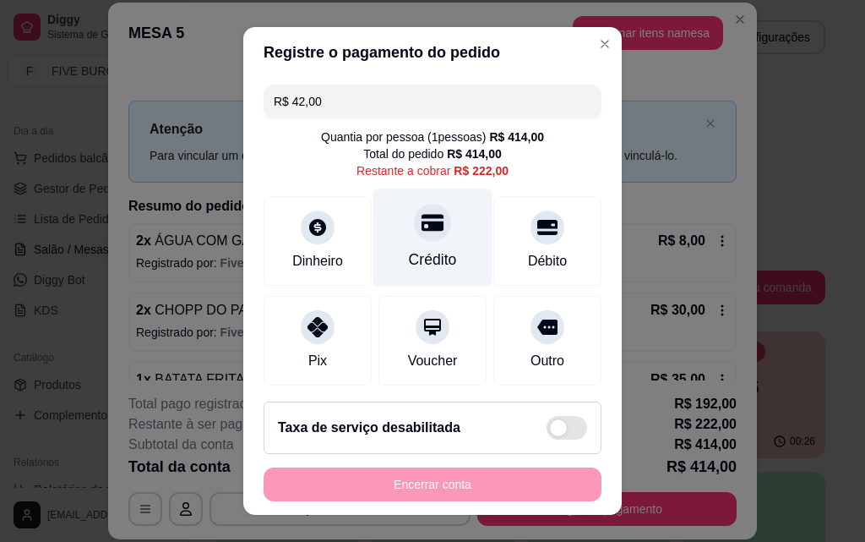
click at [436, 263] on div "Crédito" at bounding box center [433, 259] width 48 height 22
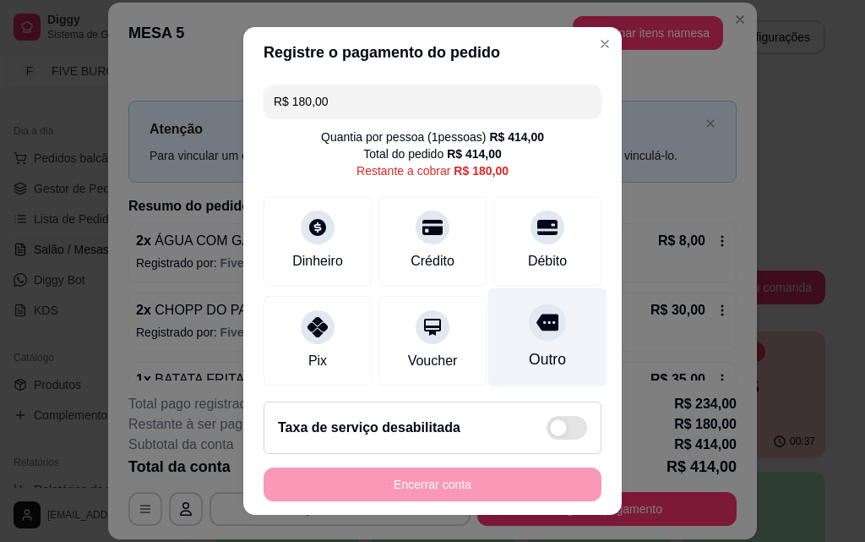
click at [536, 348] on div "Outro" at bounding box center [547, 359] width 37 height 22
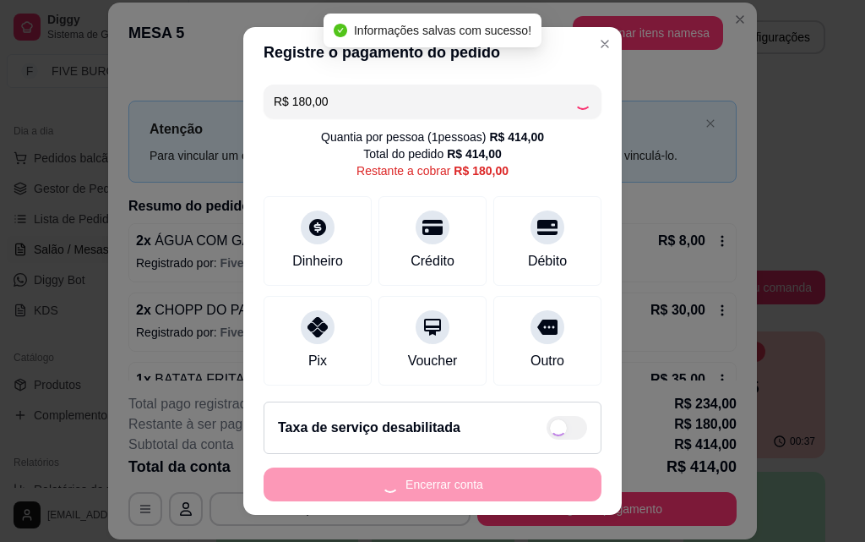
type input "R$ 0,00"
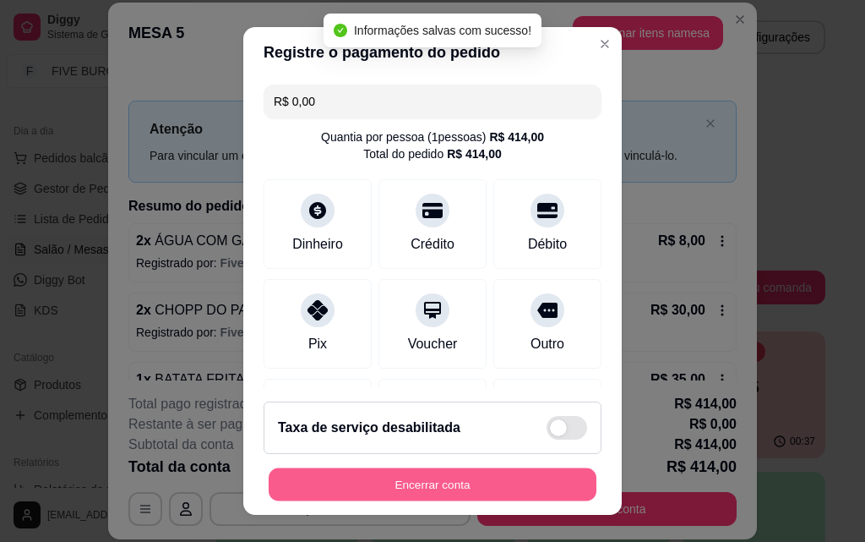
click at [497, 491] on button "Encerrar conta" at bounding box center [433, 484] width 328 height 33
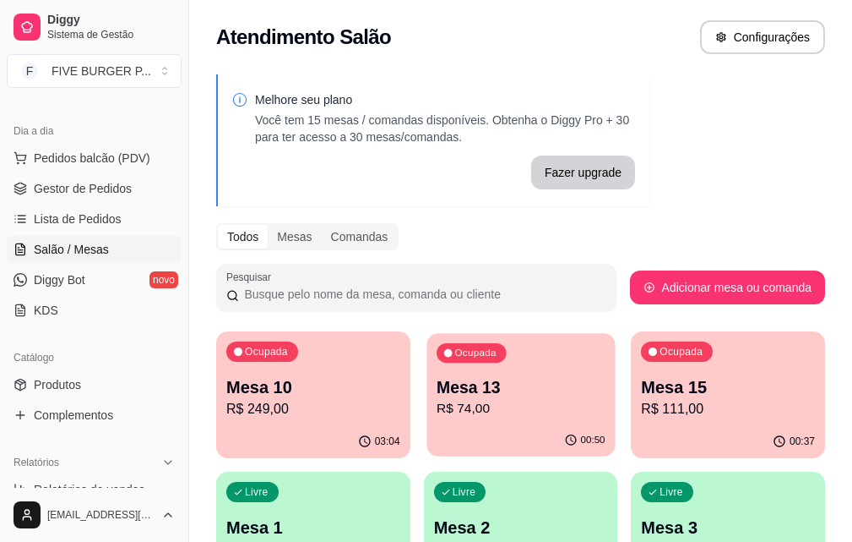
click at [451, 394] on p "Mesa 13" at bounding box center [521, 387] width 169 height 23
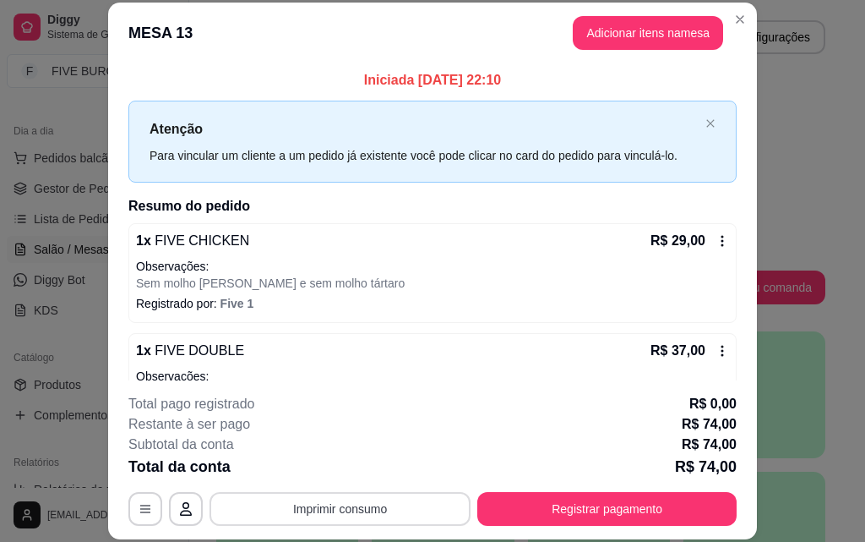
click at [371, 509] on button "Imprimir consumo" at bounding box center [340, 509] width 261 height 34
click at [368, 481] on button "IMPRESSORA" at bounding box center [339, 469] width 118 height 26
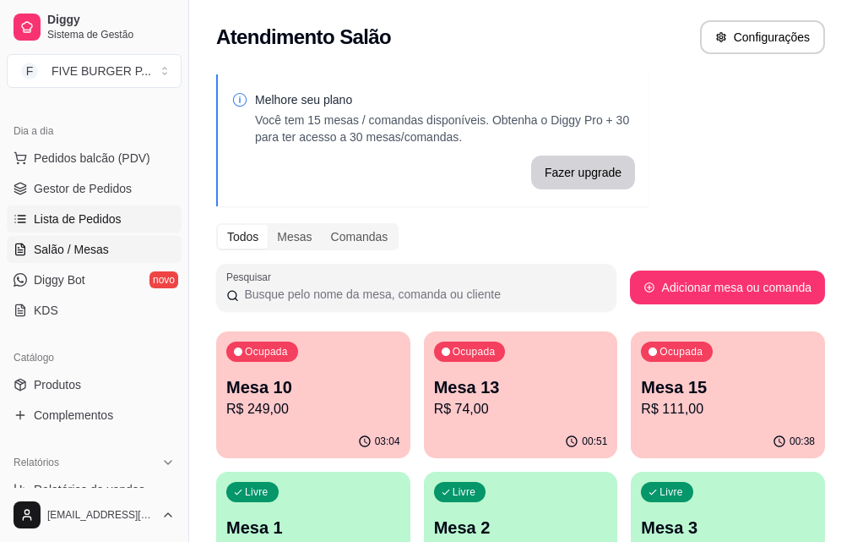
click at [129, 226] on link "Lista de Pedidos" at bounding box center [94, 218] width 175 height 27
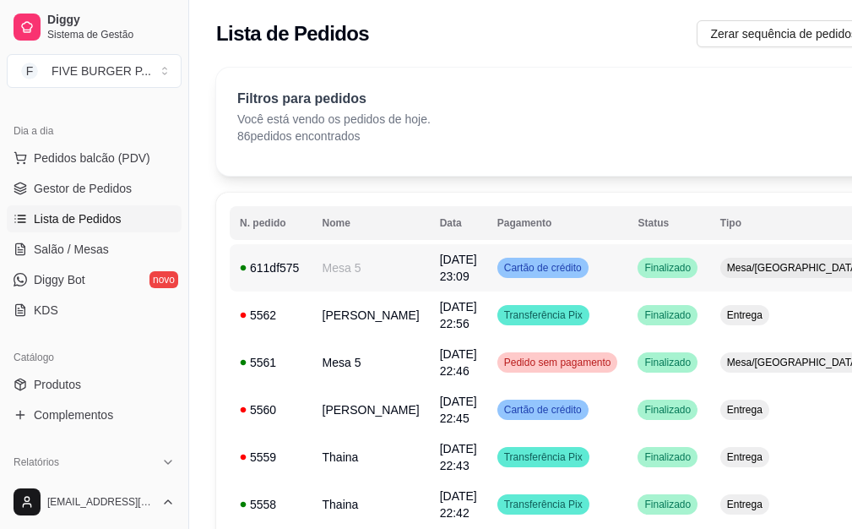
click at [550, 276] on div "Cartão de crédito" at bounding box center [543, 268] width 91 height 20
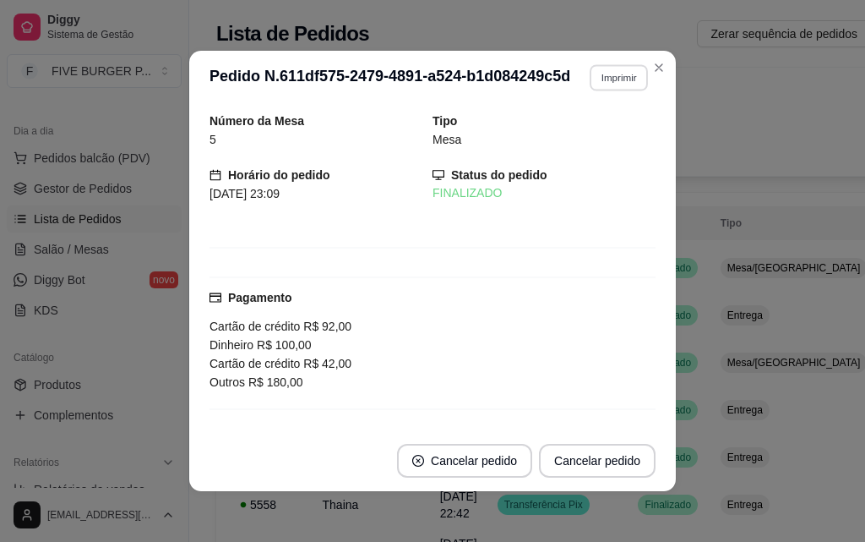
click at [601, 84] on button "Imprimir" at bounding box center [619, 77] width 58 height 26
click at [607, 139] on button "IMPRESSORA" at bounding box center [582, 136] width 118 height 26
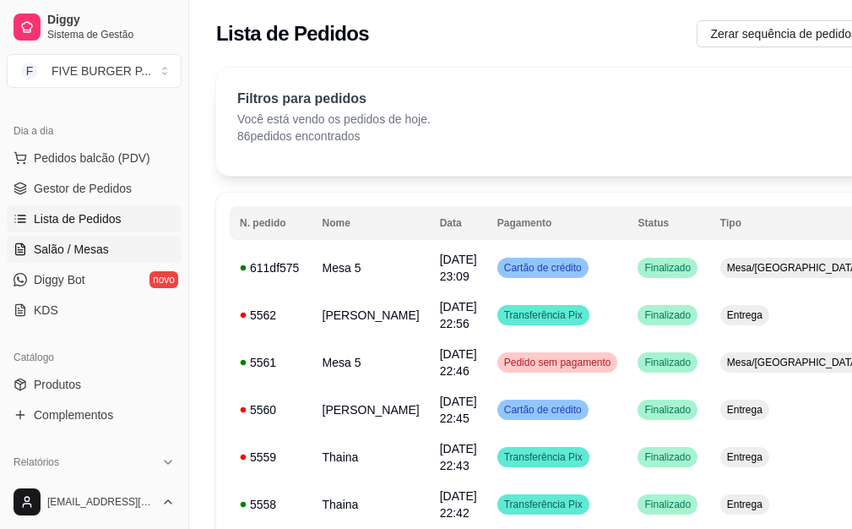
click at [144, 248] on link "Salão / Mesas" at bounding box center [94, 249] width 175 height 27
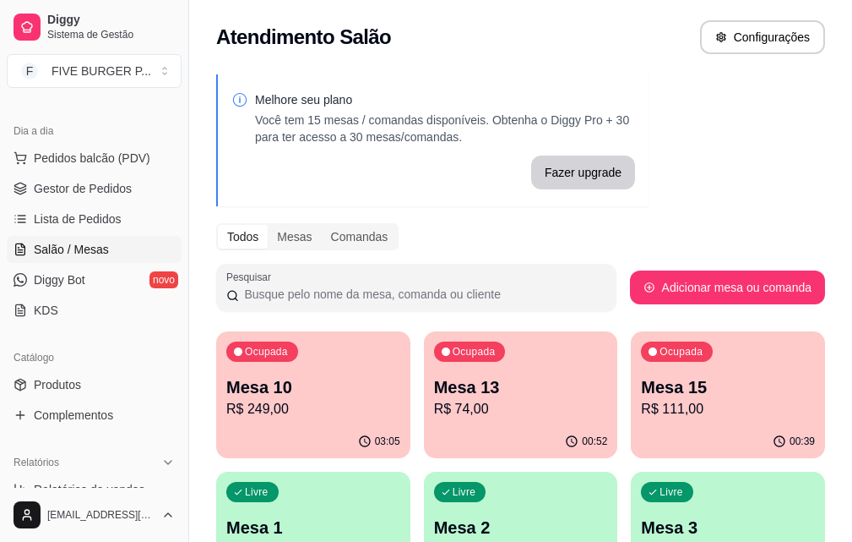
click at [480, 387] on p "Mesa 13" at bounding box center [521, 387] width 174 height 24
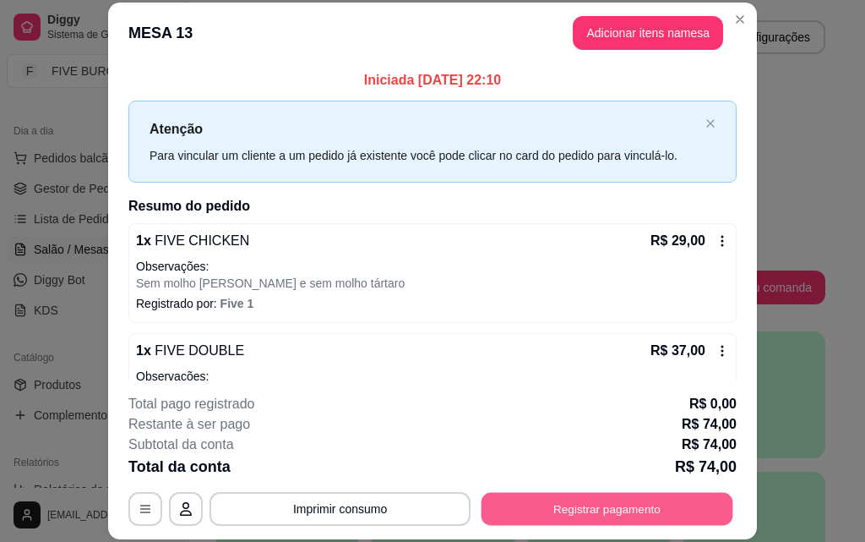
click at [532, 513] on button "Registrar pagamento" at bounding box center [608, 508] width 252 height 33
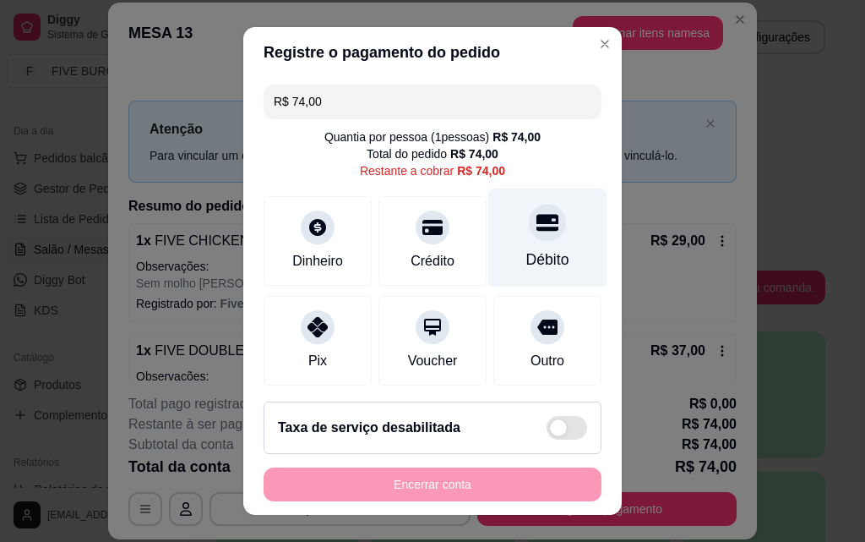
click at [529, 238] on div at bounding box center [547, 222] width 37 height 37
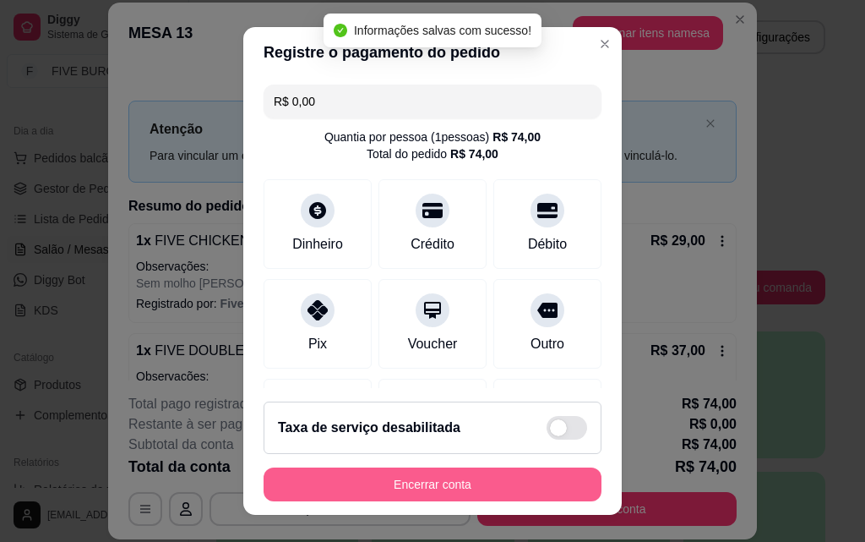
type input "R$ 0,00"
click at [455, 482] on button "Encerrar conta" at bounding box center [433, 484] width 328 height 33
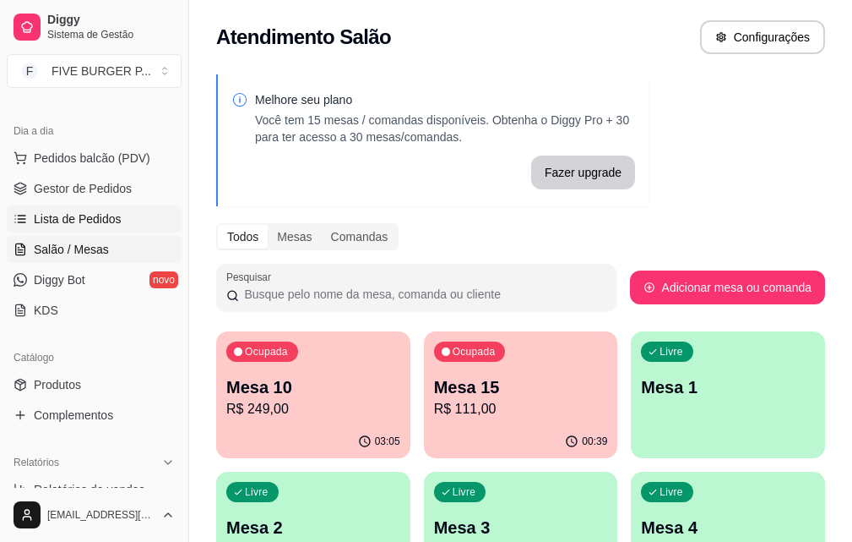
click at [114, 226] on link "Lista de Pedidos" at bounding box center [94, 218] width 175 height 27
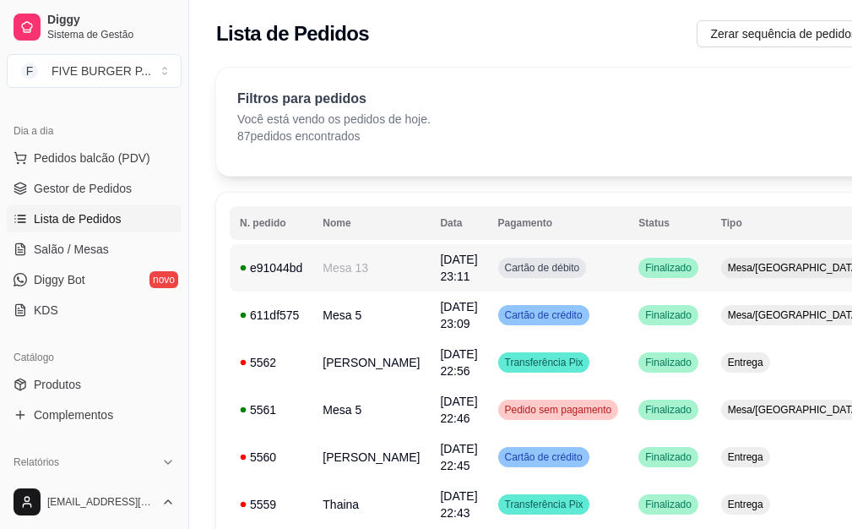
click at [590, 281] on td "Cartão de débito" at bounding box center [558, 267] width 141 height 47
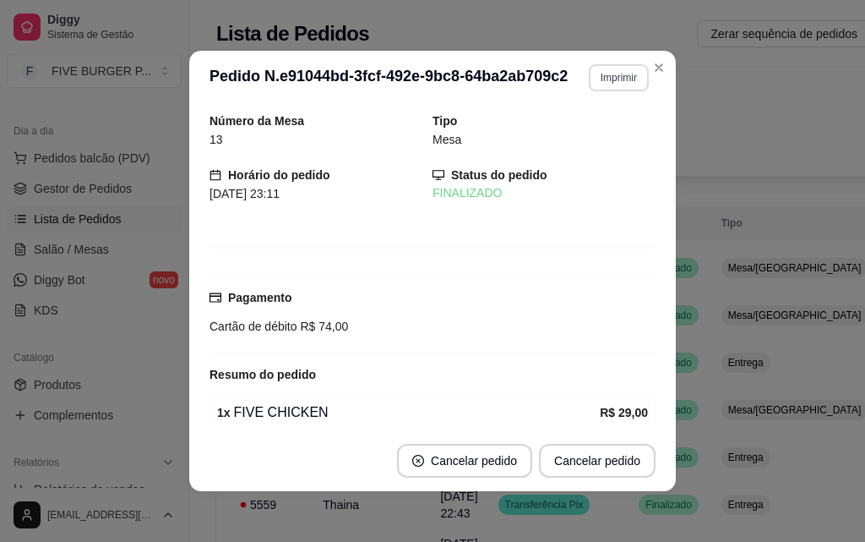
click at [605, 76] on button "Imprimir" at bounding box center [619, 77] width 60 height 27
click at [608, 133] on button "IMPRESSORA" at bounding box center [582, 136] width 118 height 26
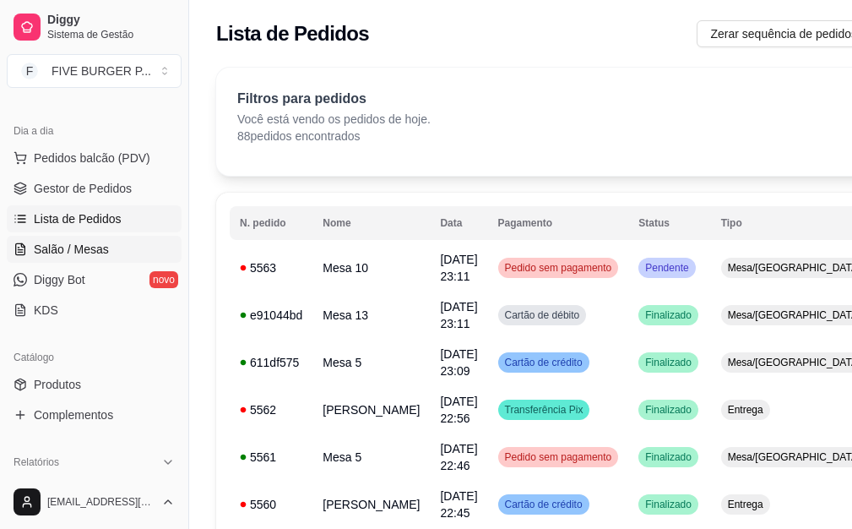
click at [108, 245] on link "Salão / Mesas" at bounding box center [94, 249] width 175 height 27
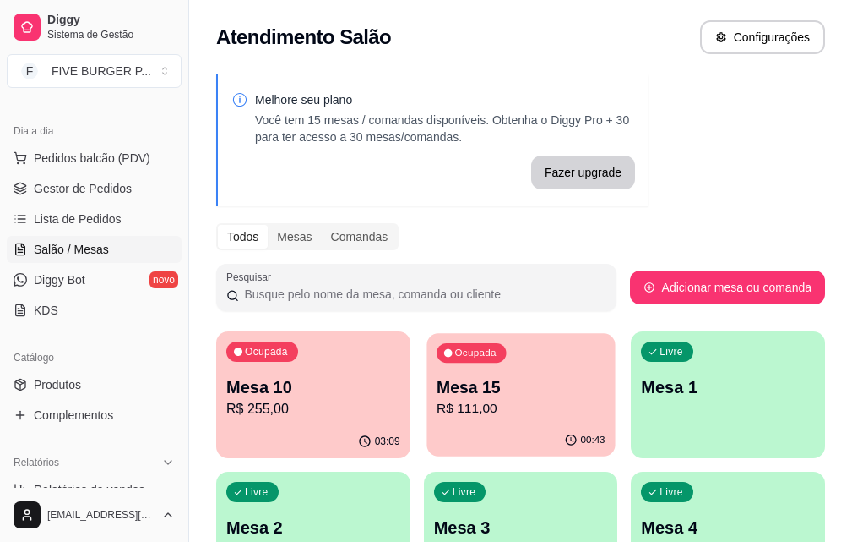
click at [437, 417] on p "R$ 111,00" at bounding box center [521, 408] width 169 height 19
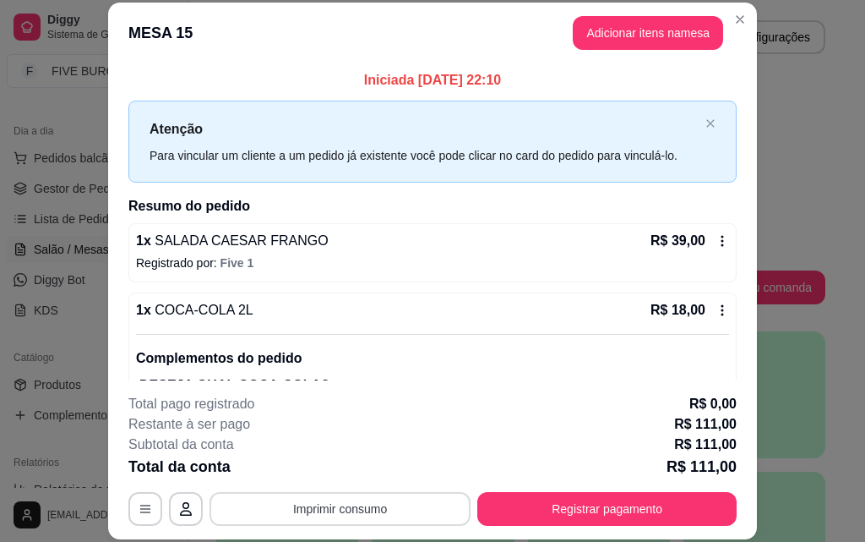
click at [439, 504] on button "Imprimir consumo" at bounding box center [340, 509] width 261 height 34
click at [368, 460] on button "IMPRESSORA" at bounding box center [339, 469] width 123 height 27
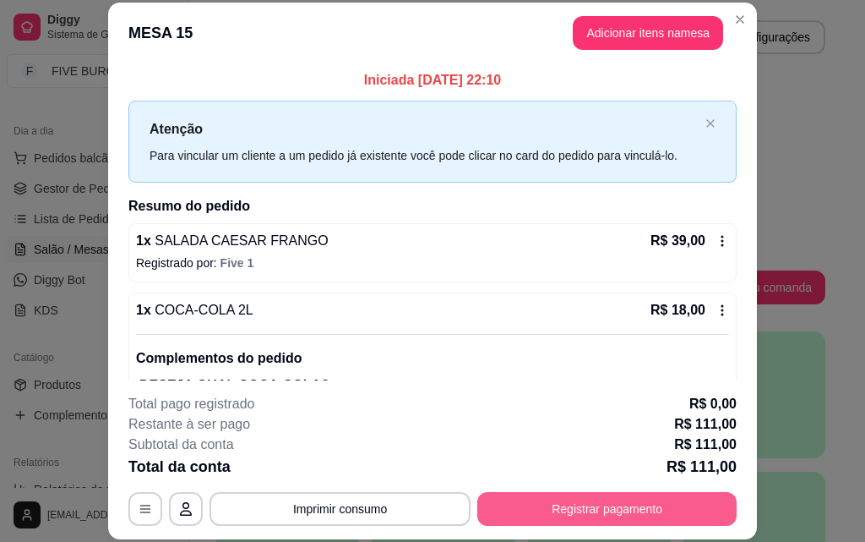
click at [529, 515] on button "Registrar pagamento" at bounding box center [606, 509] width 259 height 34
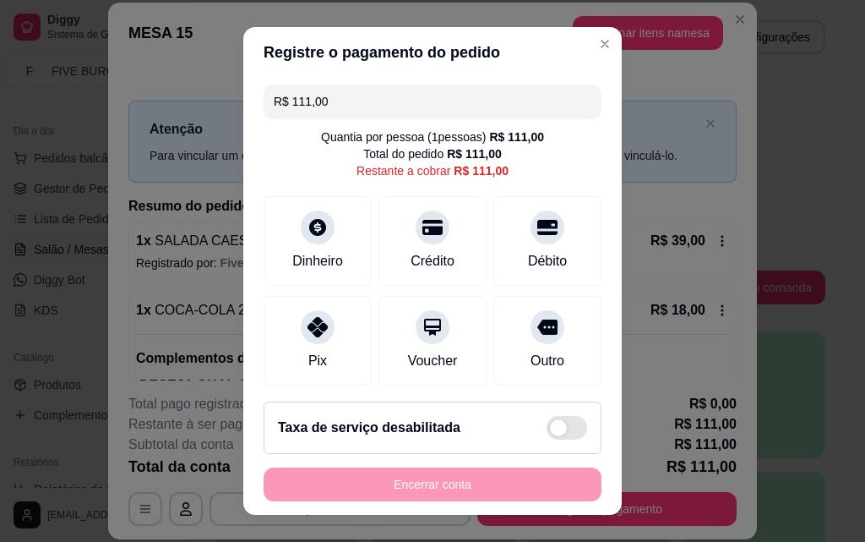
drag, startPoint x: 350, startPoint y: 95, endPoint x: 182, endPoint y: 95, distance: 167.3
click at [182, 95] on div "Registre o pagamento do pedido R$ 111,00 Quantia por pessoa ( 1 pessoas) R$ 111…" at bounding box center [432, 271] width 865 height 542
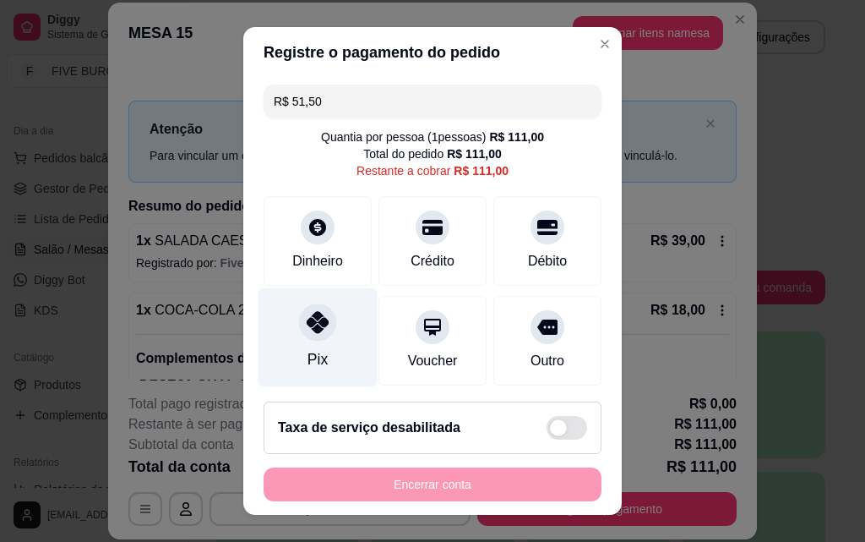
click at [316, 343] on div "Pix" at bounding box center [318, 337] width 119 height 99
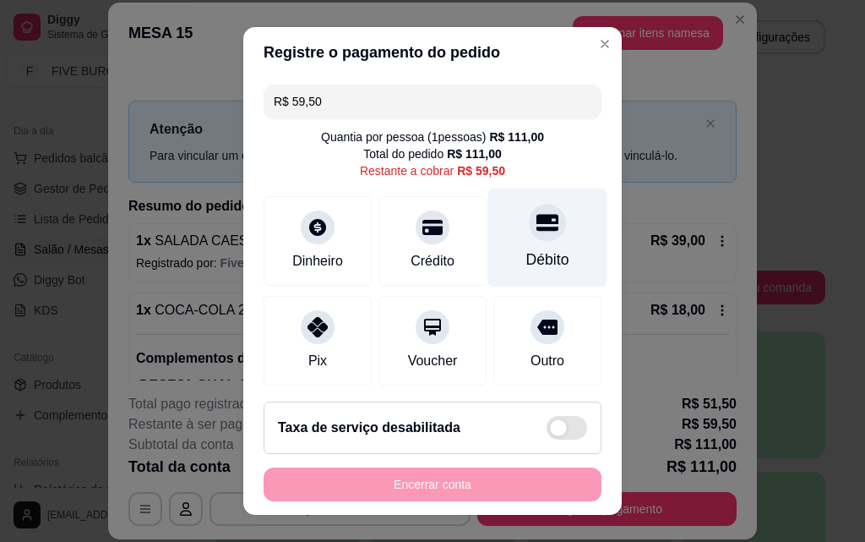
click at [524, 246] on div "Débito" at bounding box center [547, 237] width 119 height 99
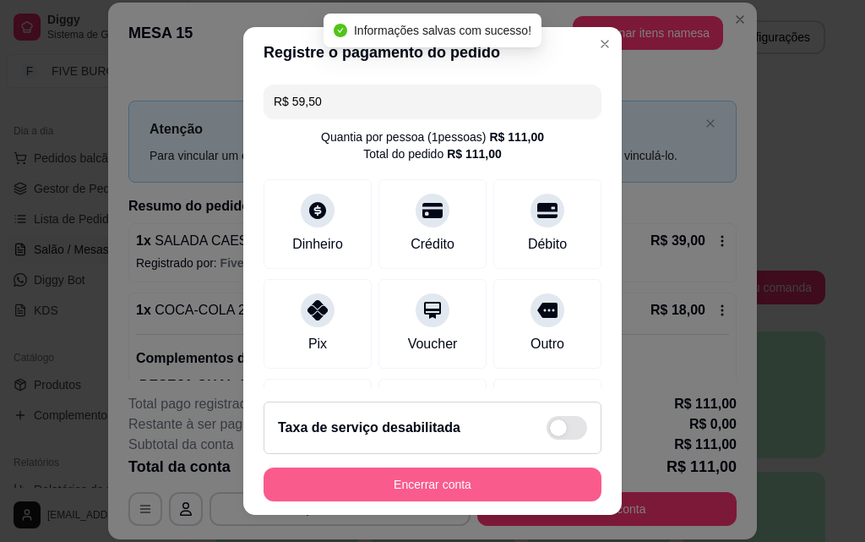
type input "R$ 0,00"
click at [499, 485] on button "Encerrar conta" at bounding box center [433, 484] width 338 height 34
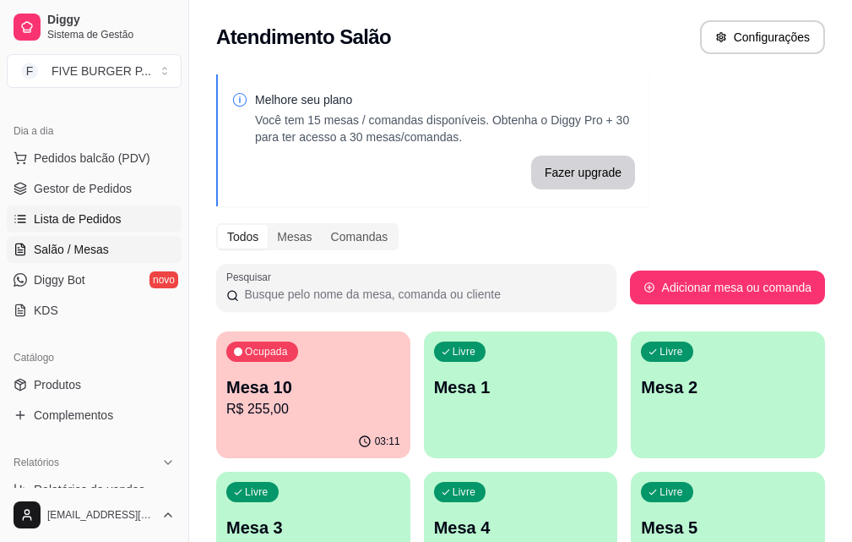
click at [97, 222] on span "Lista de Pedidos" at bounding box center [78, 218] width 88 height 17
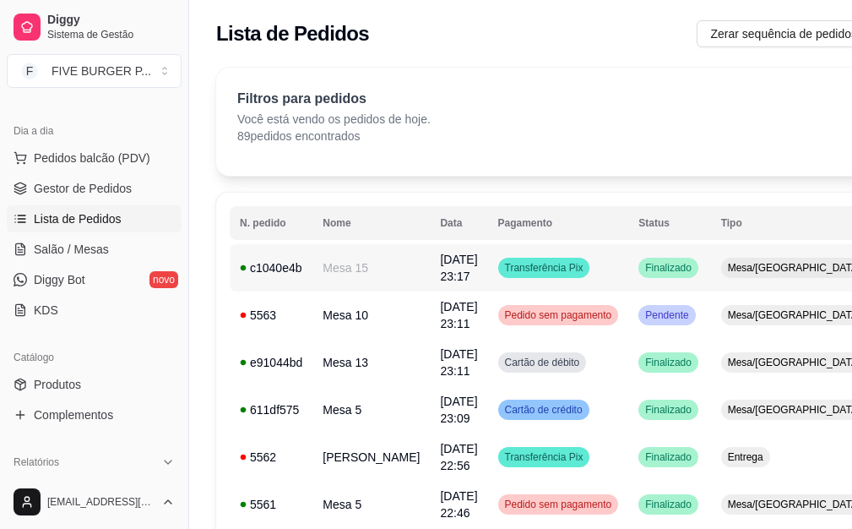
click at [583, 275] on td "Transferência Pix" at bounding box center [558, 267] width 141 height 47
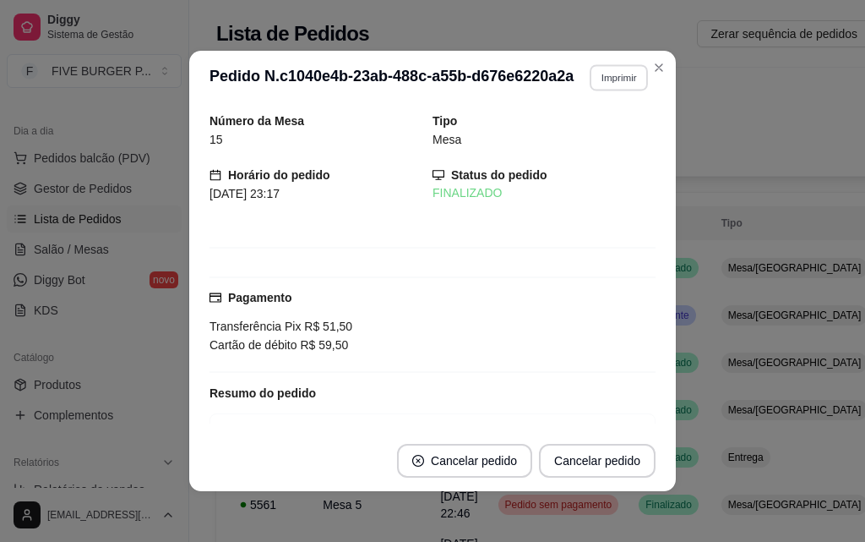
click at [601, 73] on button "Imprimir" at bounding box center [619, 77] width 58 height 26
click at [613, 133] on button "IMPRESSORA" at bounding box center [582, 136] width 123 height 27
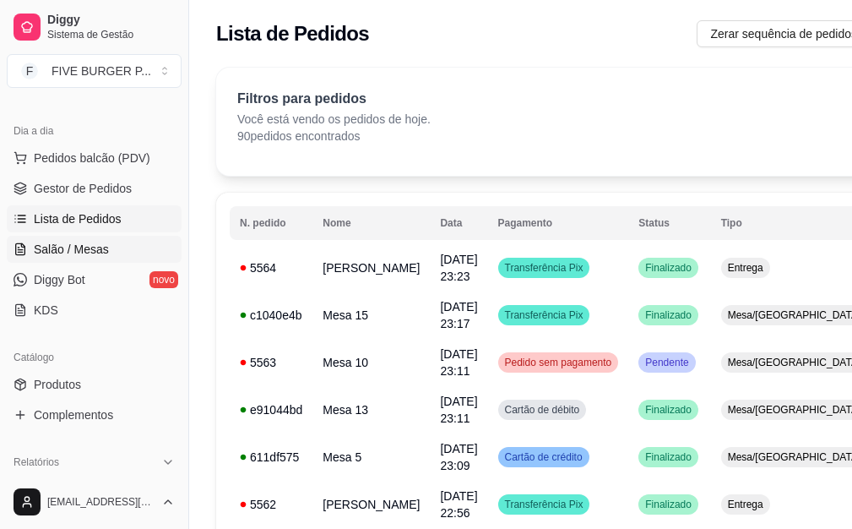
click at [149, 251] on link "Salão / Mesas" at bounding box center [94, 249] width 175 height 27
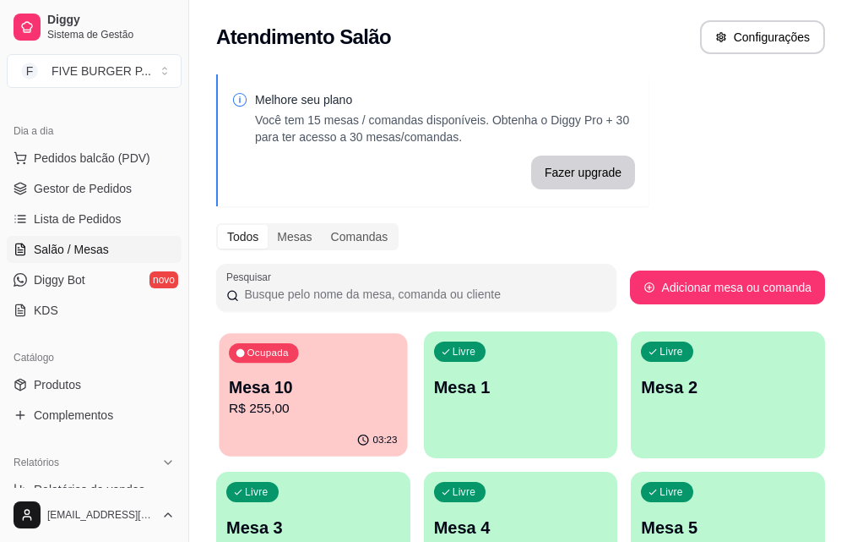
click at [325, 422] on div "Ocupada Mesa 10 R$ 255,00" at bounding box center [313, 378] width 188 height 91
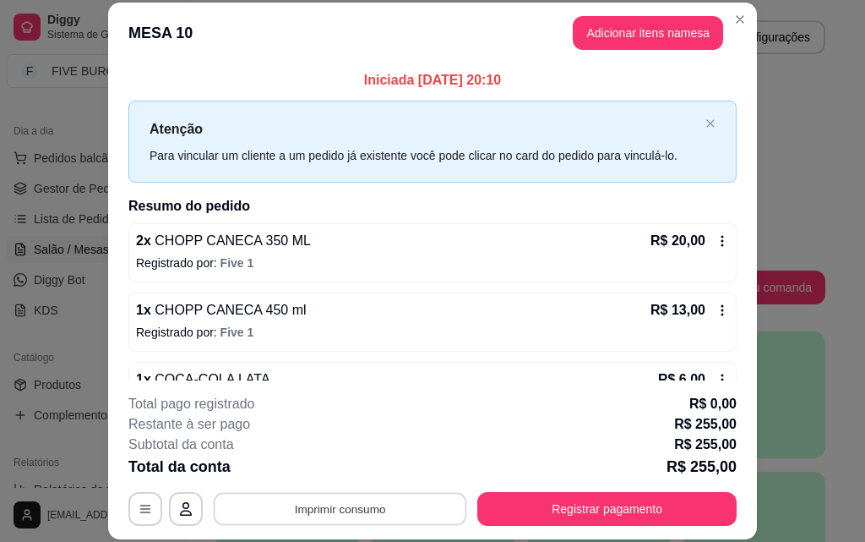
click at [346, 504] on button "Imprimir consumo" at bounding box center [340, 508] width 253 height 33
click at [346, 477] on button "IMPRESSORA" at bounding box center [339, 469] width 118 height 26
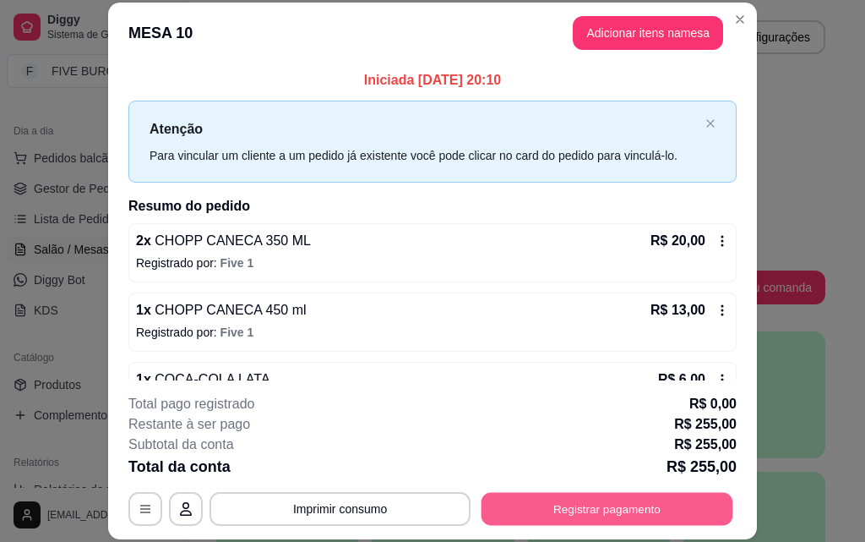
click at [605, 520] on button "Registrar pagamento" at bounding box center [608, 508] width 252 height 33
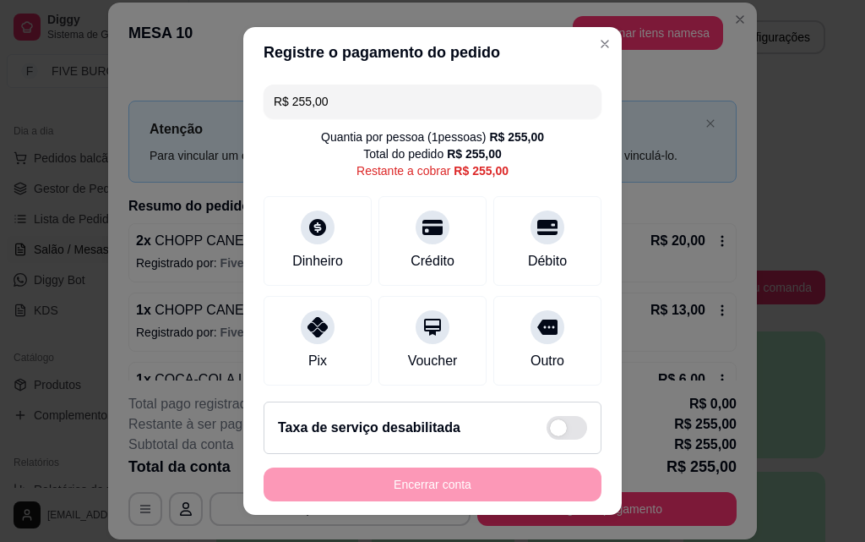
drag, startPoint x: 350, startPoint y: 104, endPoint x: 6, endPoint y: 117, distance: 344.1
click at [6, 117] on div "Registre o pagamento do pedido R$ 255,00 Quantia por pessoa ( 1 pessoas) R$ 255…" at bounding box center [432, 271] width 865 height 542
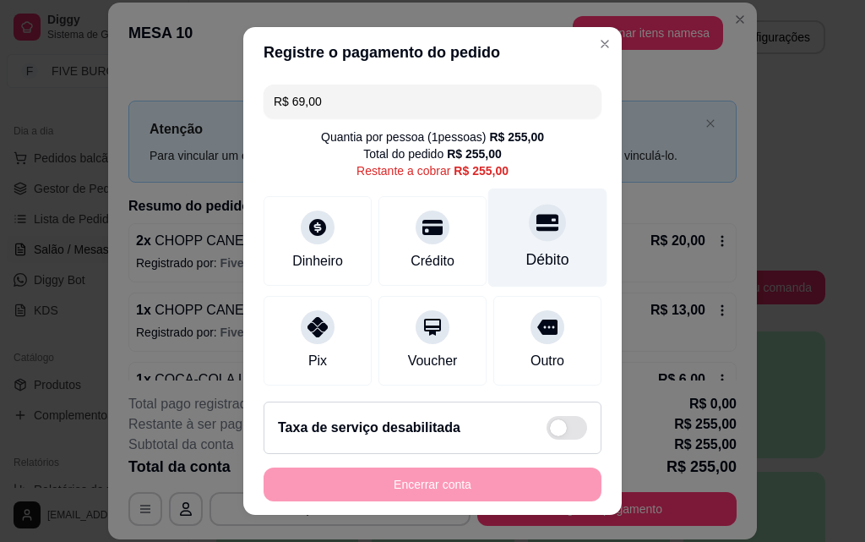
click at [498, 256] on div "Débito" at bounding box center [547, 237] width 119 height 99
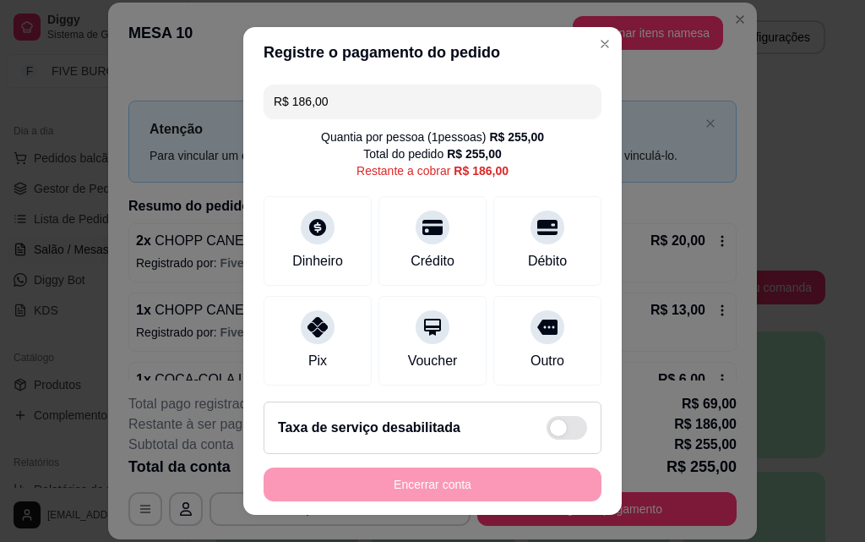
drag, startPoint x: 258, startPoint y: 102, endPoint x: 144, endPoint y: 102, distance: 114.1
click at [144, 102] on div "Registre o pagamento do pedido R$ 186,00 Quantia por pessoa ( 1 pessoas) R$ 255…" at bounding box center [432, 271] width 865 height 542
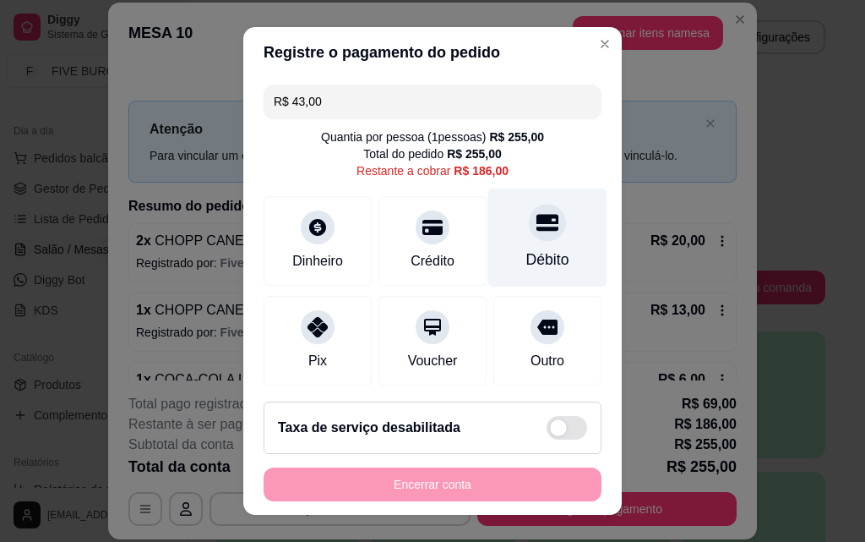
click at [503, 238] on div "Débito" at bounding box center [547, 237] width 119 height 99
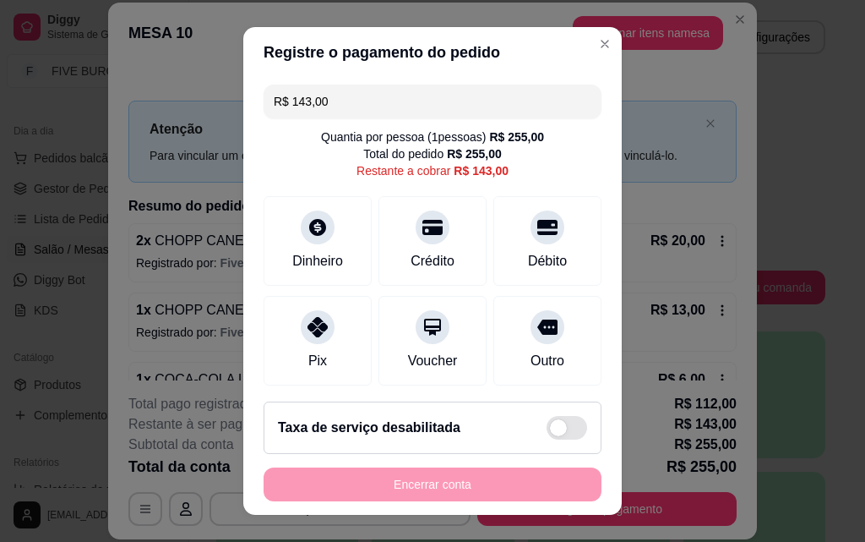
drag, startPoint x: 348, startPoint y: 108, endPoint x: 111, endPoint y: 81, distance: 238.9
click at [111, 81] on div "Registre o pagamento do pedido R$ 143,00 Quantia por pessoa ( 1 pessoas) R$ 255…" at bounding box center [432, 271] width 865 height 542
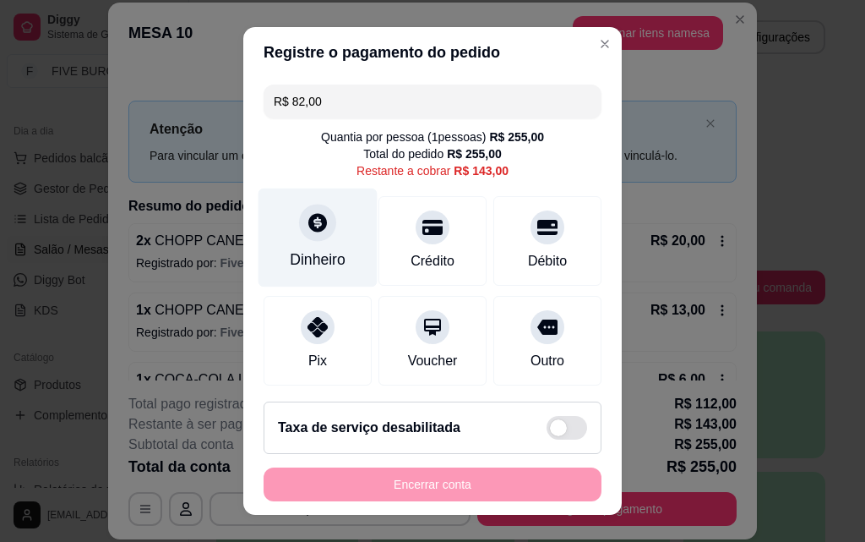
type input "R$ 82,00"
click at [315, 251] on div "Dinheiro" at bounding box center [318, 259] width 56 height 22
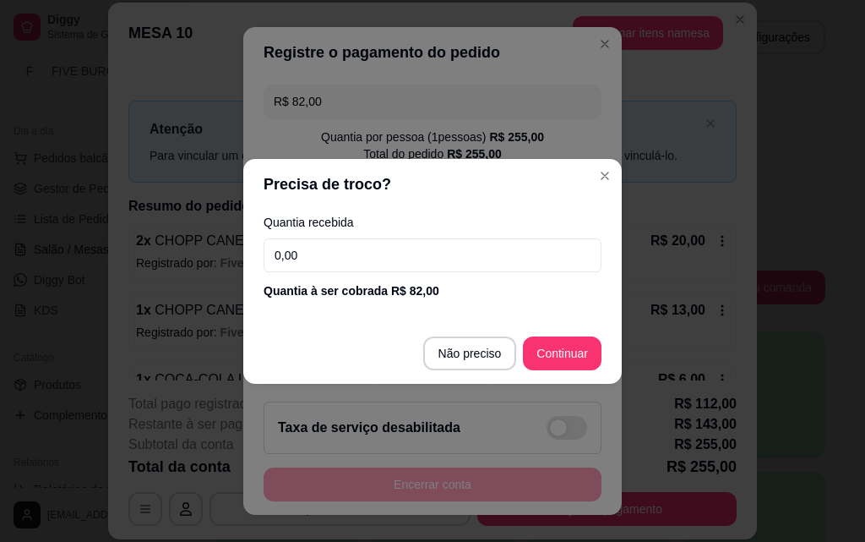
click at [330, 246] on input "0,00" at bounding box center [433, 255] width 338 height 34
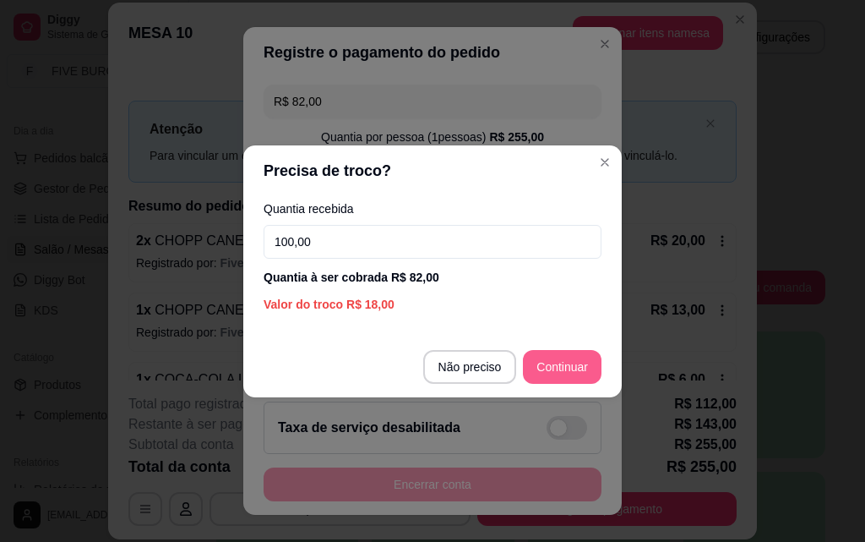
type input "100,00"
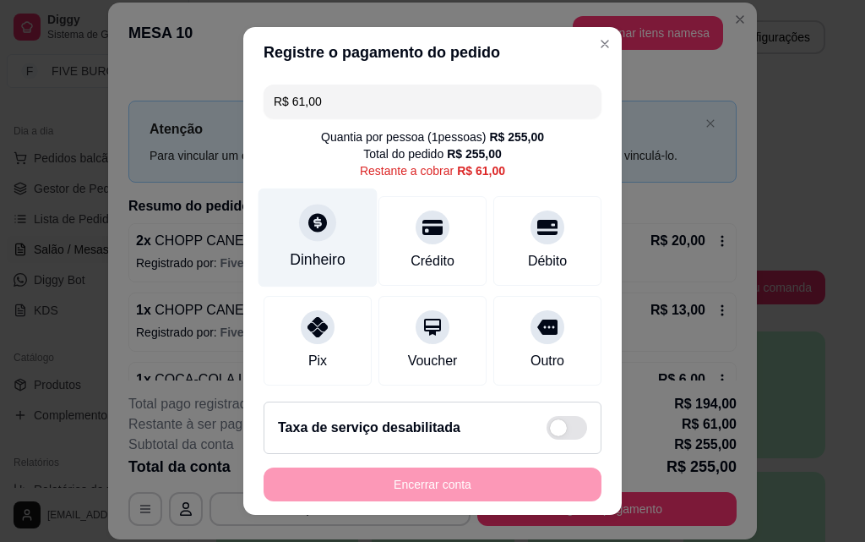
click at [302, 241] on div "Dinheiro" at bounding box center [318, 237] width 119 height 99
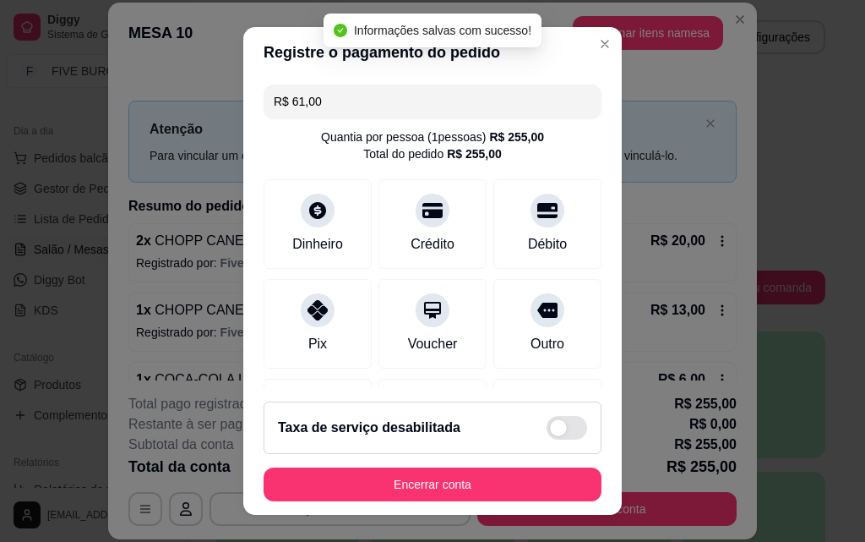
type input "R$ 0,00"
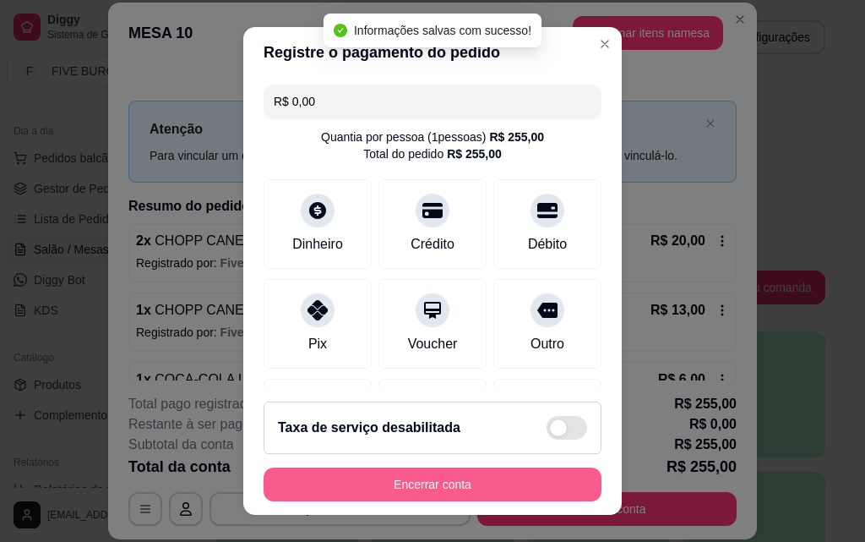
click at [484, 483] on button "Encerrar conta" at bounding box center [433, 484] width 338 height 34
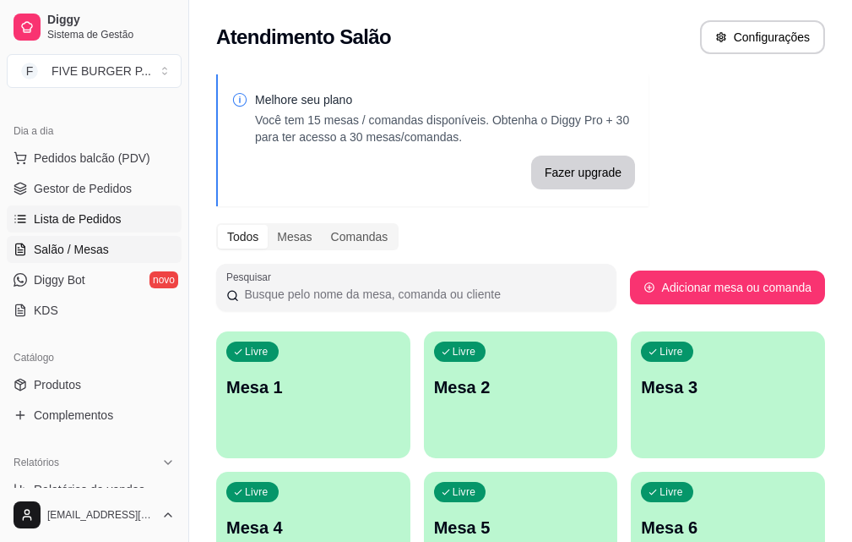
click at [98, 216] on span "Lista de Pedidos" at bounding box center [78, 218] width 88 height 17
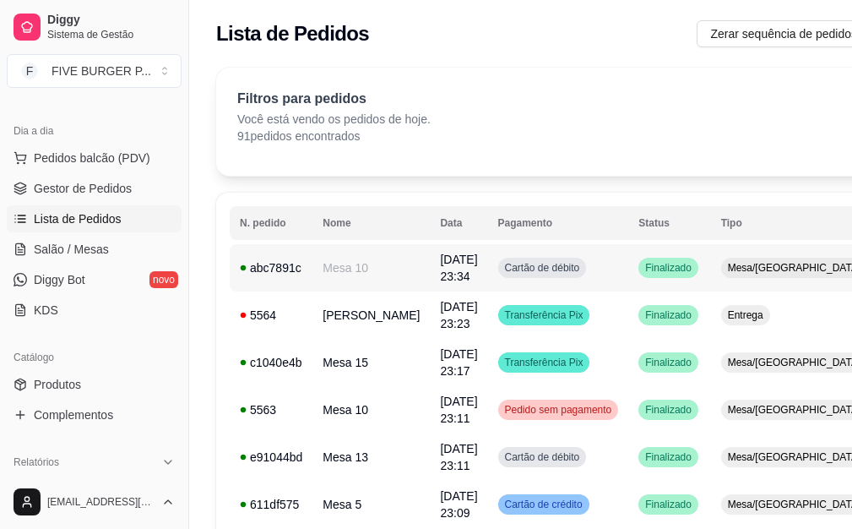
click at [488, 279] on td "Cartão de débito" at bounding box center [558, 267] width 141 height 47
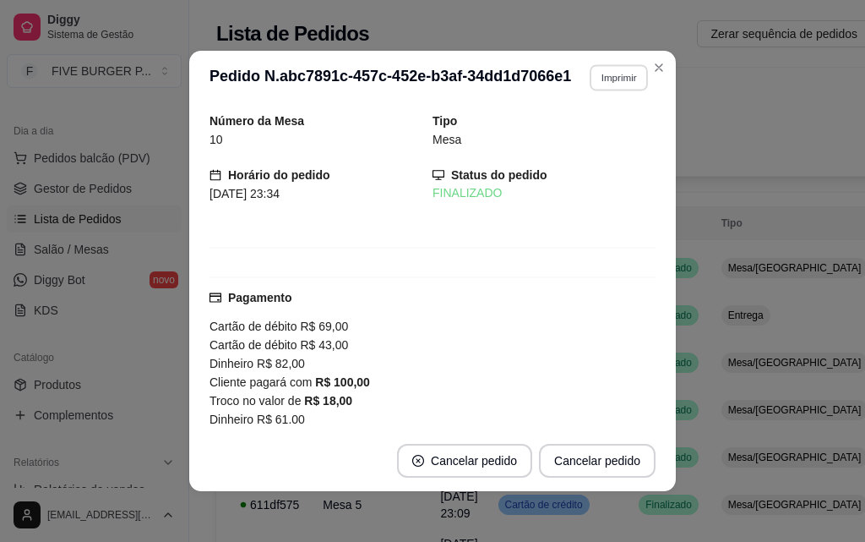
click at [604, 84] on button "Imprimir" at bounding box center [619, 77] width 58 height 26
click at [606, 134] on button "IMPRESSORA" at bounding box center [582, 136] width 123 height 27
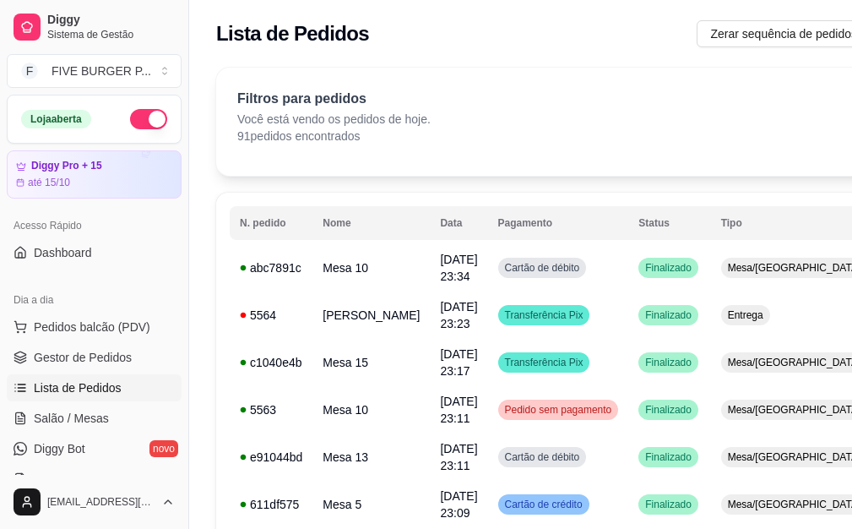
click at [130, 125] on button "button" at bounding box center [148, 119] width 37 height 20
